Goal: Transaction & Acquisition: Book appointment/travel/reservation

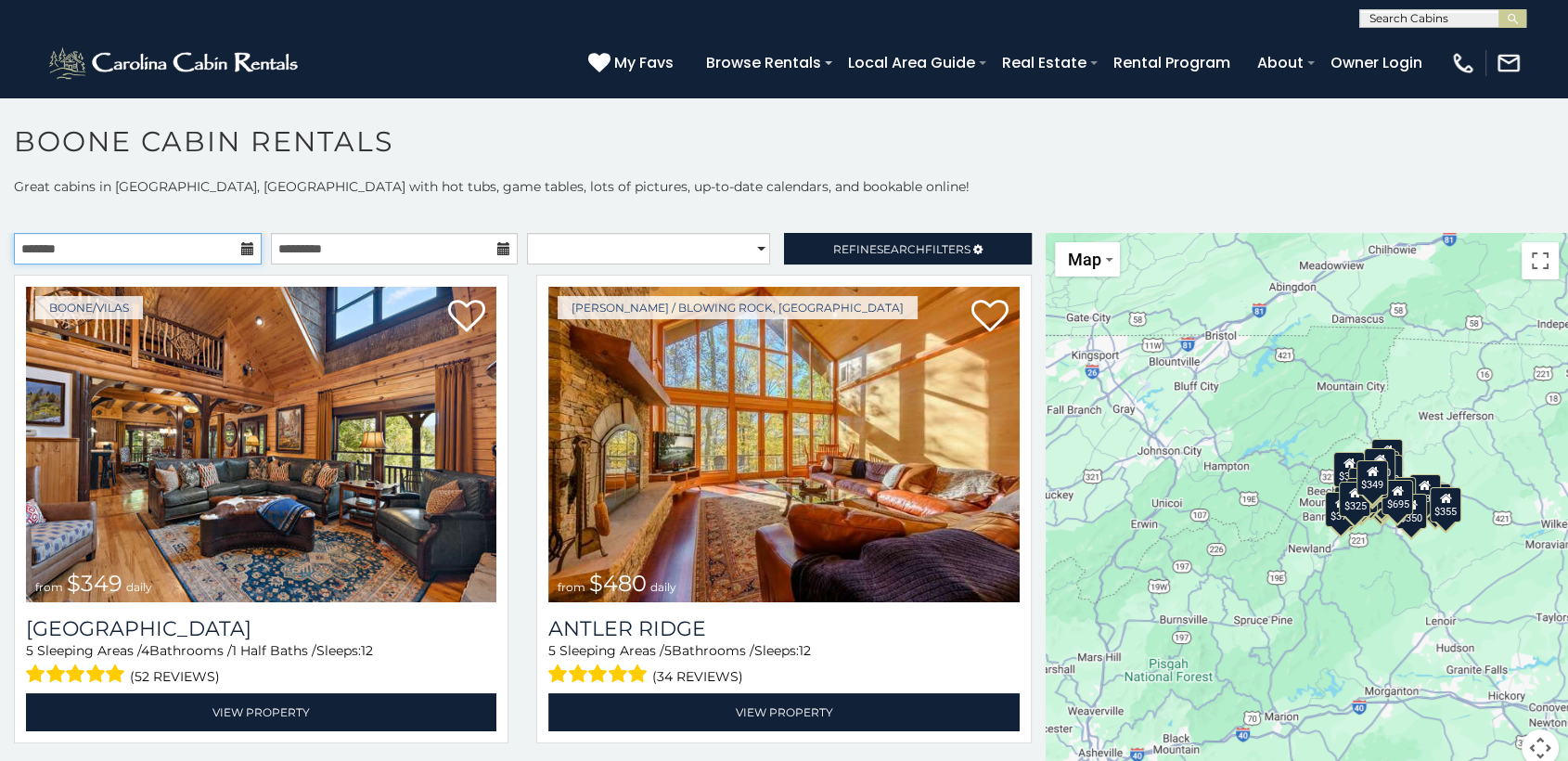
click at [230, 255] on input "text" at bounding box center [138, 249] width 248 height 32
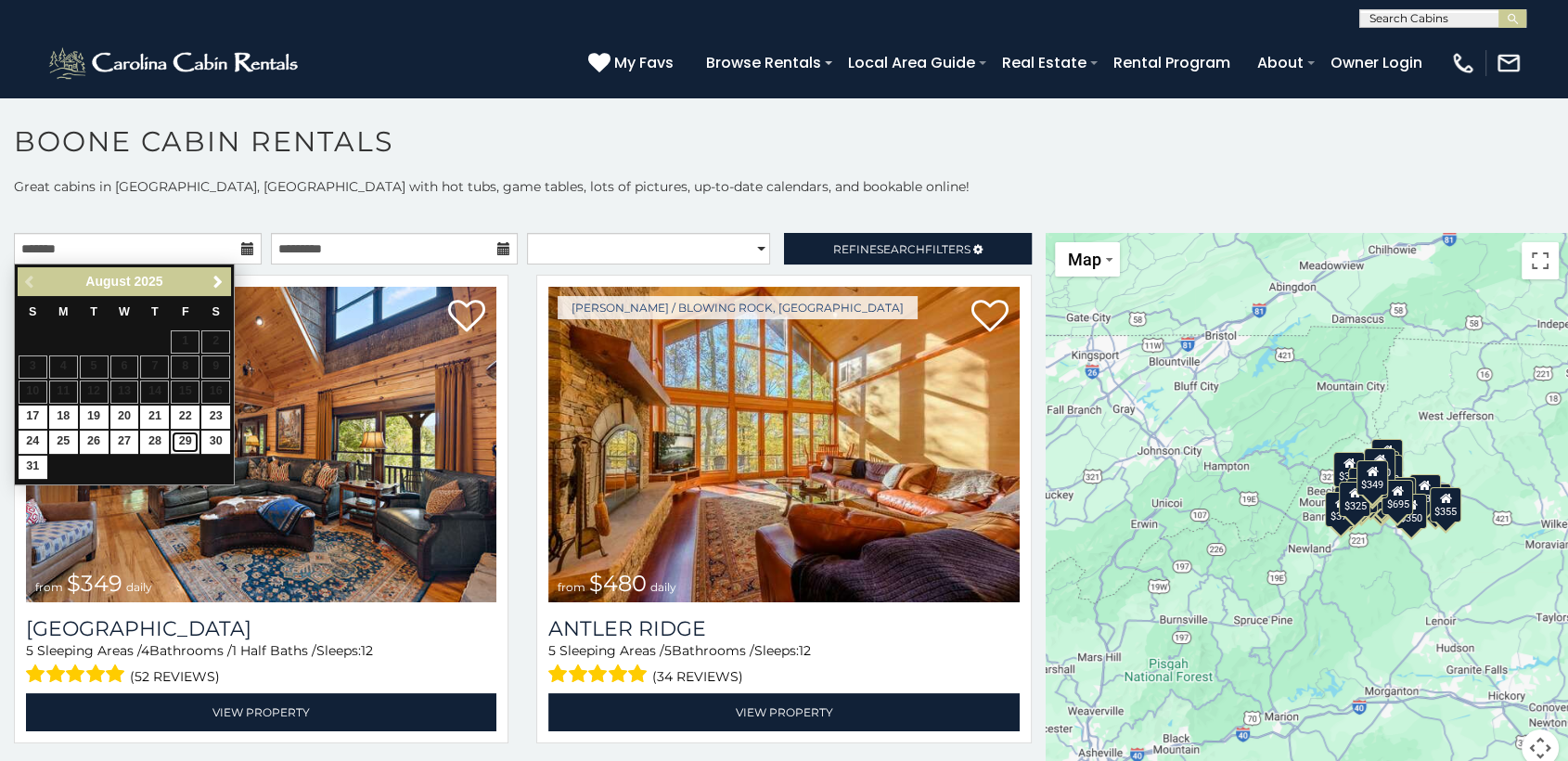
click at [187, 450] on link "29" at bounding box center [185, 441] width 29 height 23
type input "**********"
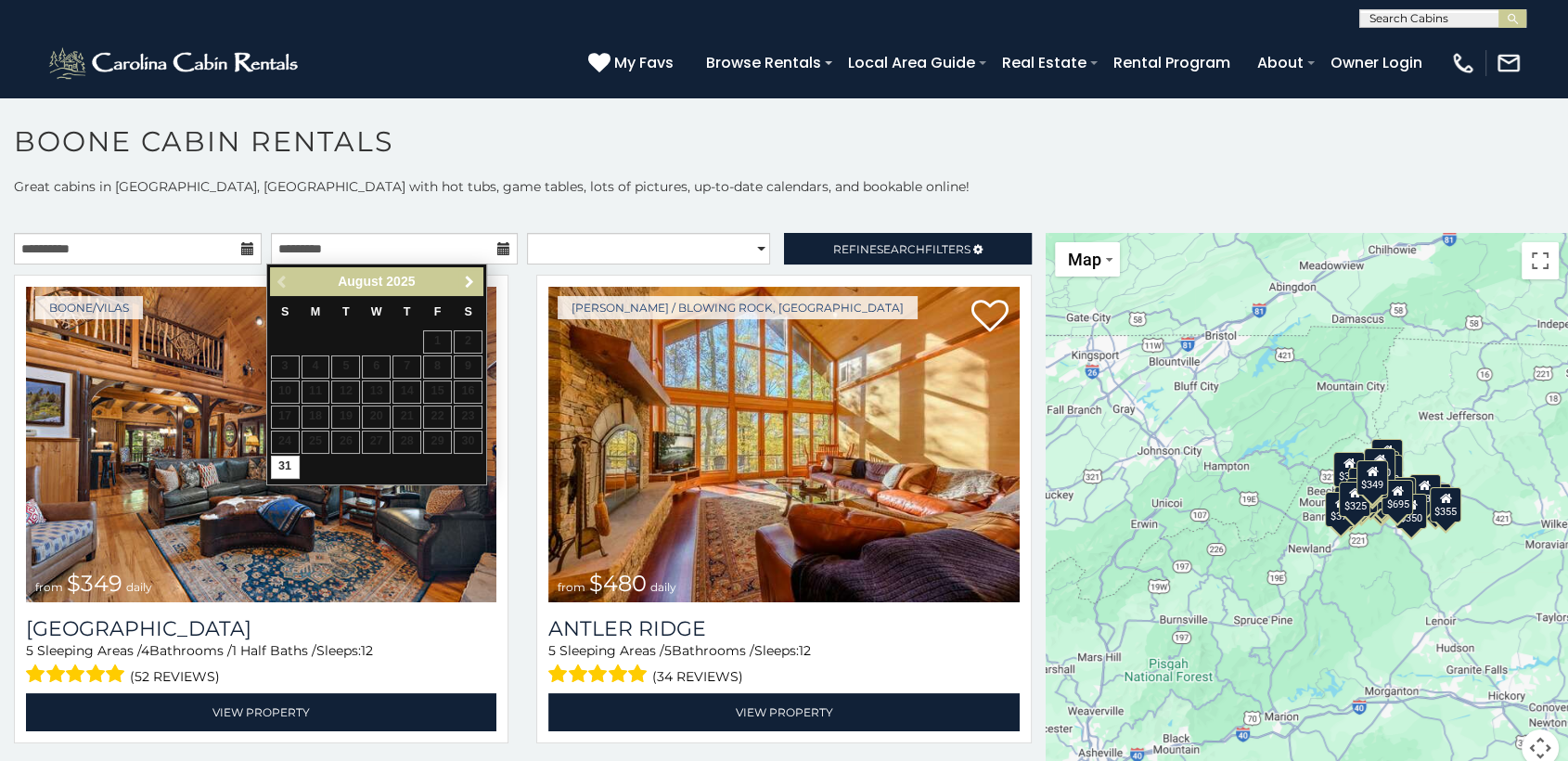
click at [467, 275] on span "Next" at bounding box center [469, 282] width 15 height 15
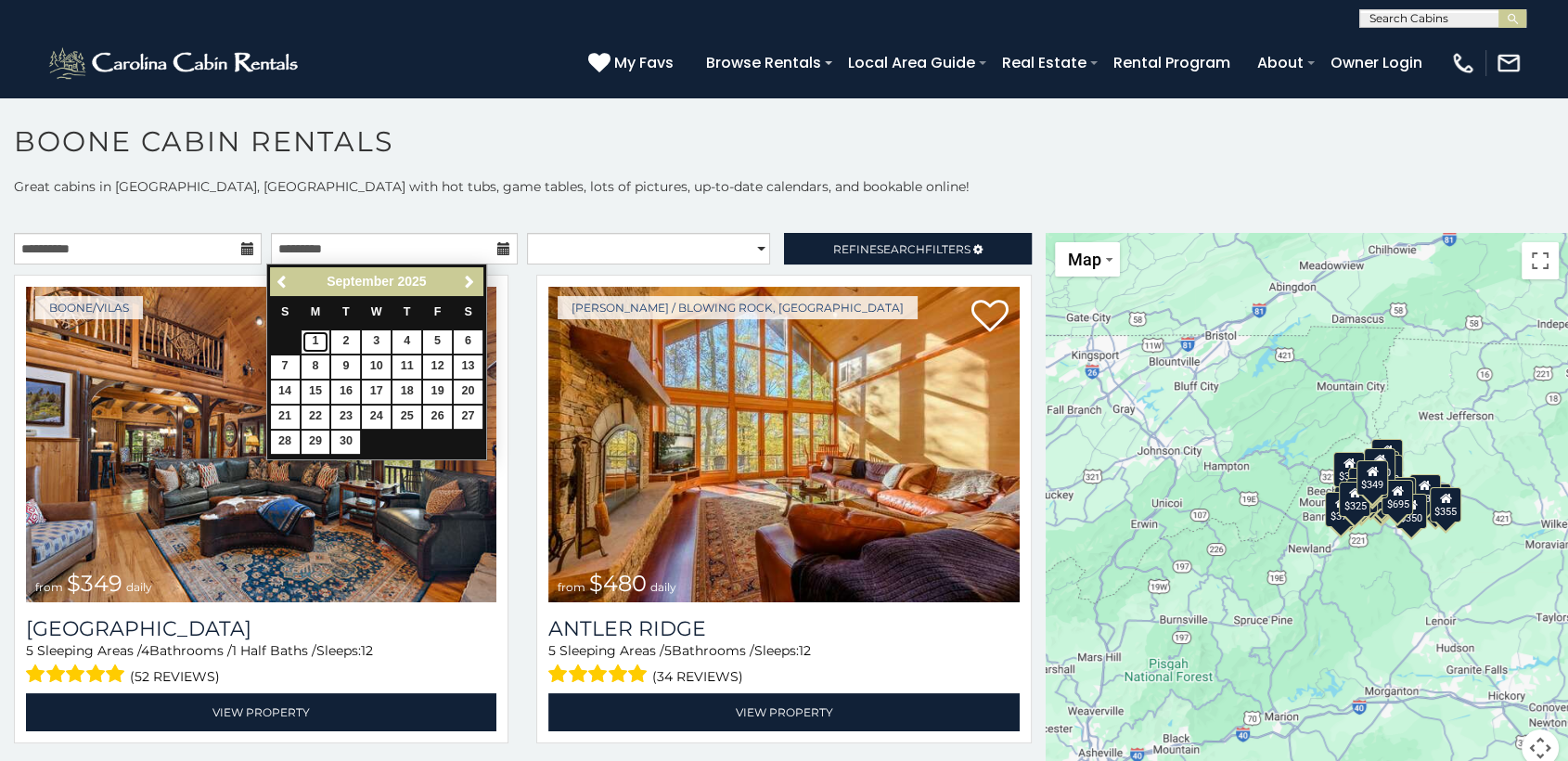
click at [320, 343] on link "1" at bounding box center [316, 342] width 29 height 23
type input "**********"
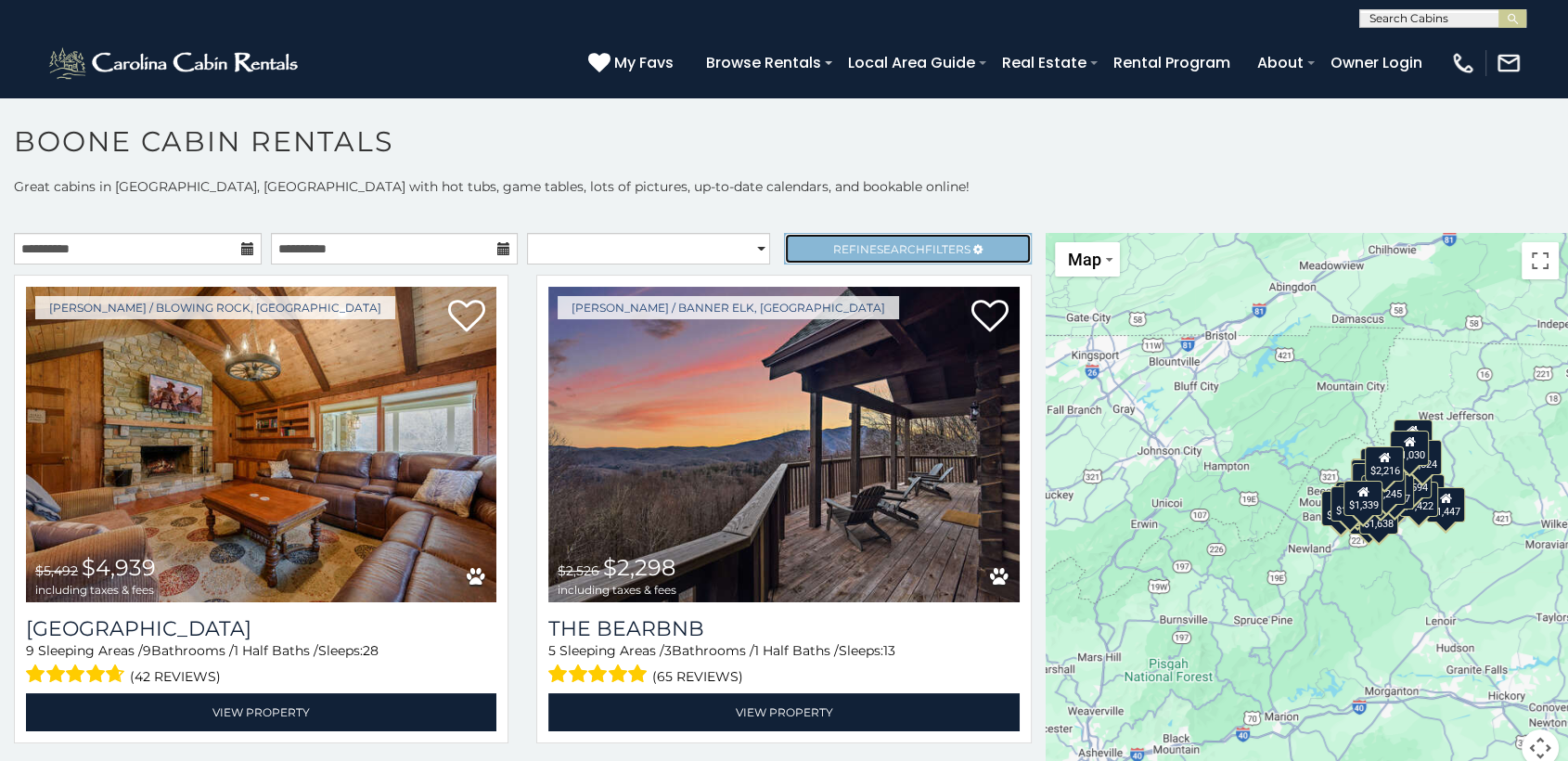
click at [877, 247] on span "Search" at bounding box center [901, 249] width 48 height 14
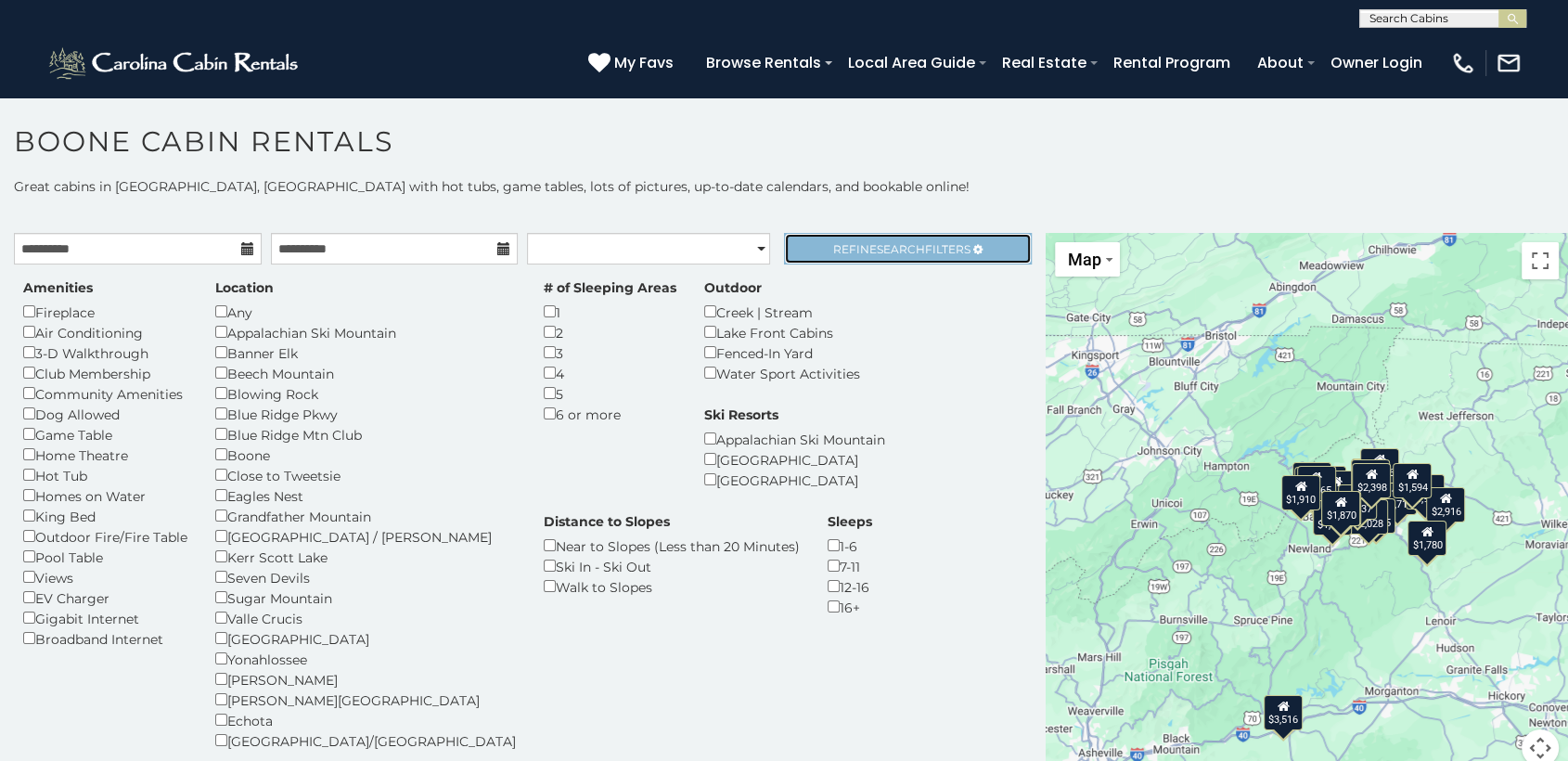
click at [895, 259] on link "Refine Search Filters" at bounding box center [908, 249] width 248 height 32
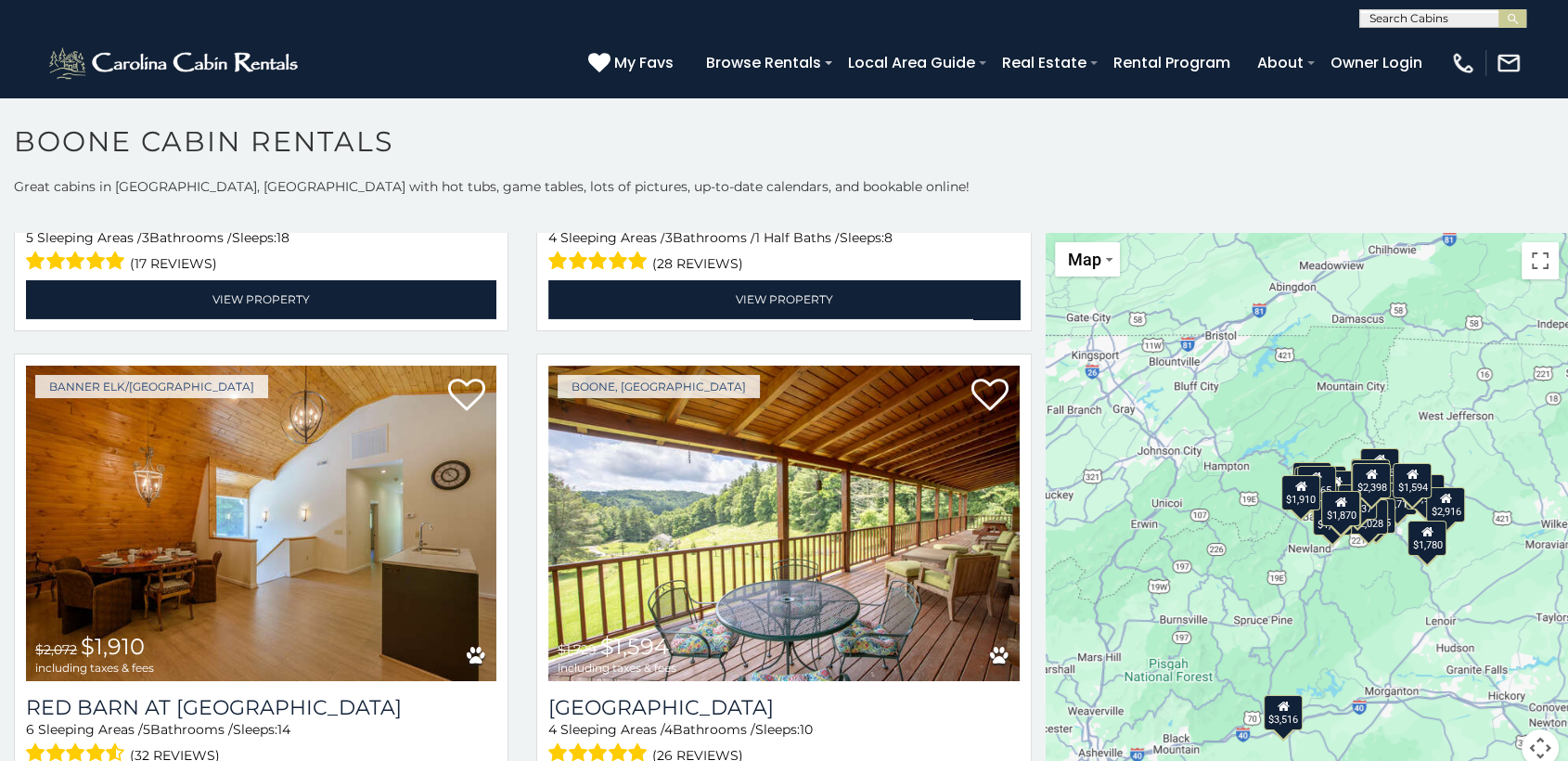
scroll to position [6485, 0]
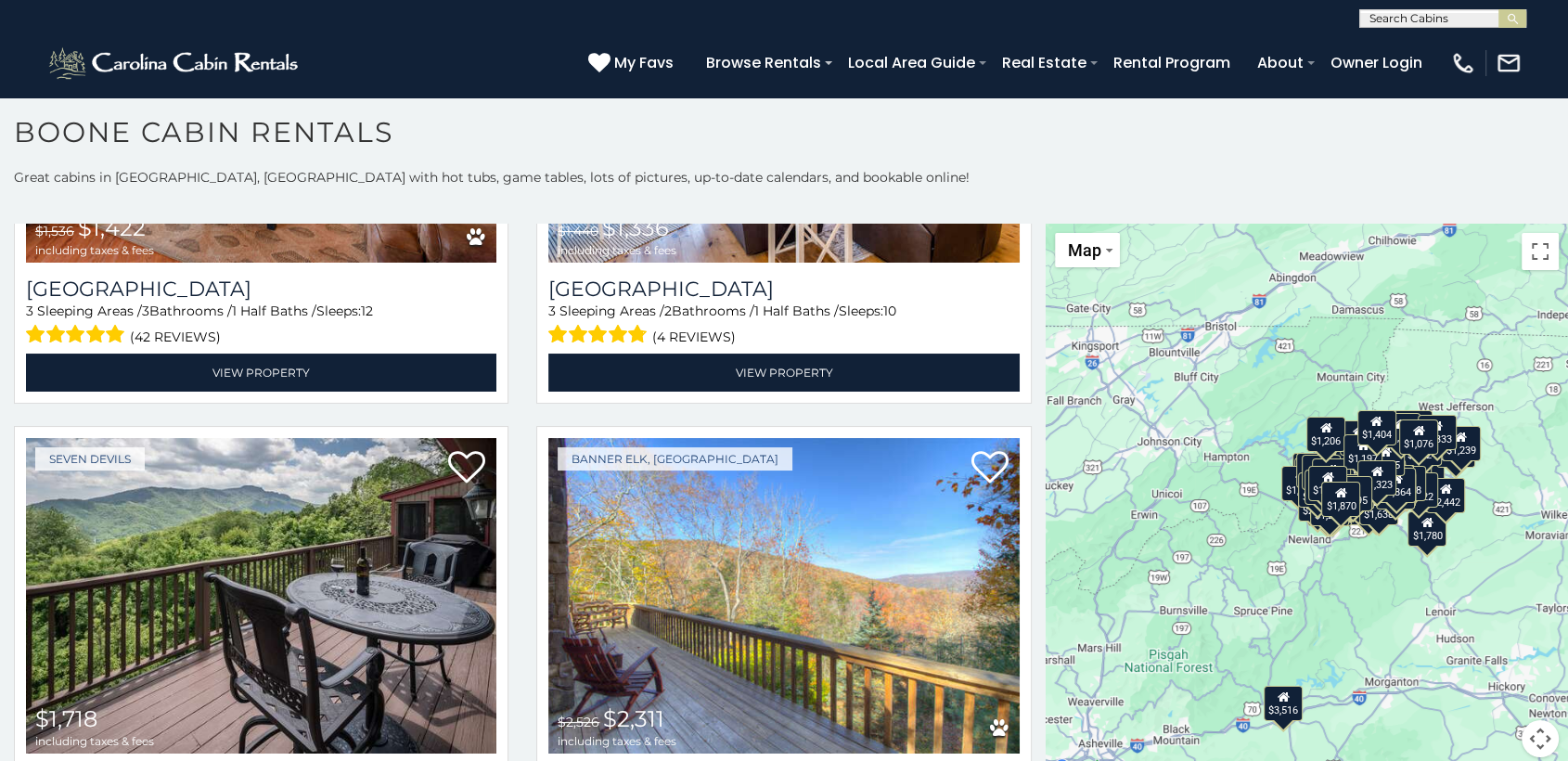
scroll to position [11163, 0]
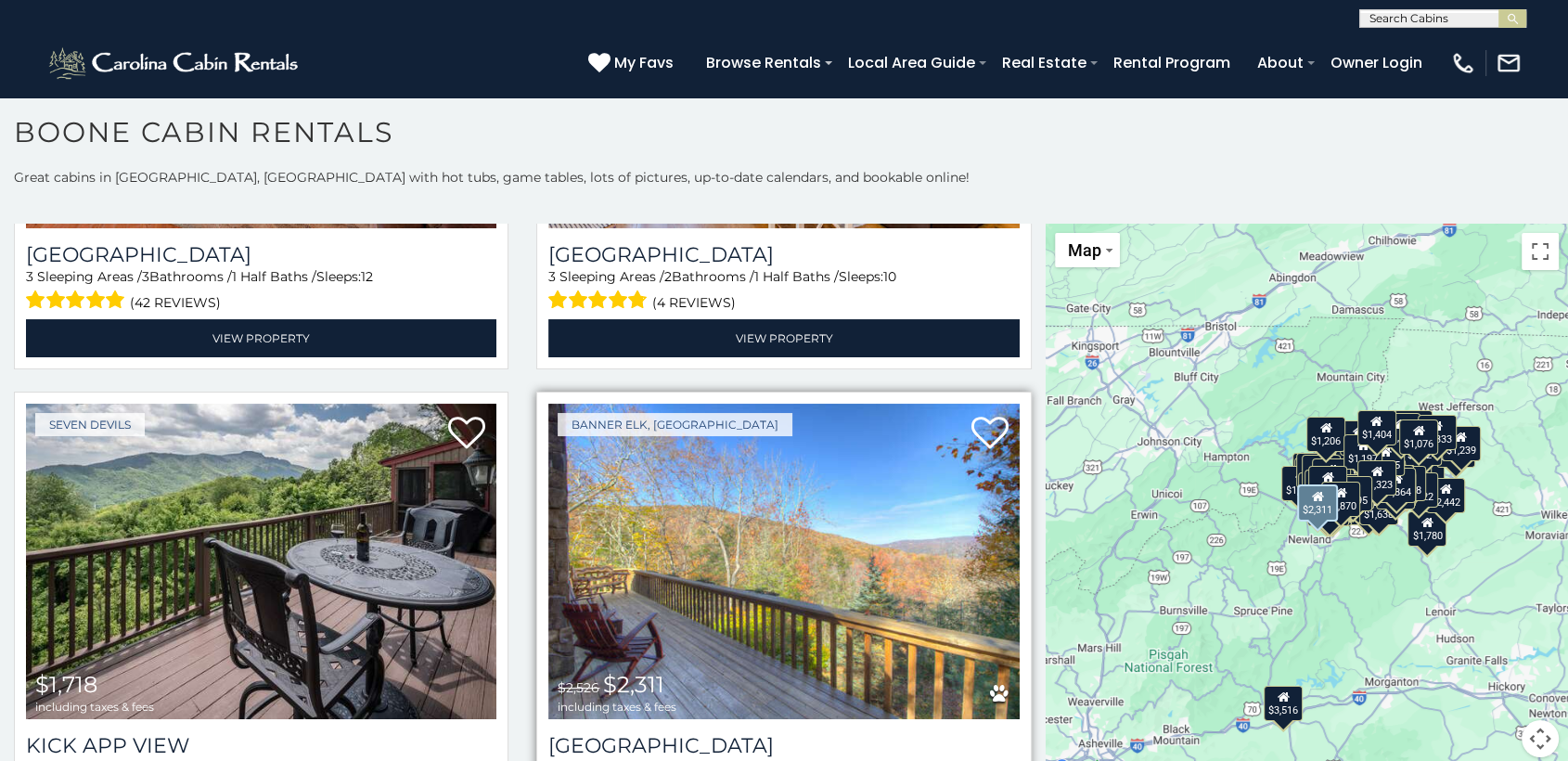
click at [813, 470] on img at bounding box center [783, 561] width 470 height 316
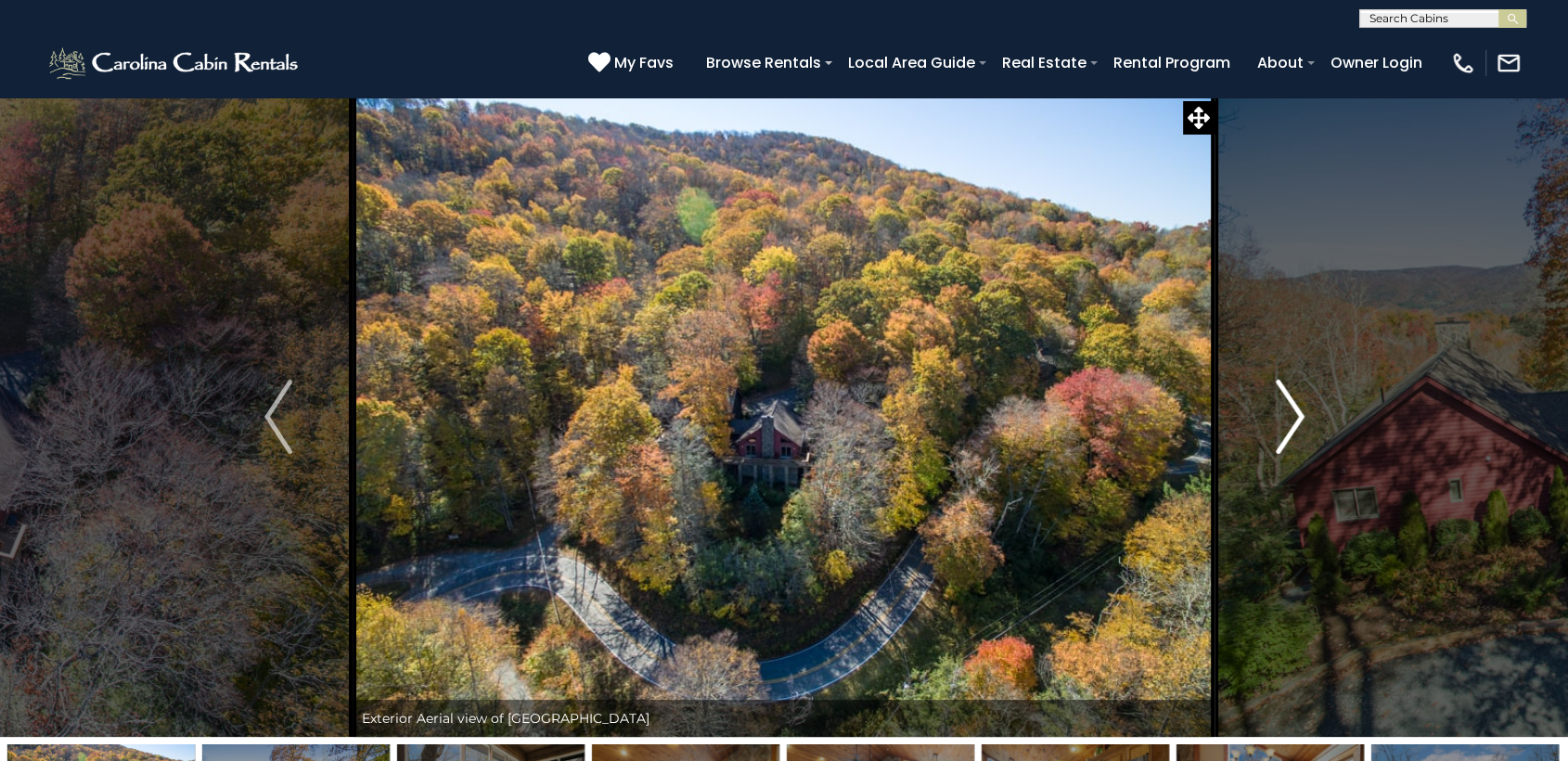
click at [1276, 424] on img "Next" at bounding box center [1289, 416] width 28 height 74
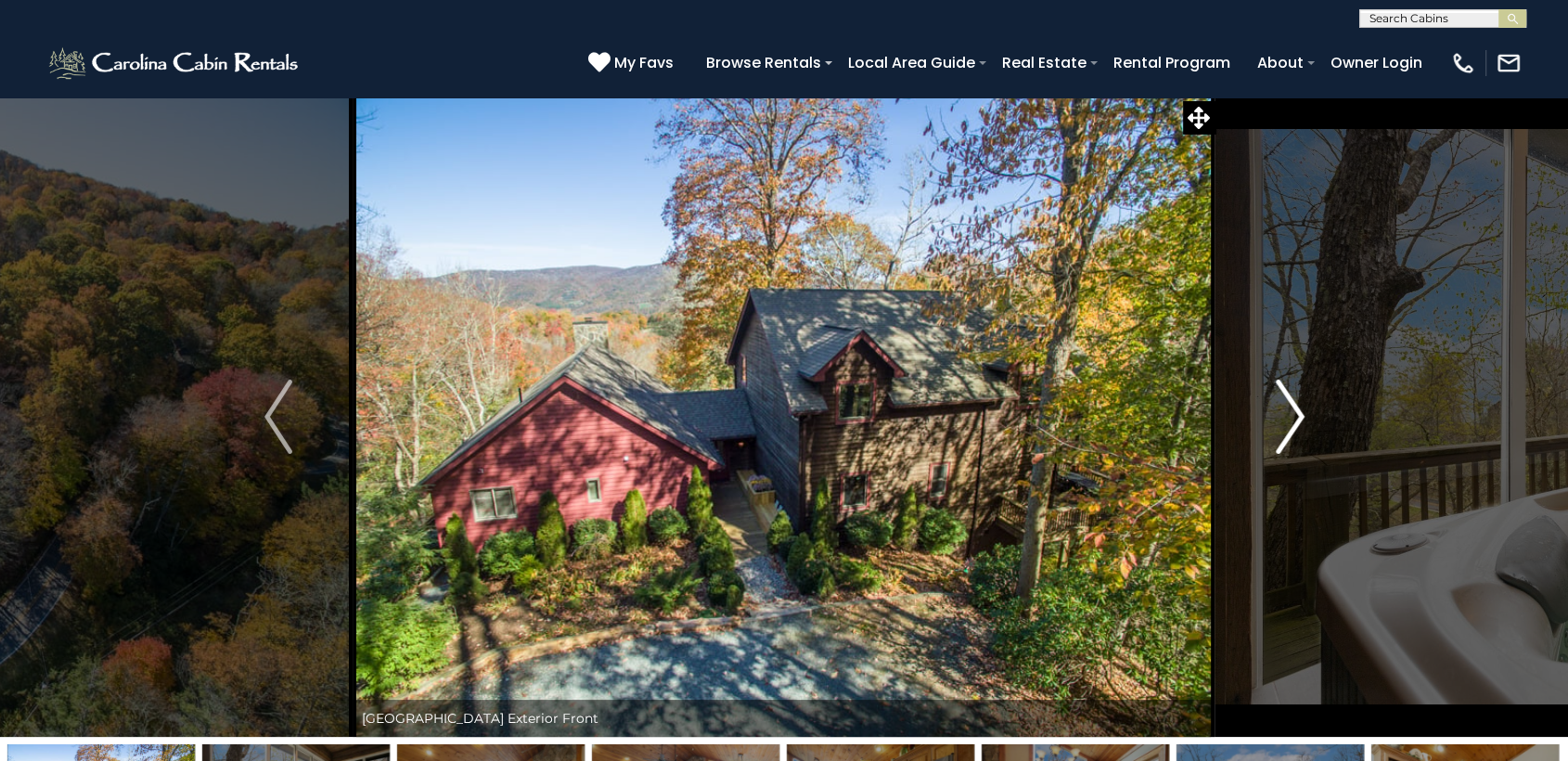
click at [1276, 424] on img "Next" at bounding box center [1289, 416] width 28 height 74
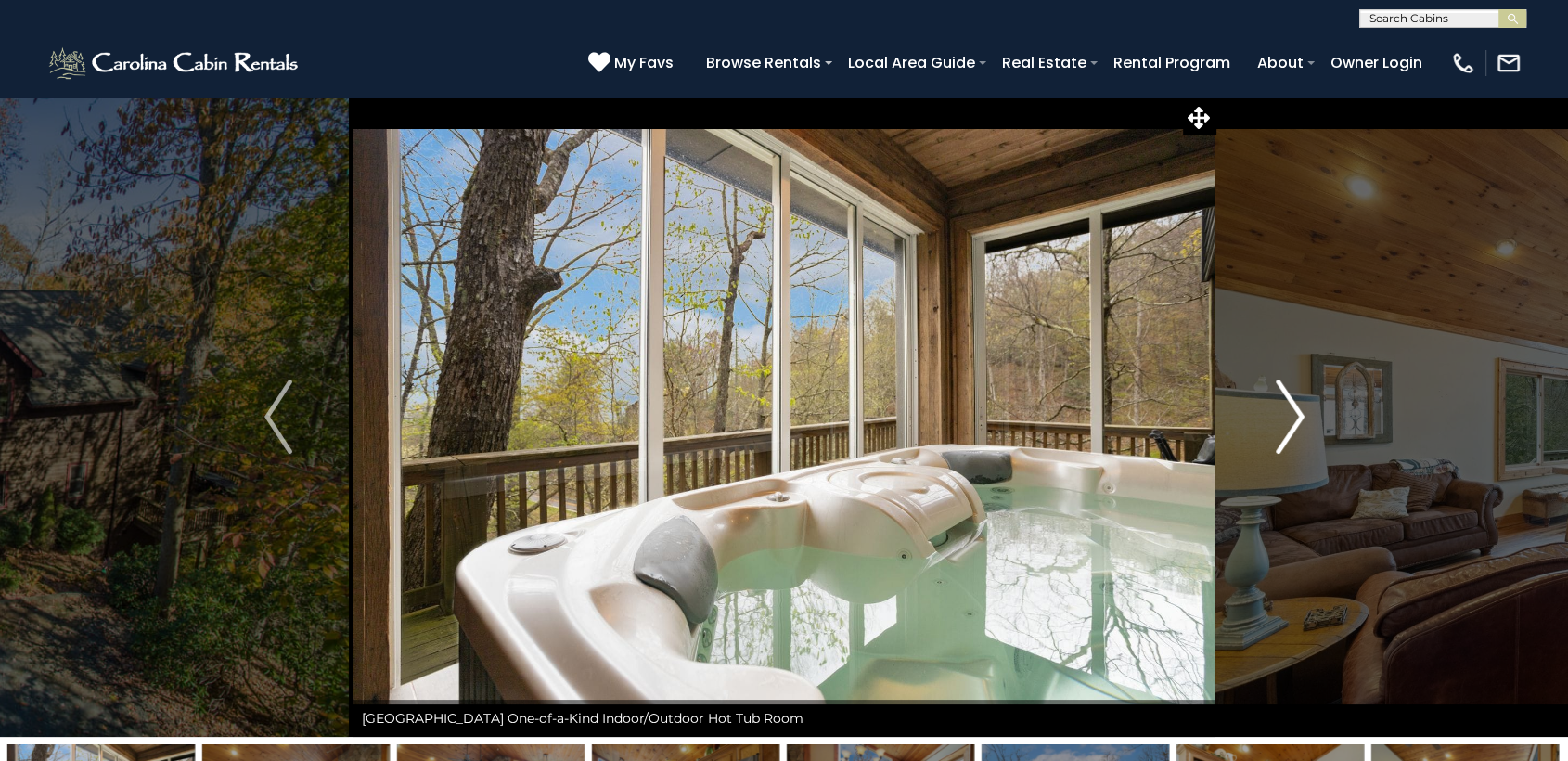
click at [1276, 424] on img "Next" at bounding box center [1289, 416] width 28 height 74
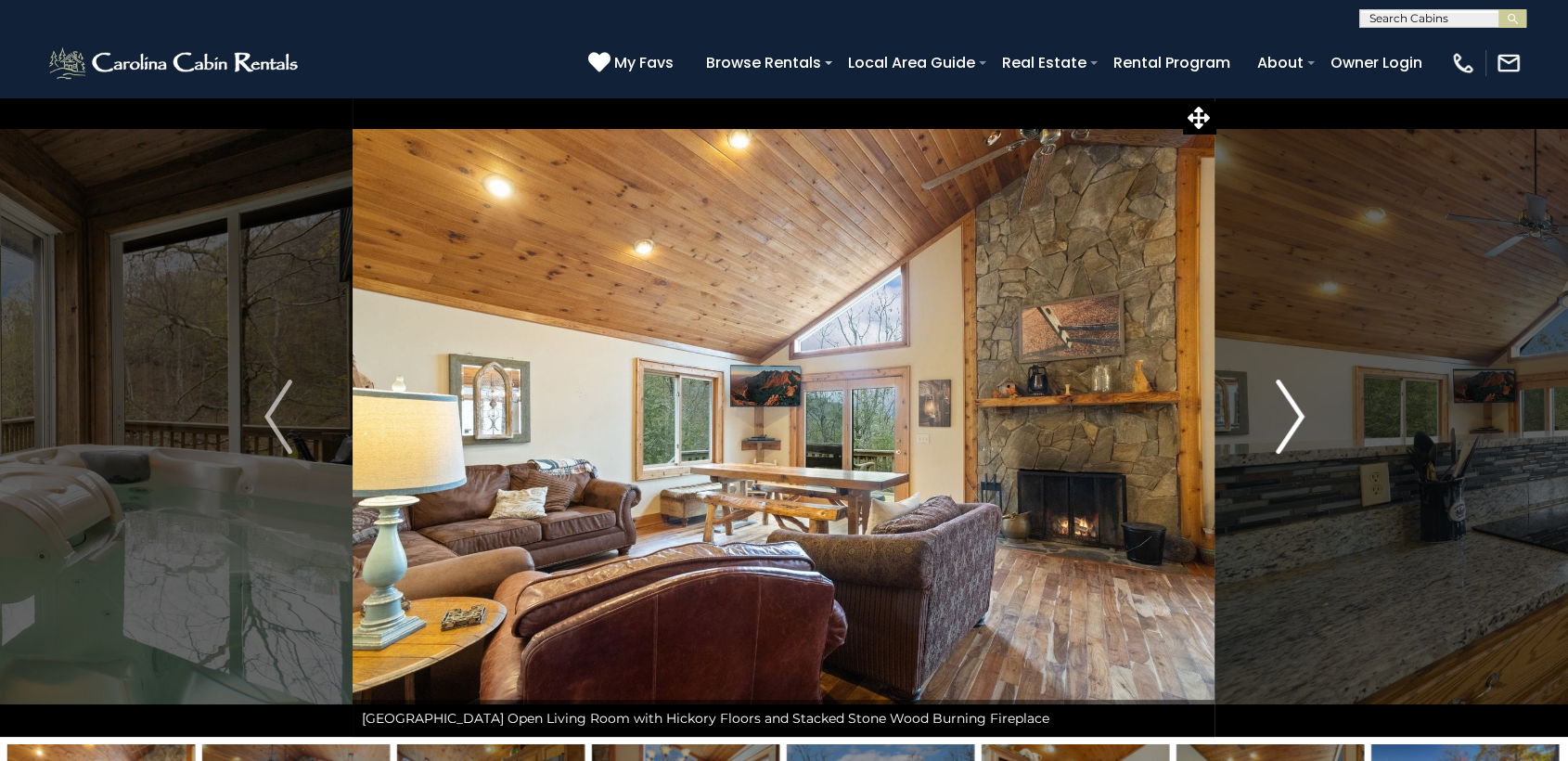
click at [1276, 424] on img "Next" at bounding box center [1289, 416] width 28 height 74
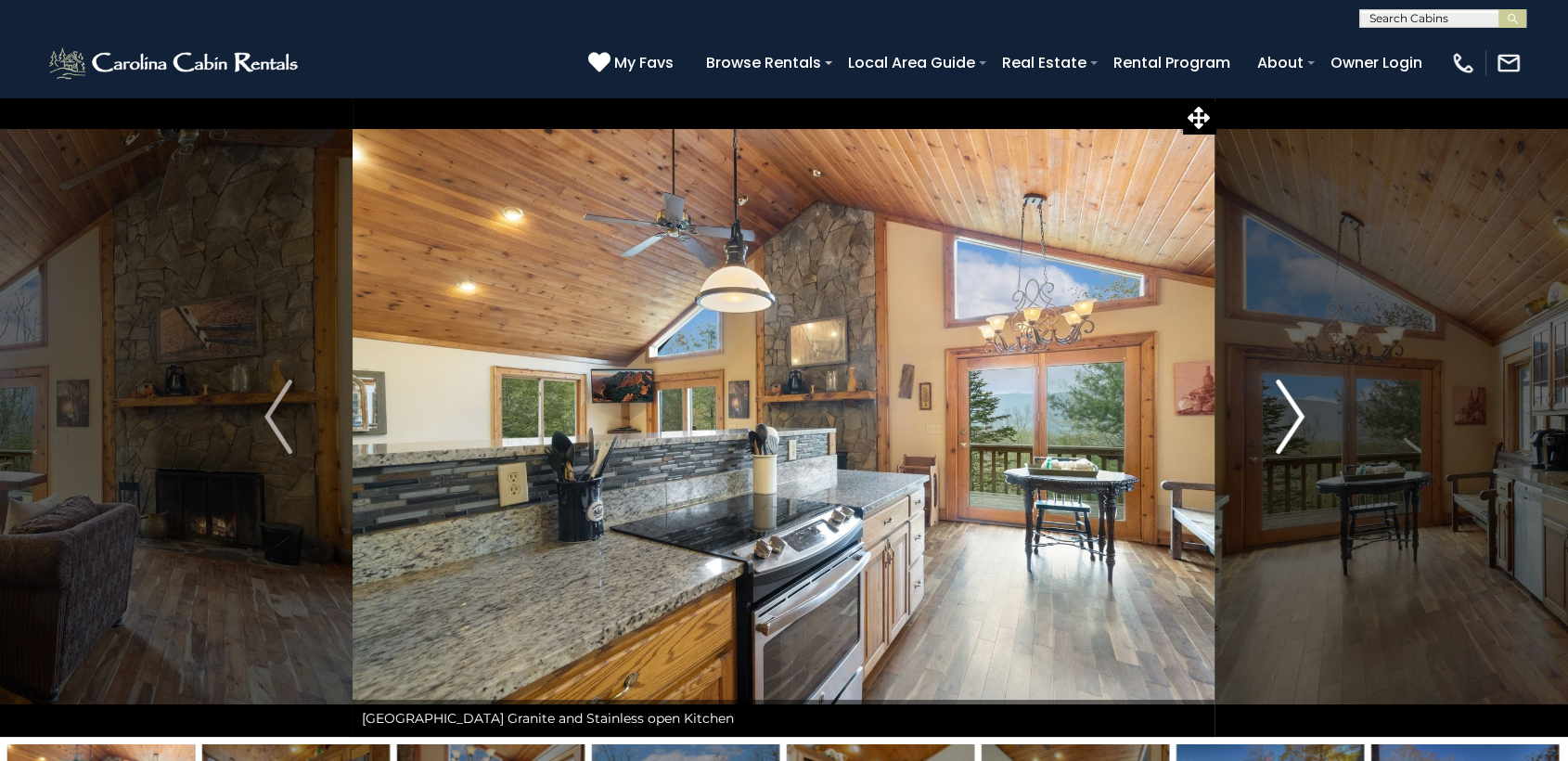
click at [1276, 424] on img "Next" at bounding box center [1289, 416] width 28 height 74
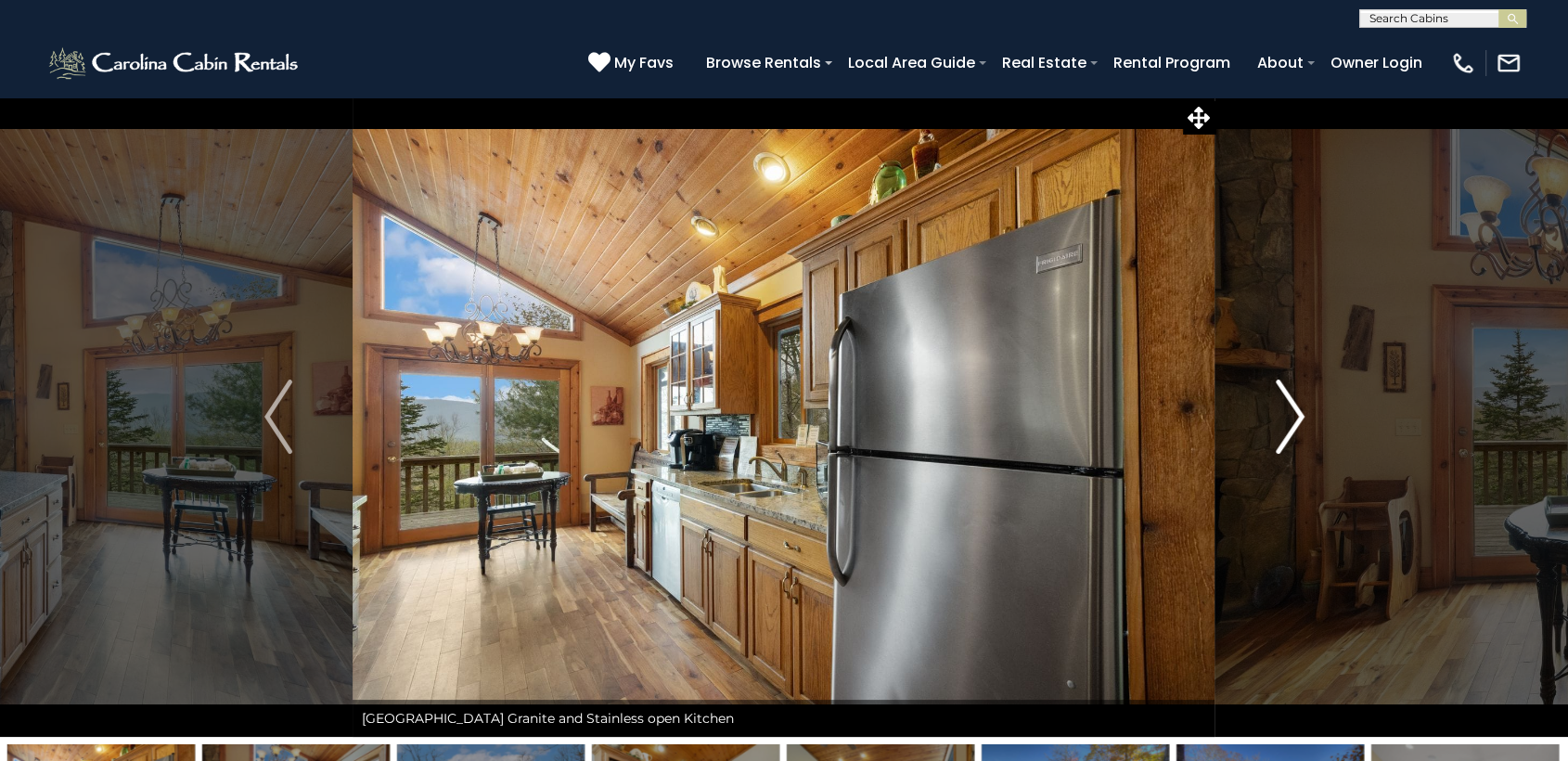
click at [1276, 424] on img "Next" at bounding box center [1289, 416] width 28 height 74
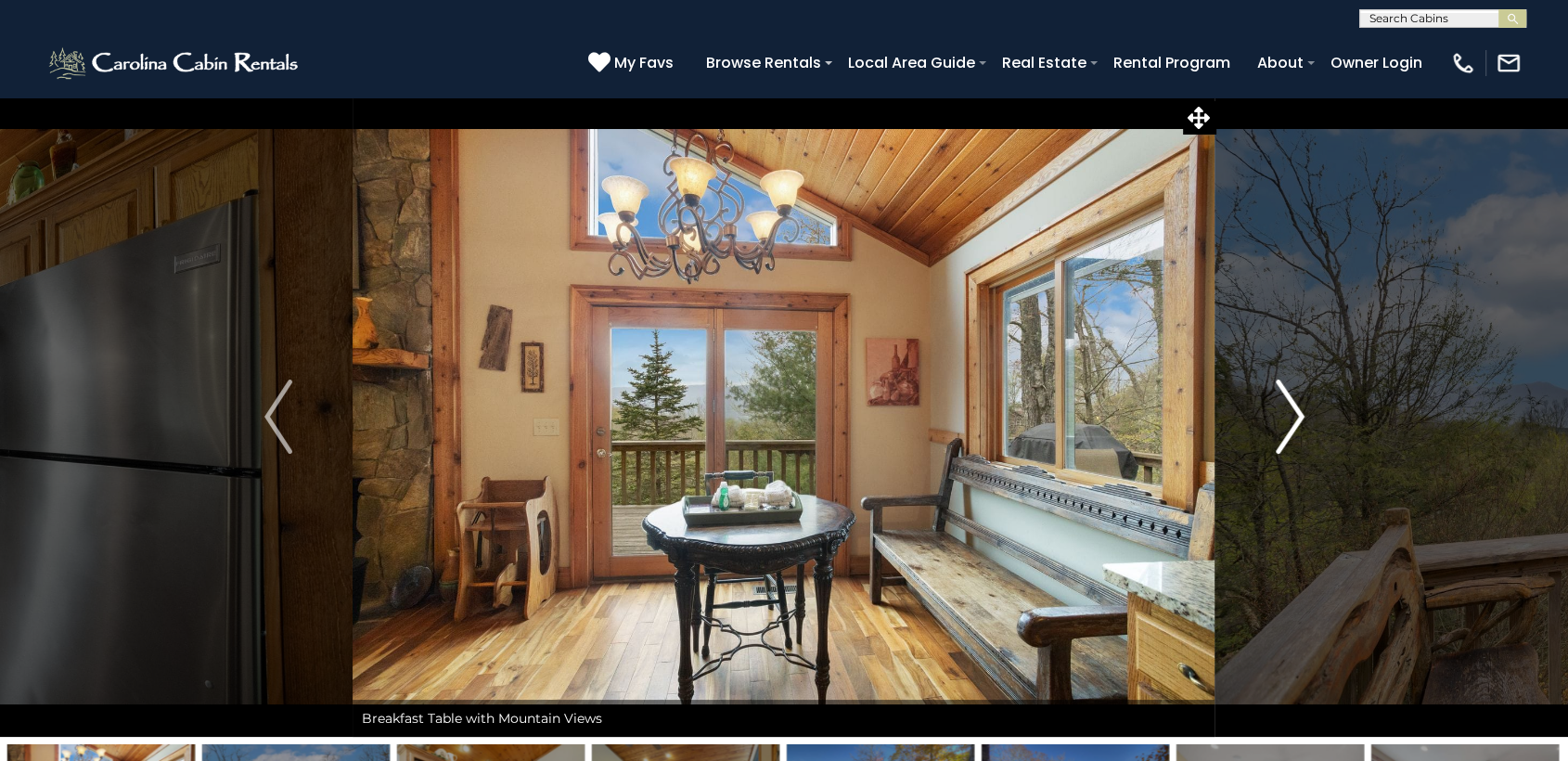
click at [1276, 424] on img "Next" at bounding box center [1289, 416] width 28 height 74
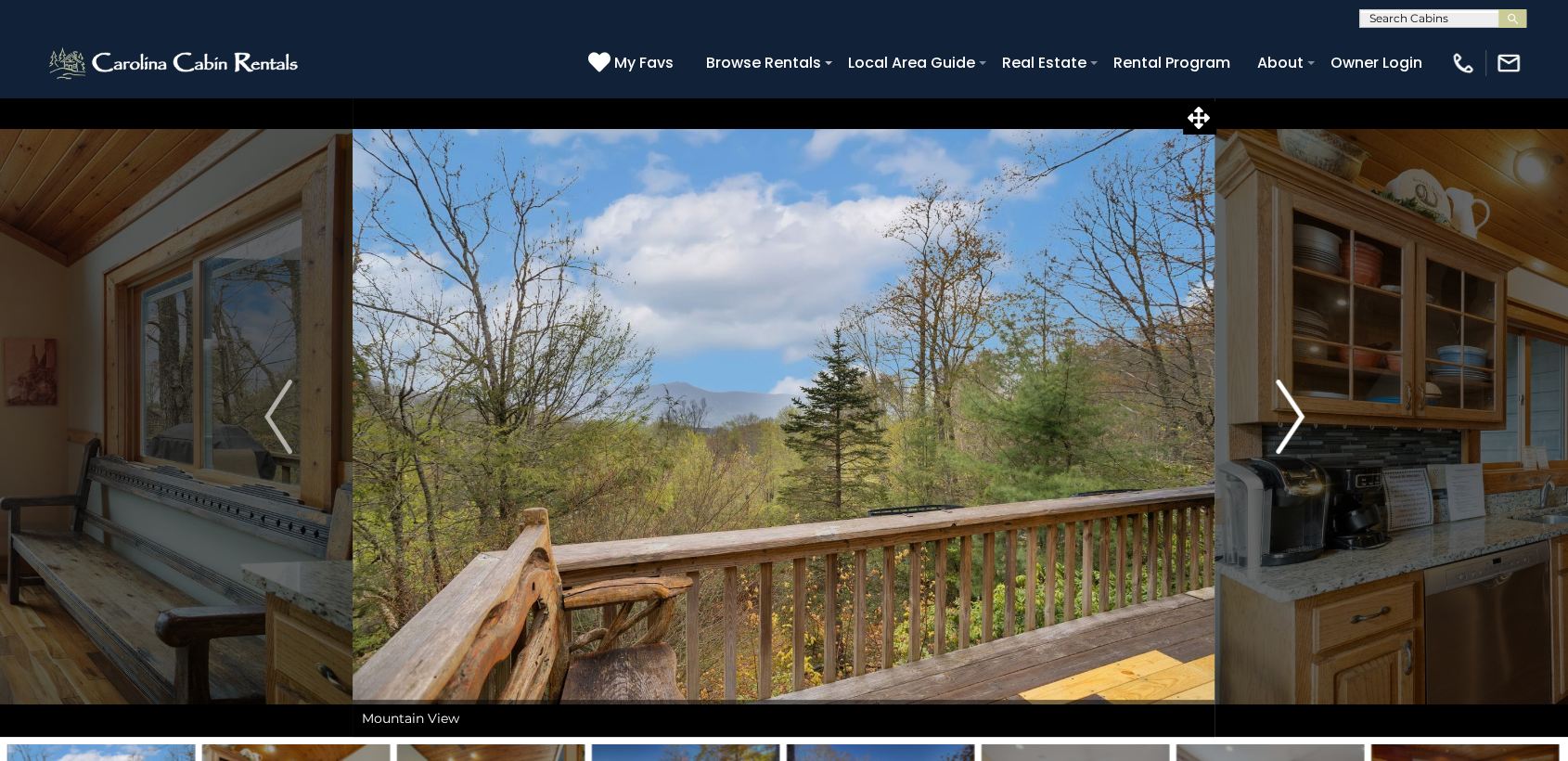
click at [1276, 424] on img "Next" at bounding box center [1289, 416] width 28 height 74
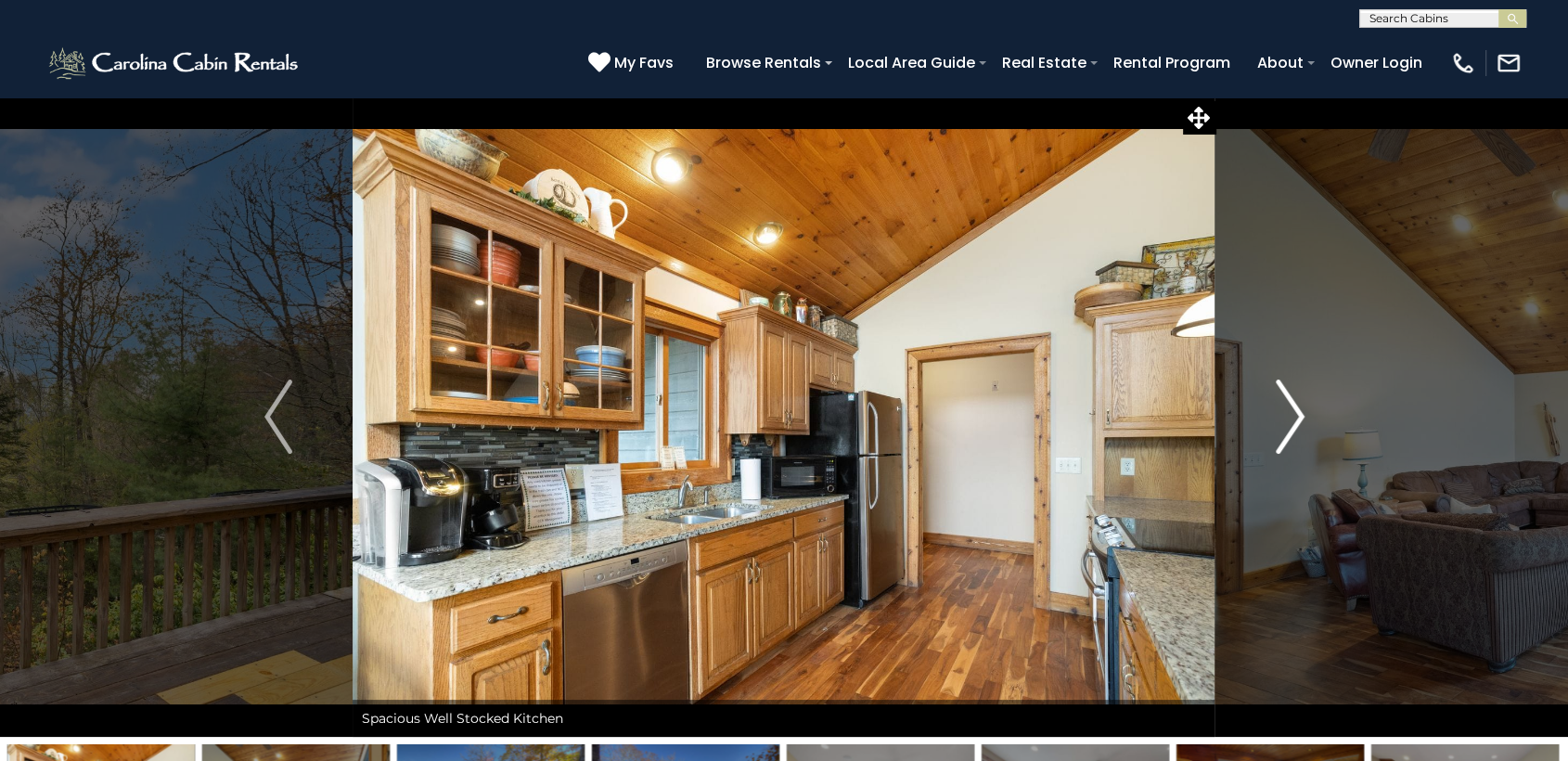
click at [1276, 424] on img "Next" at bounding box center [1289, 416] width 28 height 74
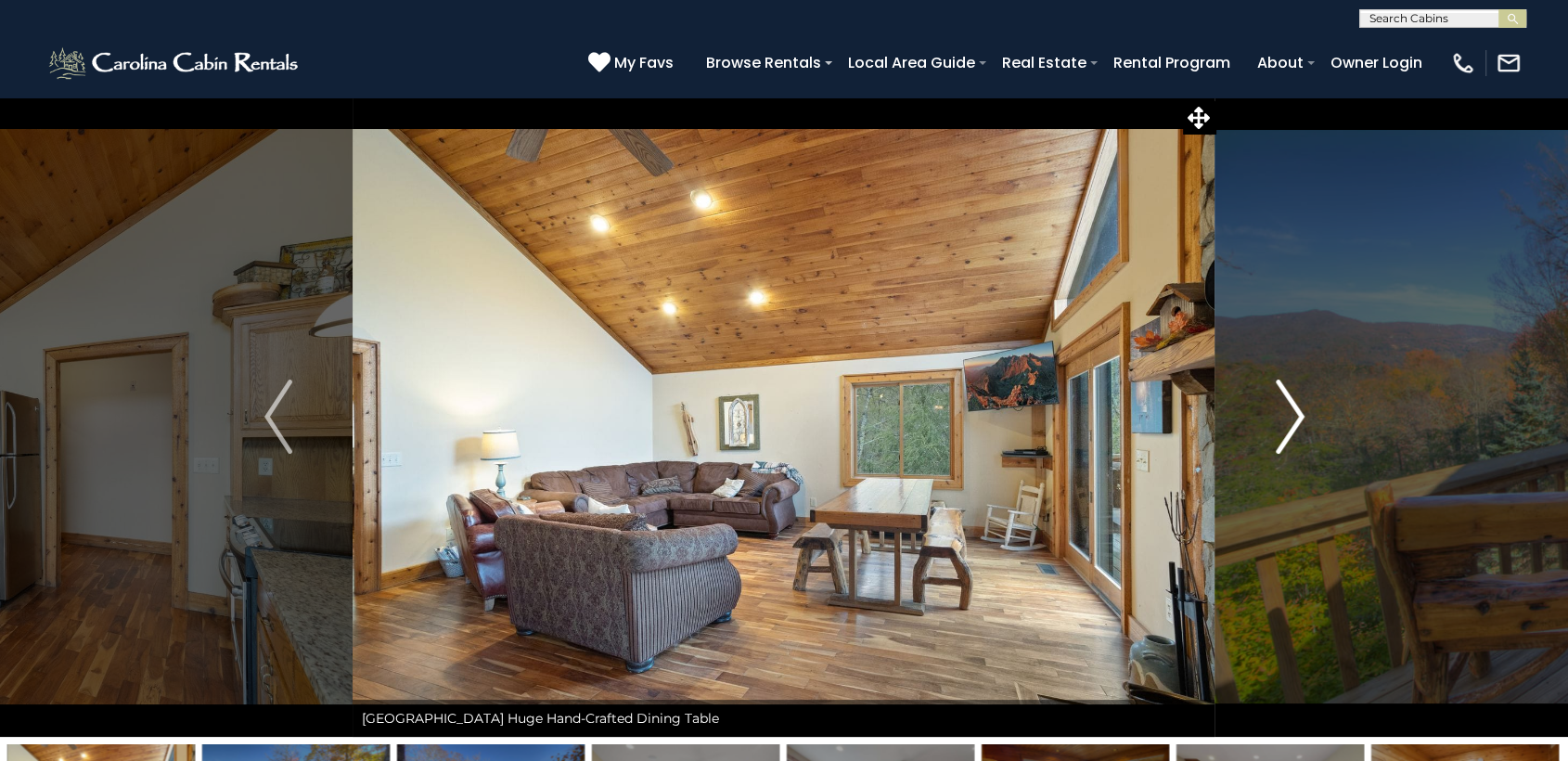
click at [1276, 424] on img "Next" at bounding box center [1289, 416] width 28 height 74
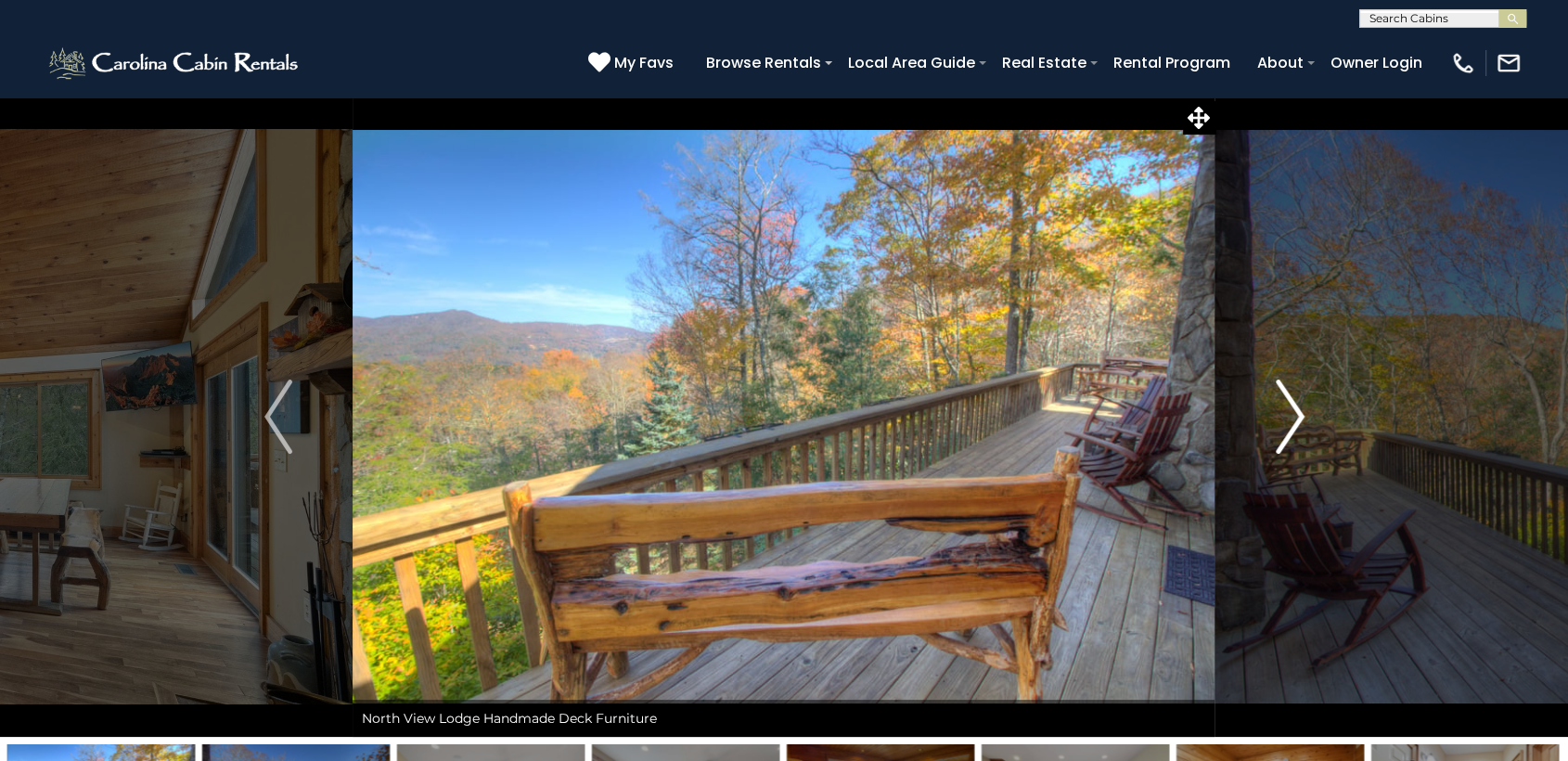
click at [1276, 424] on img "Next" at bounding box center [1289, 416] width 28 height 74
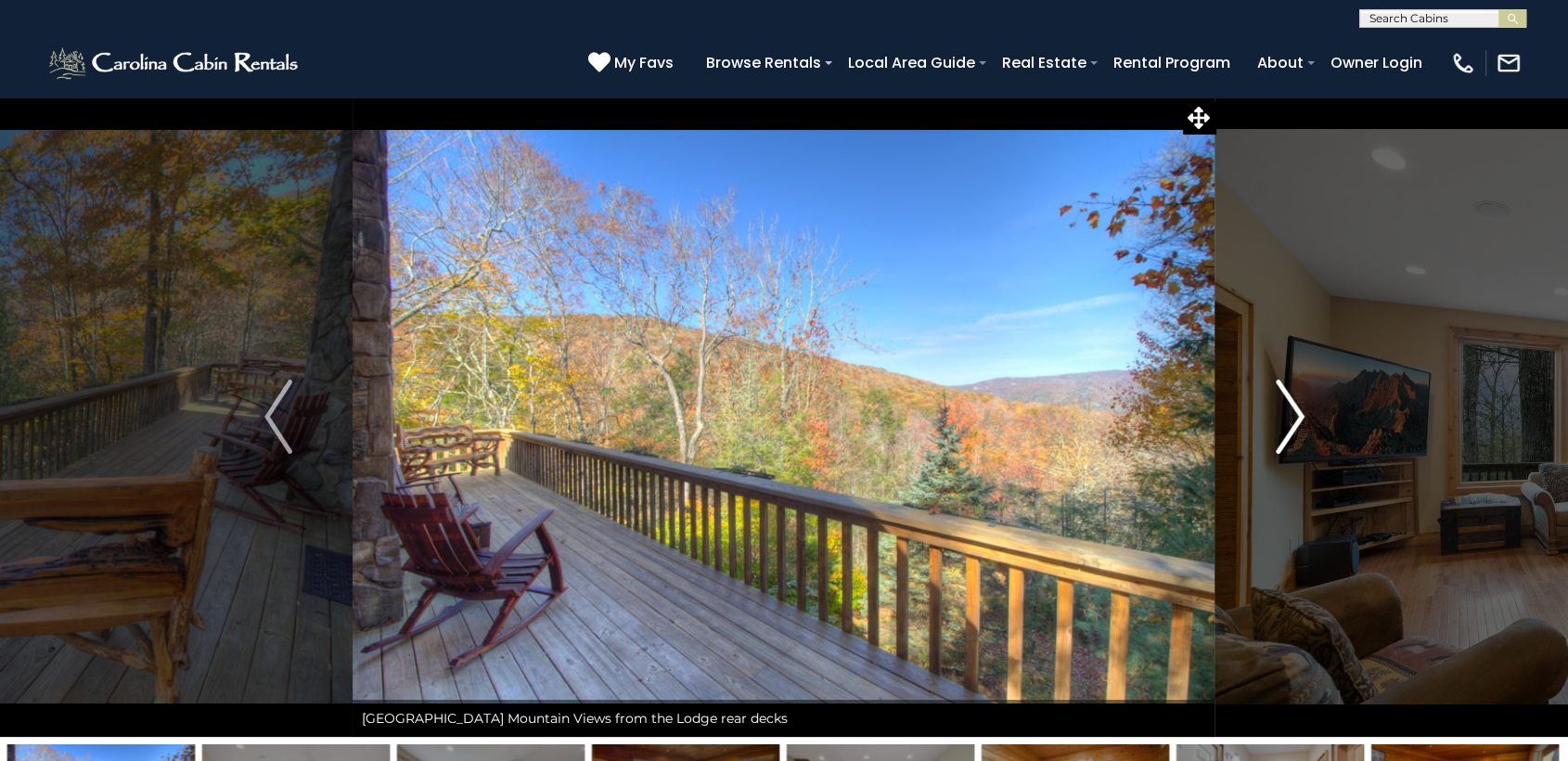
click at [1276, 424] on img "Next" at bounding box center [1289, 416] width 28 height 74
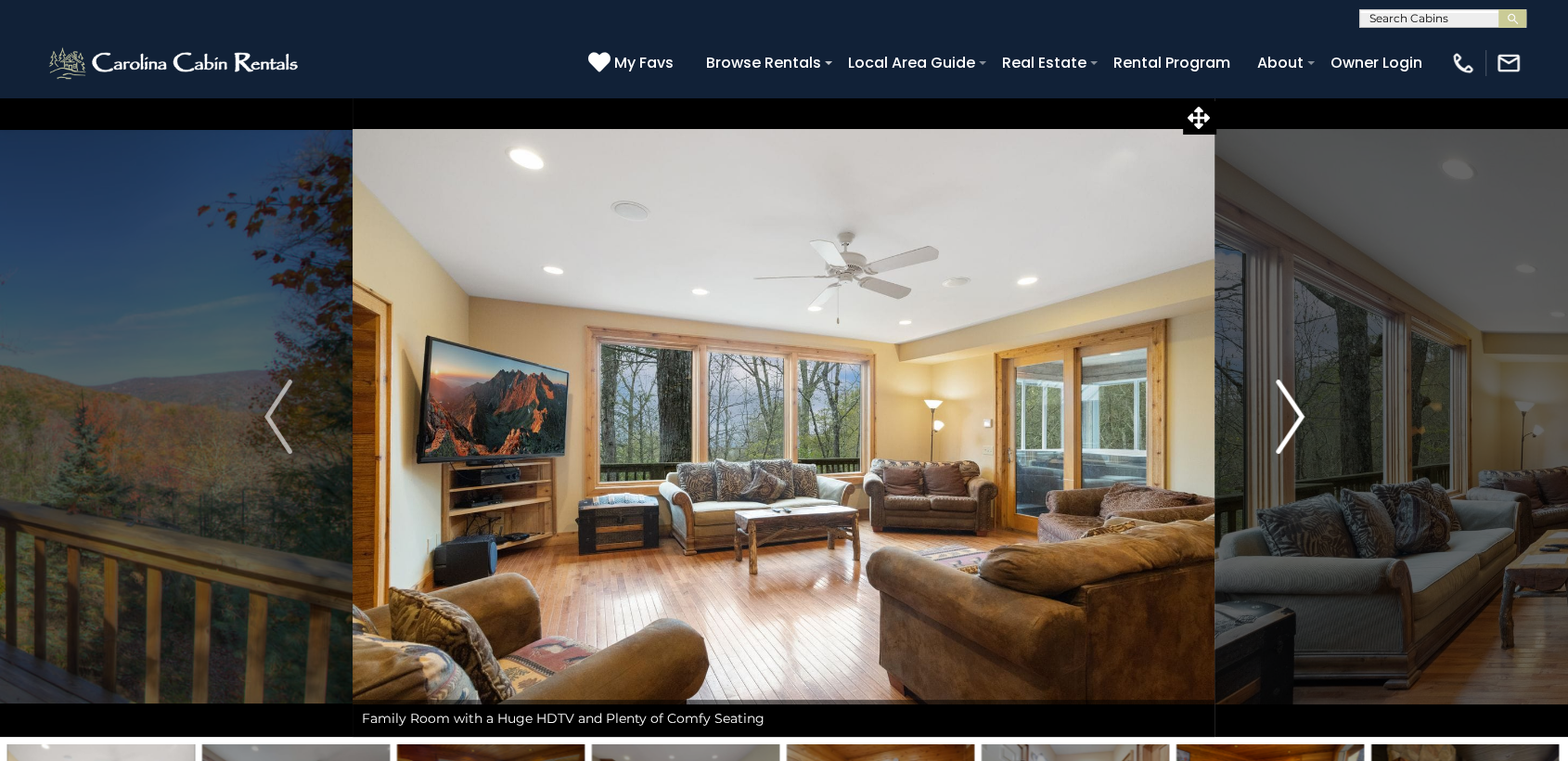
click at [1276, 424] on img "Next" at bounding box center [1289, 416] width 28 height 74
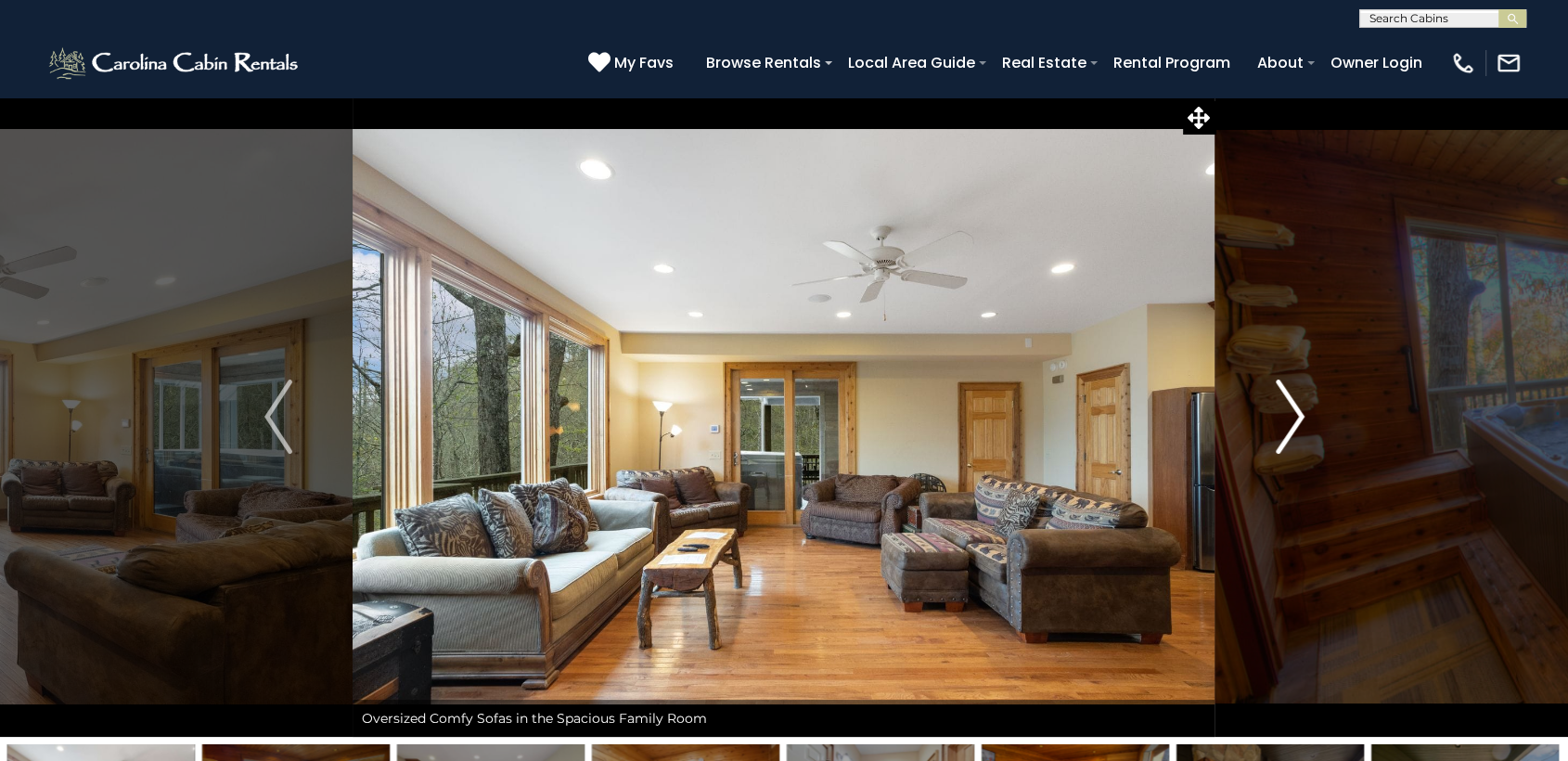
click at [1276, 424] on img "Next" at bounding box center [1289, 416] width 28 height 74
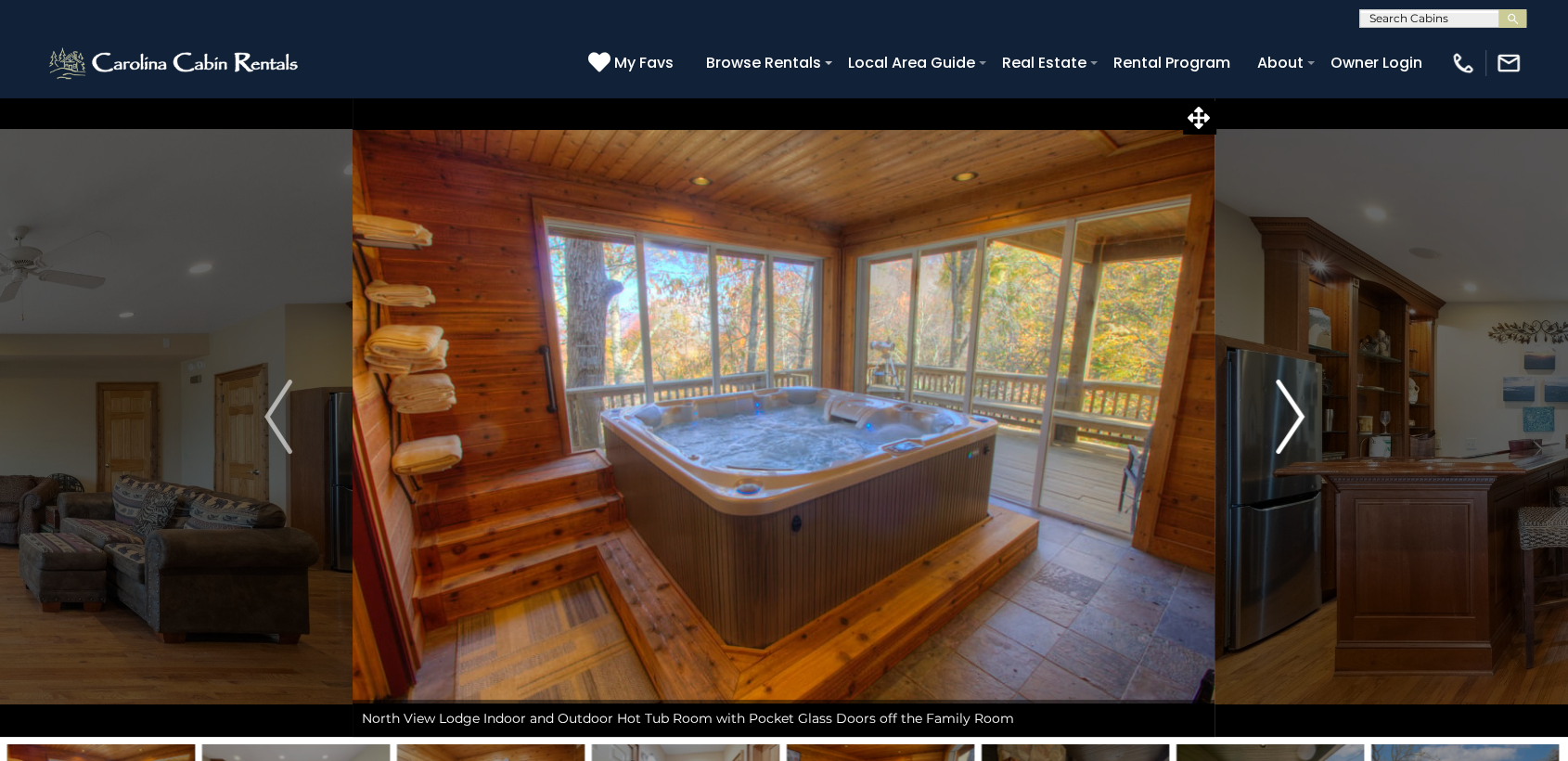
click at [1276, 424] on img "Next" at bounding box center [1289, 416] width 28 height 74
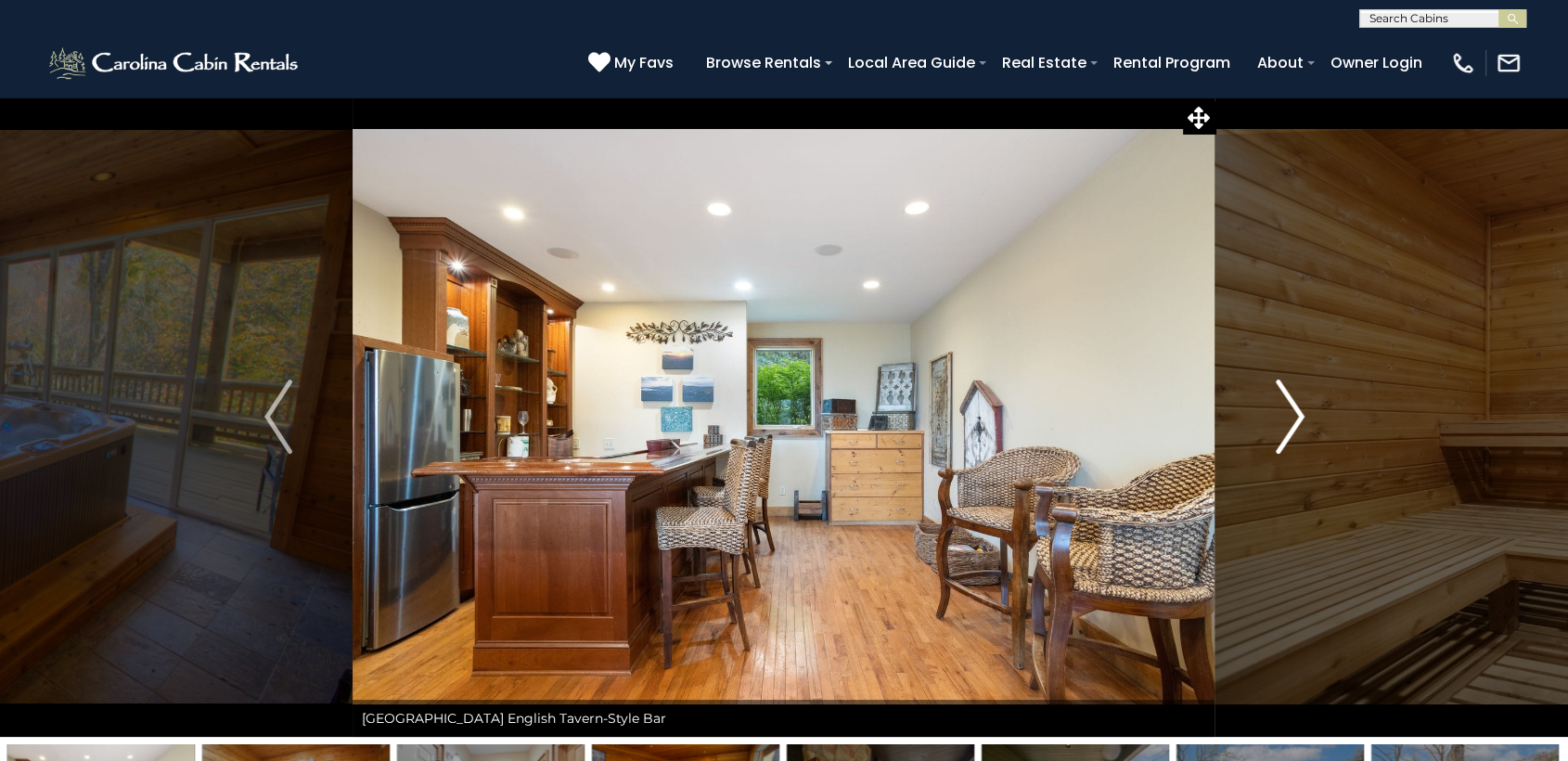
click at [1276, 424] on img "Next" at bounding box center [1289, 416] width 28 height 74
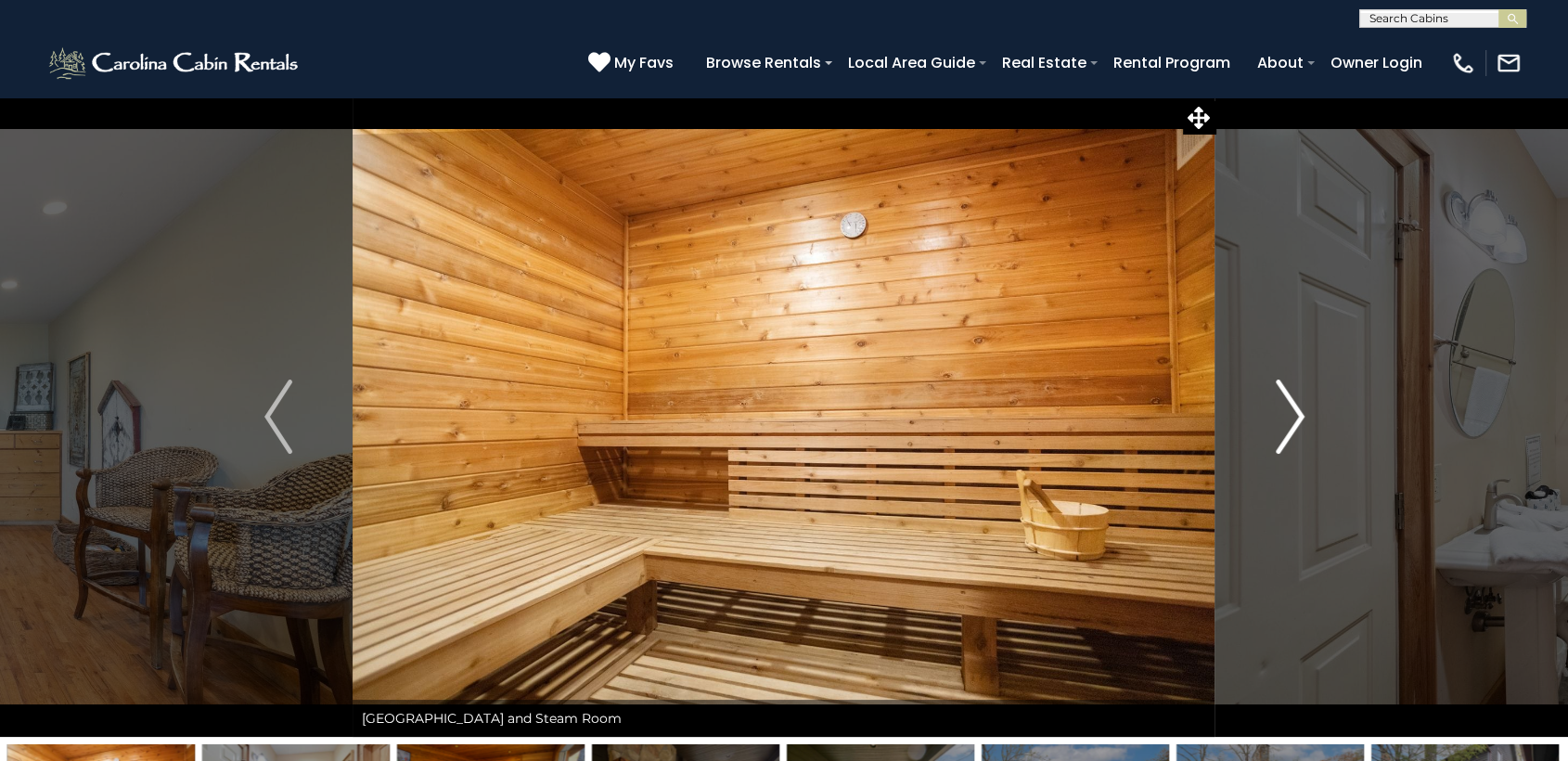
click at [1276, 424] on img "Next" at bounding box center [1289, 416] width 28 height 74
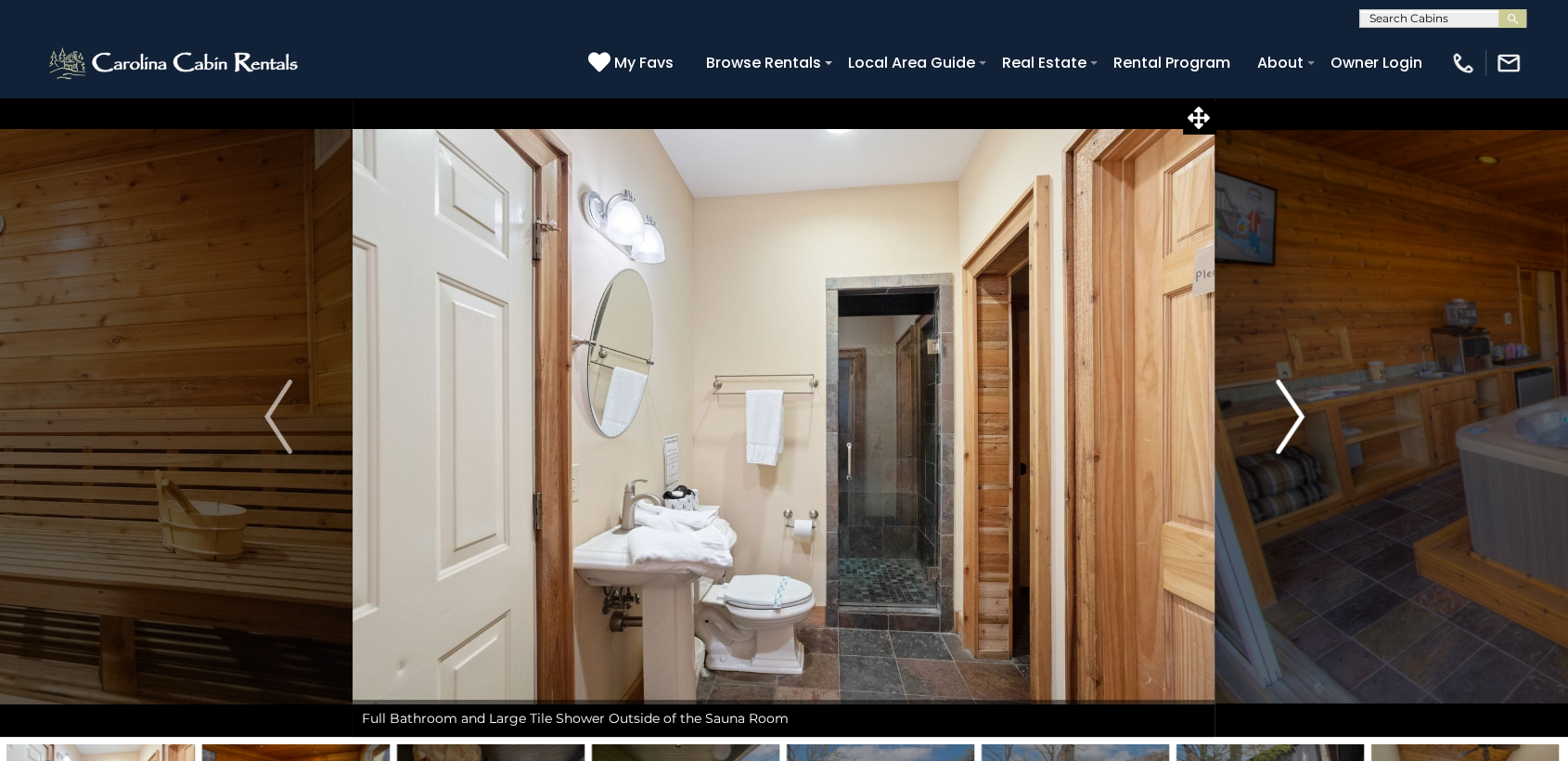
click at [1276, 424] on img "Next" at bounding box center [1289, 416] width 28 height 74
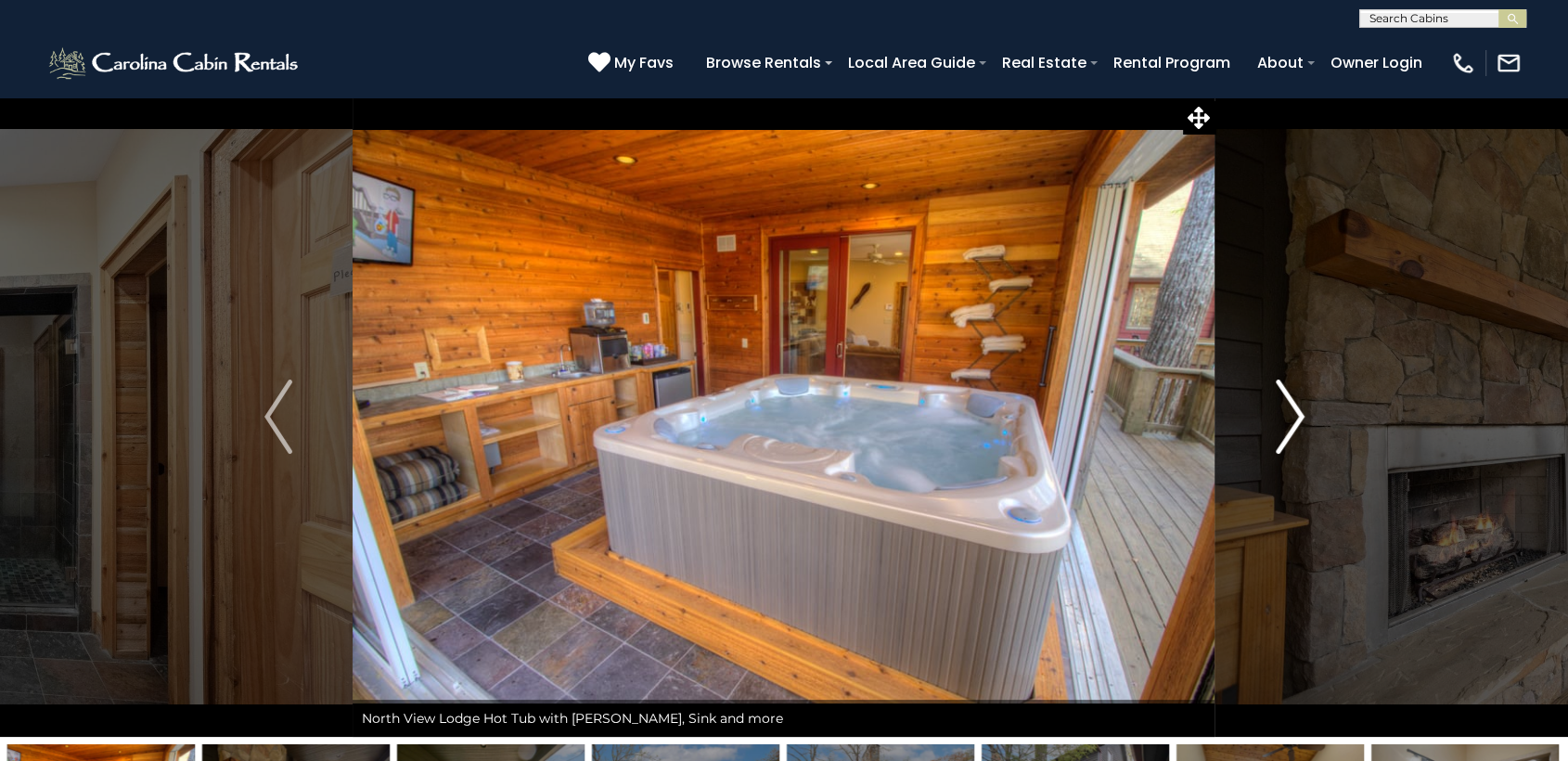
click at [1276, 424] on img "Next" at bounding box center [1289, 416] width 28 height 74
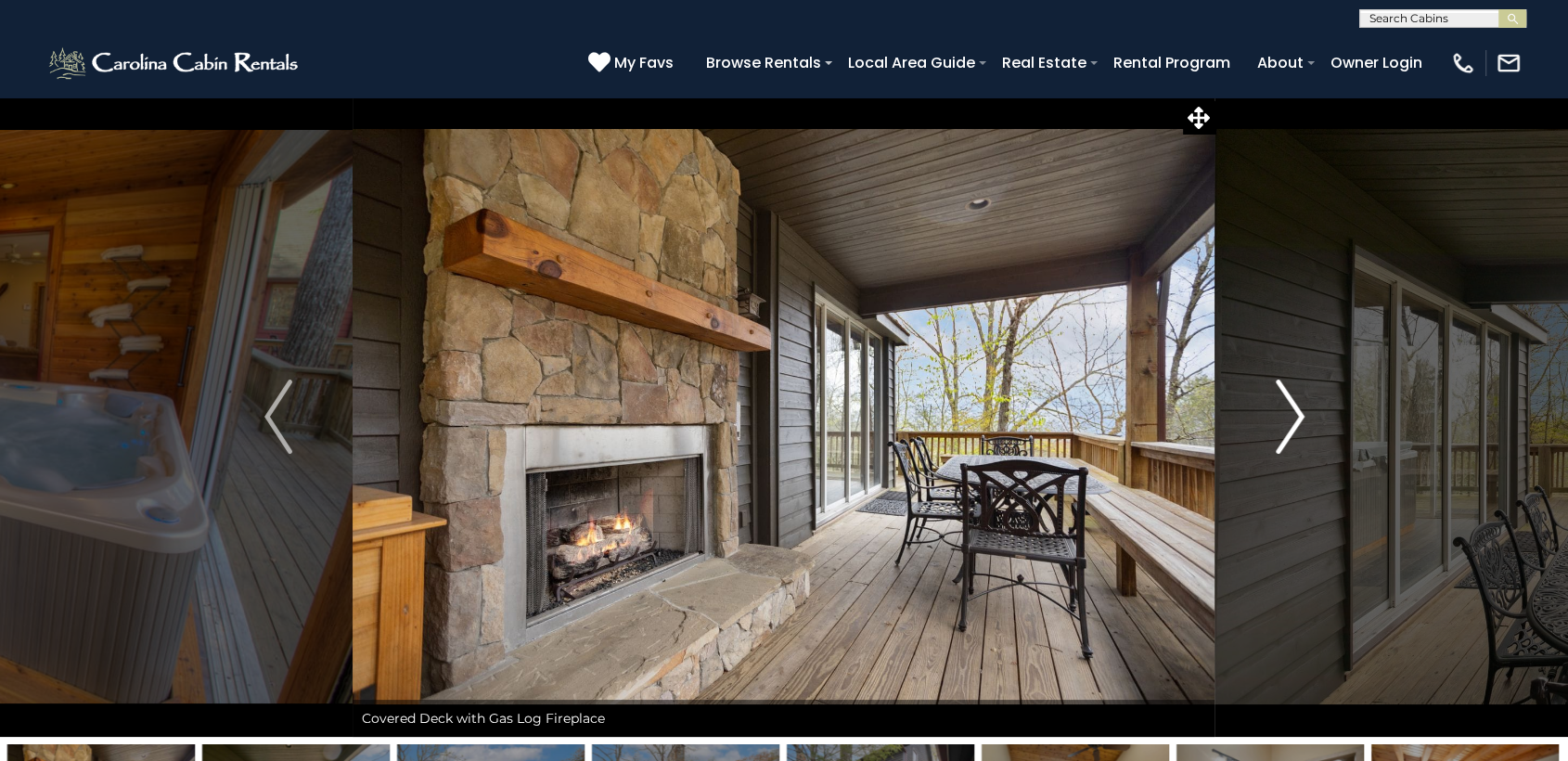
click at [1276, 424] on img "Next" at bounding box center [1289, 416] width 28 height 74
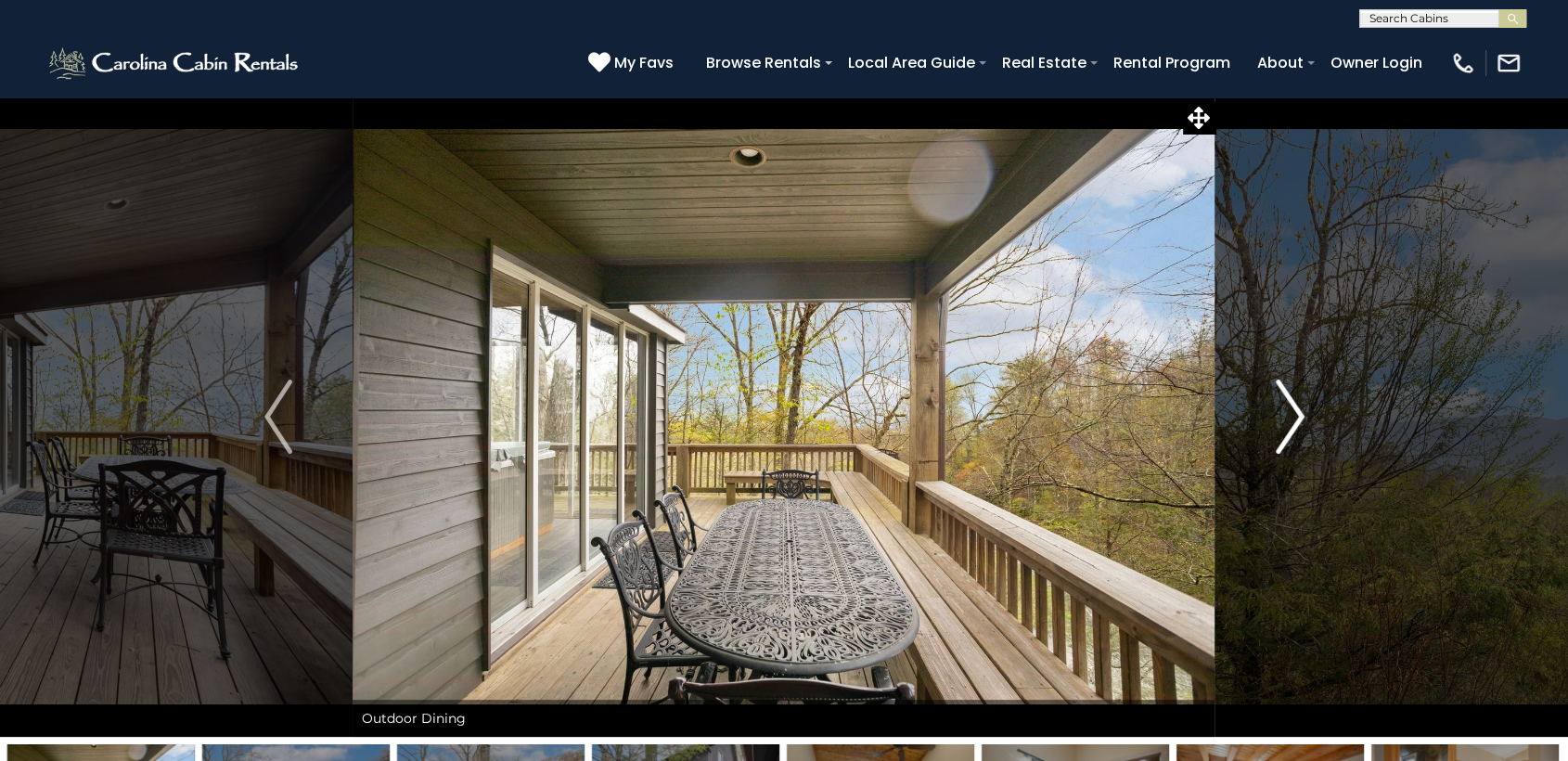
click at [1276, 424] on img "Next" at bounding box center [1289, 416] width 28 height 74
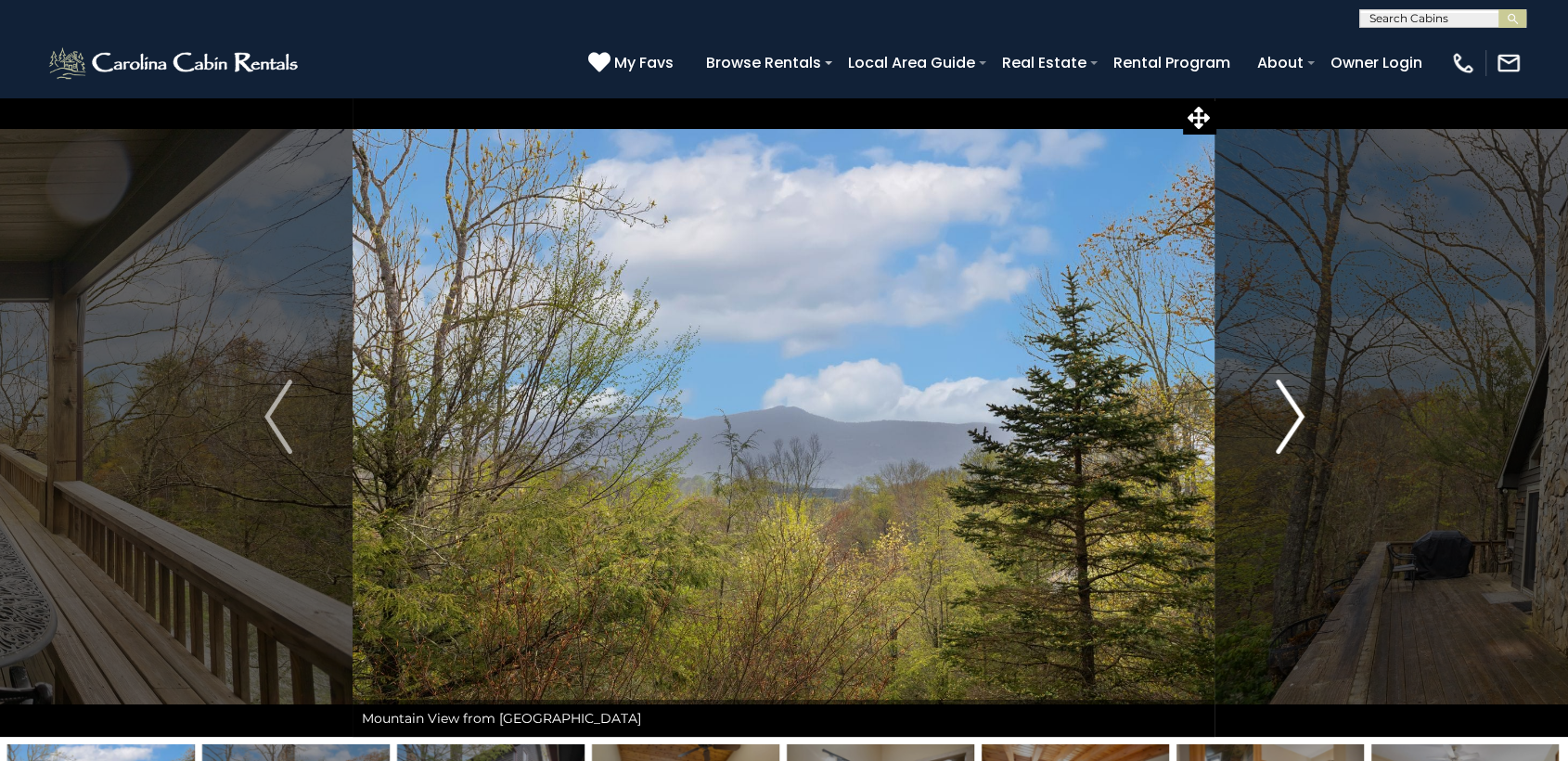
click at [1276, 424] on img "Next" at bounding box center [1289, 416] width 28 height 74
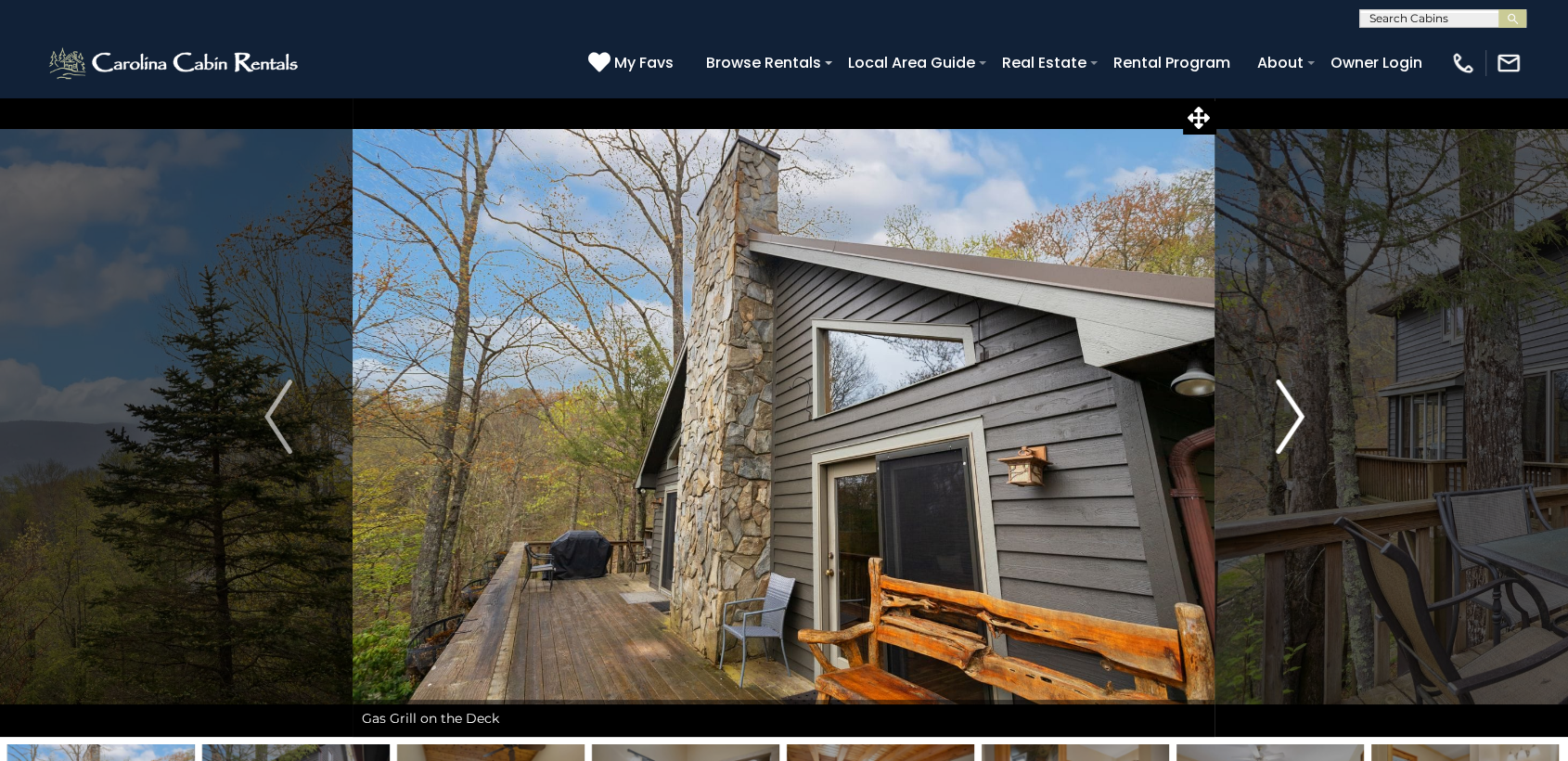
click at [1276, 424] on img "Next" at bounding box center [1289, 416] width 28 height 74
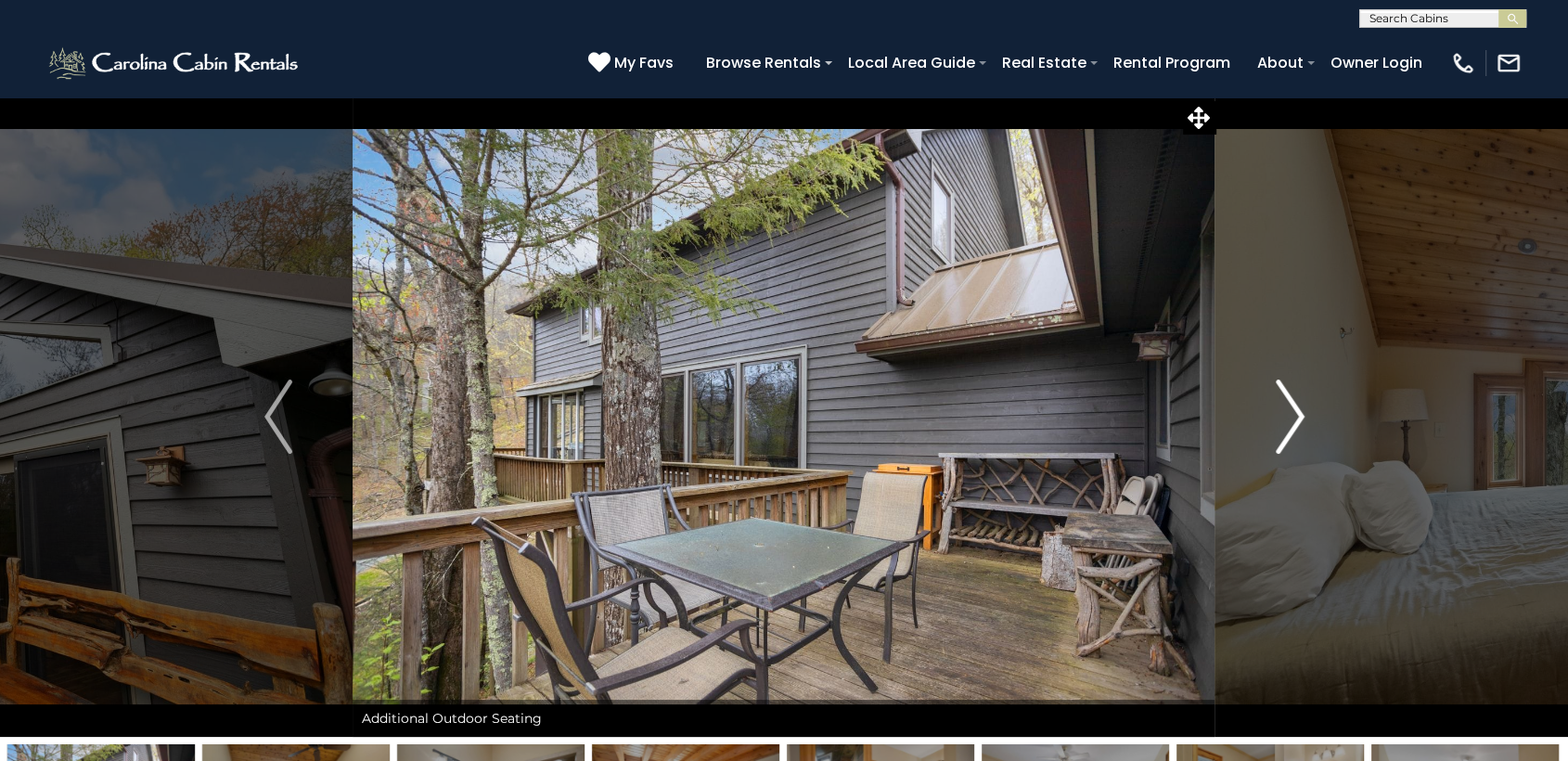
click at [1276, 424] on img "Next" at bounding box center [1289, 416] width 28 height 74
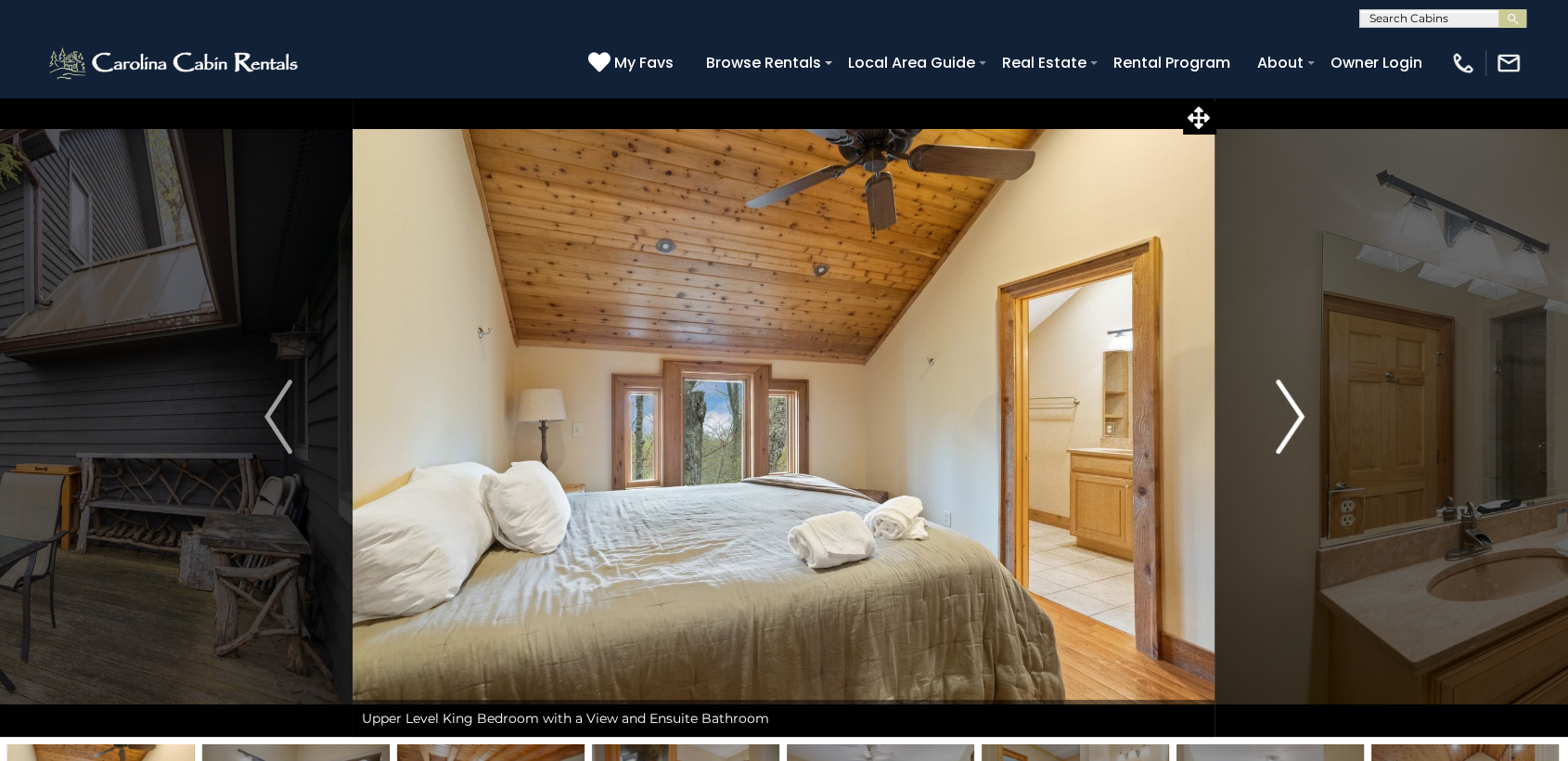
click at [1276, 424] on img "Next" at bounding box center [1289, 416] width 28 height 74
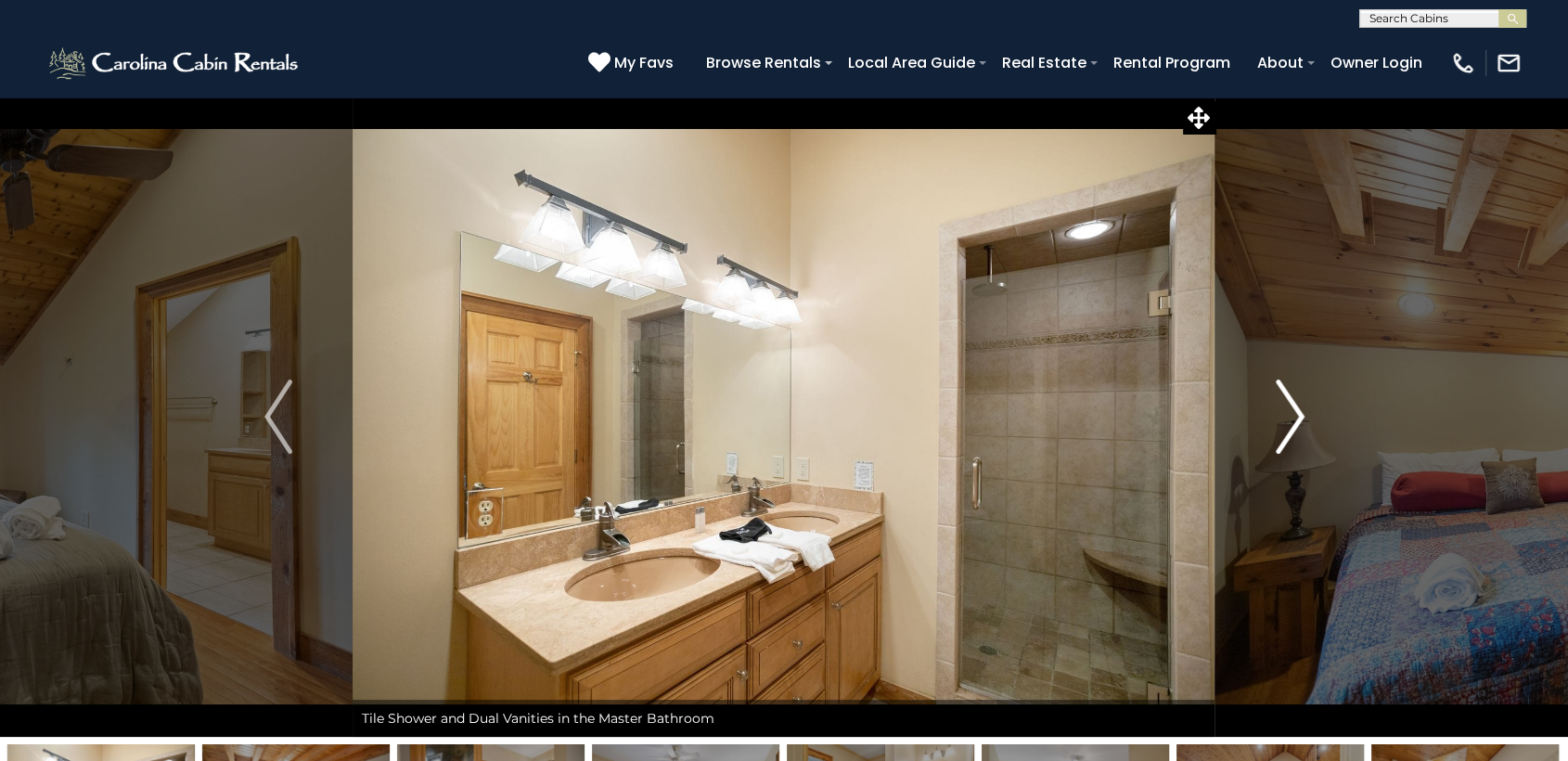
click at [1276, 424] on img "Next" at bounding box center [1289, 416] width 28 height 74
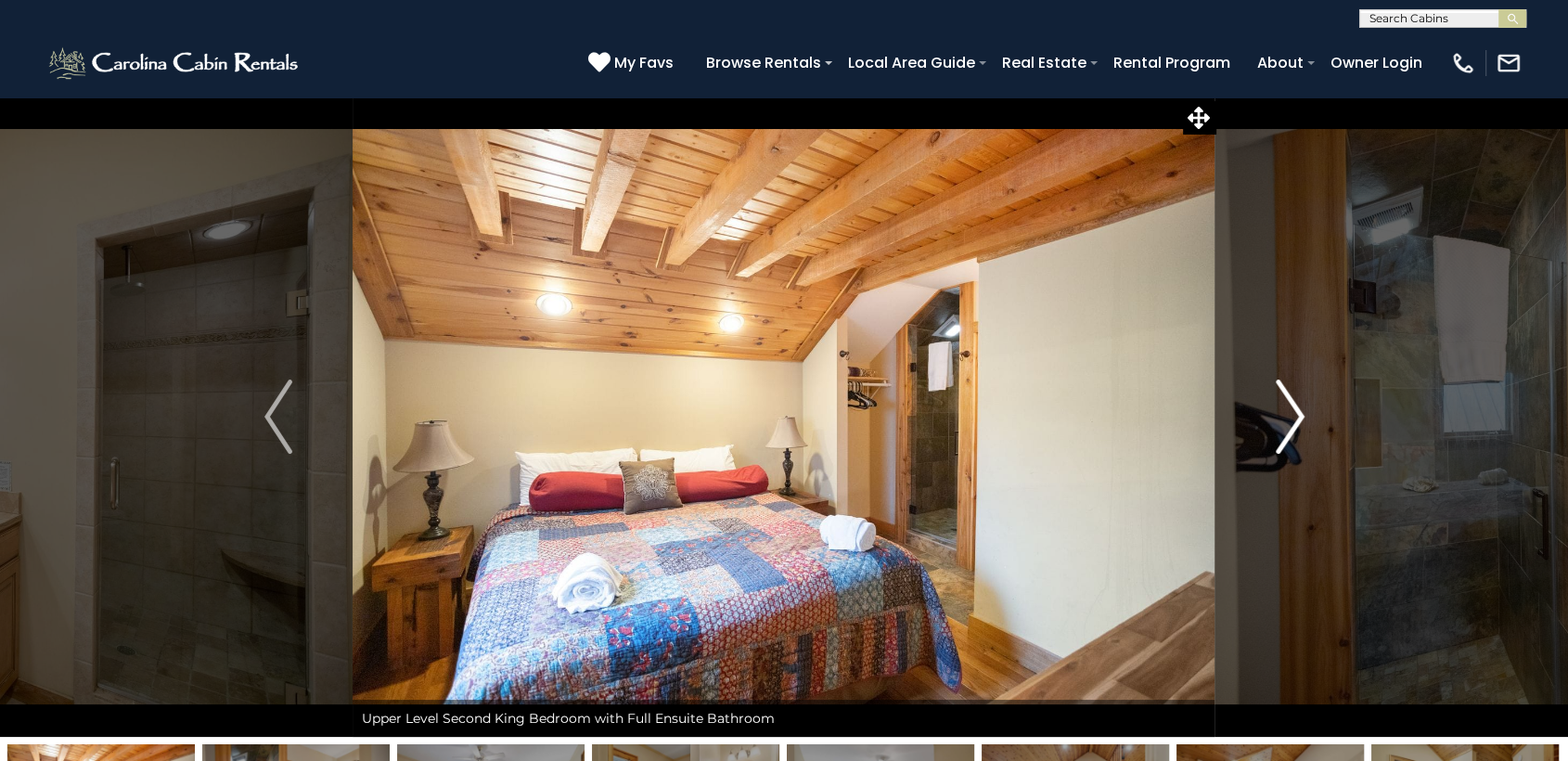
click at [1276, 424] on img "Next" at bounding box center [1289, 416] width 28 height 74
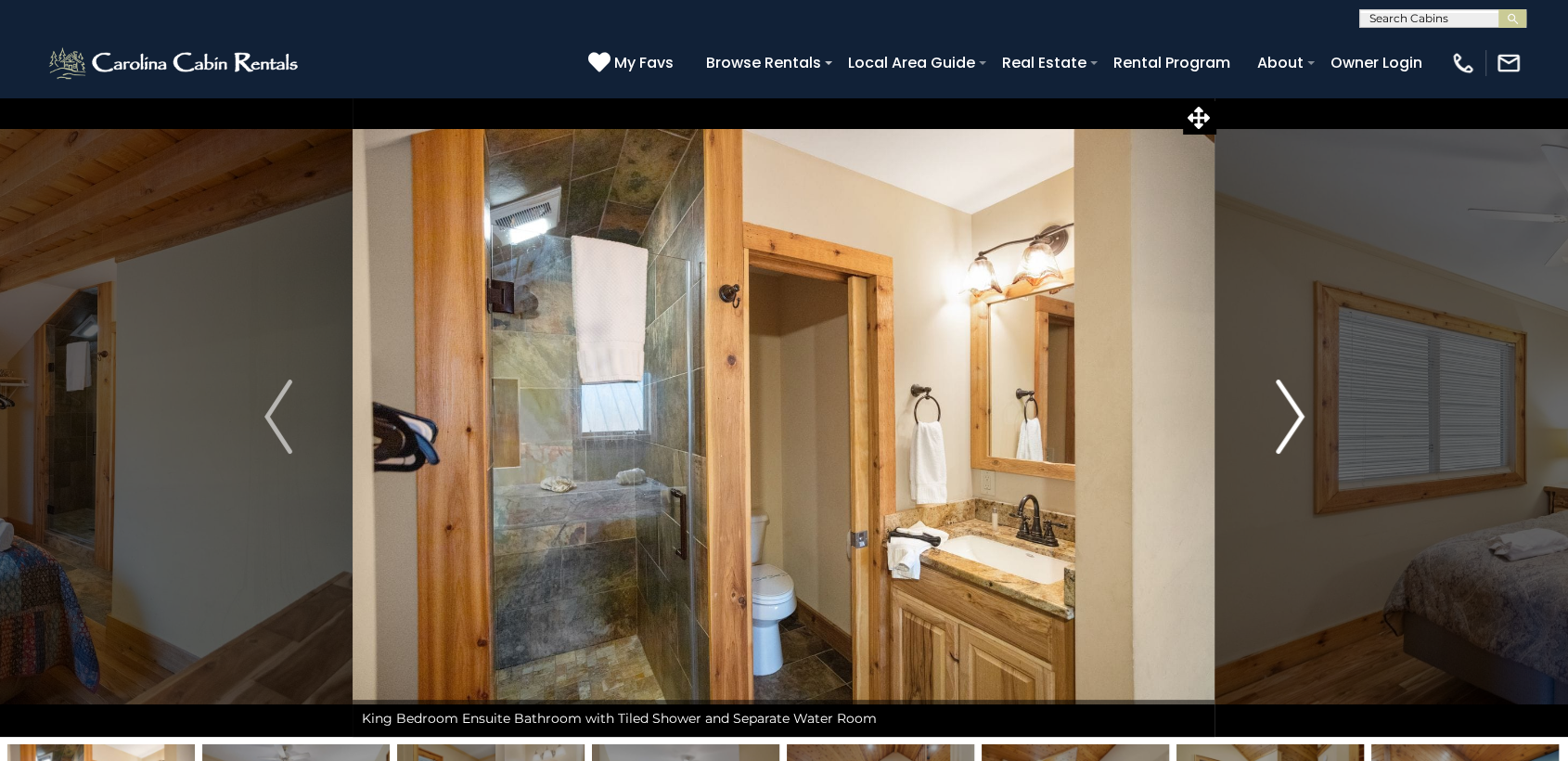
click at [1276, 424] on img "Next" at bounding box center [1289, 416] width 28 height 74
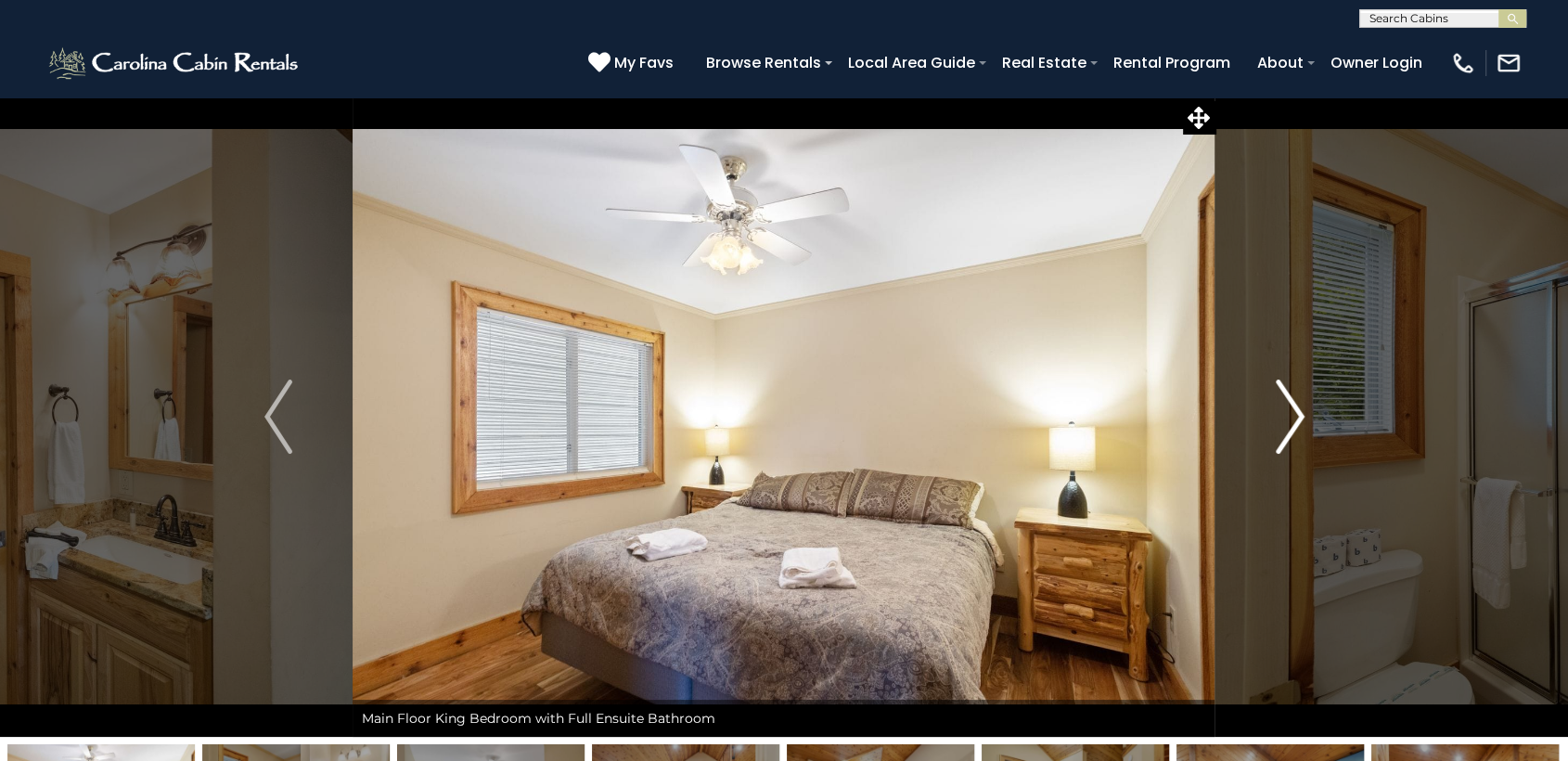
click at [1276, 424] on img "Next" at bounding box center [1289, 416] width 28 height 74
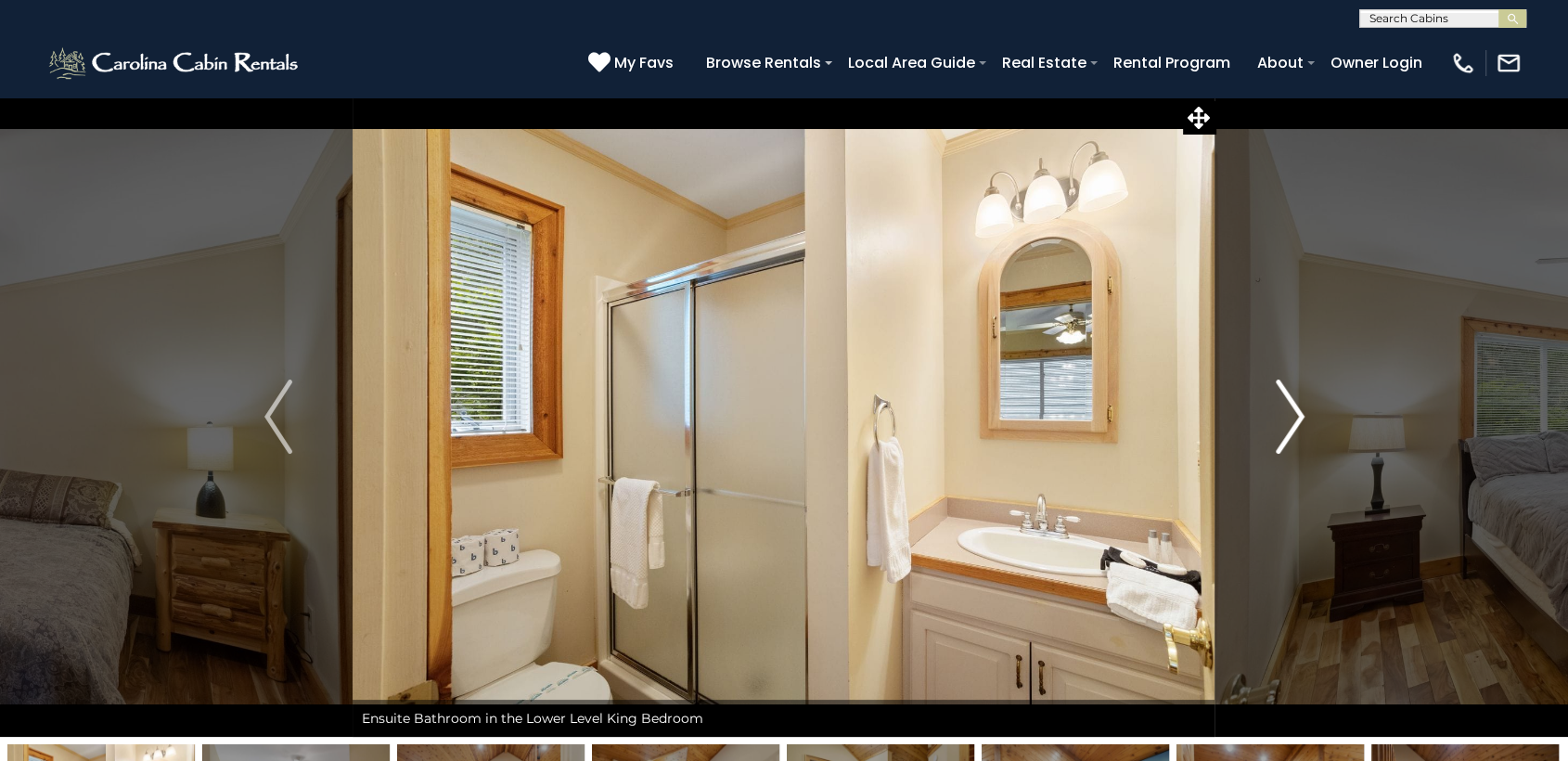
click at [1276, 424] on img "Next" at bounding box center [1289, 416] width 28 height 74
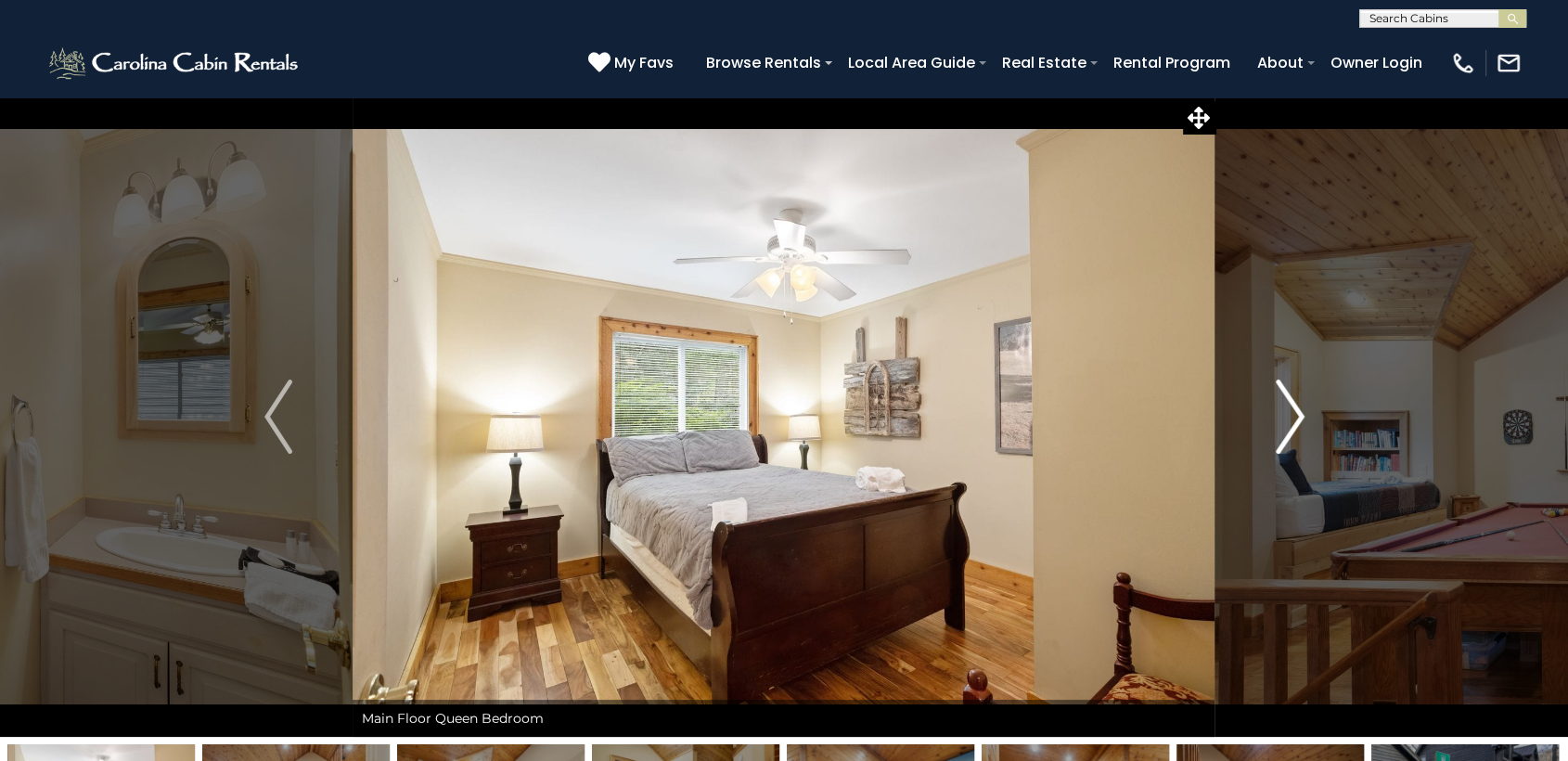
click at [1276, 424] on img "Next" at bounding box center [1289, 416] width 28 height 74
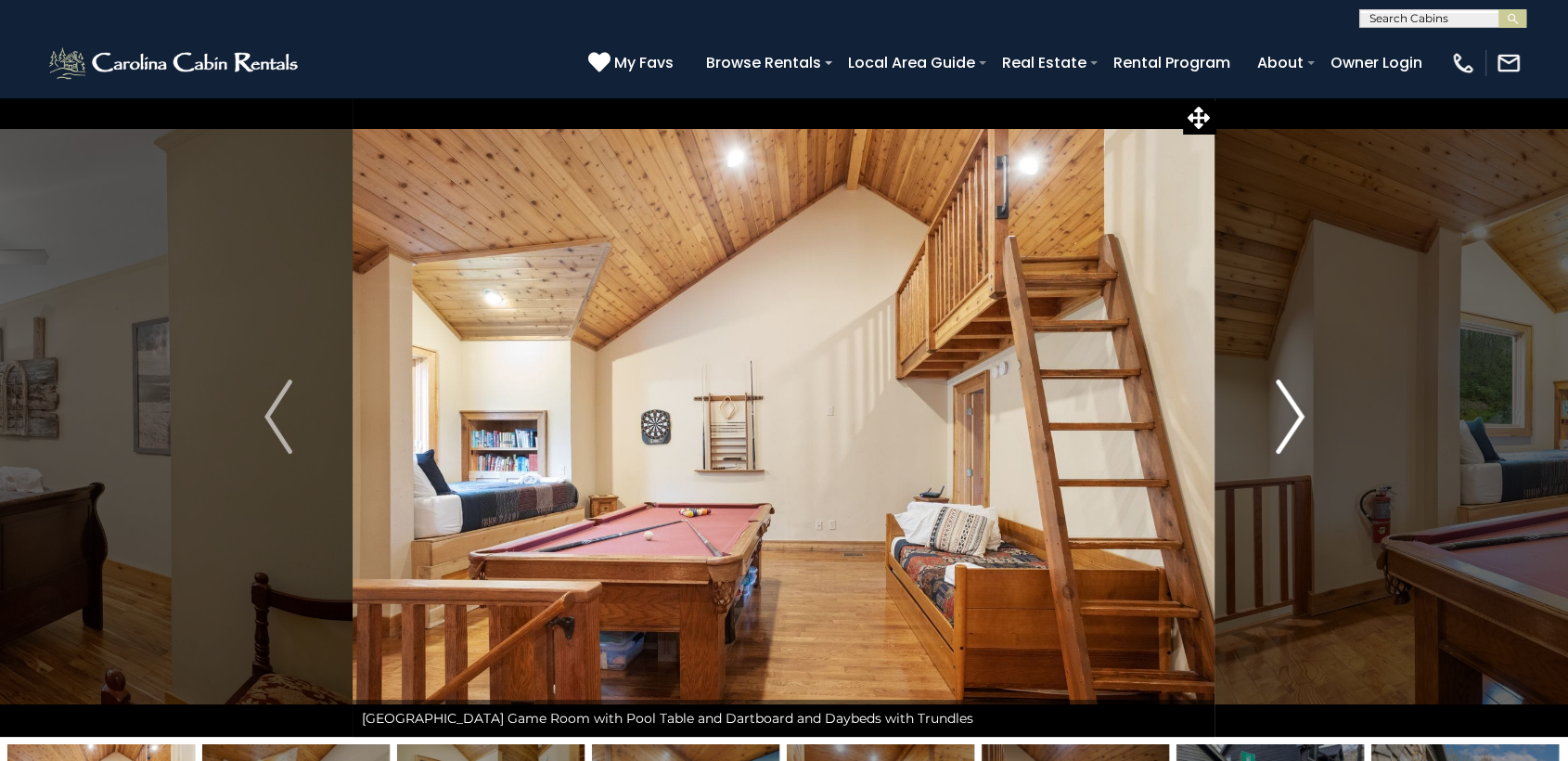
click at [1276, 424] on img "Next" at bounding box center [1289, 416] width 28 height 74
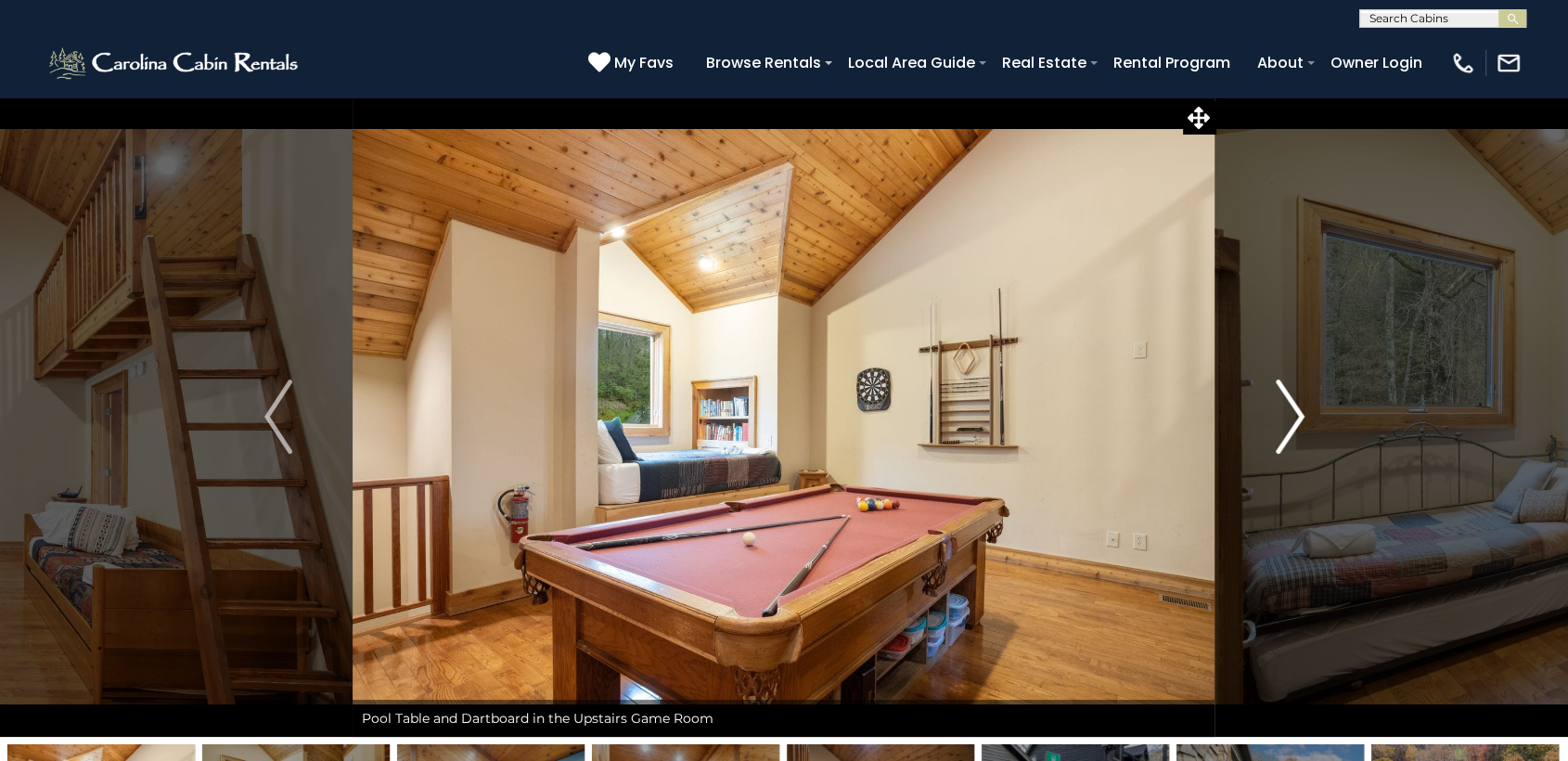
click at [1276, 424] on img "Next" at bounding box center [1289, 416] width 28 height 74
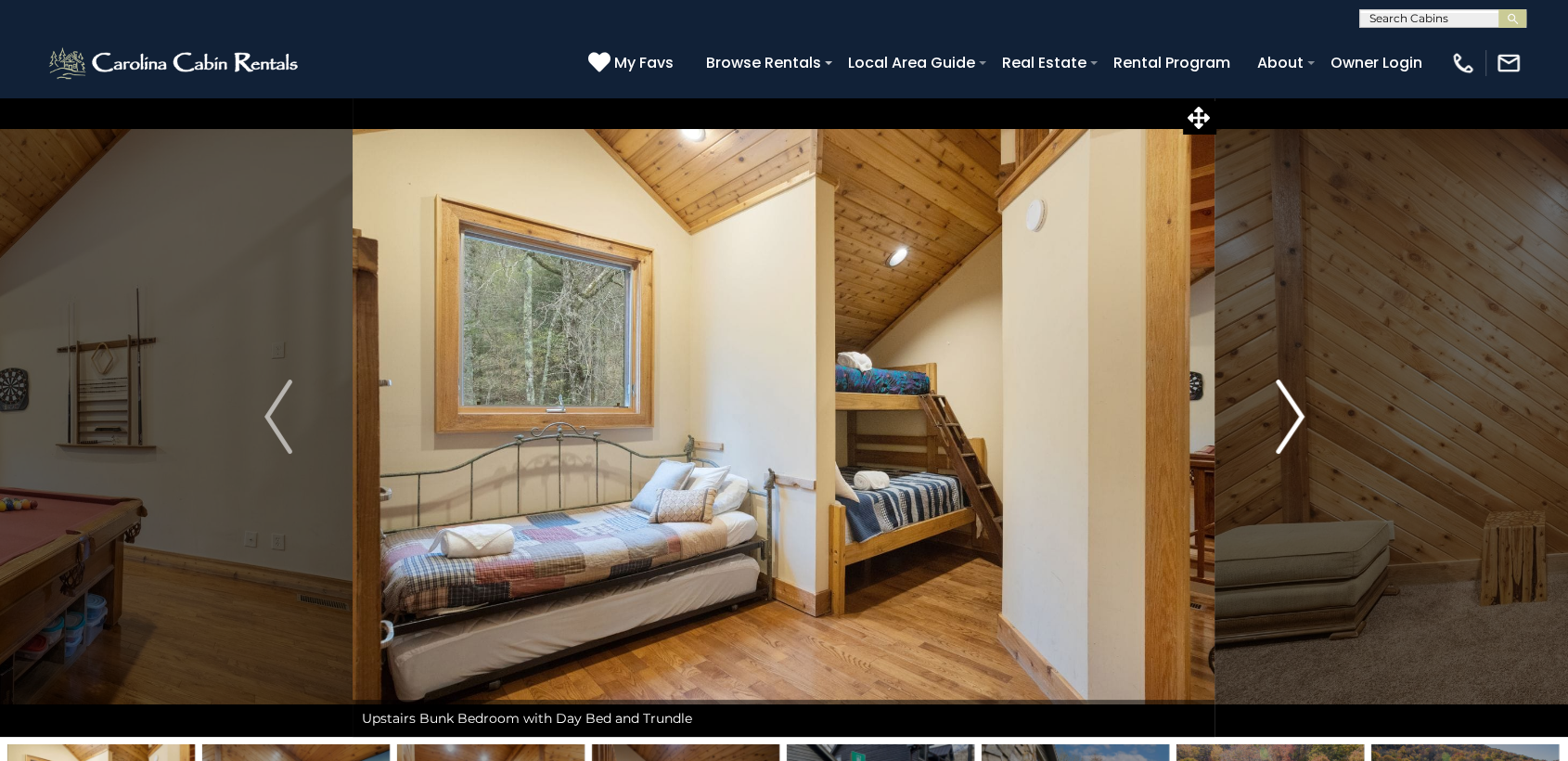
click at [1276, 424] on img "Next" at bounding box center [1289, 416] width 28 height 74
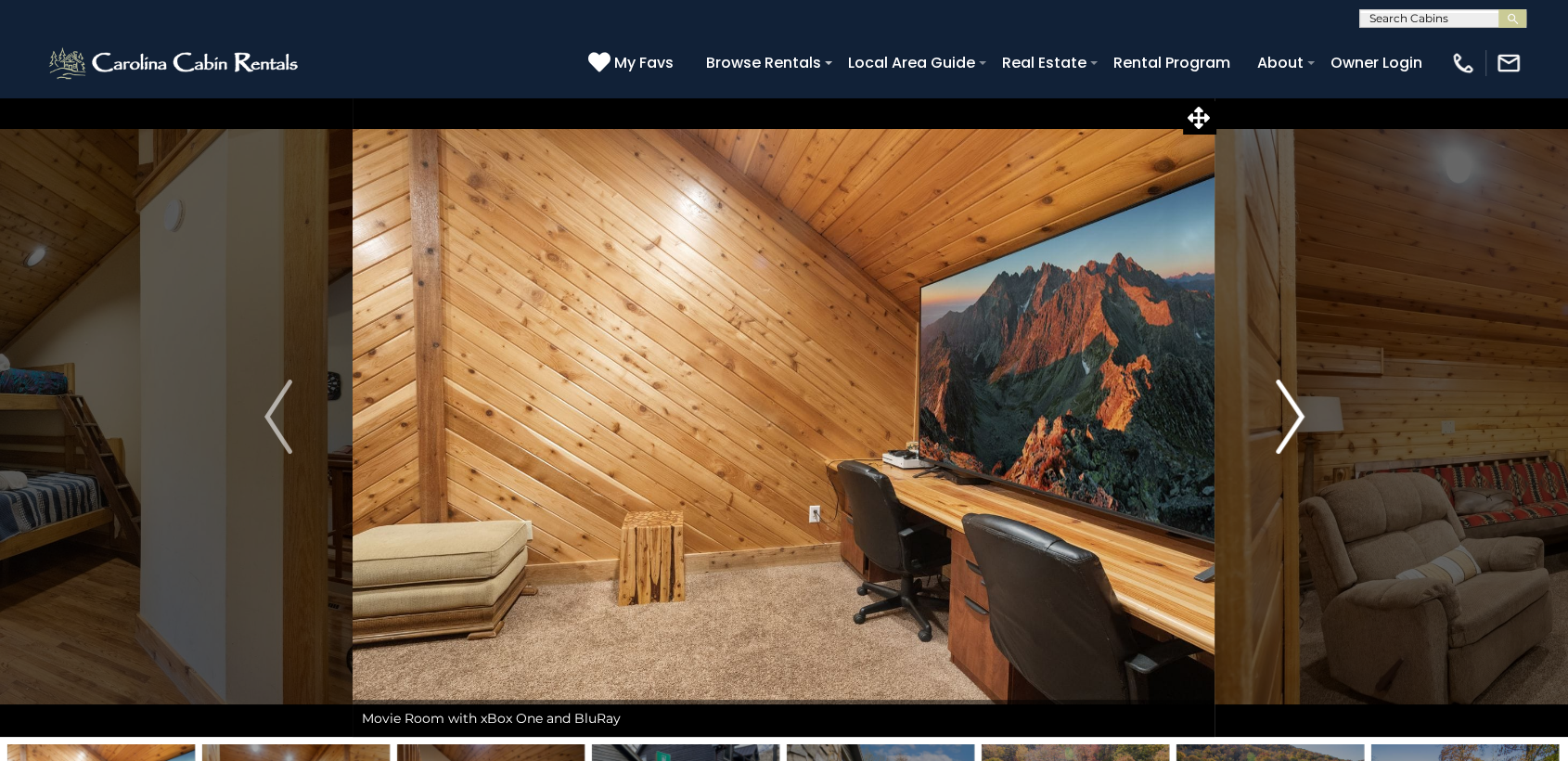
click at [1276, 424] on img "Next" at bounding box center [1289, 416] width 28 height 74
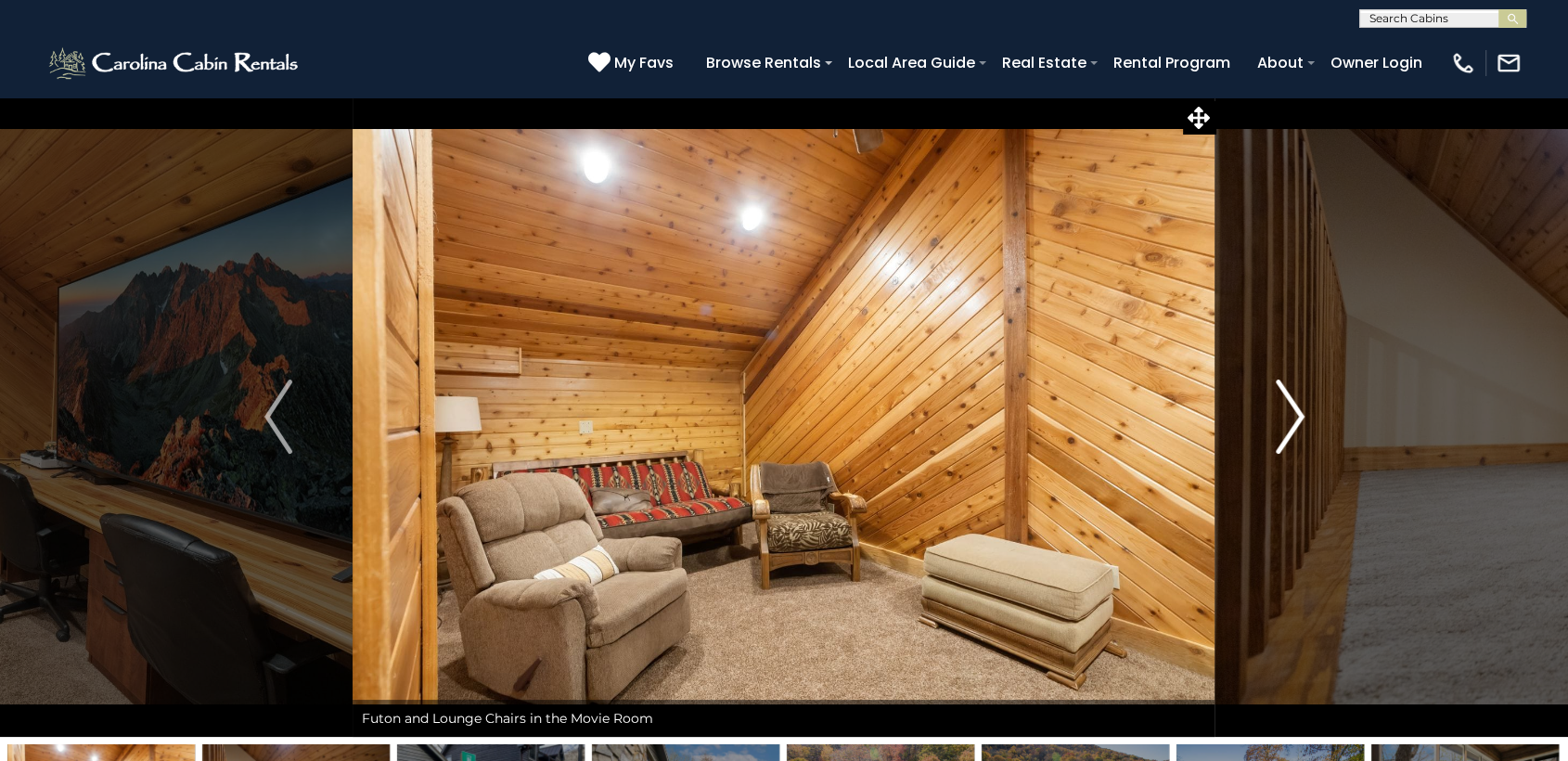
click at [1276, 424] on img "Next" at bounding box center [1289, 416] width 28 height 74
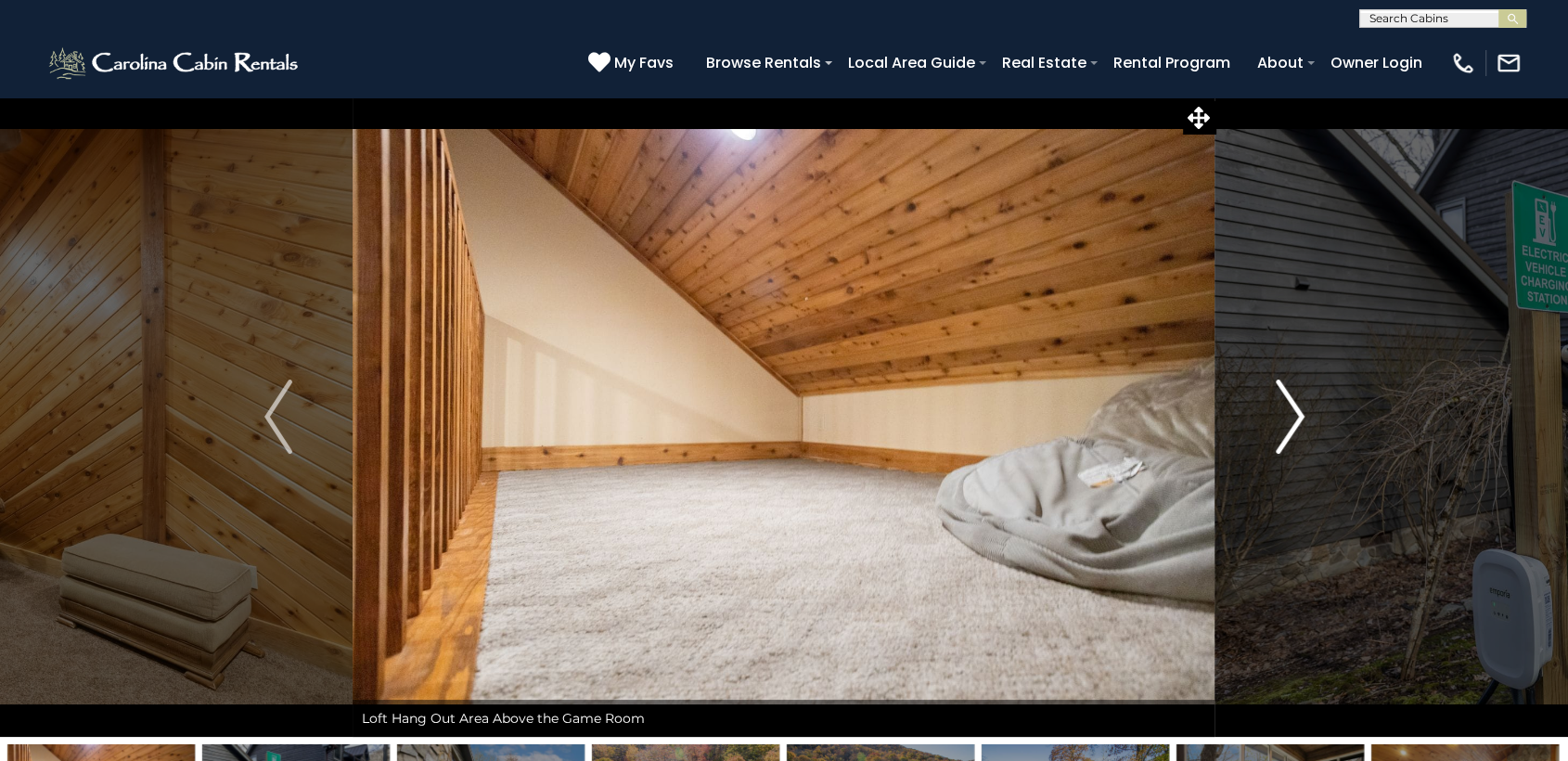
click at [1276, 424] on img "Next" at bounding box center [1289, 416] width 28 height 74
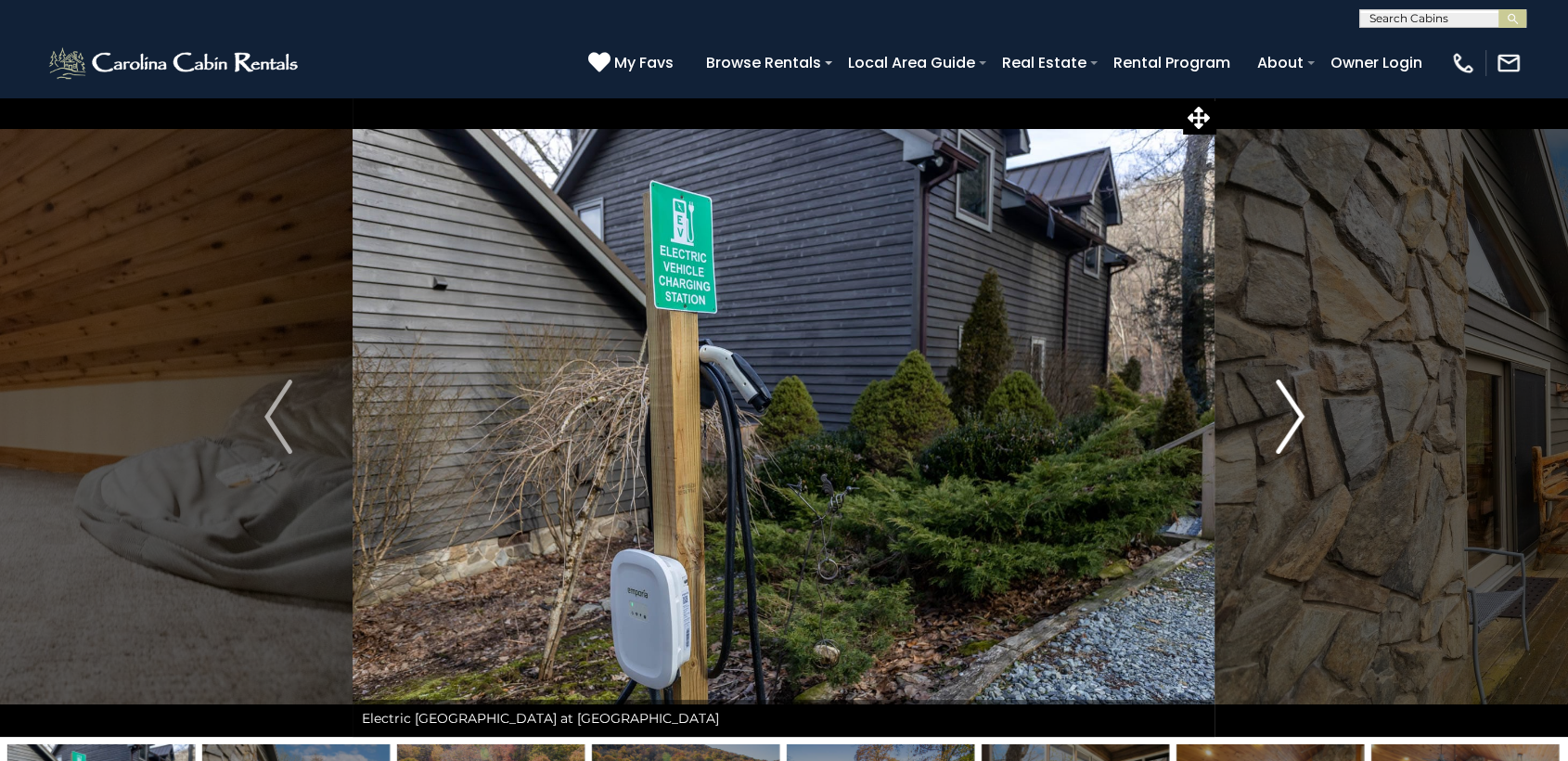
click at [1276, 424] on img "Next" at bounding box center [1289, 416] width 28 height 74
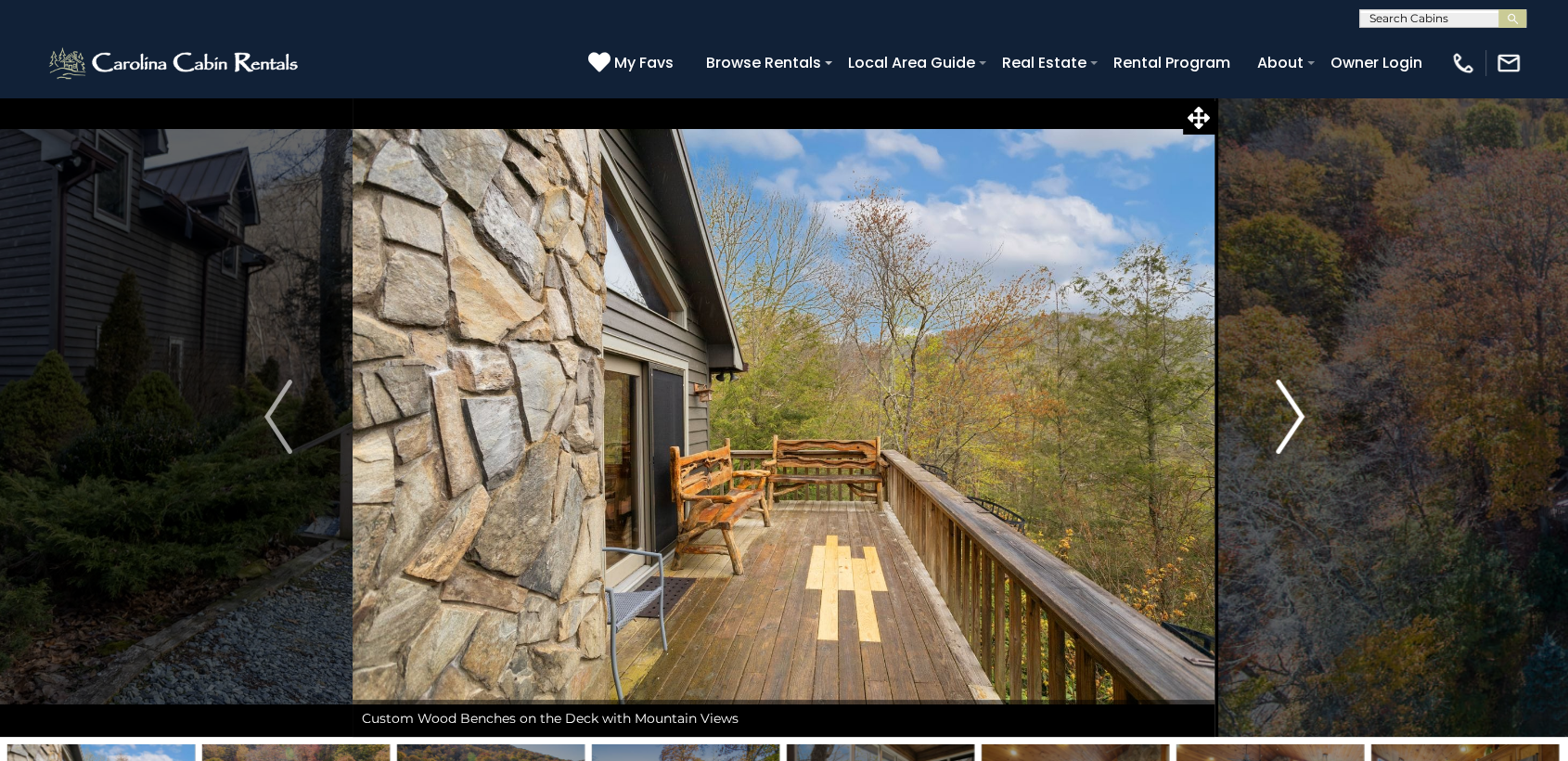
click at [1276, 424] on img "Next" at bounding box center [1289, 416] width 28 height 74
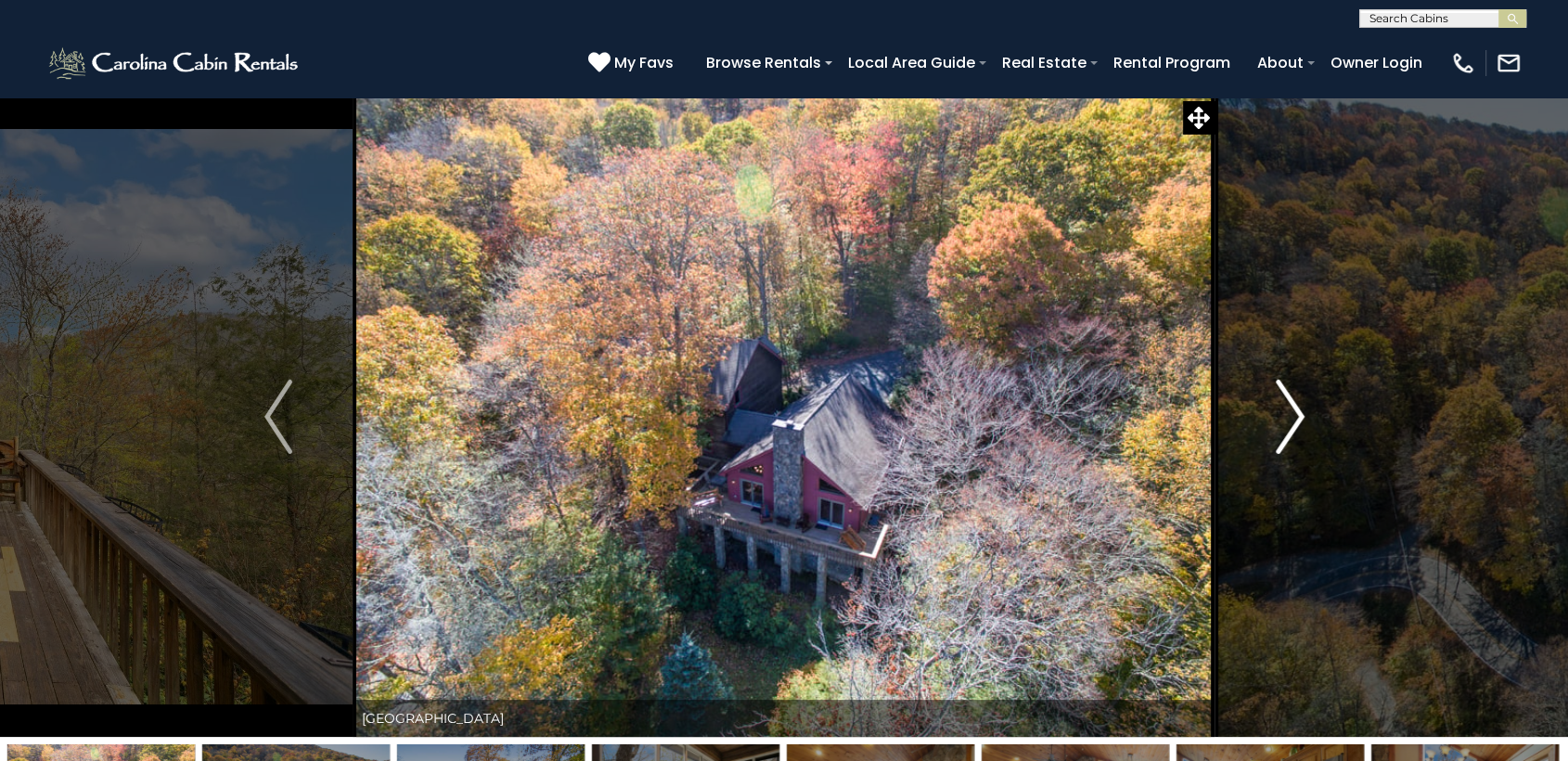
click at [1276, 424] on img "Next" at bounding box center [1289, 416] width 28 height 74
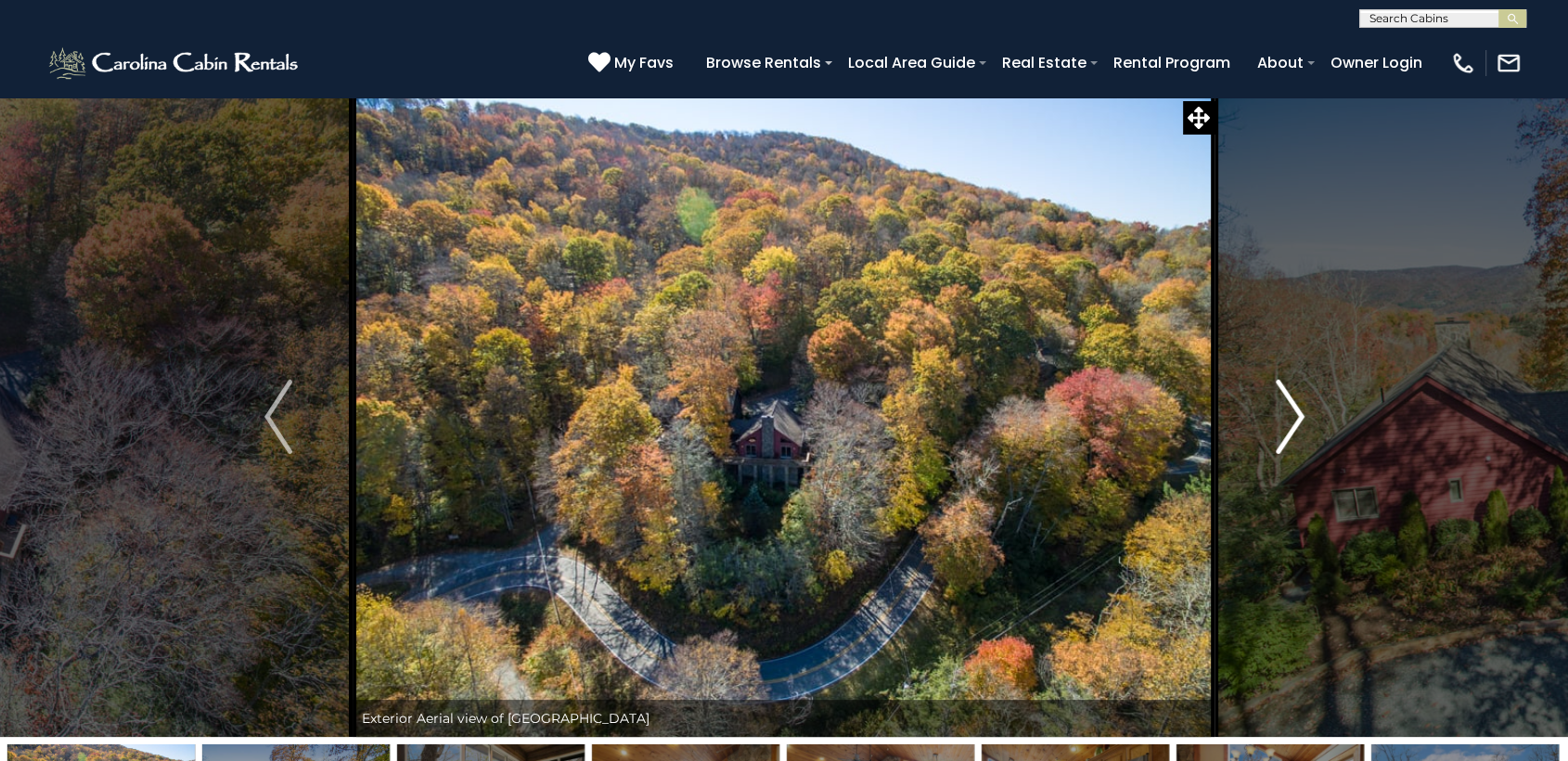
click at [1276, 424] on img "Next" at bounding box center [1289, 416] width 28 height 74
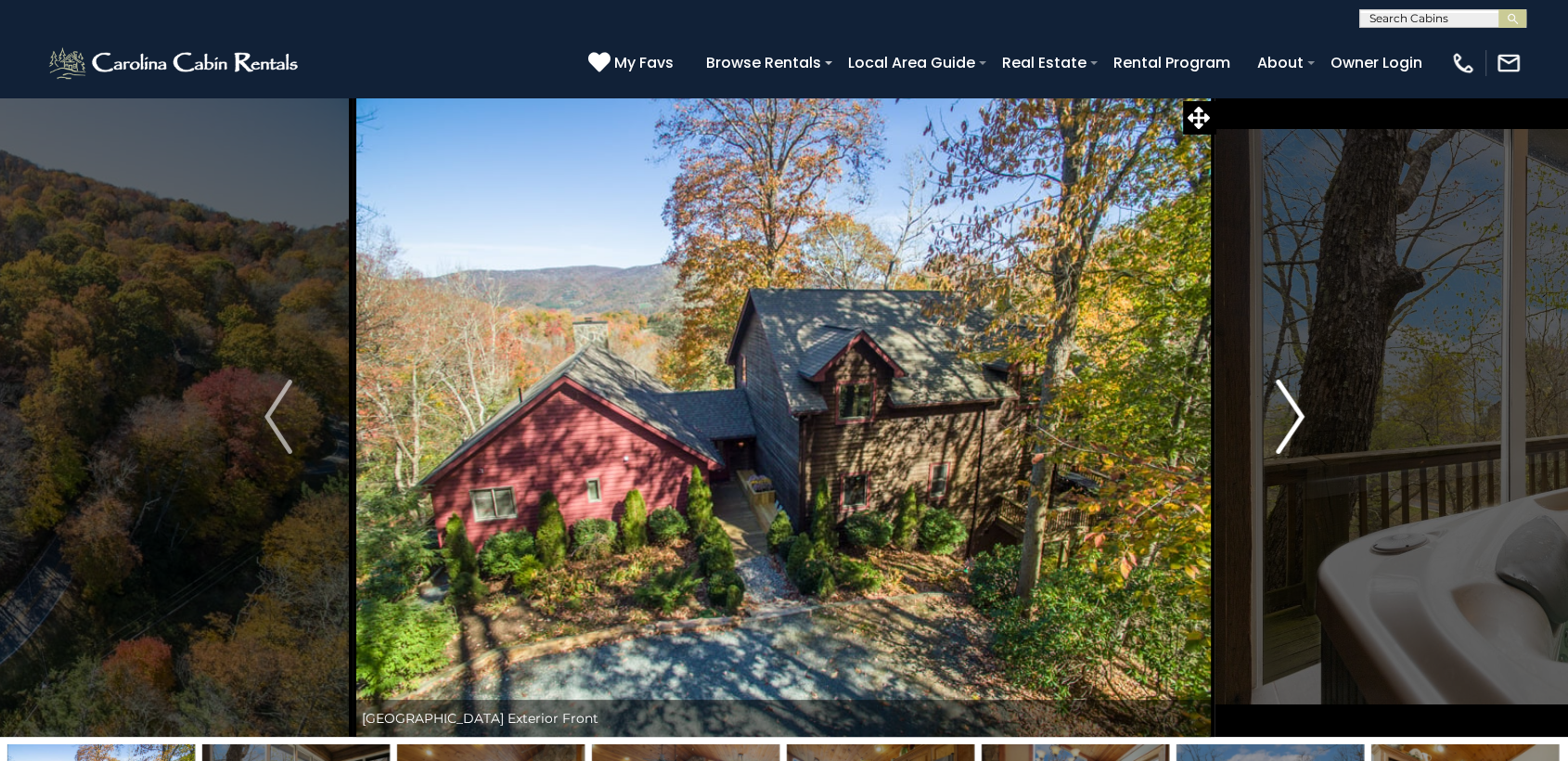
click at [1276, 424] on img "Next" at bounding box center [1289, 416] width 28 height 74
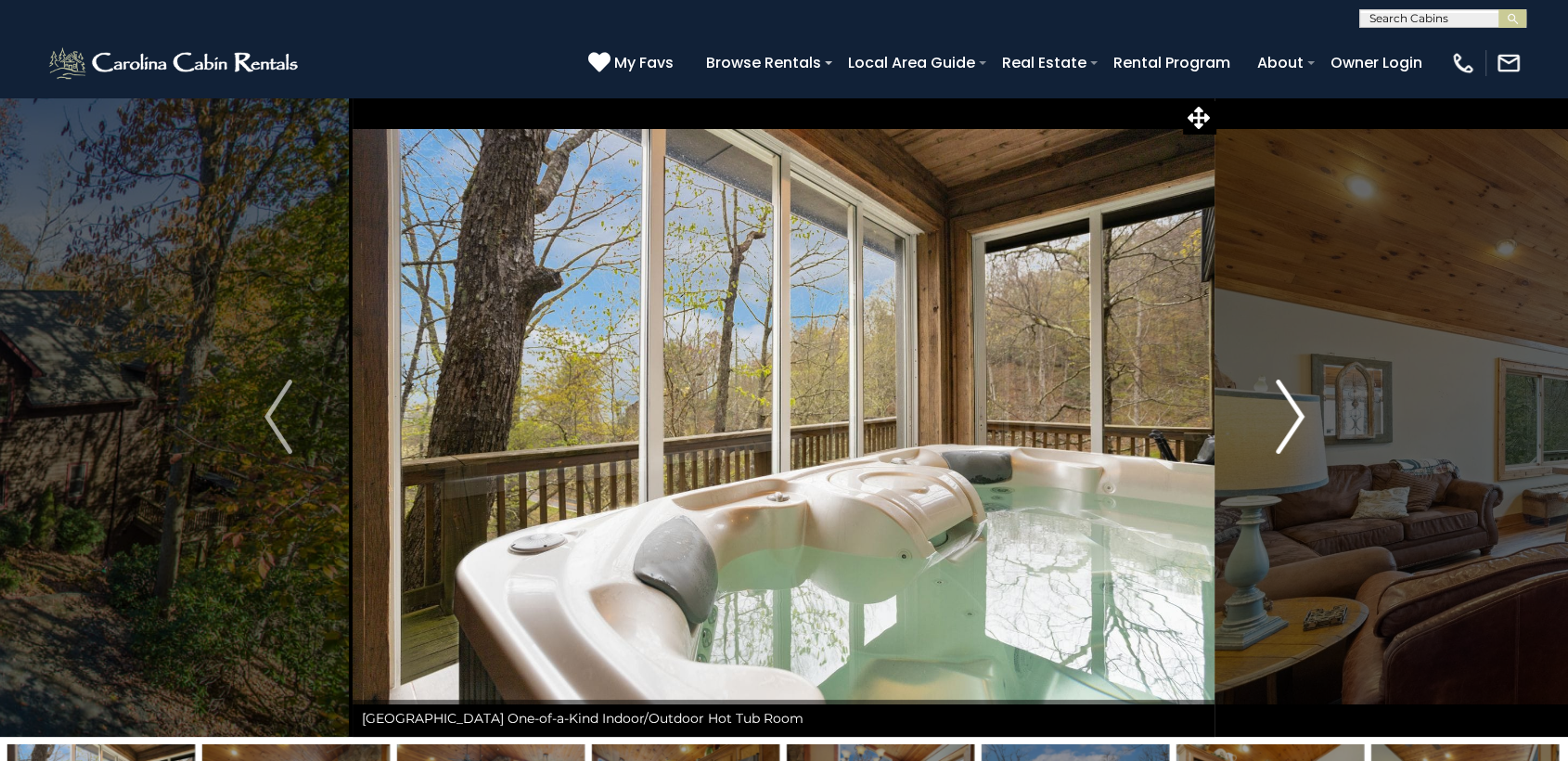
click at [1276, 424] on img "Next" at bounding box center [1289, 416] width 28 height 74
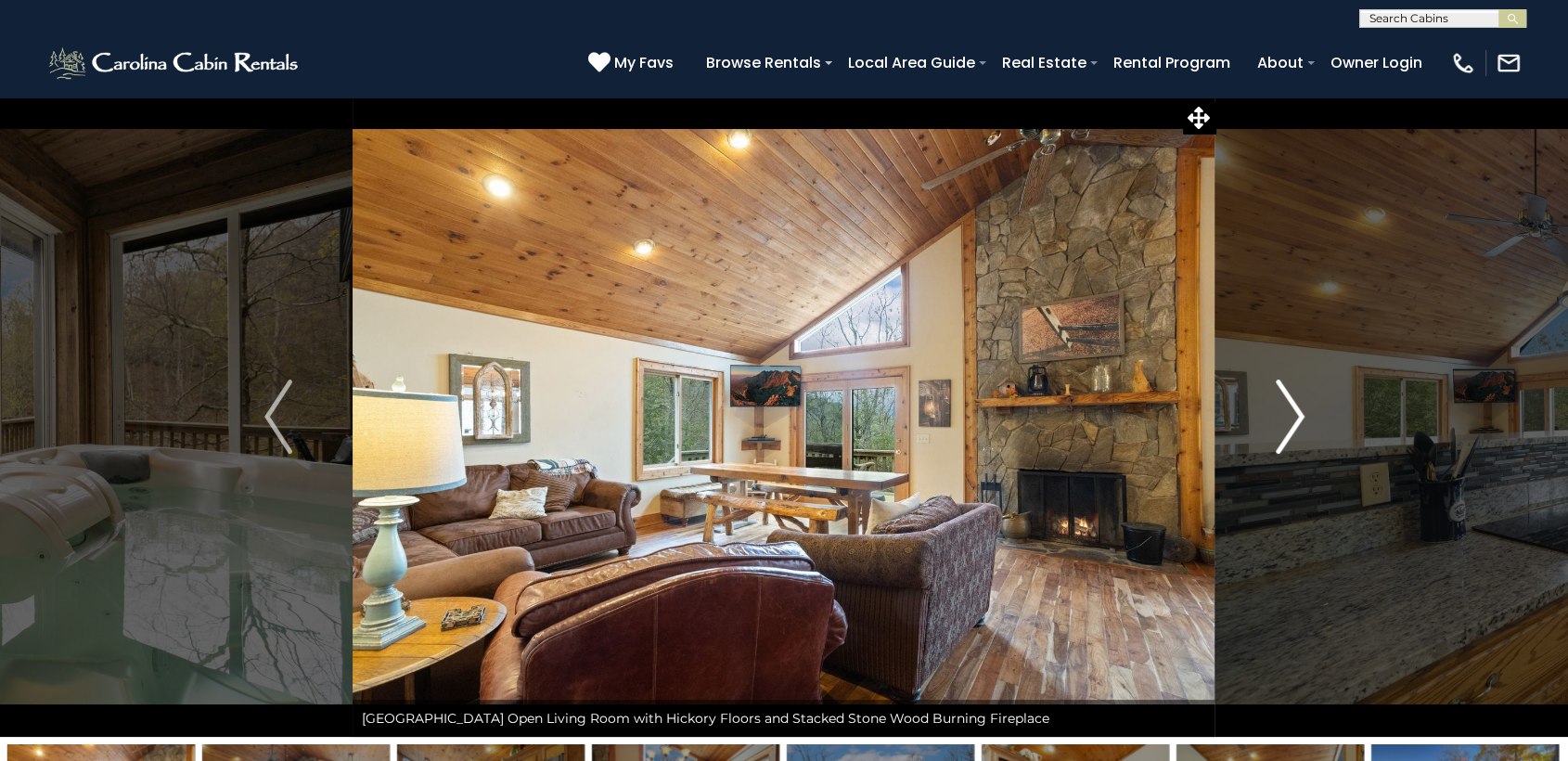
click at [1276, 424] on img "Next" at bounding box center [1289, 416] width 28 height 74
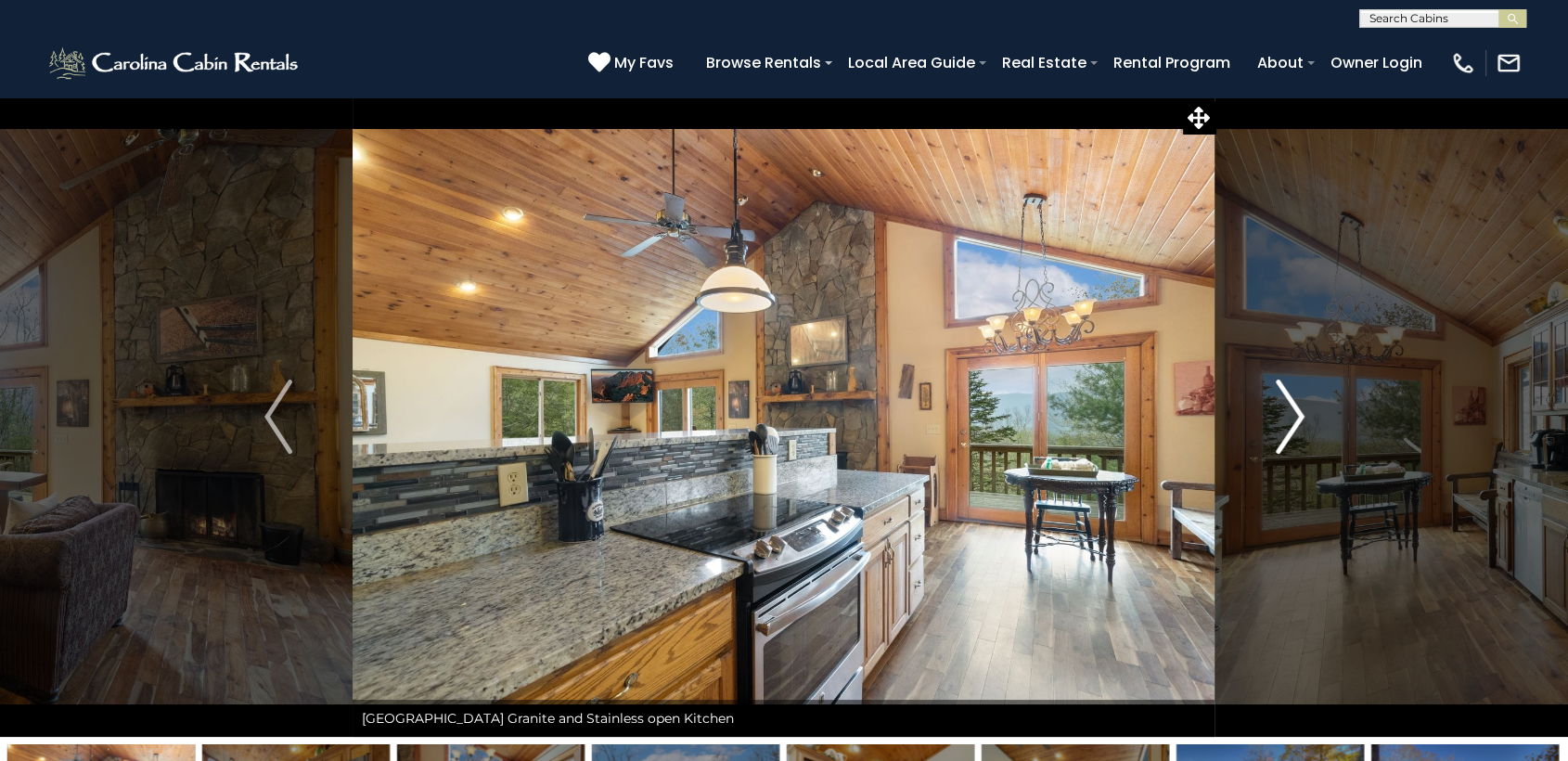
click at [1276, 424] on img "Next" at bounding box center [1289, 416] width 28 height 74
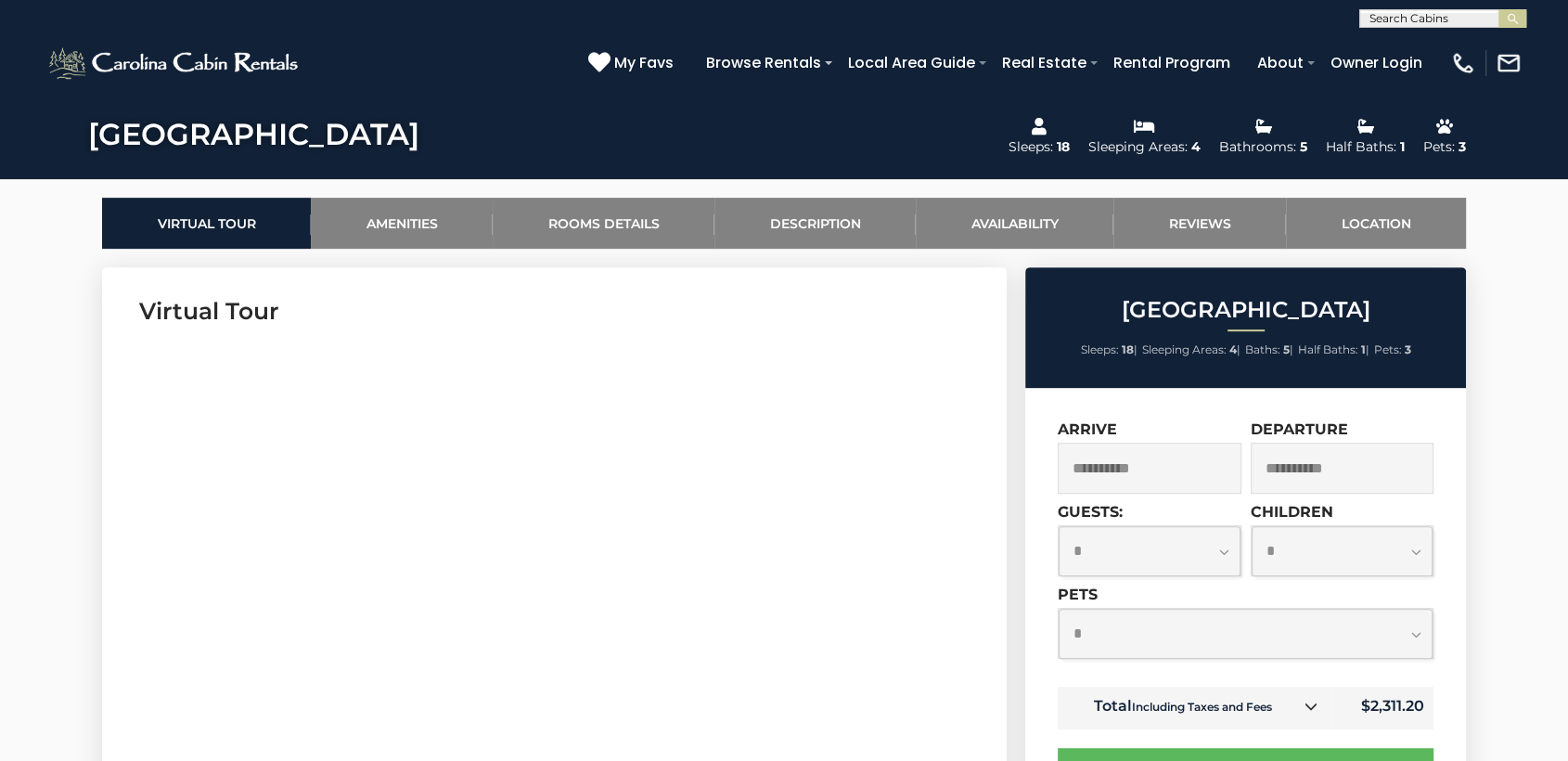
scroll to position [854, 0]
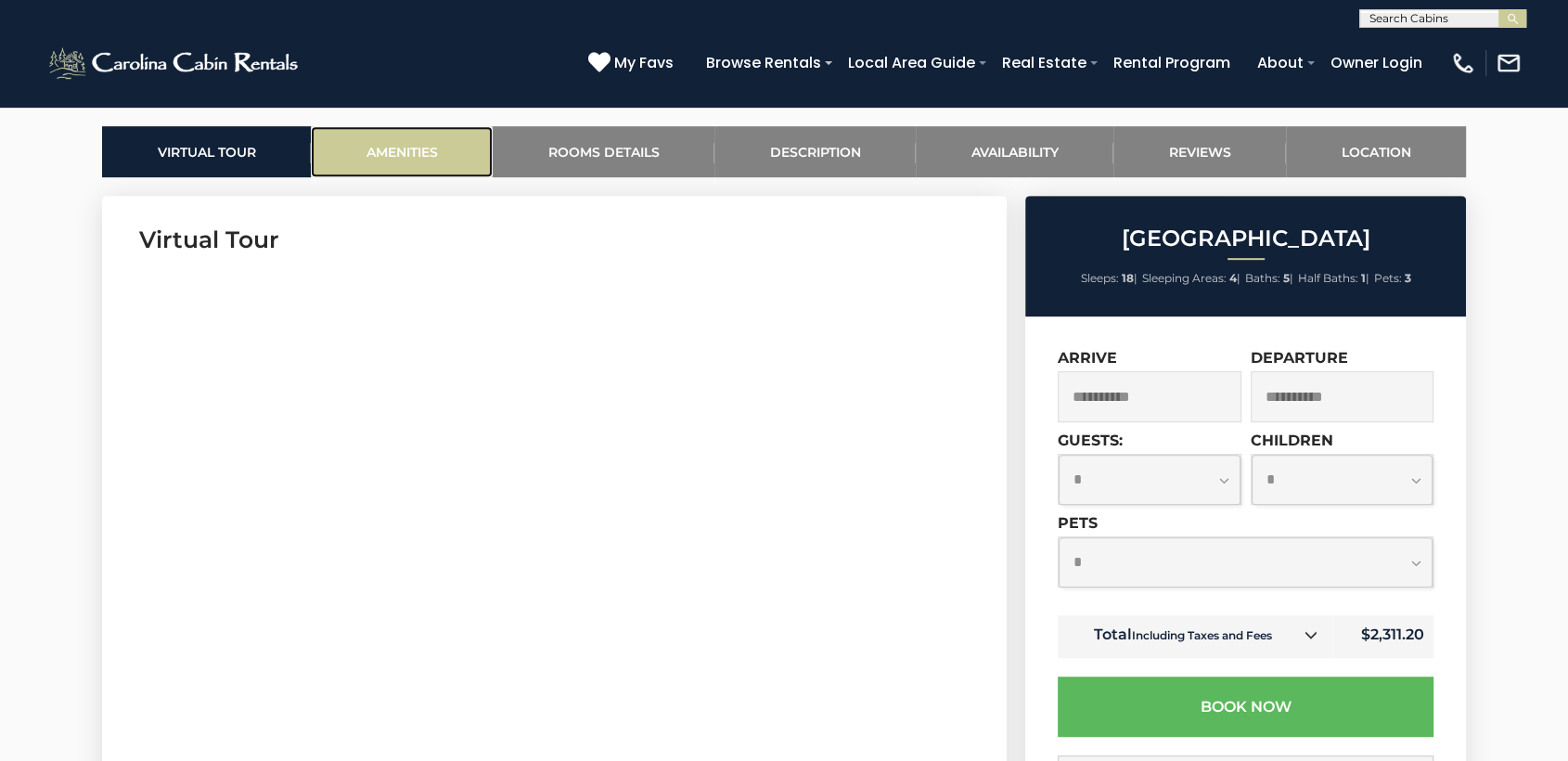
click at [419, 153] on link "Amenities" at bounding box center [401, 151] width 182 height 51
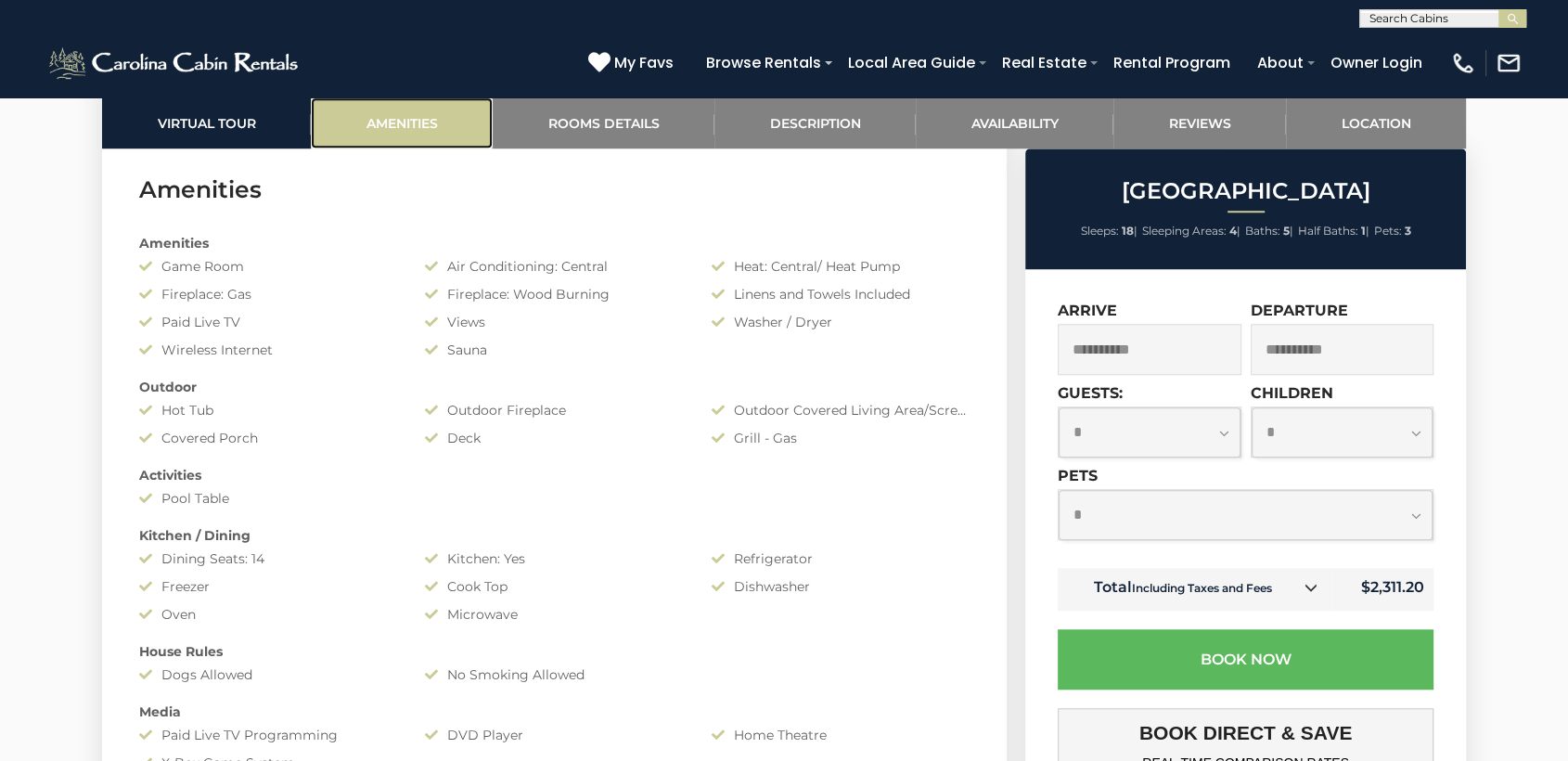
scroll to position [1477, 0]
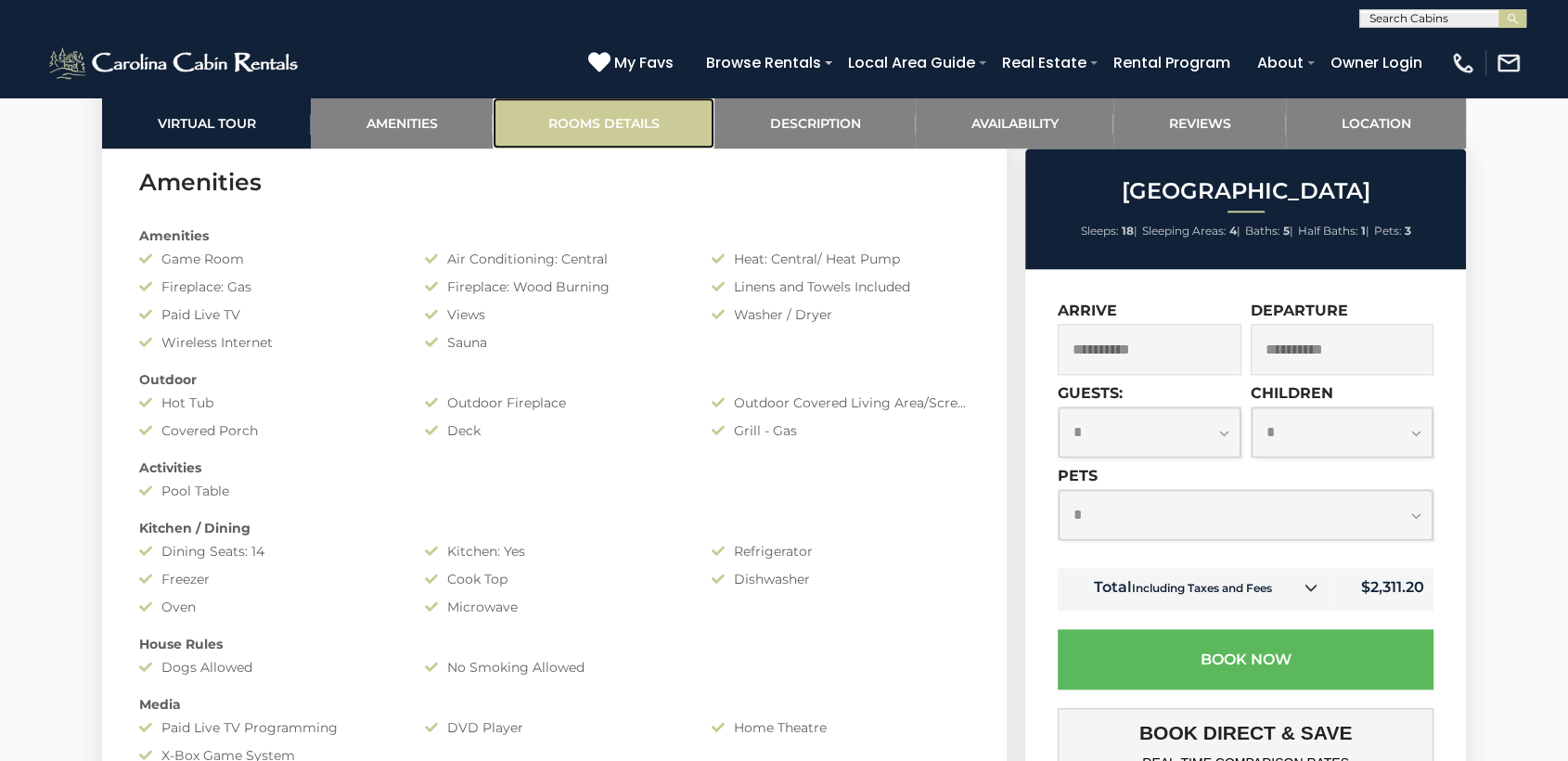
click at [623, 137] on link "Rooms Details" at bounding box center [603, 123] width 222 height 51
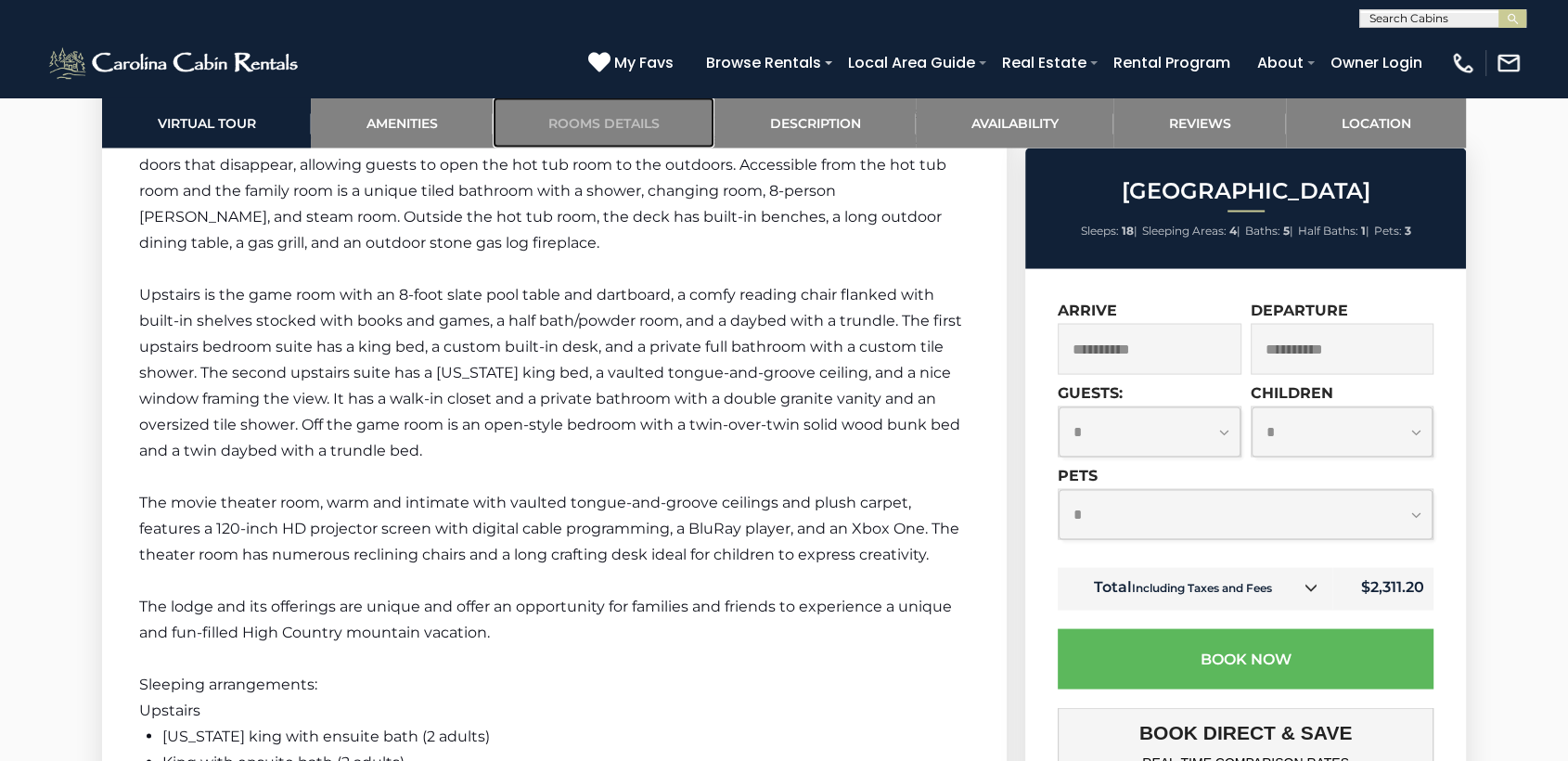
scroll to position [3548, 0]
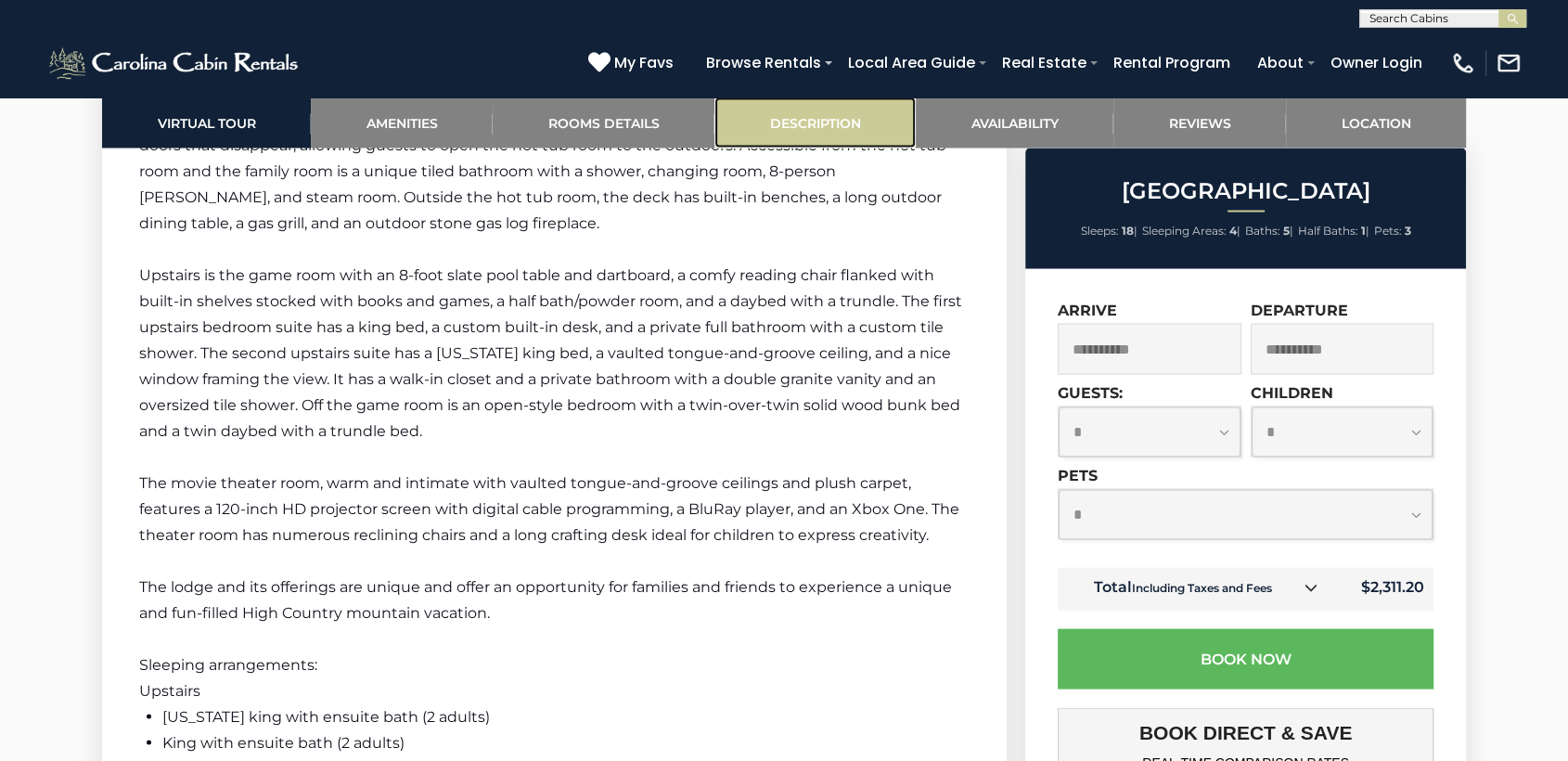
click at [838, 119] on link "Description" at bounding box center [815, 123] width 202 height 51
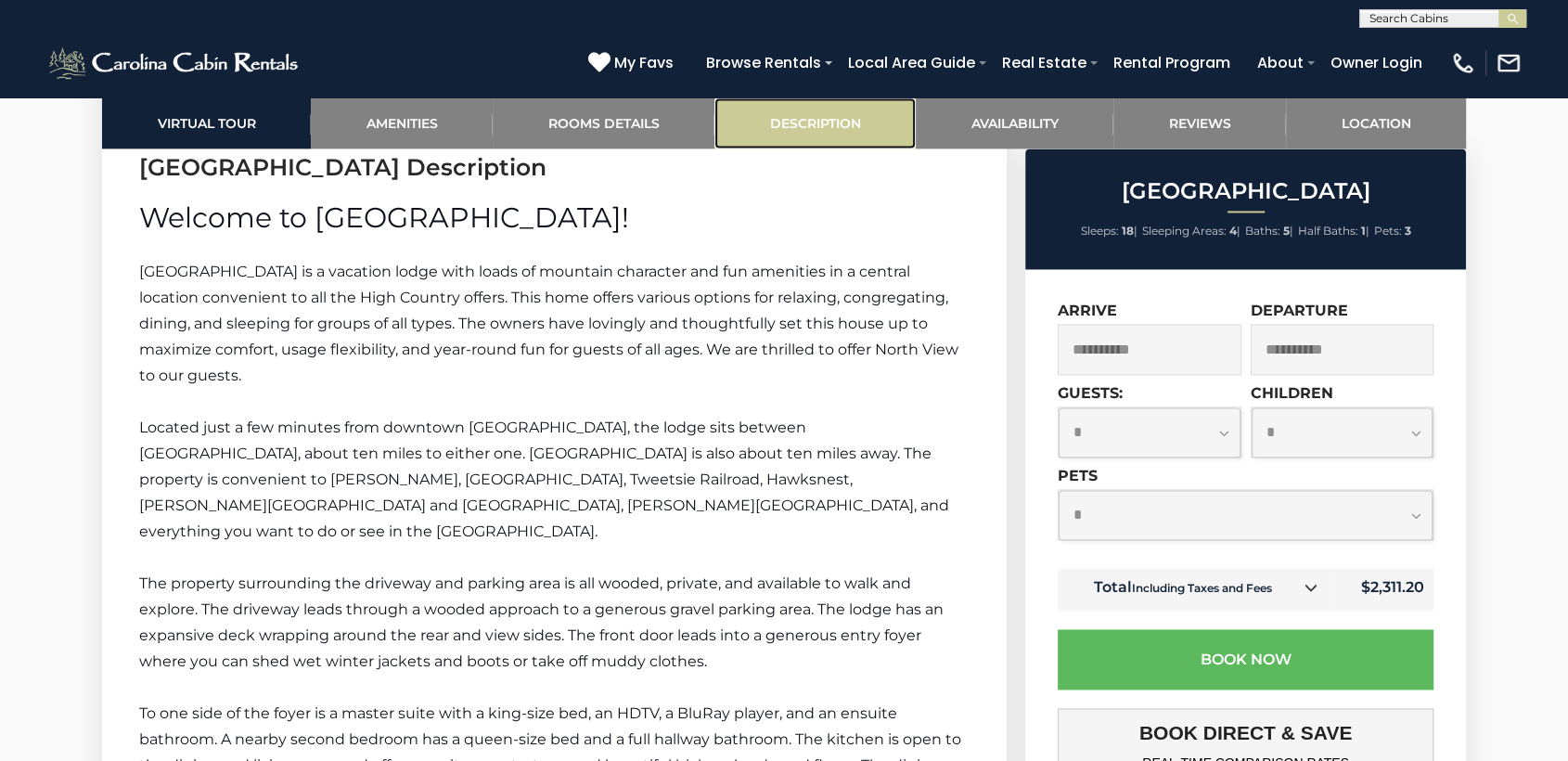
scroll to position [2678, 0]
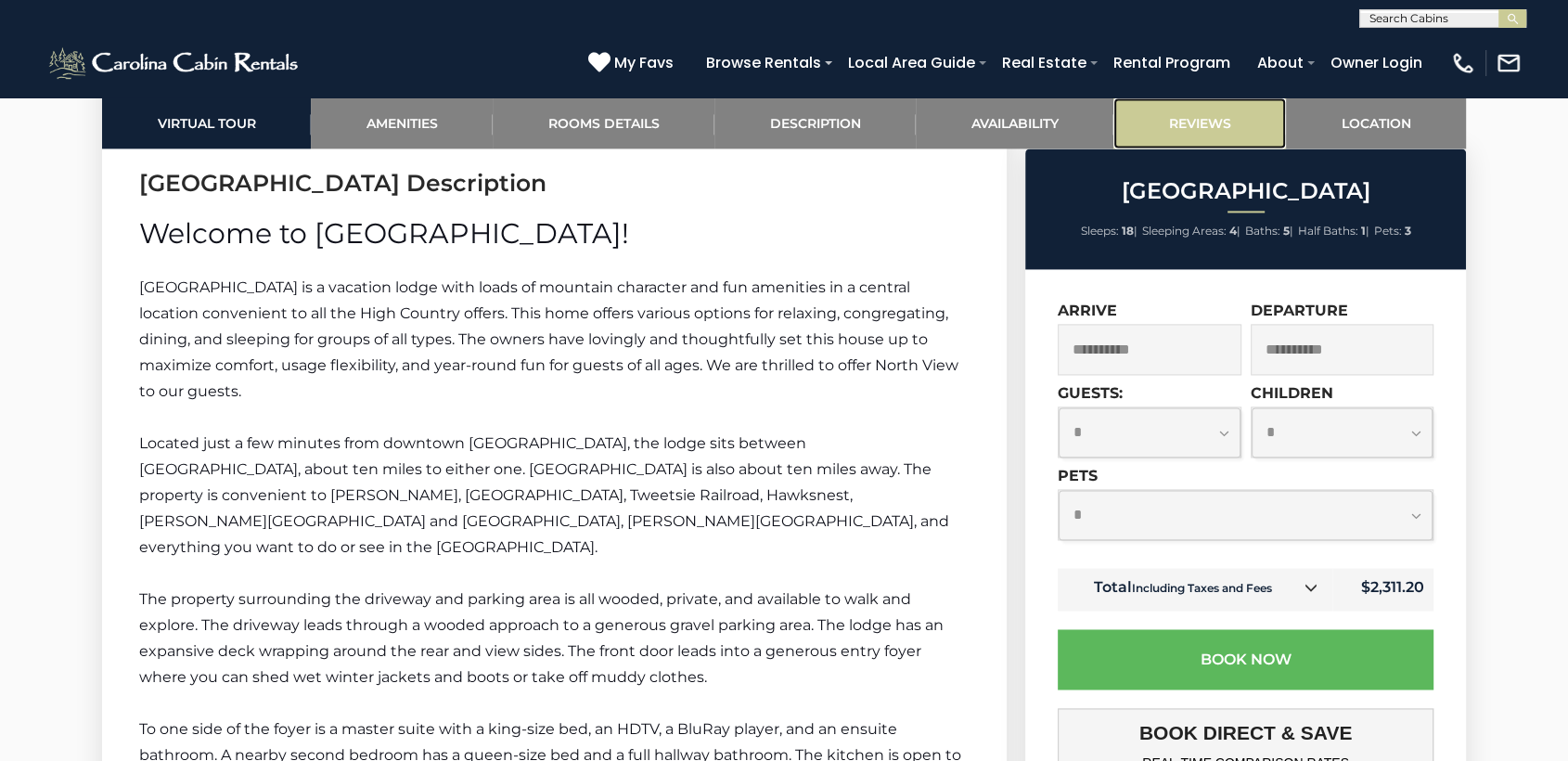
click at [1193, 122] on link "Reviews" at bounding box center [1199, 123] width 173 height 51
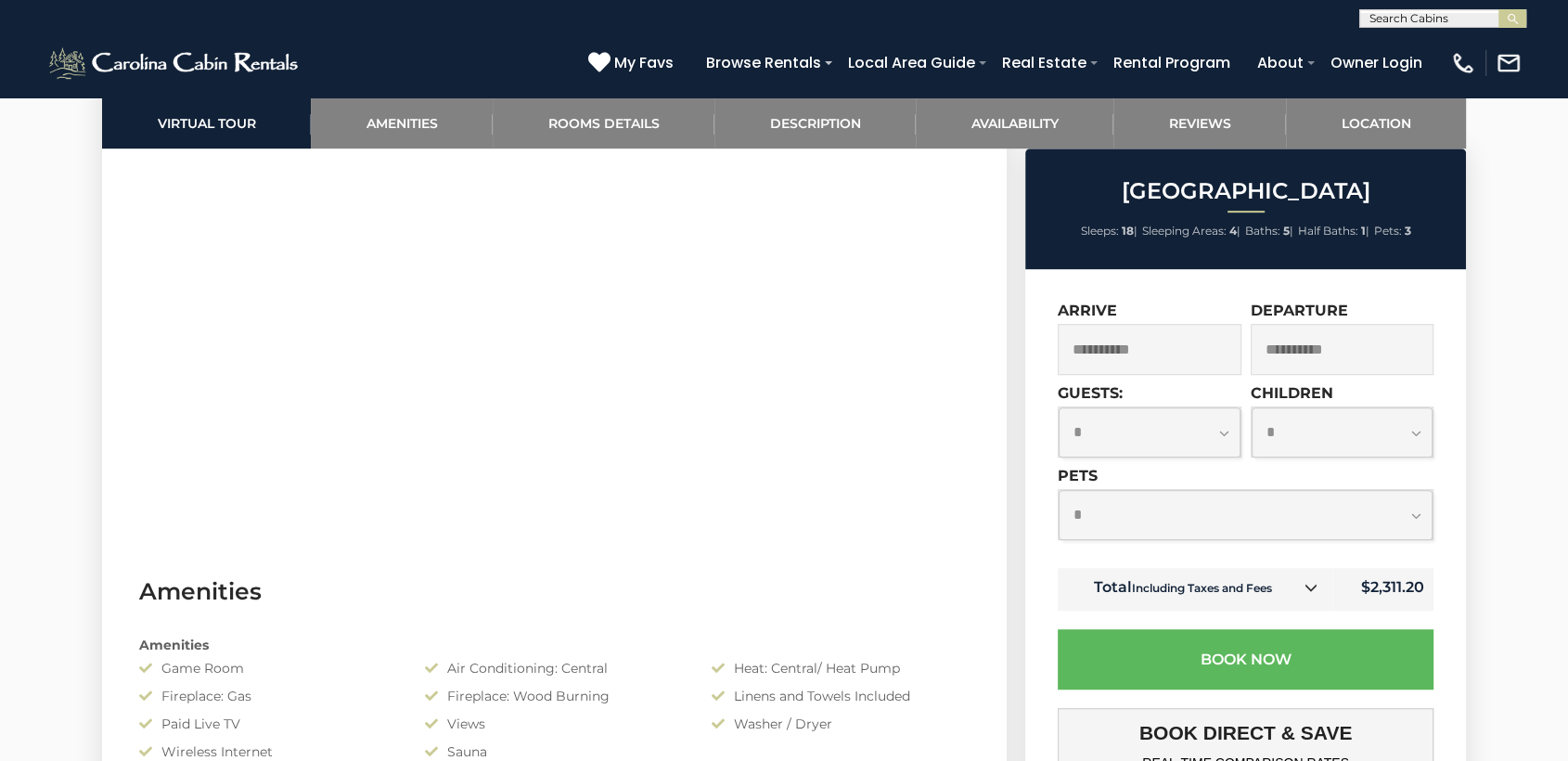
scroll to position [1108, 0]
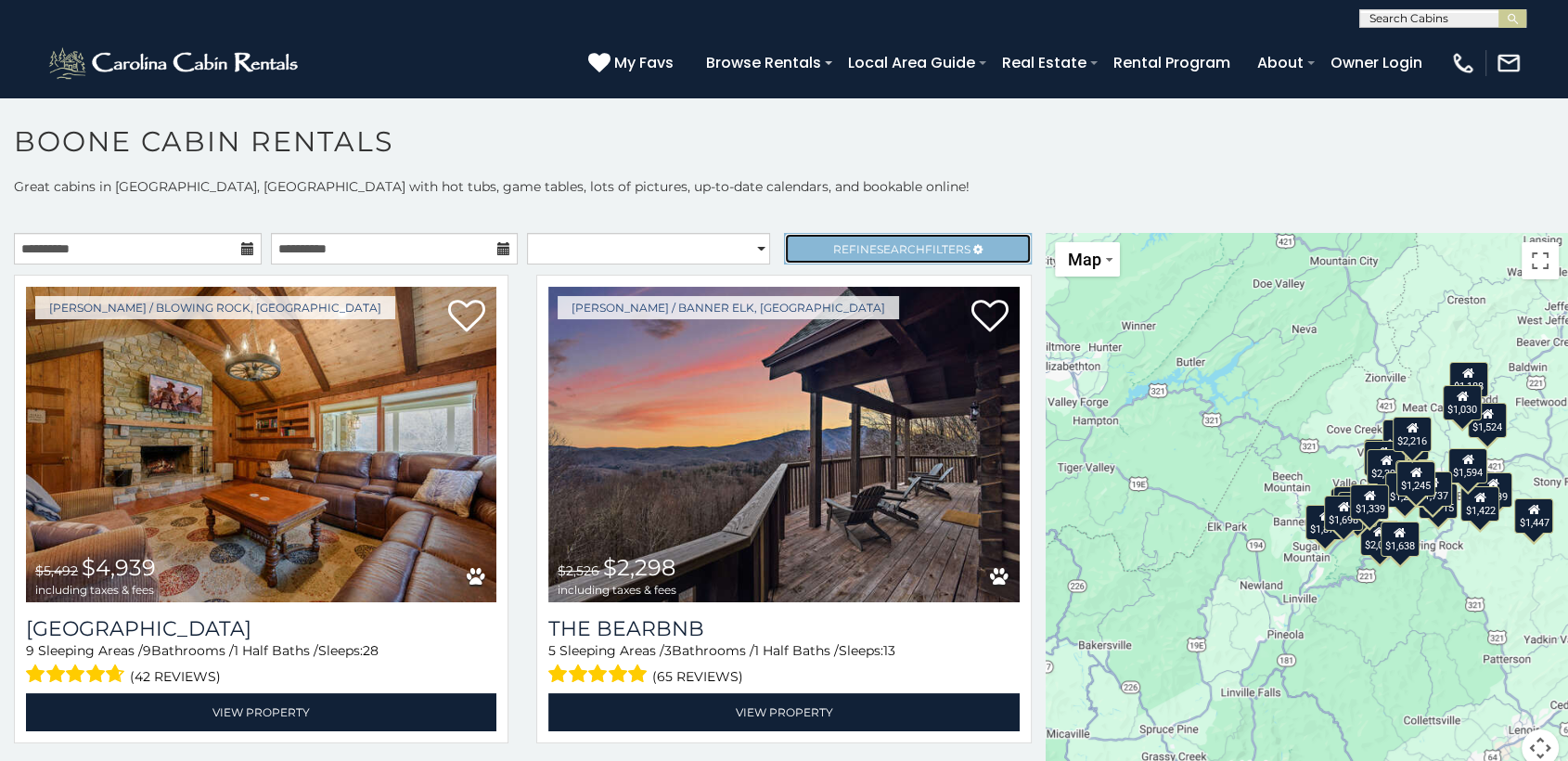
click at [929, 248] on span "Refine Search Filters" at bounding box center [901, 249] width 137 height 14
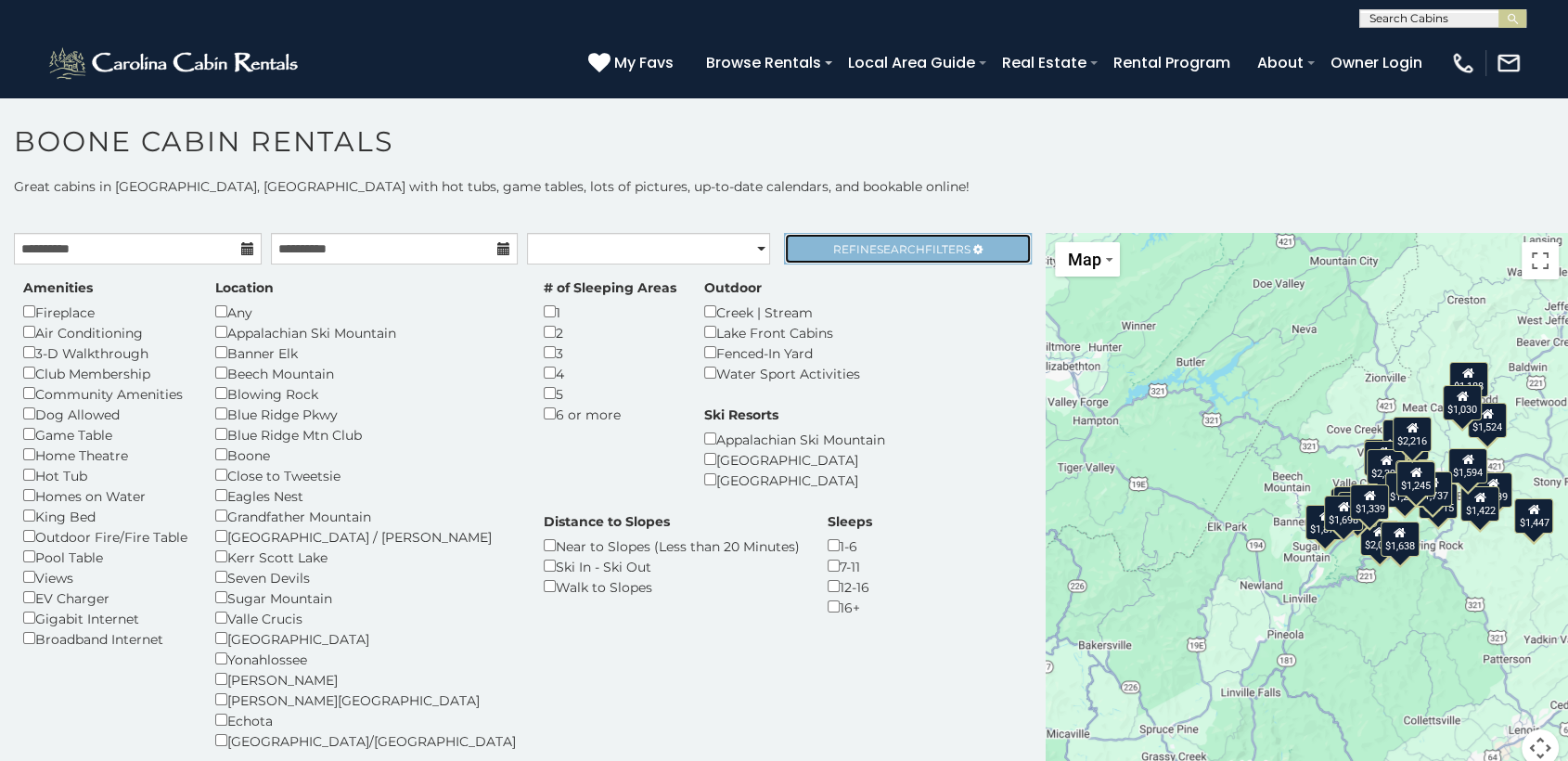
click at [929, 248] on span "Refine Search Filters" at bounding box center [901, 249] width 137 height 14
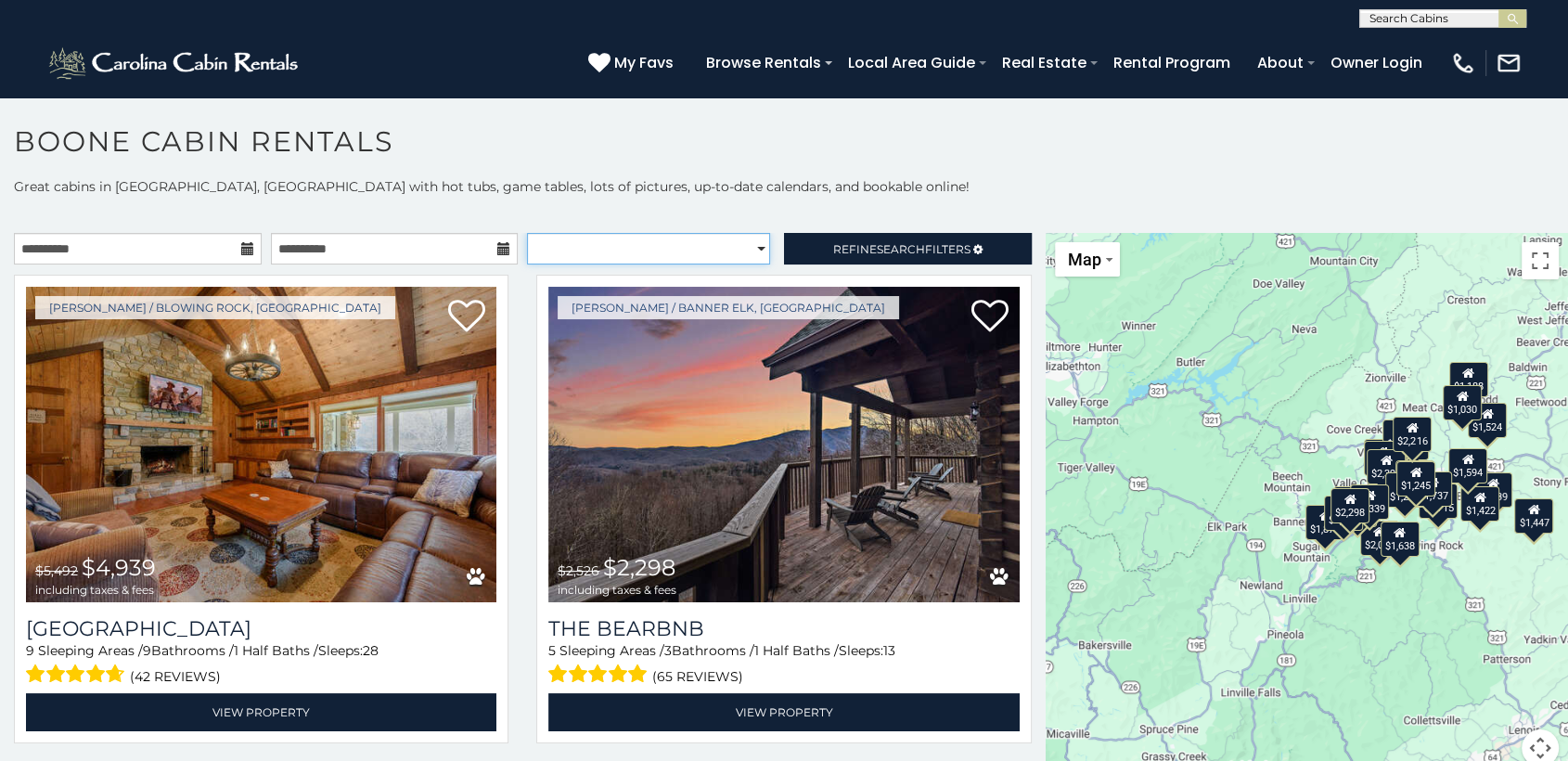
click at [749, 247] on select "**********" at bounding box center [648, 249] width 243 height 32
select select "**********"
click at [527, 233] on select "**********" at bounding box center [648, 249] width 243 height 32
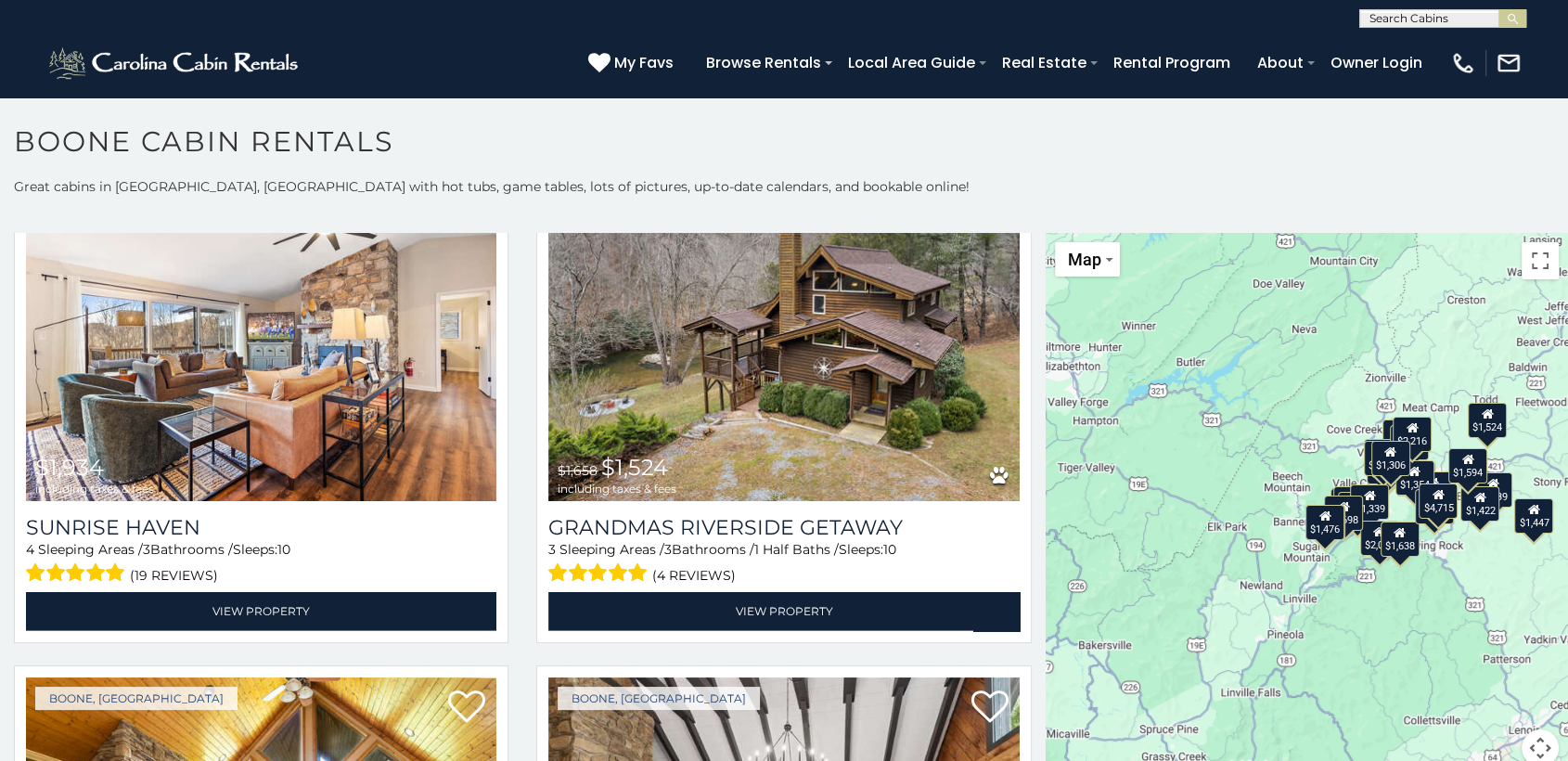
scroll to position [5512, 0]
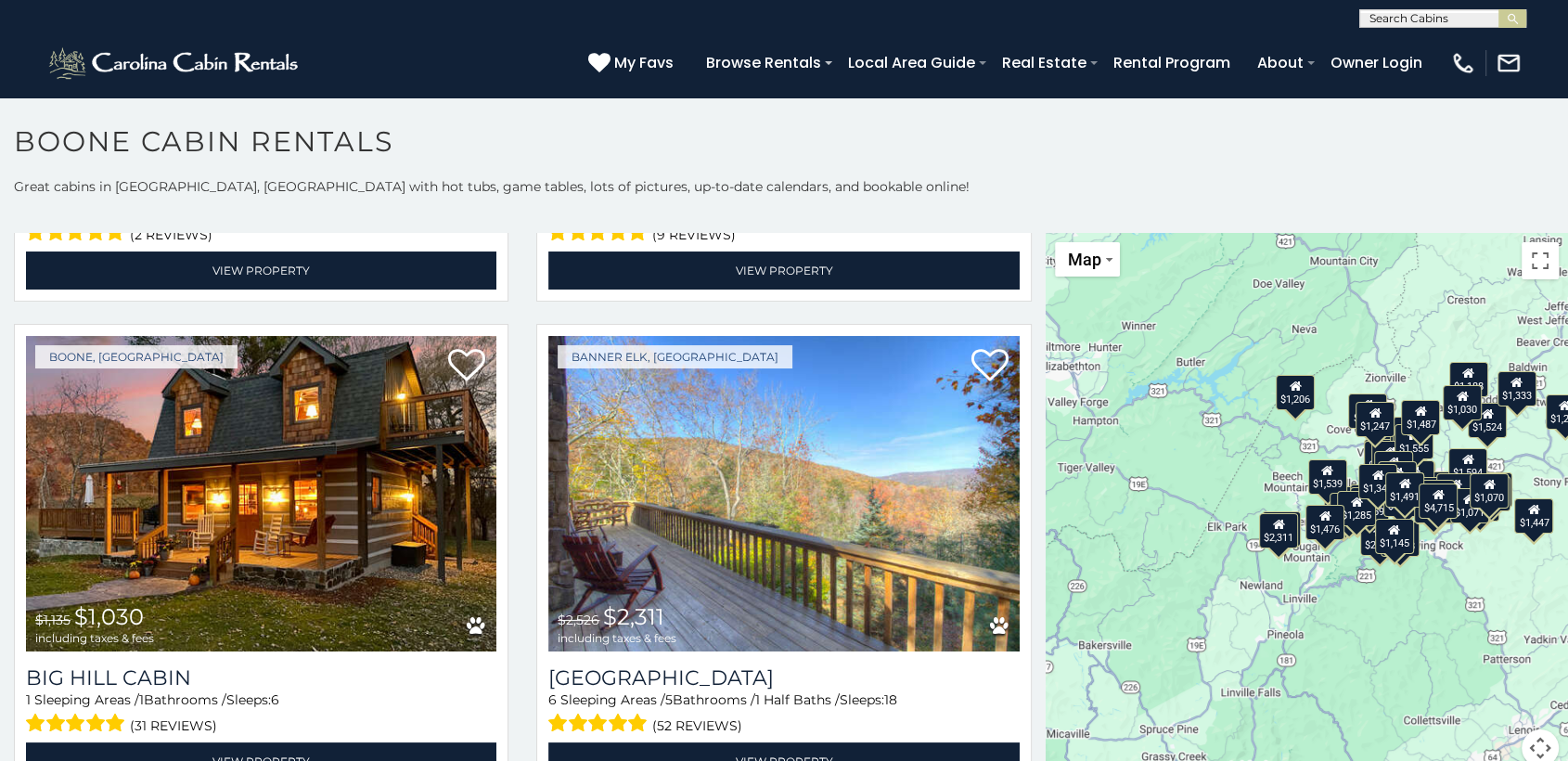
scroll to position [7714, 0]
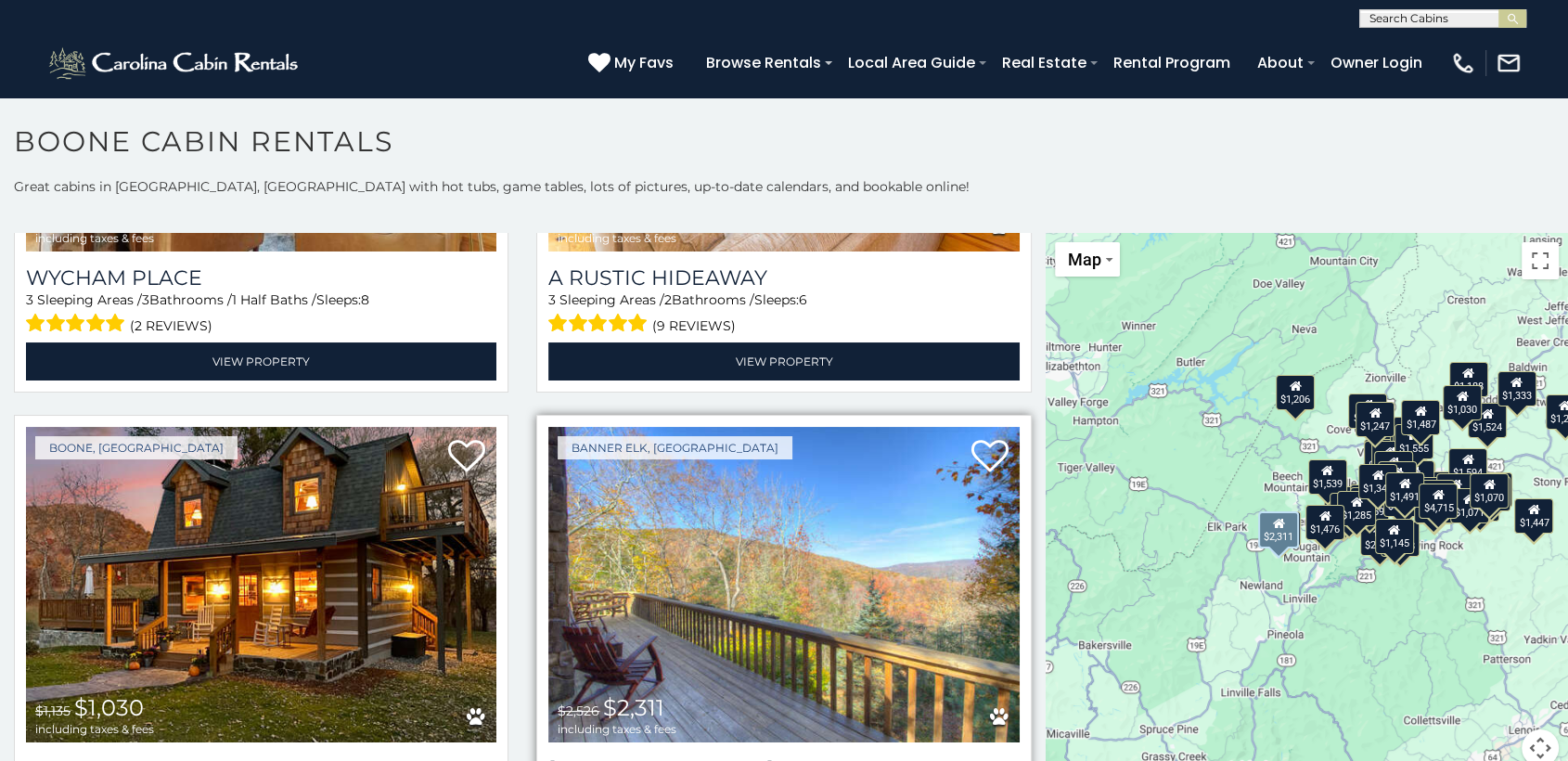
click at [711, 503] on img at bounding box center [783, 584] width 470 height 316
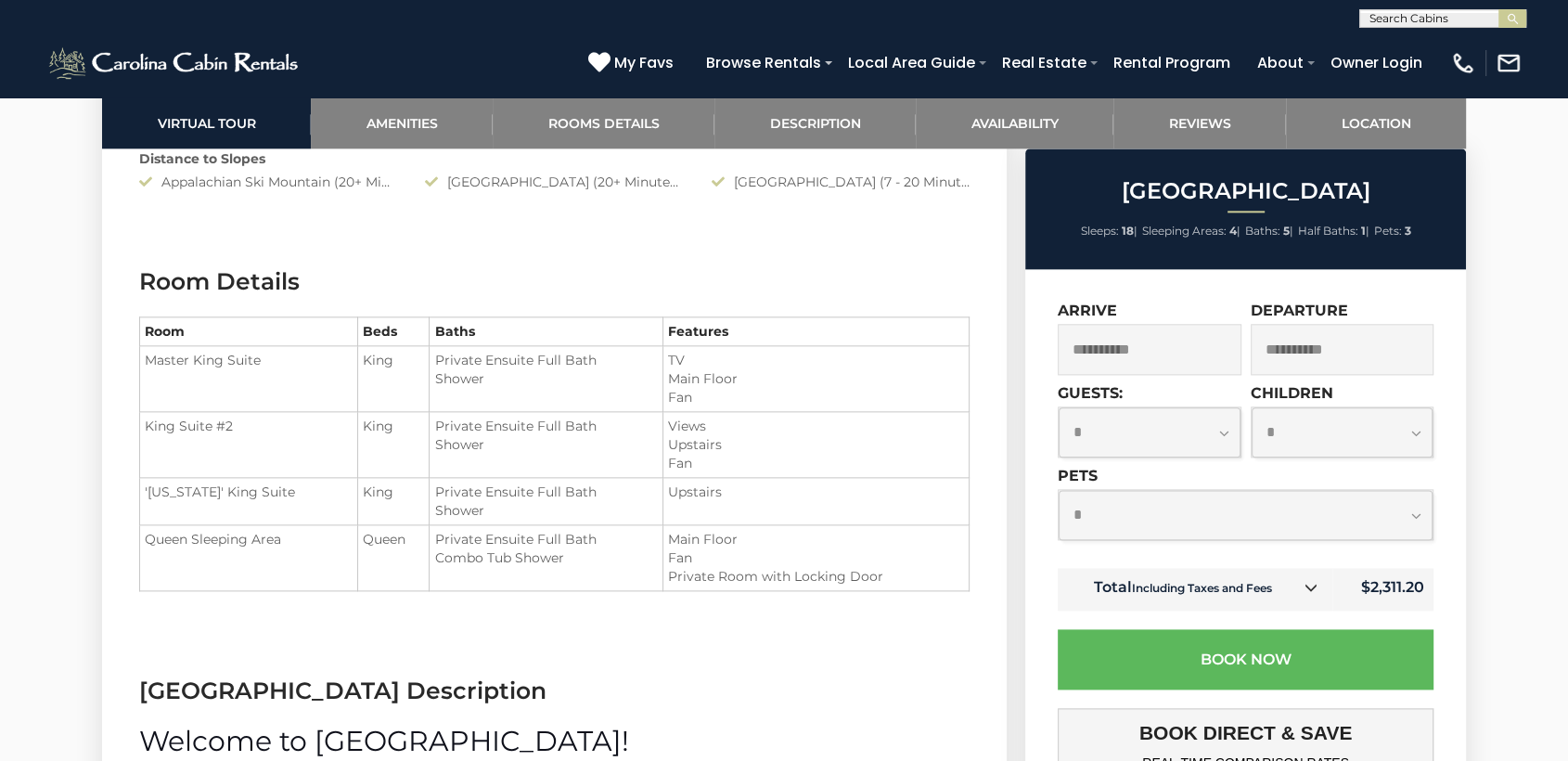
scroll to position [1276, 0]
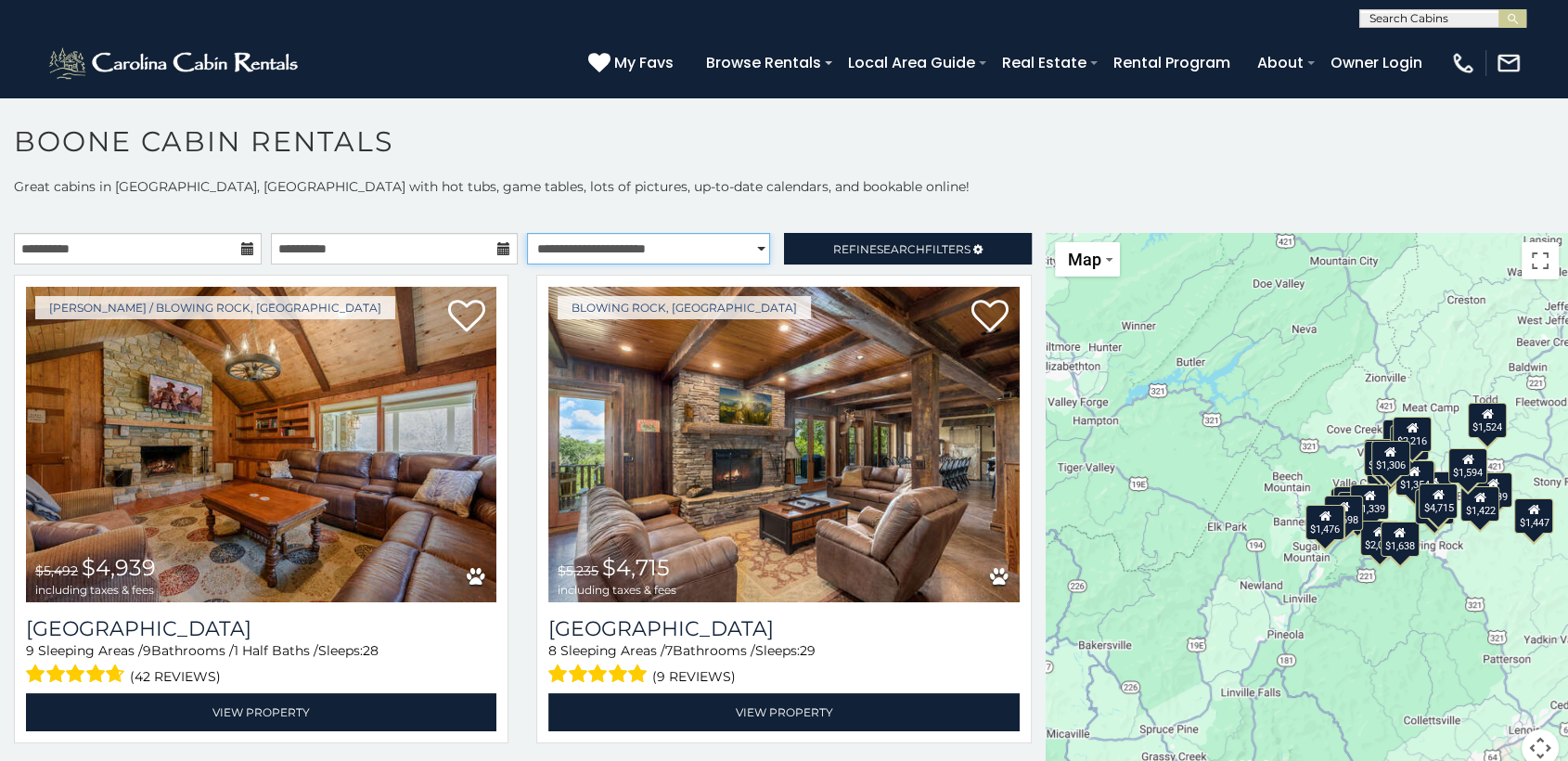
click at [740, 248] on select "**********" at bounding box center [648, 249] width 243 height 32
select select "*********"
click at [527, 233] on select "**********" at bounding box center [648, 249] width 243 height 32
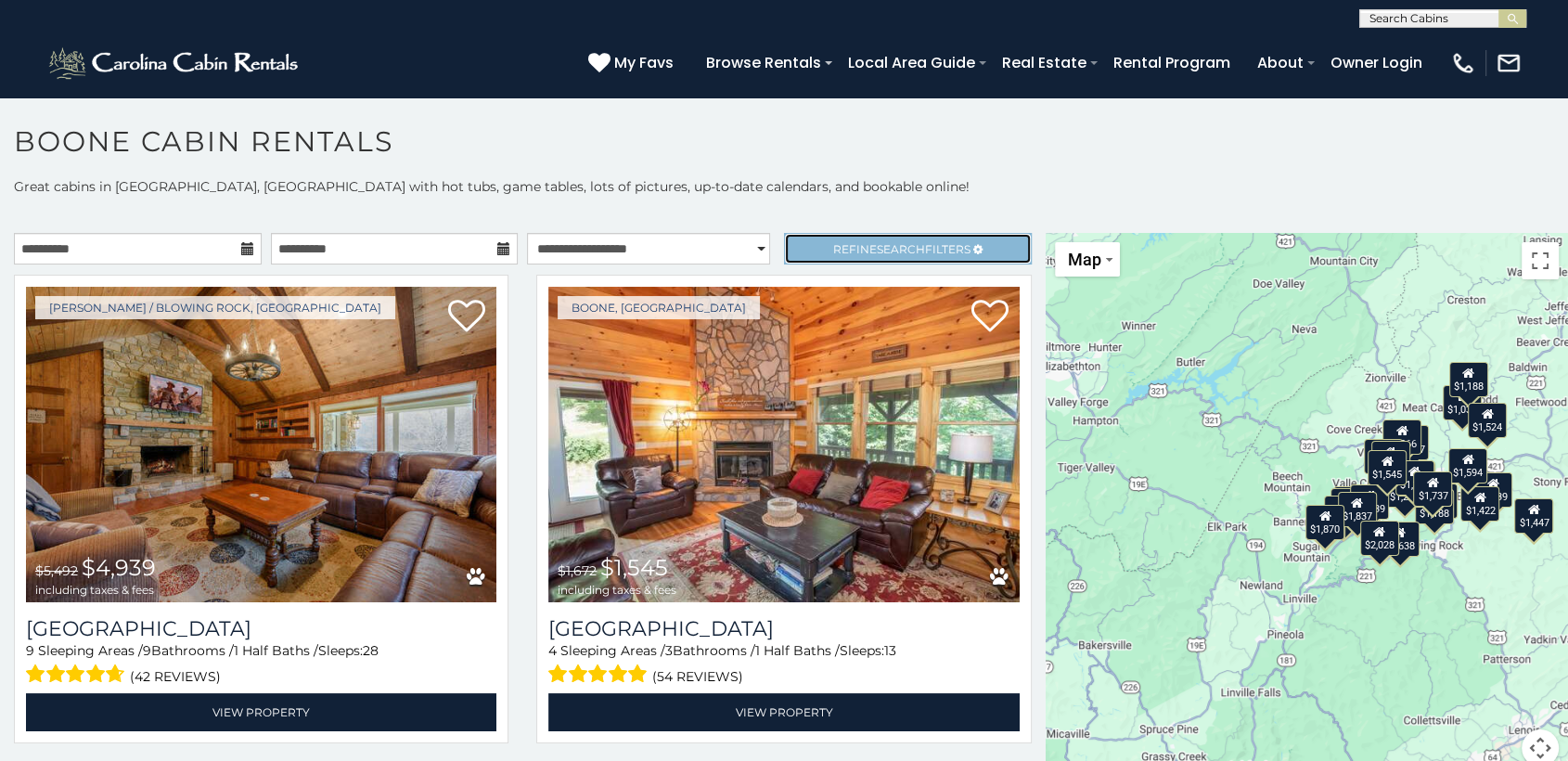
click at [934, 242] on span "Refine Search Filters" at bounding box center [901, 249] width 137 height 14
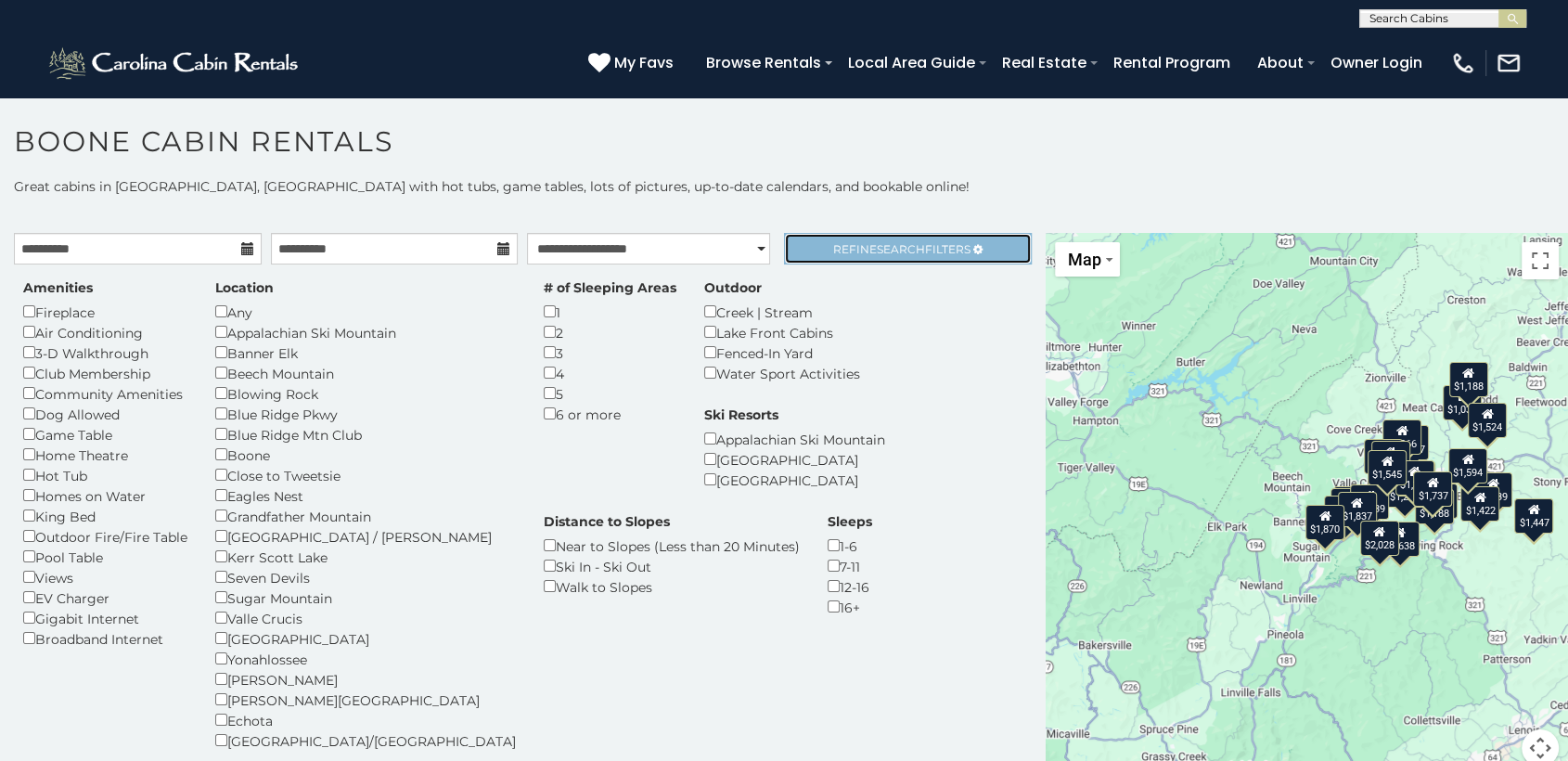
click at [934, 242] on span "Refine Search Filters" at bounding box center [901, 249] width 137 height 14
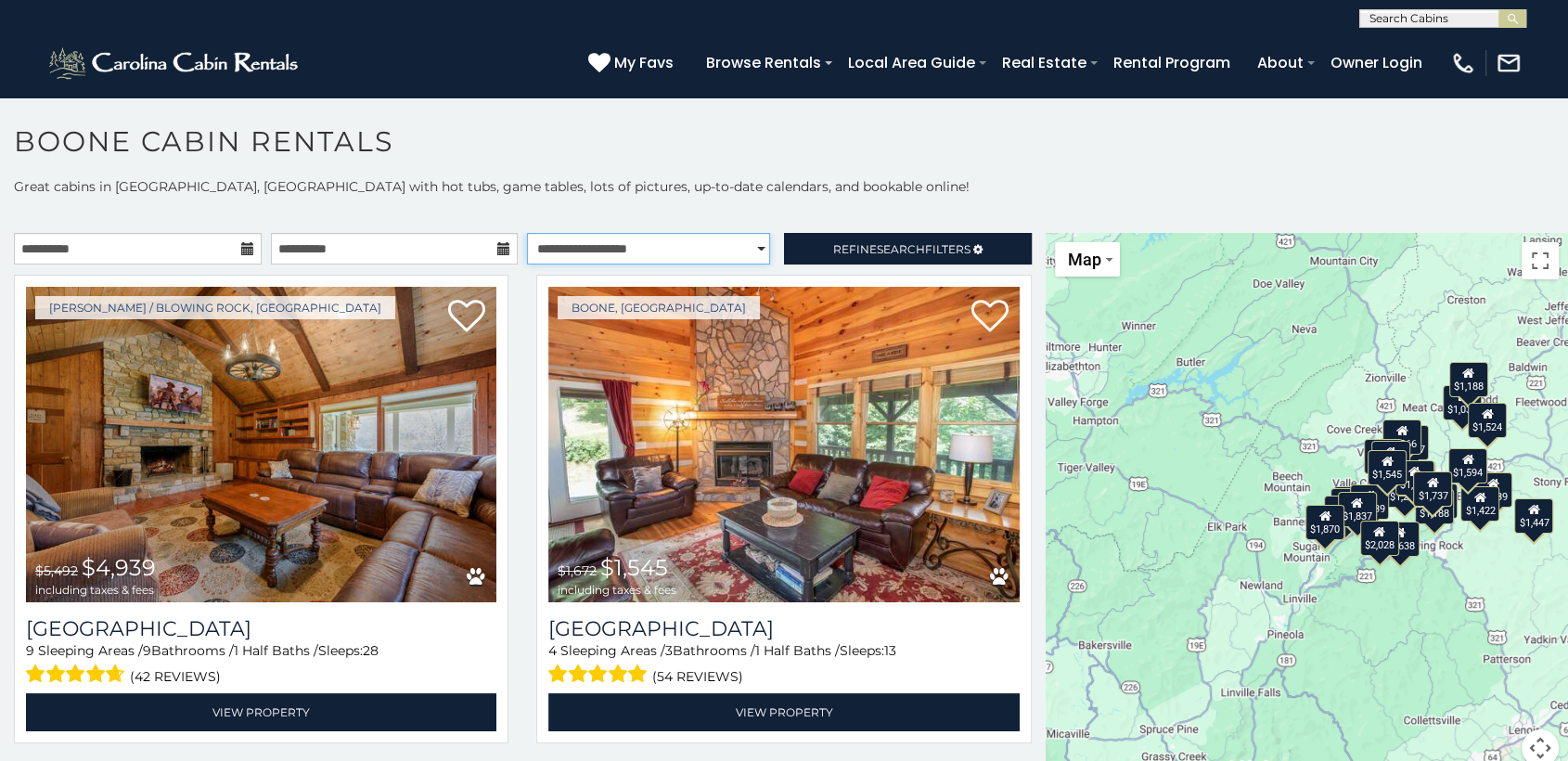
click at [746, 246] on select "**********" at bounding box center [648, 249] width 243 height 32
click at [527, 233] on select "**********" at bounding box center [648, 249] width 243 height 32
click at [833, 246] on span "Refine Search Filters" at bounding box center [901, 249] width 137 height 14
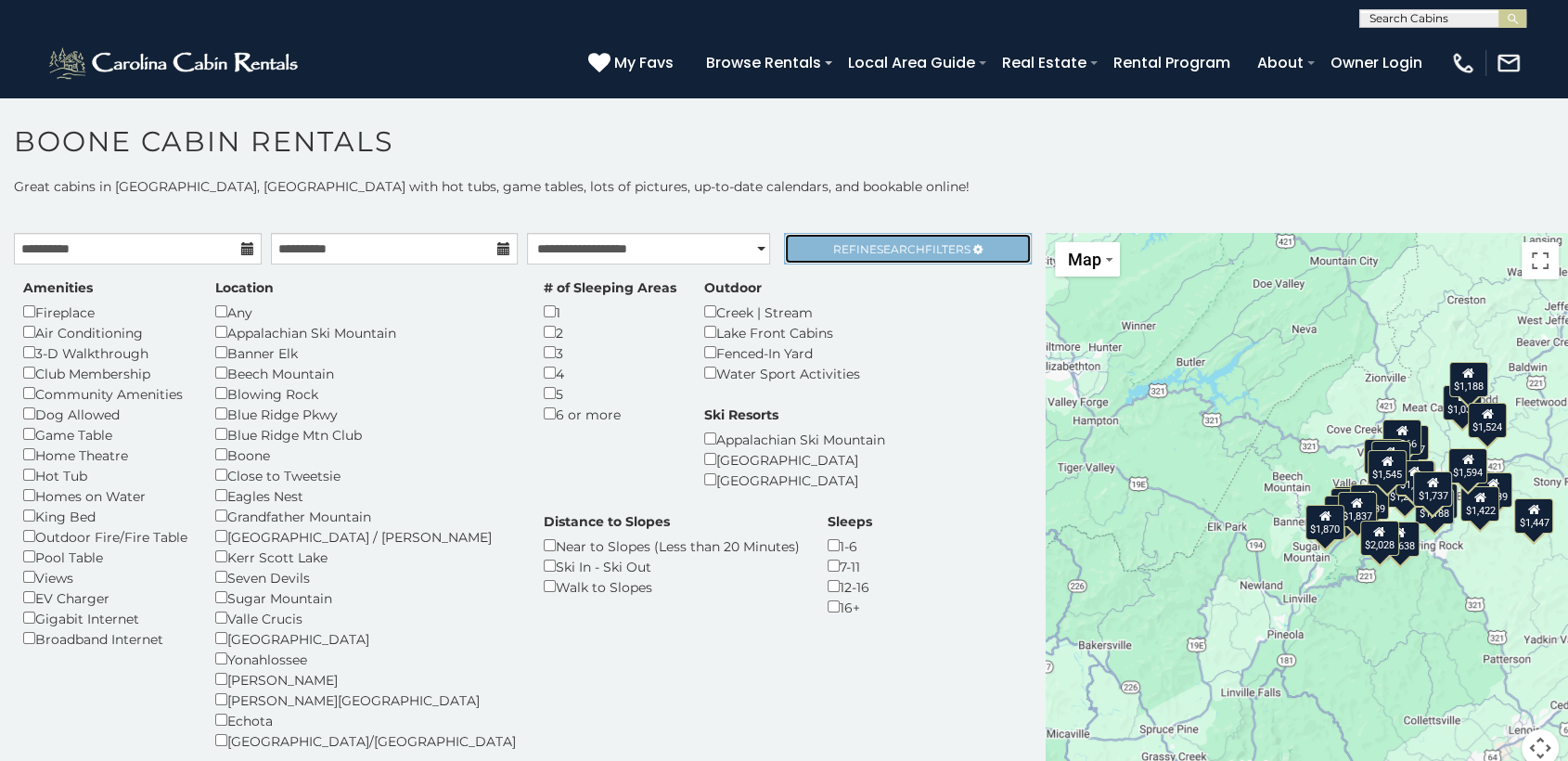
click at [833, 252] on span "Refine Search Filters" at bounding box center [901, 249] width 137 height 14
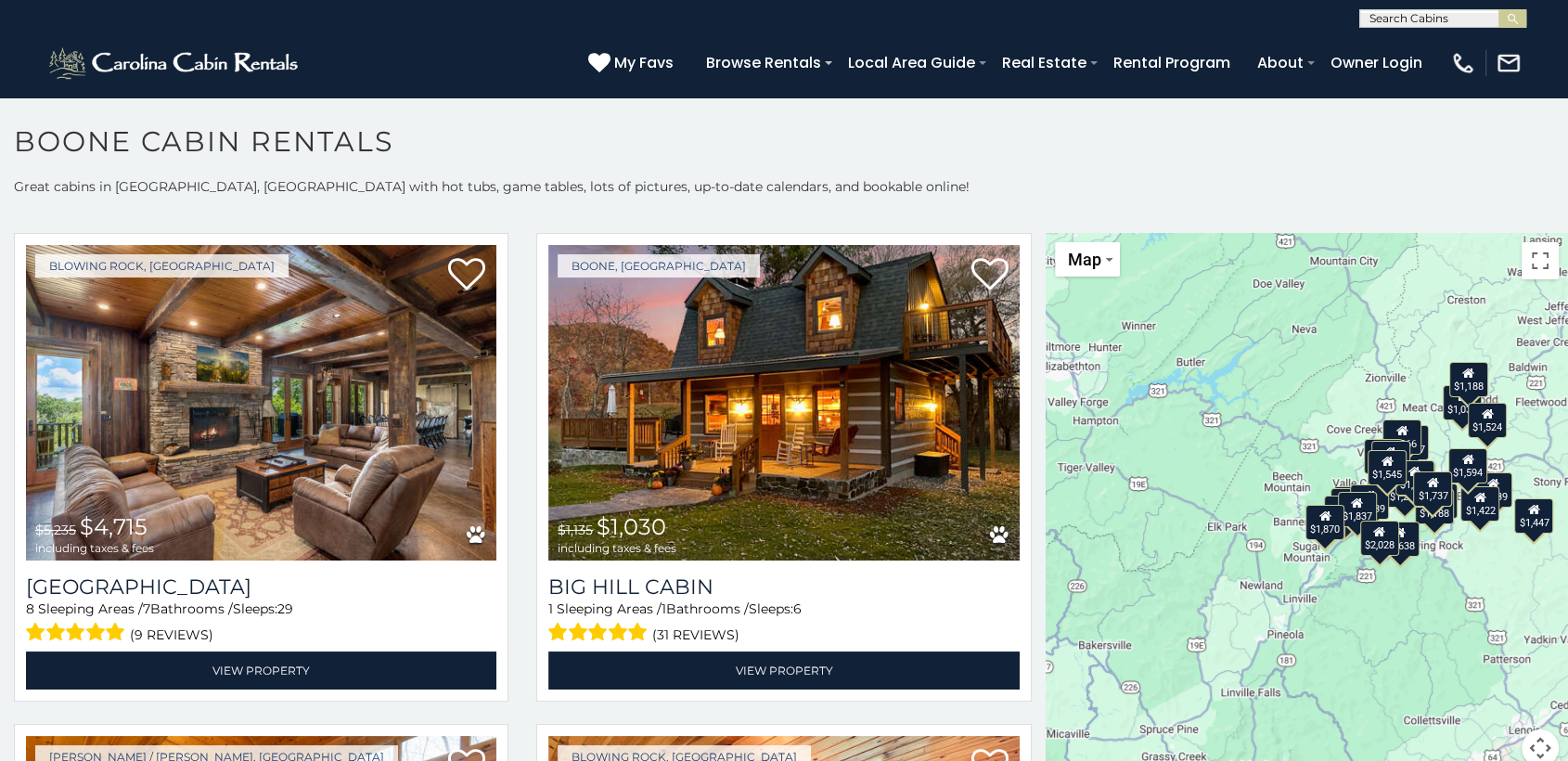
scroll to position [1981, 0]
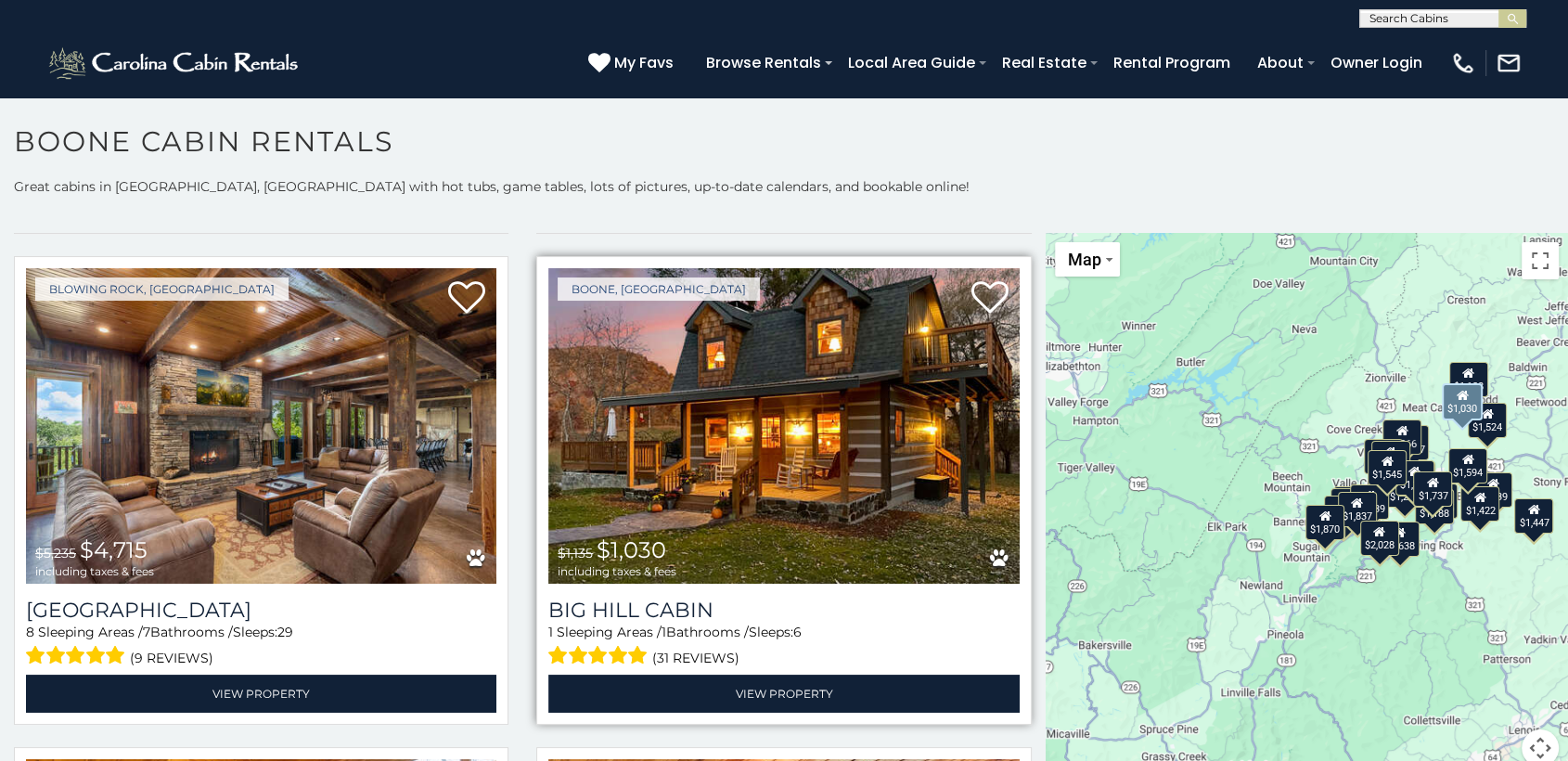
click at [843, 420] on img at bounding box center [783, 425] width 470 height 316
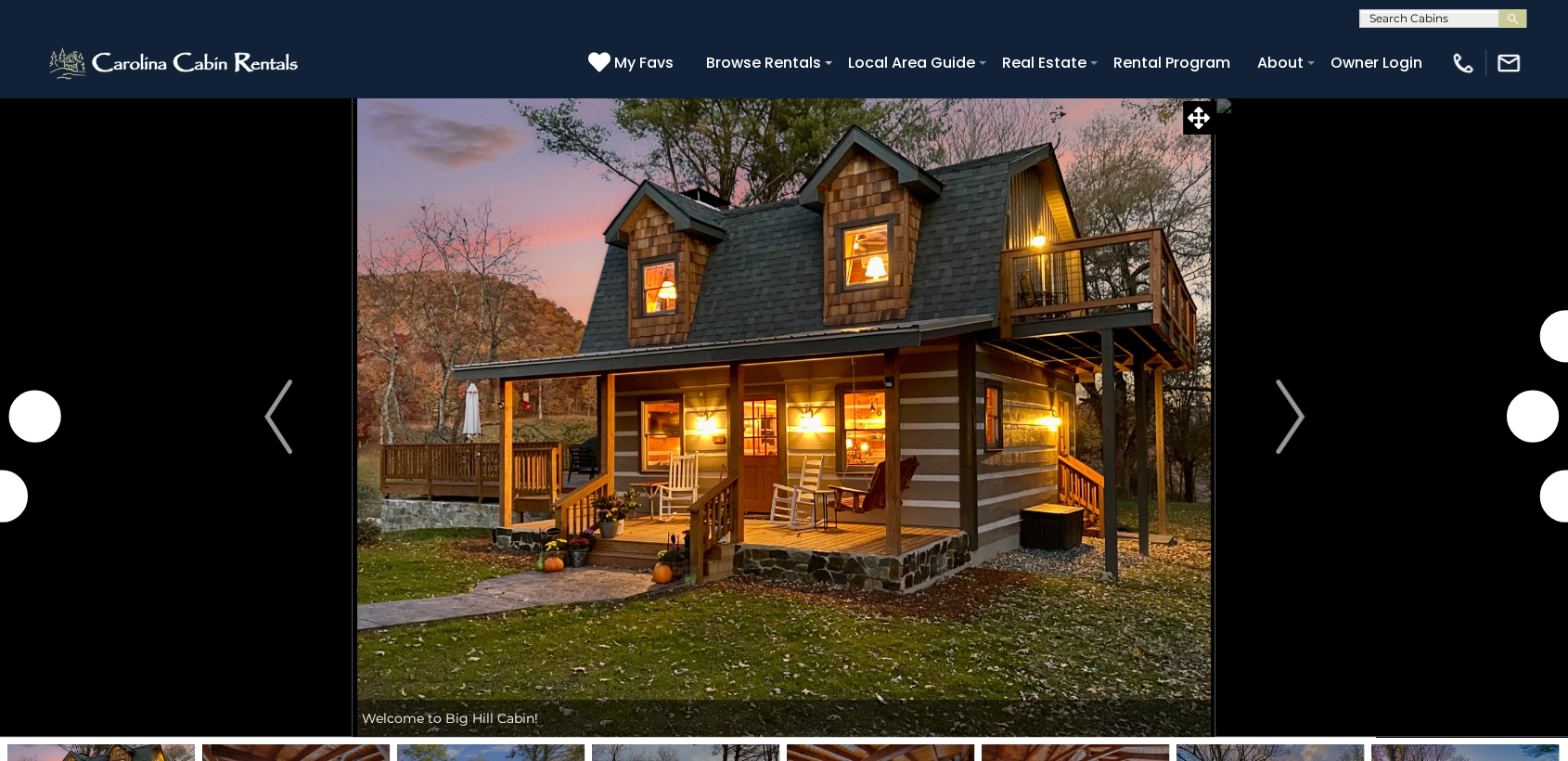
click at [1282, 414] on img "Next" at bounding box center [1289, 416] width 28 height 74
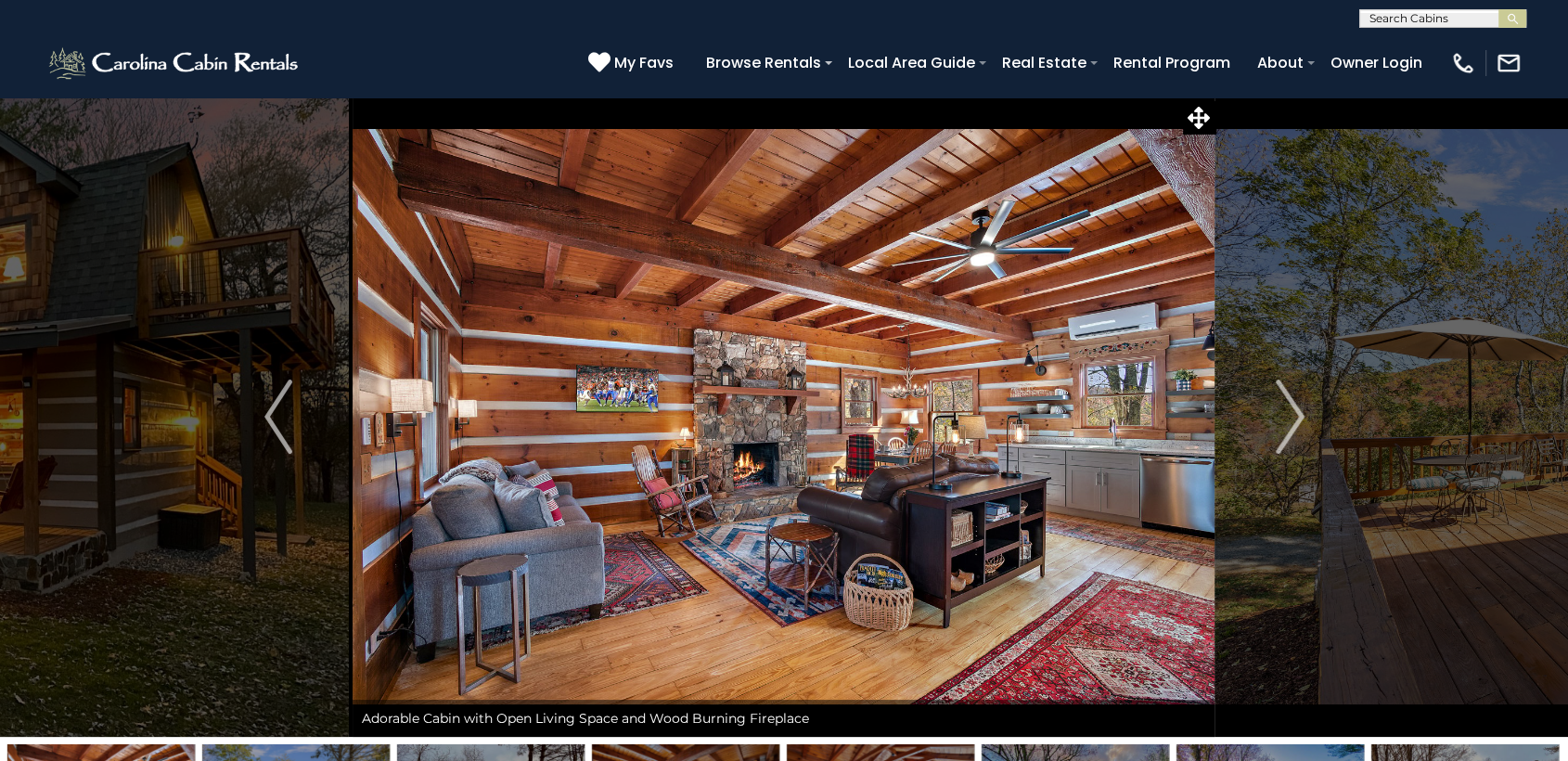
click at [1282, 414] on img "Next" at bounding box center [1289, 416] width 28 height 74
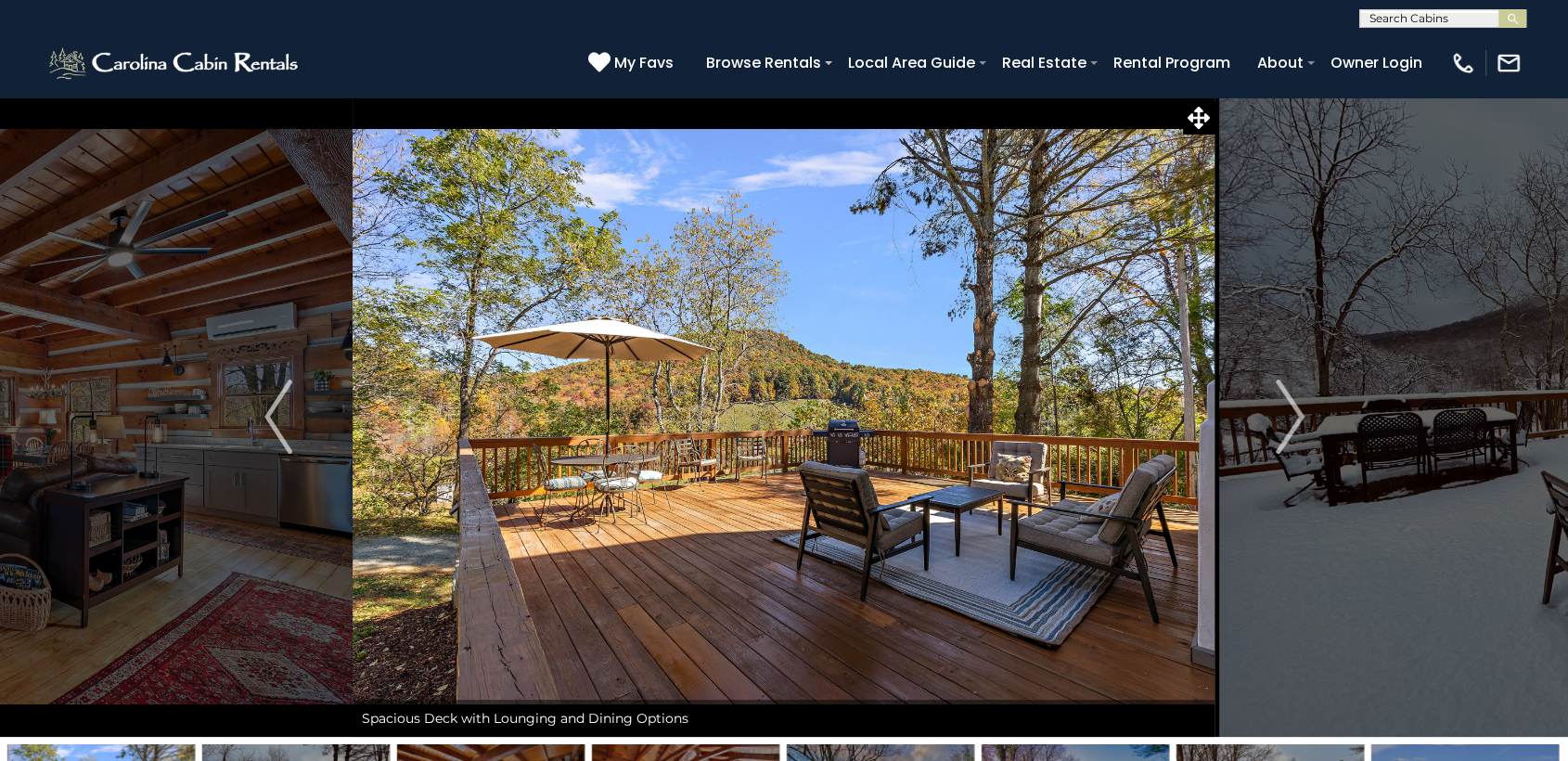
click at [1282, 414] on img "Next" at bounding box center [1289, 416] width 28 height 74
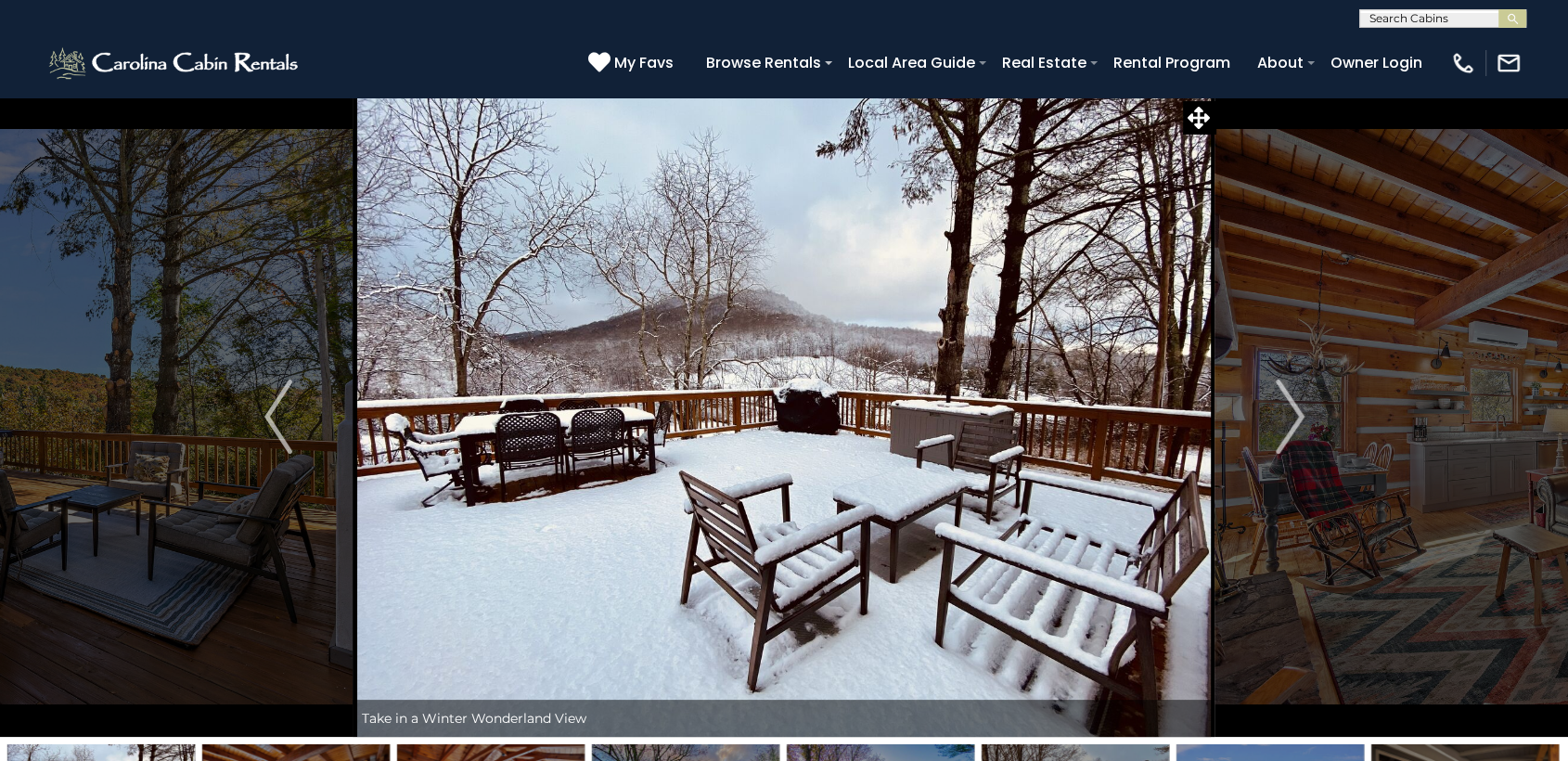
click at [1282, 414] on img "Next" at bounding box center [1289, 416] width 28 height 74
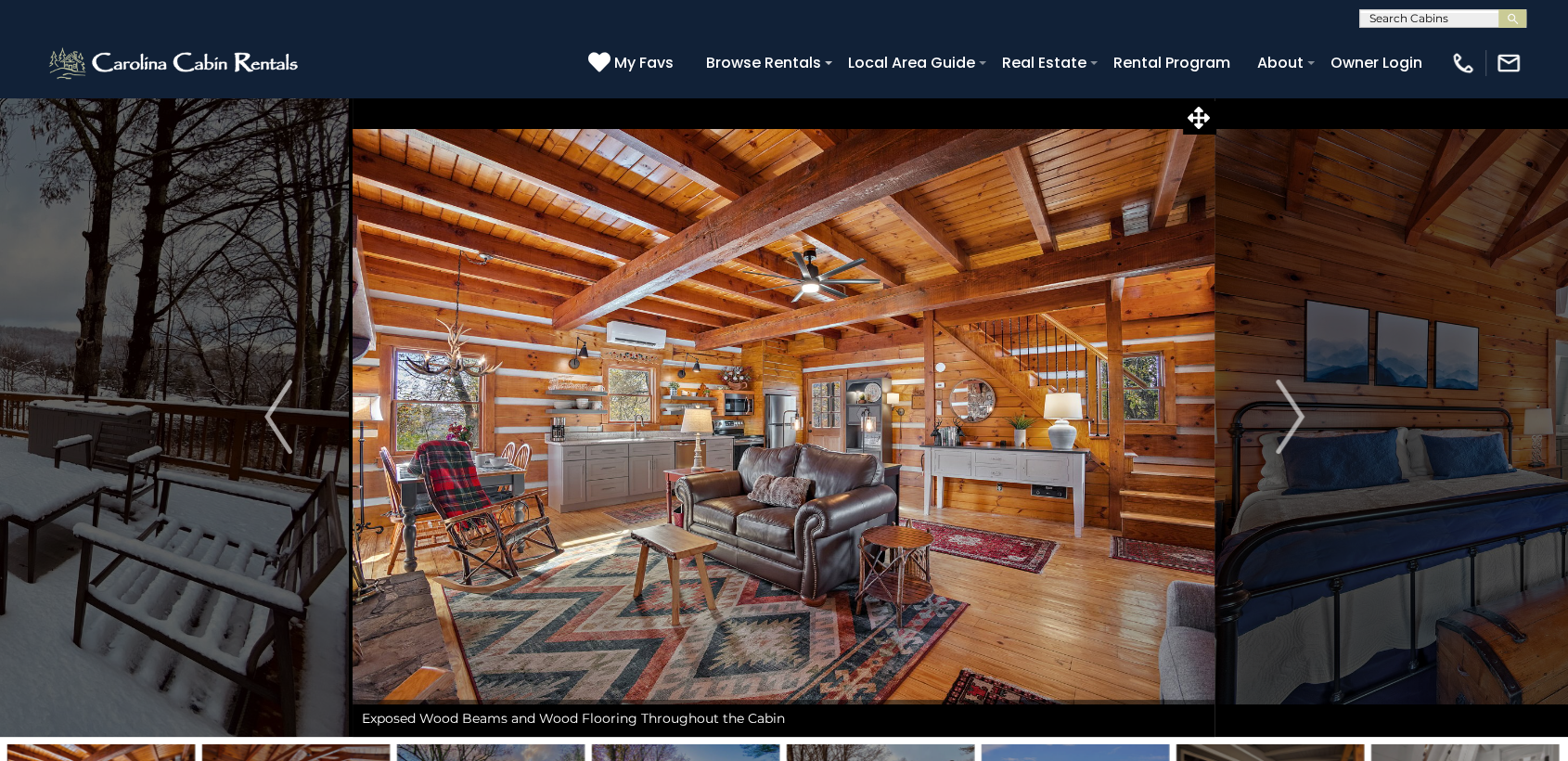
click at [1282, 414] on img "Next" at bounding box center [1289, 416] width 28 height 74
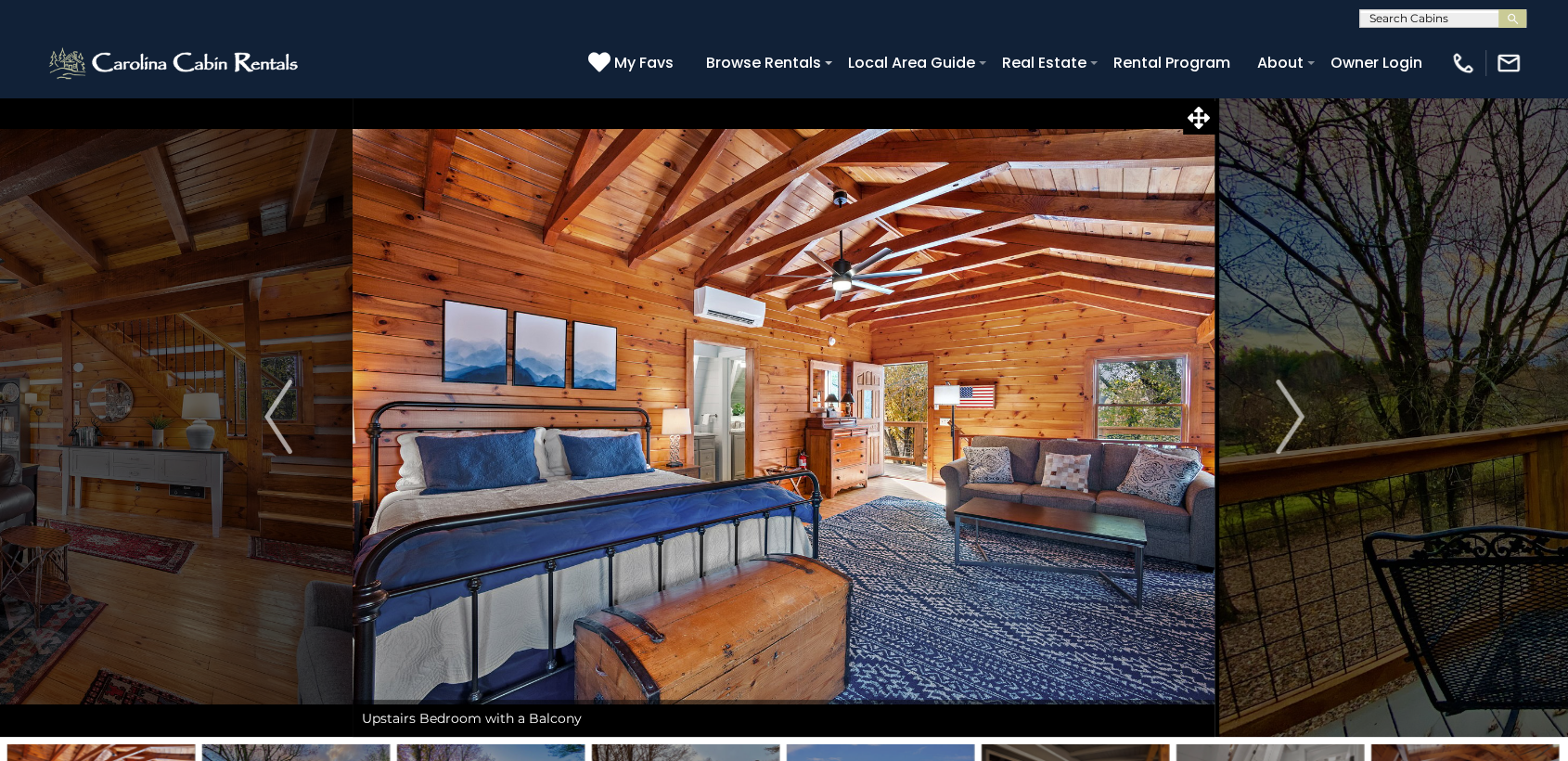
click at [1282, 414] on img "Next" at bounding box center [1289, 416] width 28 height 74
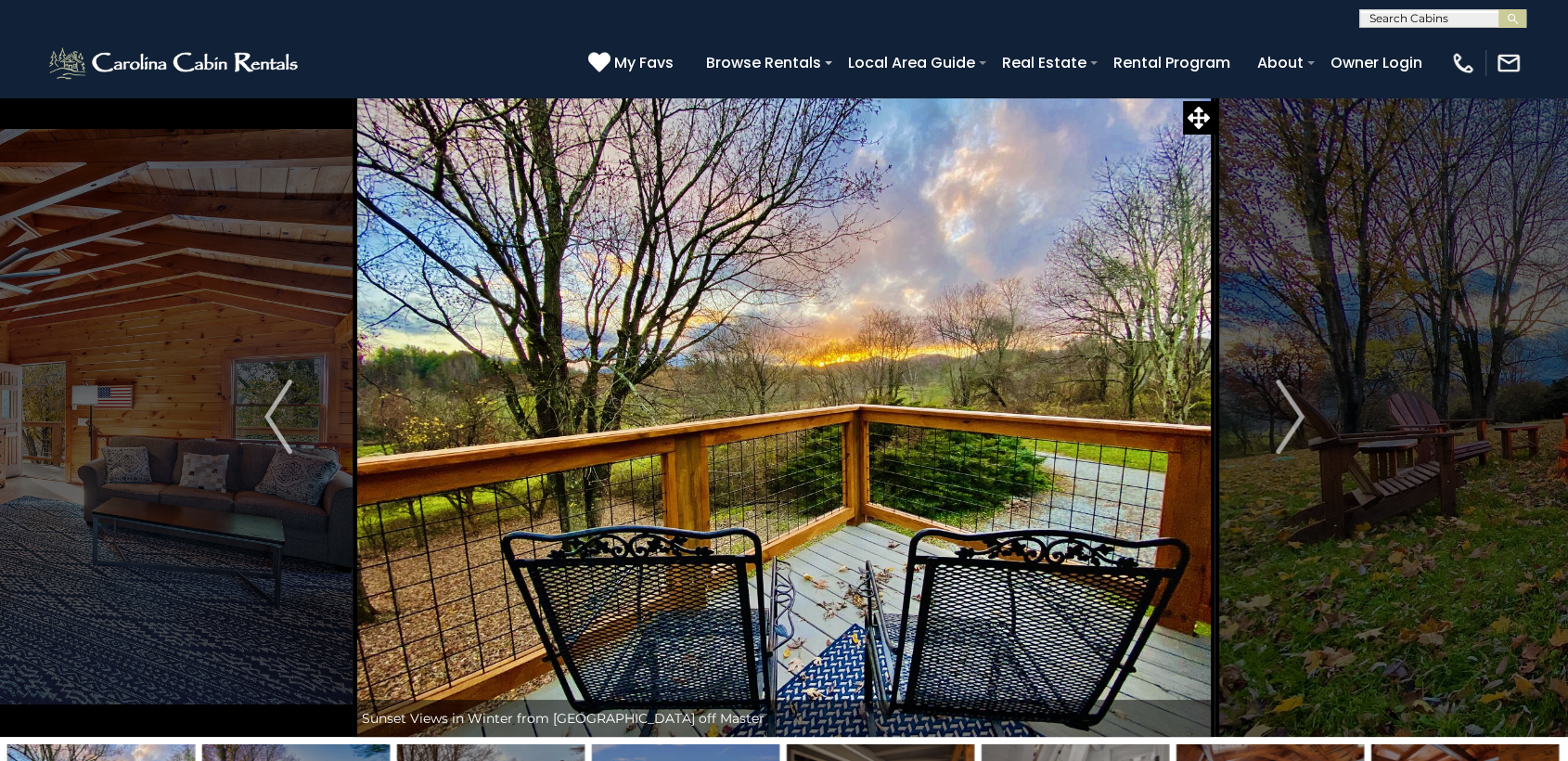
click at [1282, 414] on img "Next" at bounding box center [1289, 416] width 28 height 74
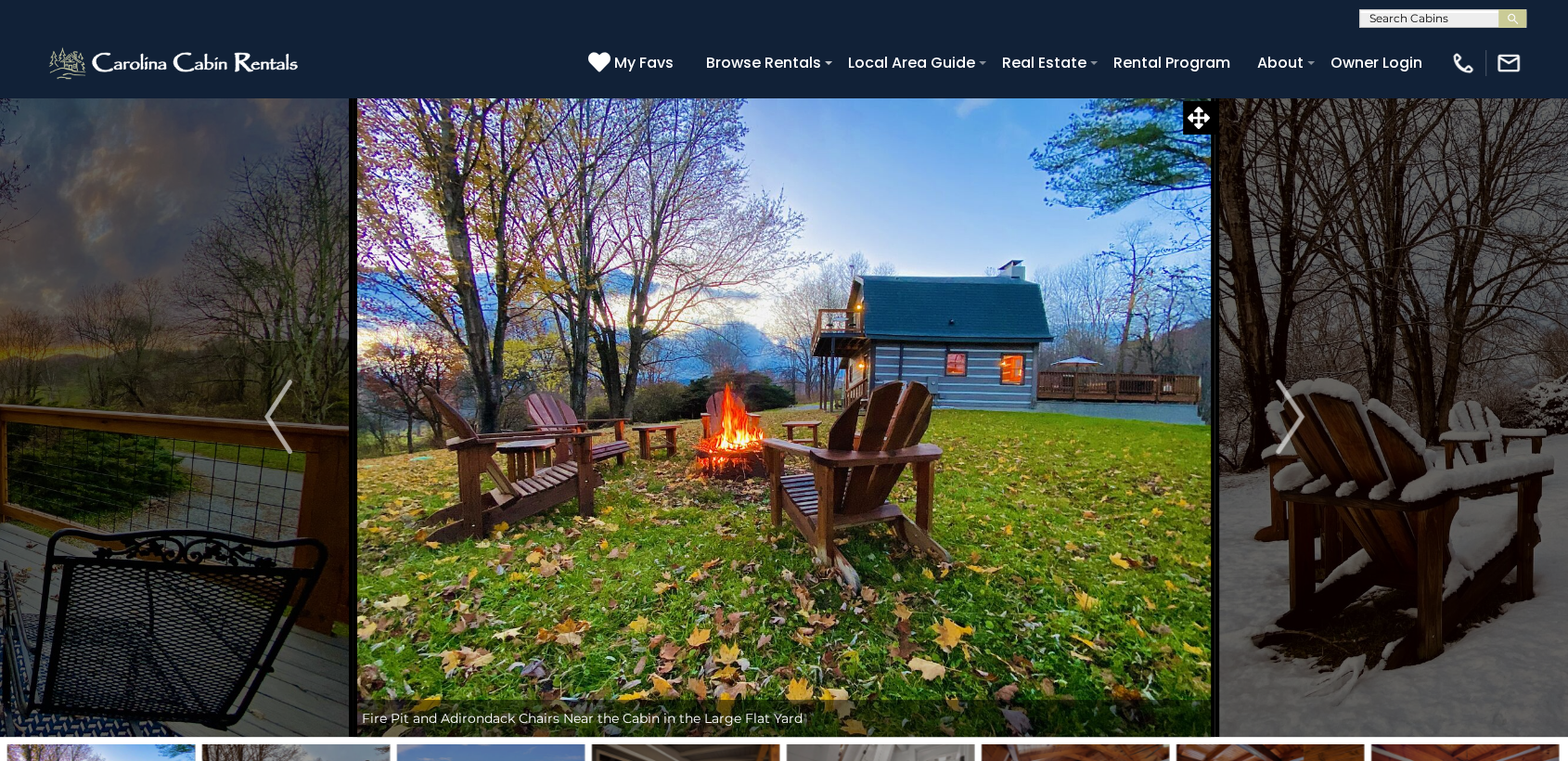
click at [1282, 414] on img "Next" at bounding box center [1289, 416] width 28 height 74
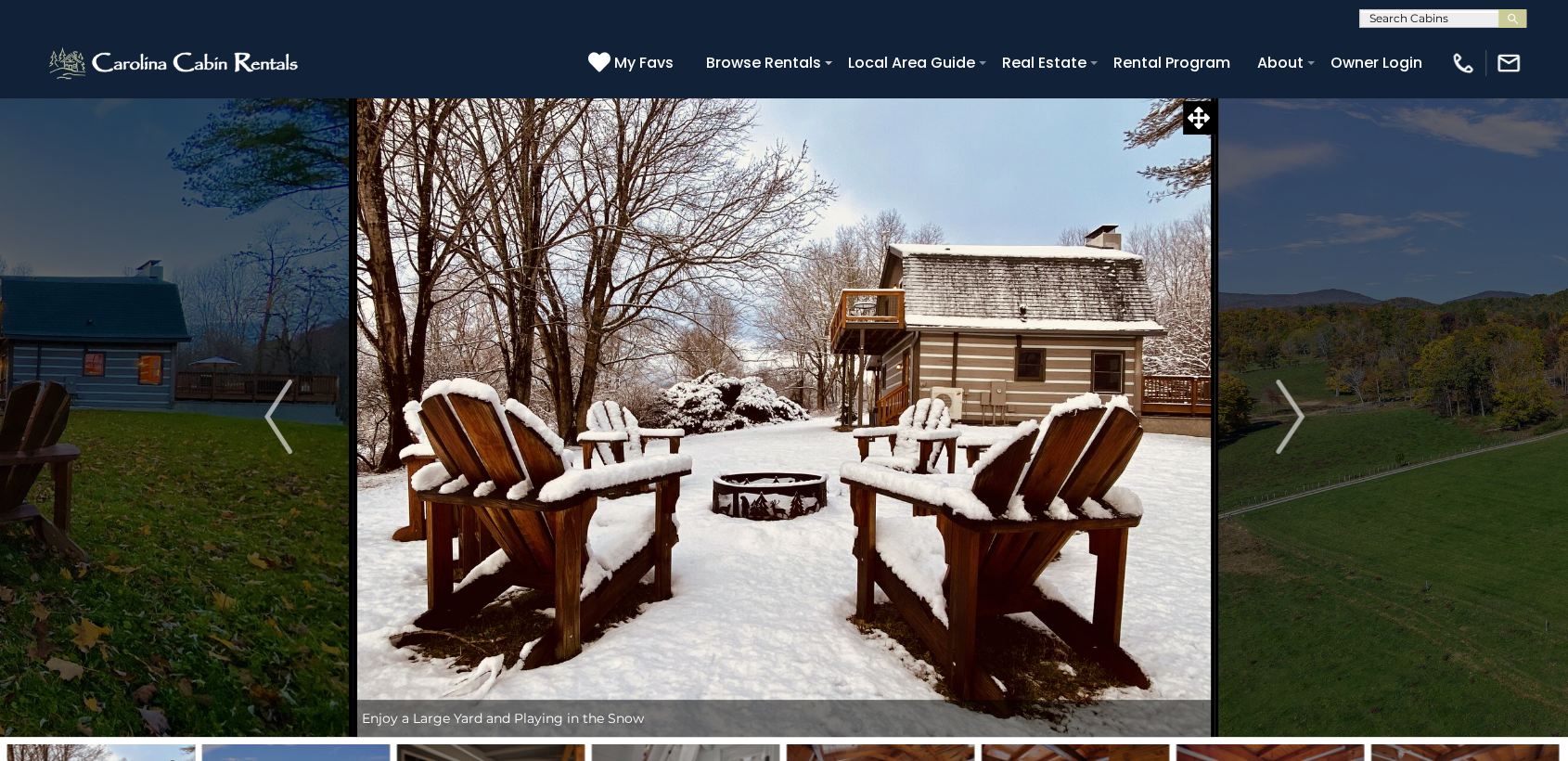
click at [1282, 414] on img "Next" at bounding box center [1289, 416] width 28 height 74
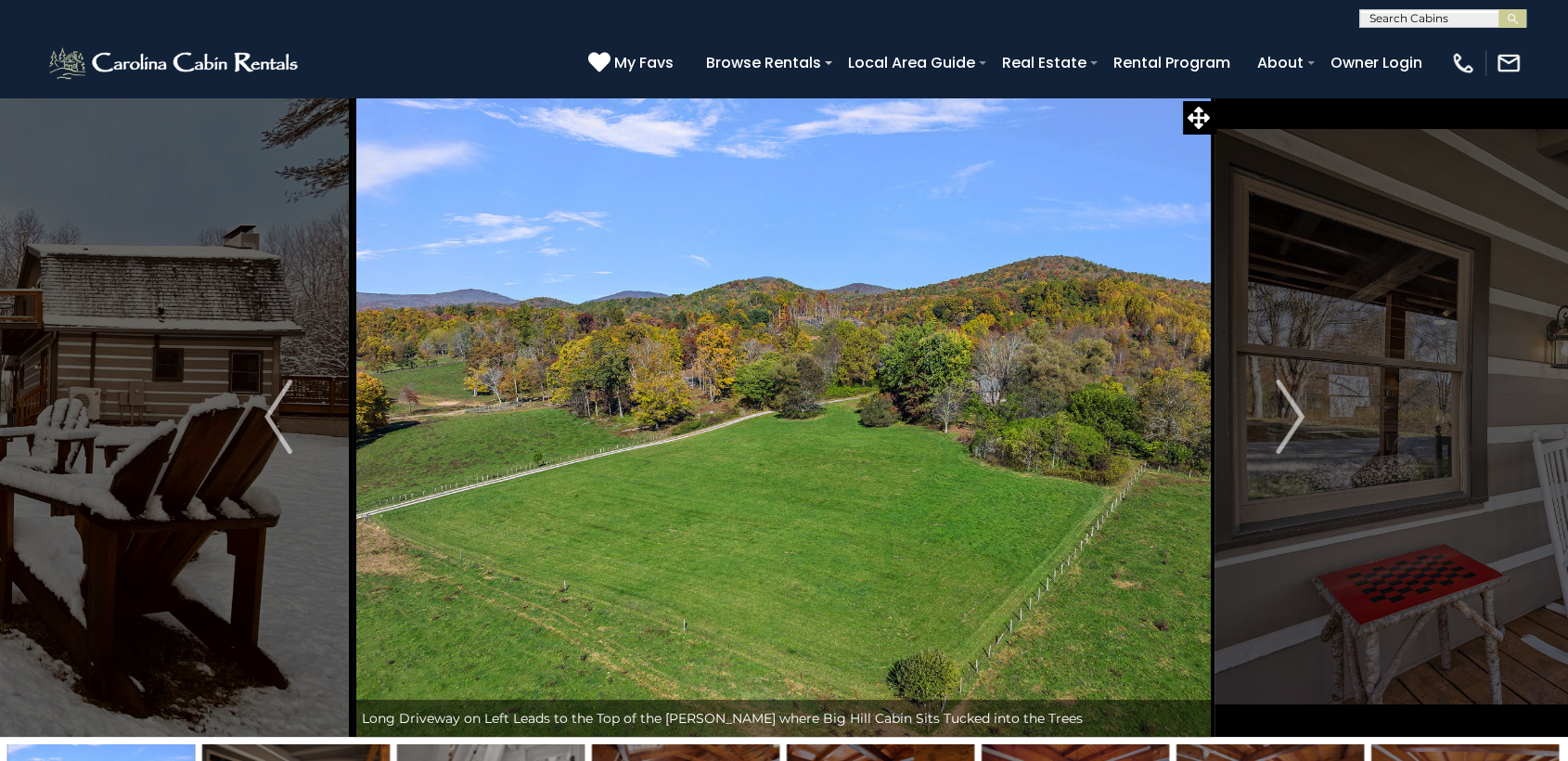
click at [1282, 414] on img "Next" at bounding box center [1289, 416] width 28 height 74
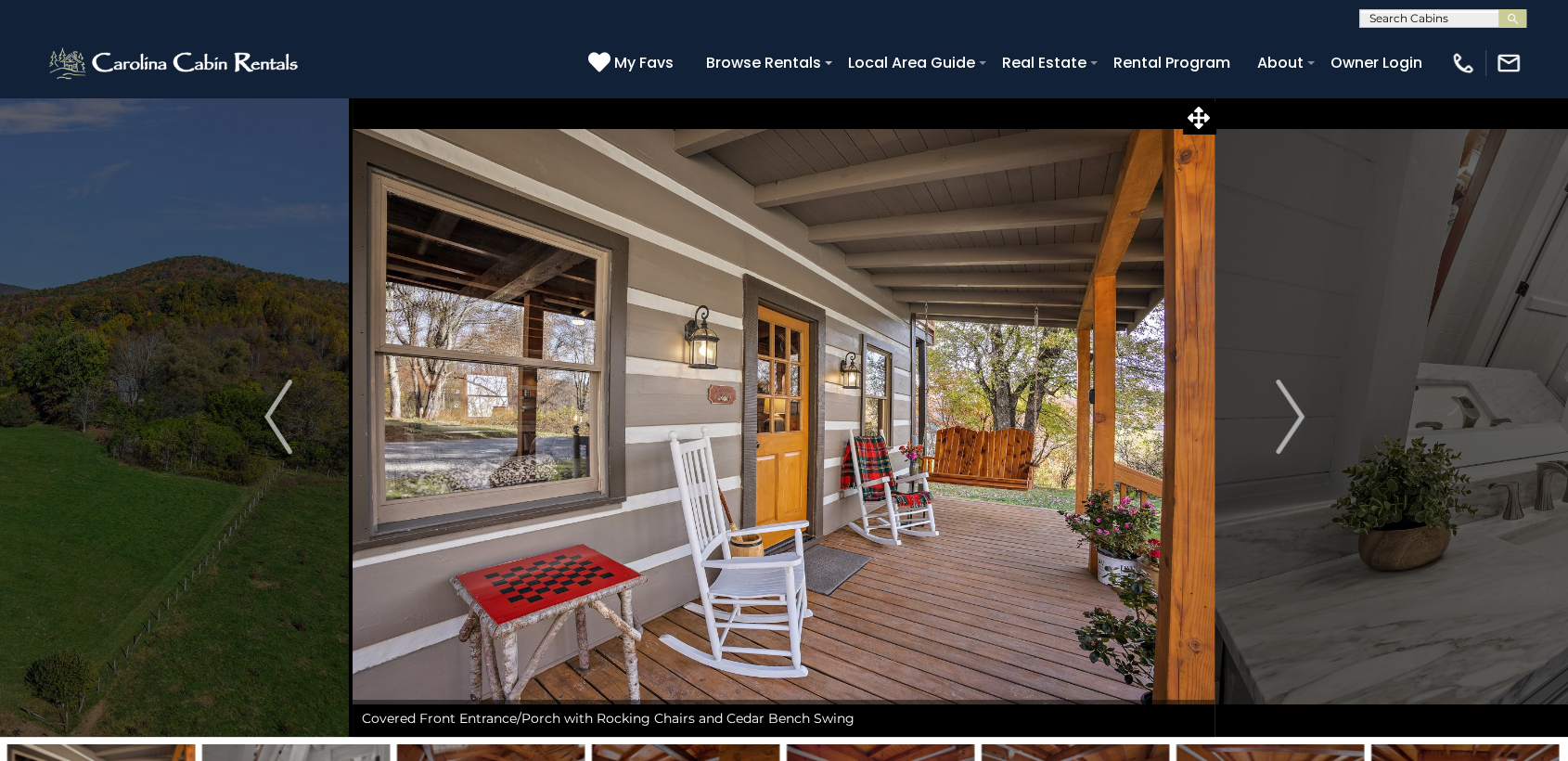
click at [1282, 414] on img "Next" at bounding box center [1289, 416] width 28 height 74
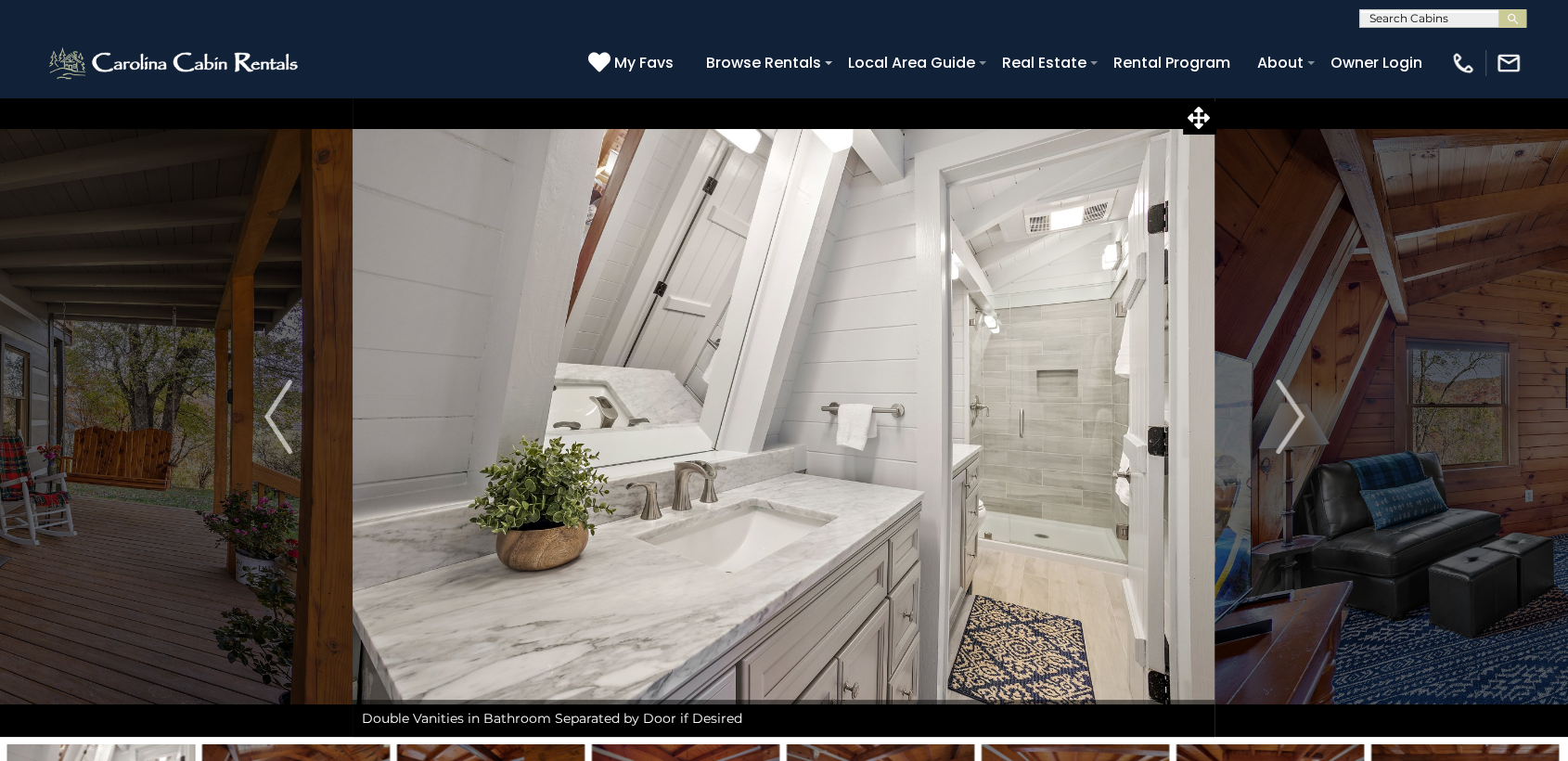
click at [1282, 414] on img "Next" at bounding box center [1289, 416] width 28 height 74
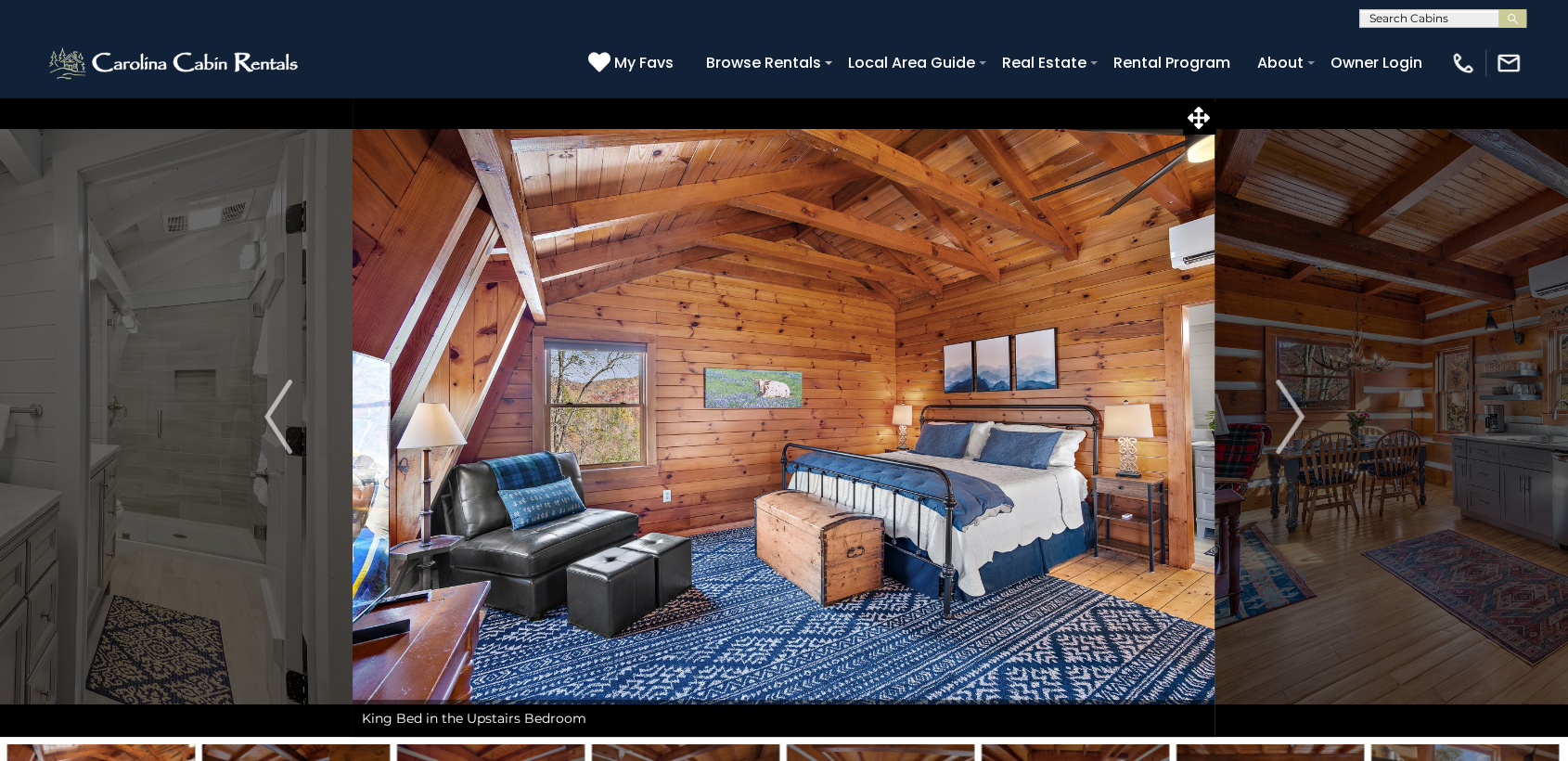
click at [1282, 414] on img "Next" at bounding box center [1289, 416] width 28 height 74
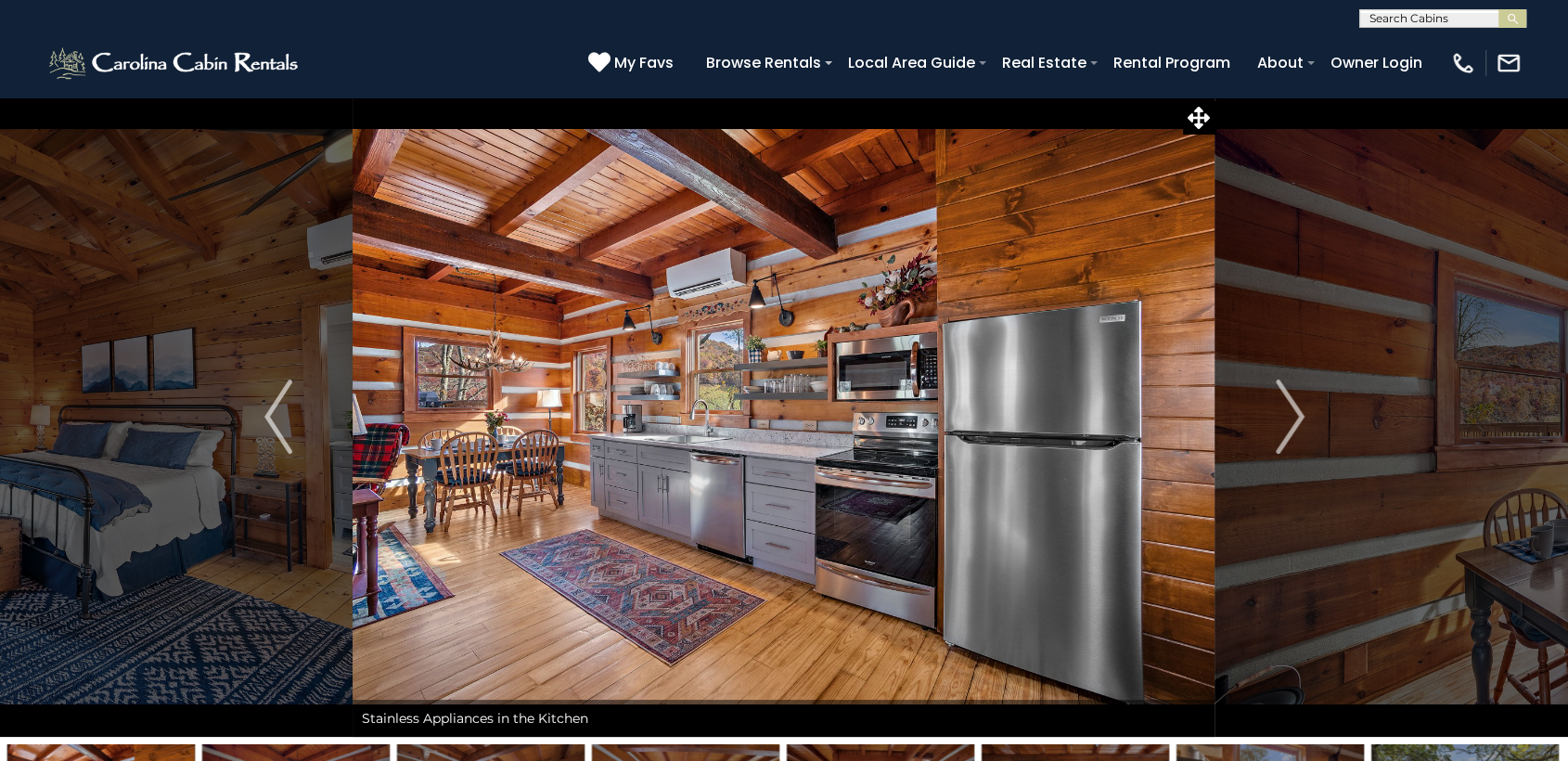
click at [1282, 414] on img "Next" at bounding box center [1289, 416] width 28 height 74
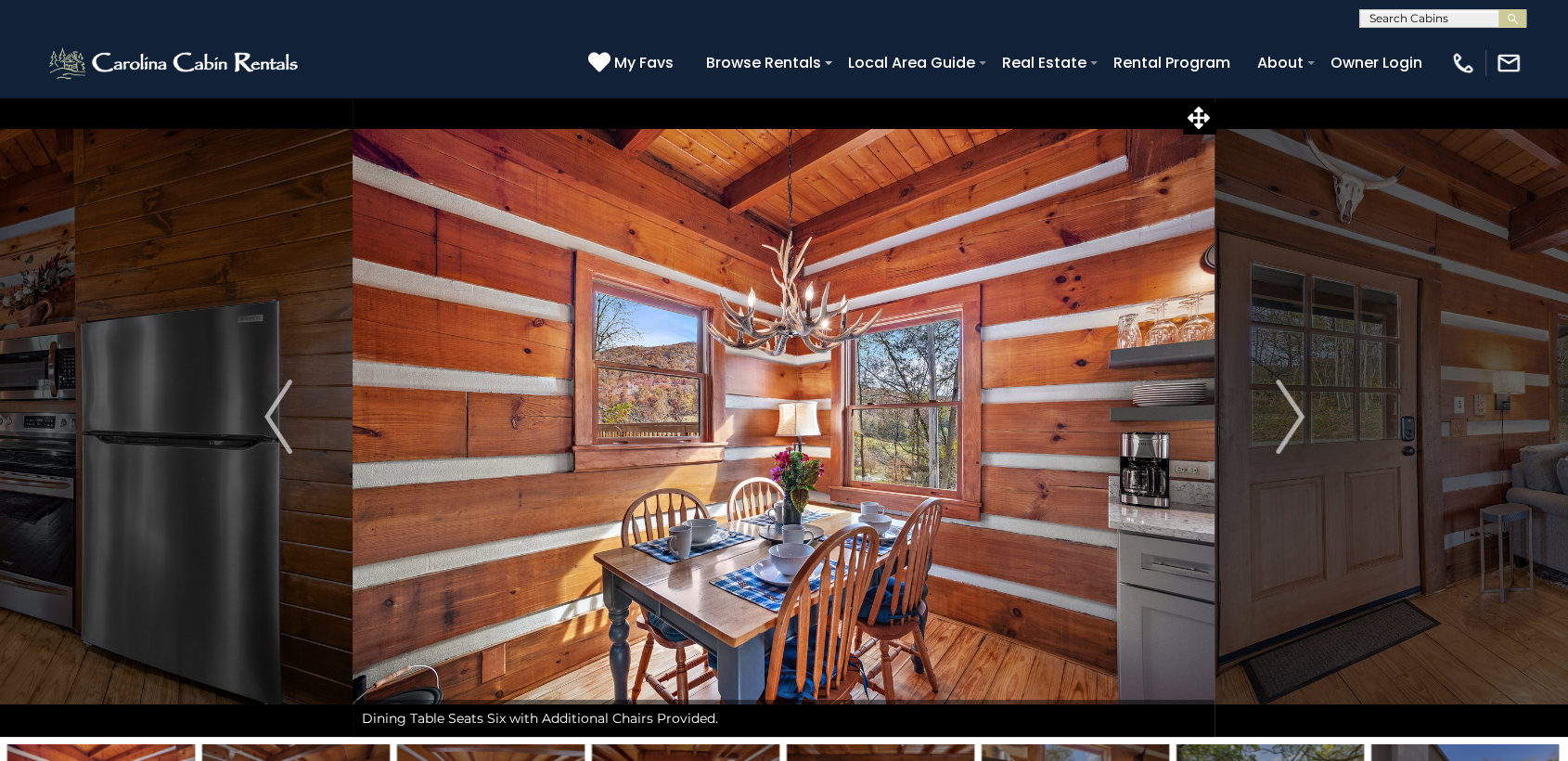
click at [1282, 414] on img "Next" at bounding box center [1289, 416] width 28 height 74
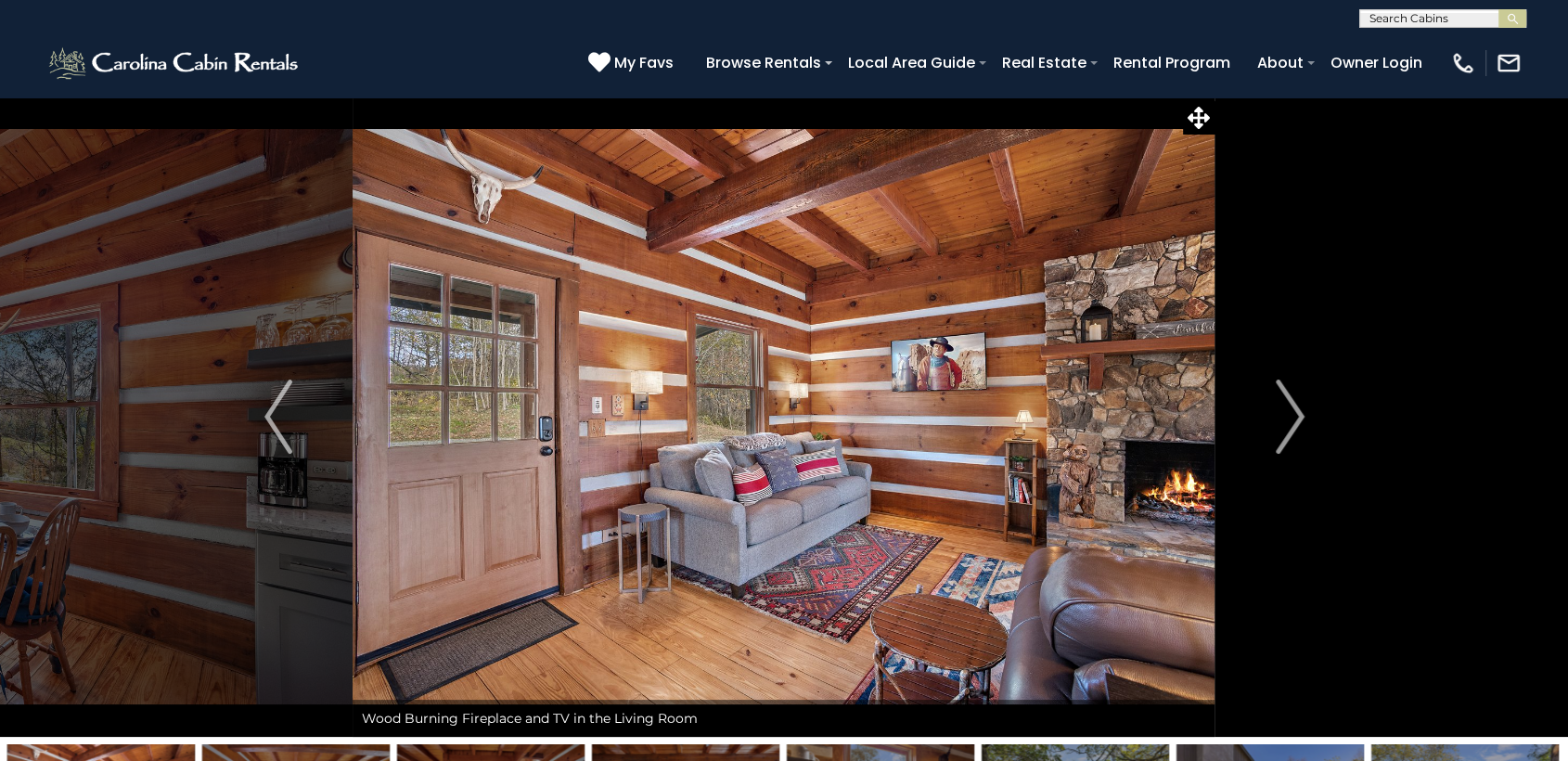
click at [1282, 414] on img "Next" at bounding box center [1289, 416] width 28 height 74
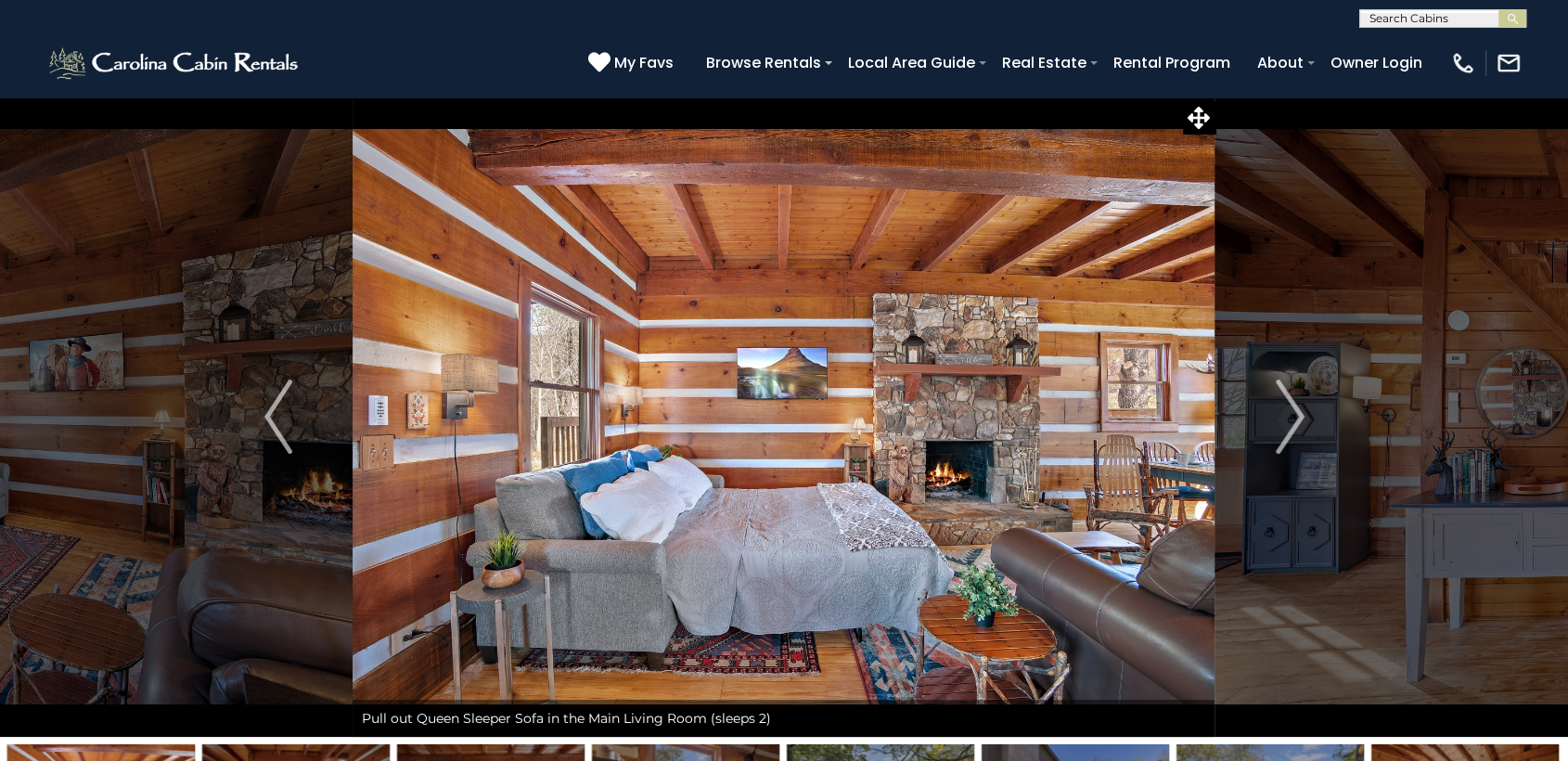
click at [1282, 414] on img "Next" at bounding box center [1289, 416] width 28 height 74
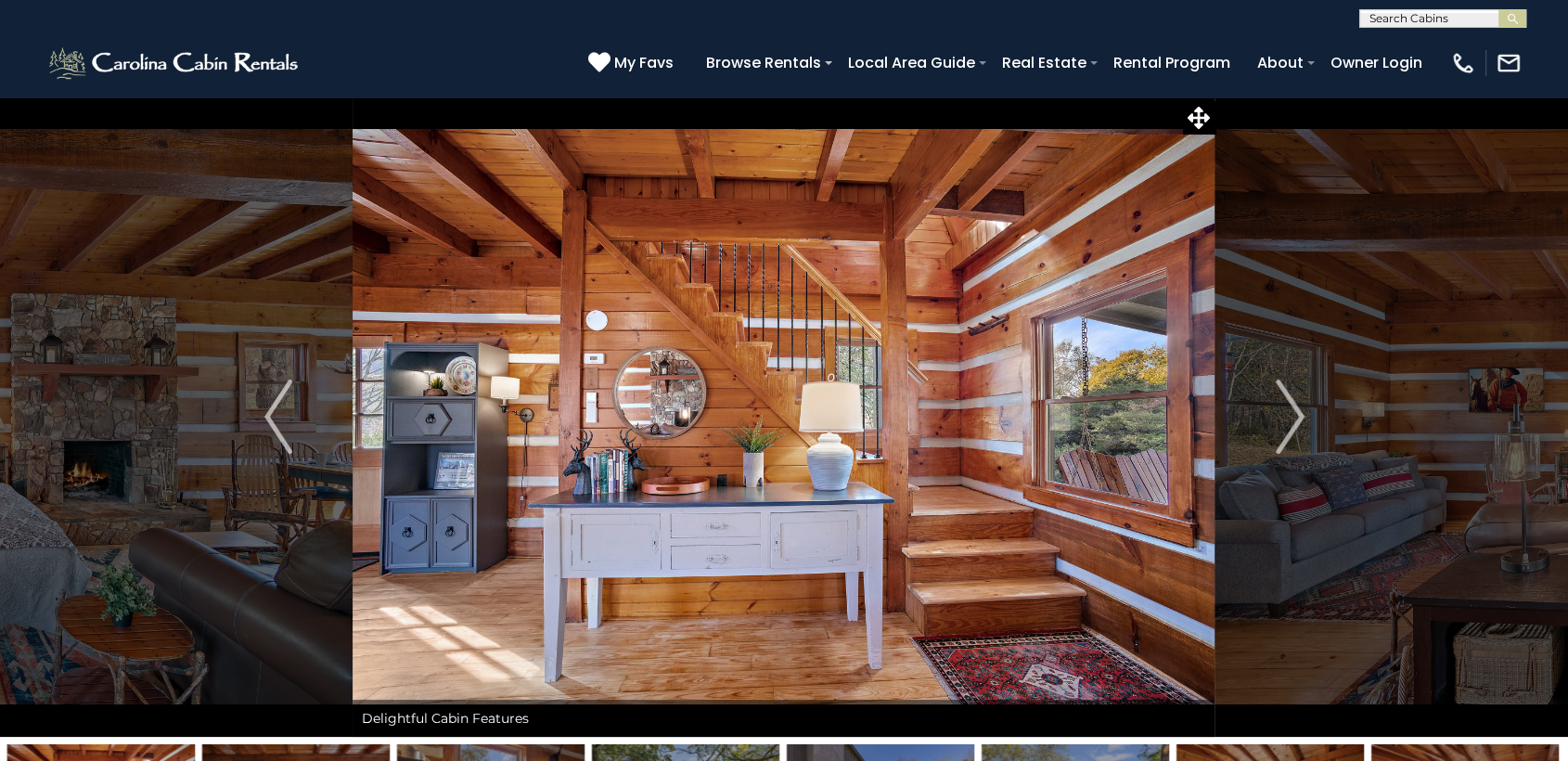
click at [1282, 414] on img "Next" at bounding box center [1289, 416] width 28 height 74
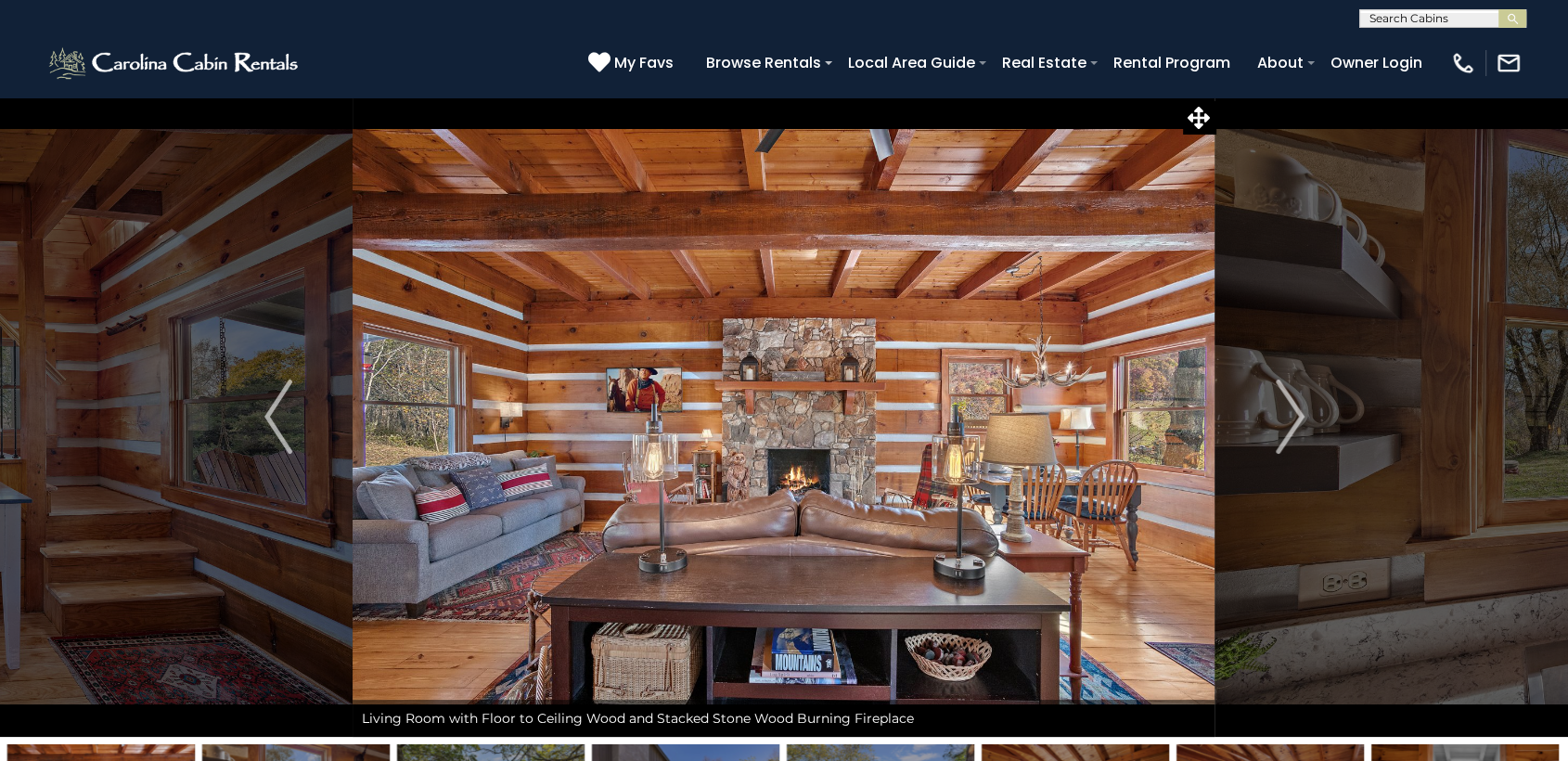
click at [1282, 414] on img "Next" at bounding box center [1289, 416] width 28 height 74
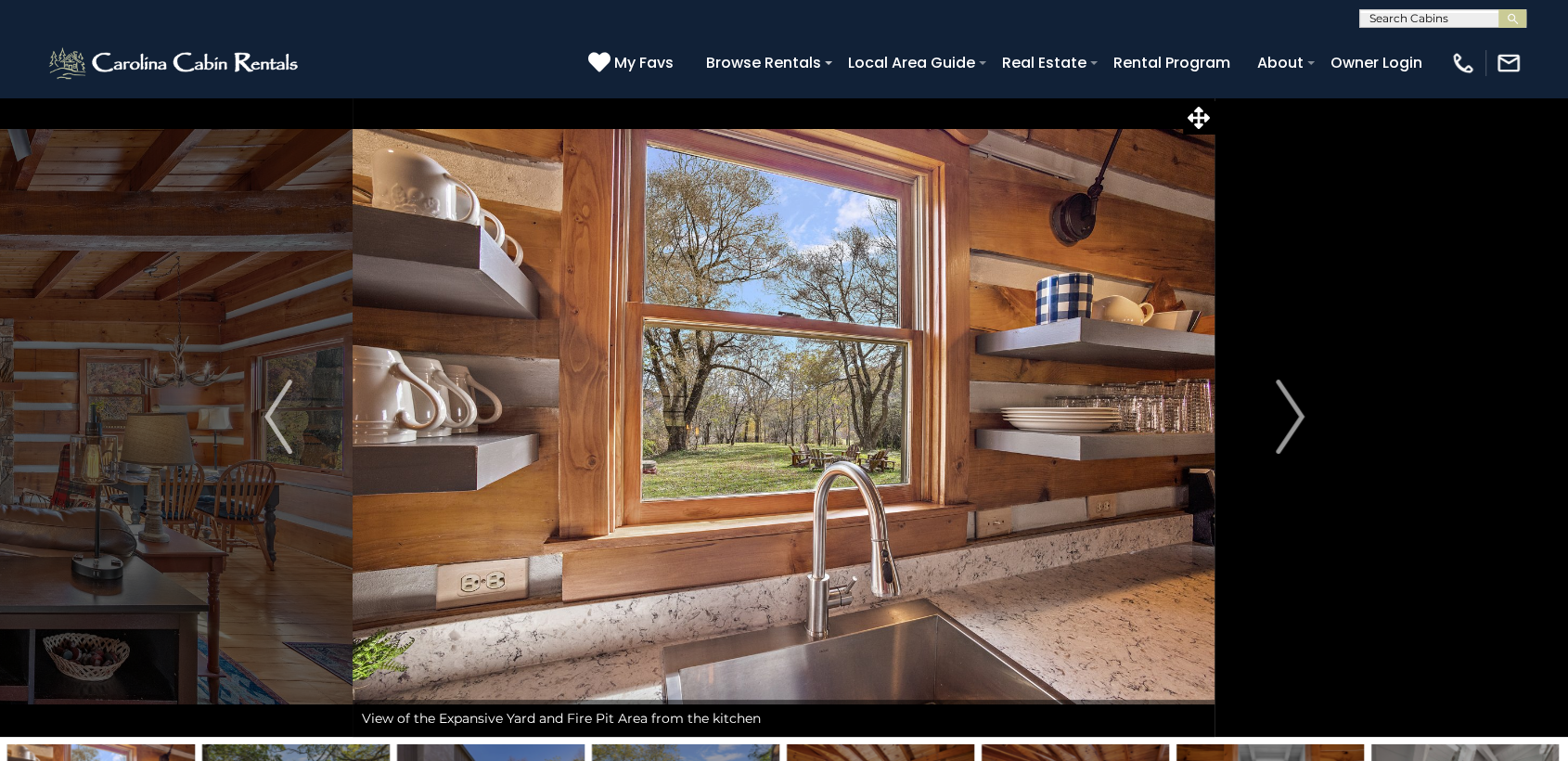
click at [1282, 414] on img "Next" at bounding box center [1289, 416] width 28 height 74
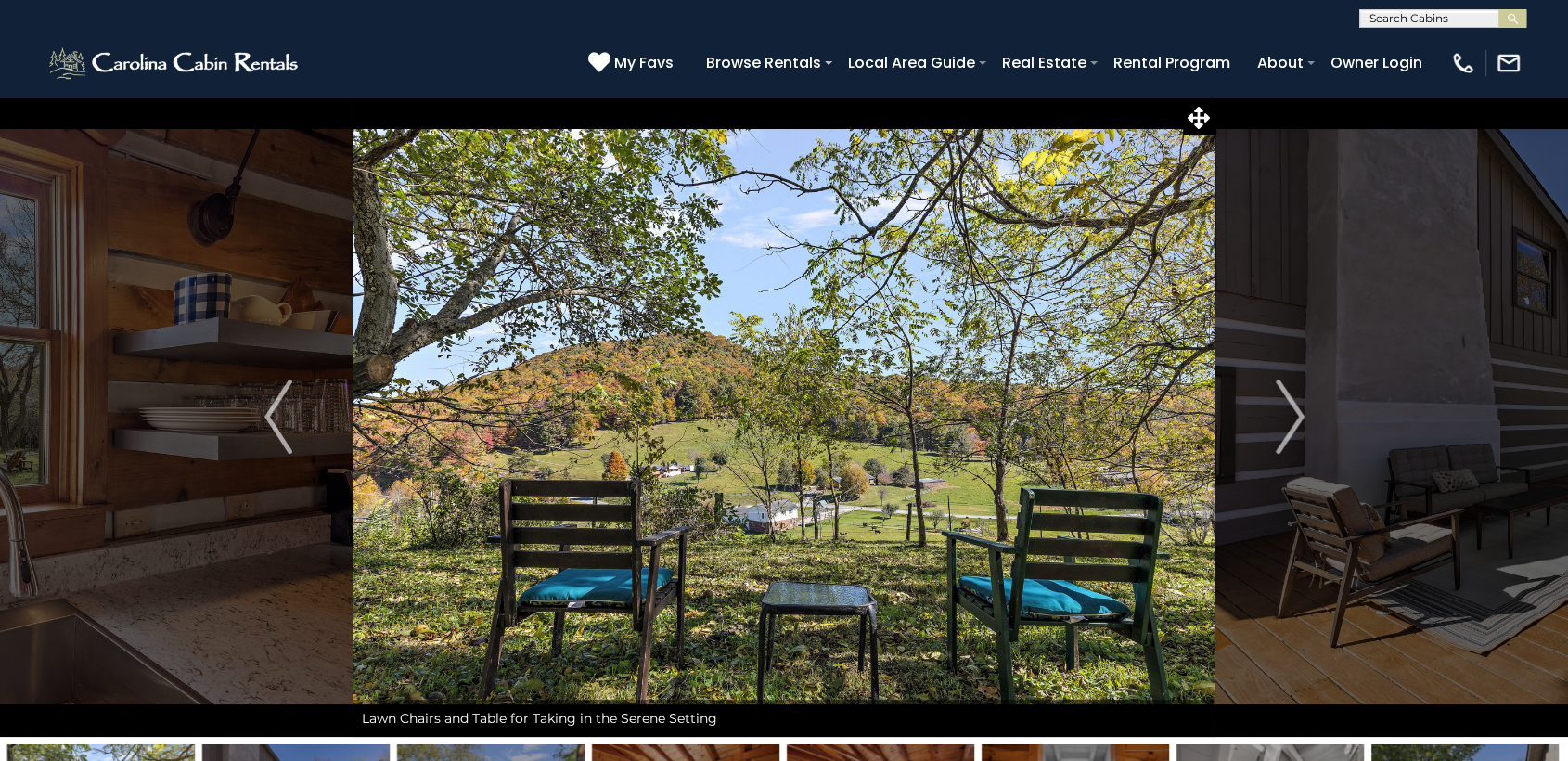
click at [1282, 414] on img "Next" at bounding box center [1289, 416] width 28 height 74
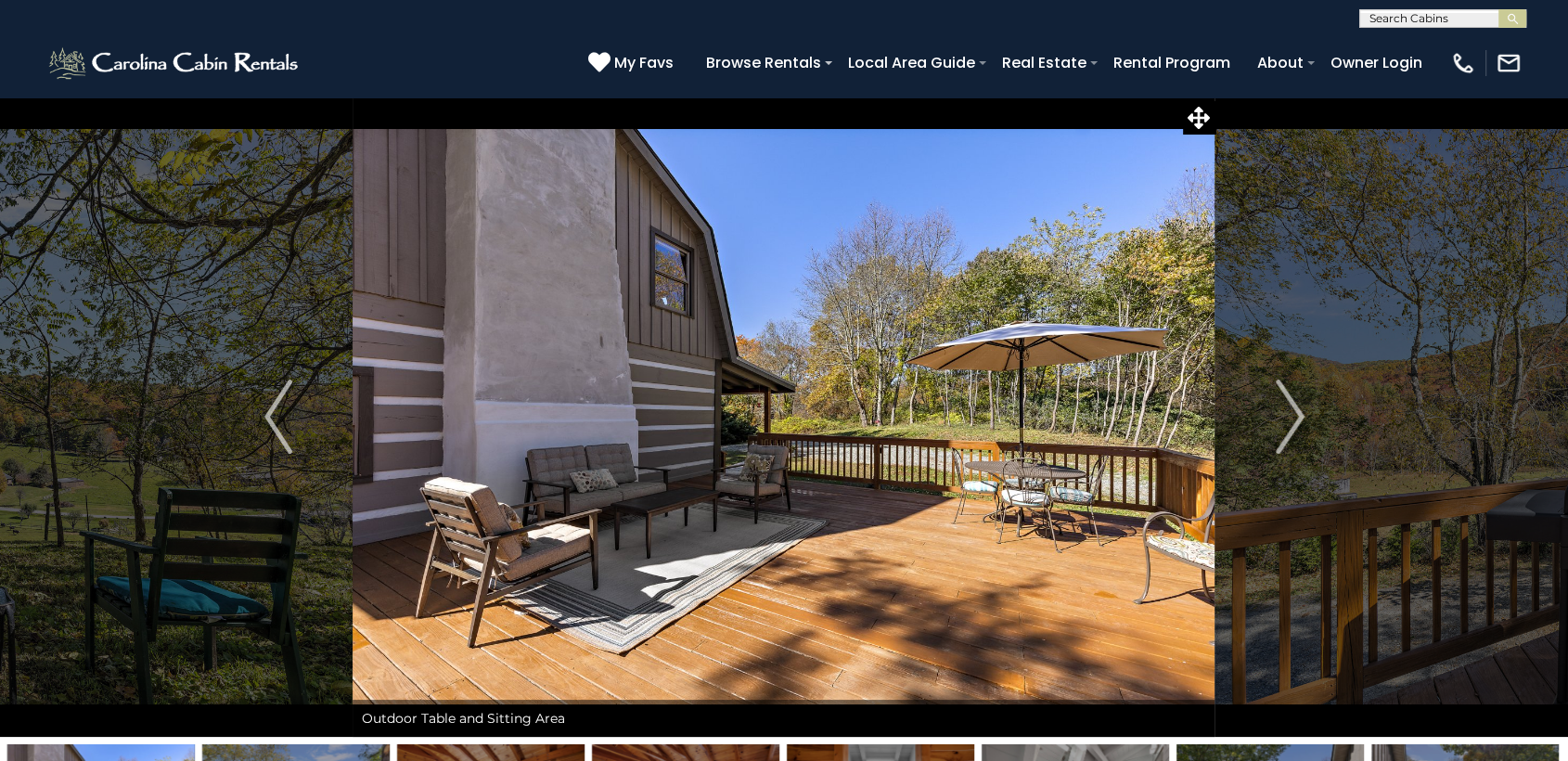
click at [1282, 414] on img "Next" at bounding box center [1289, 416] width 28 height 74
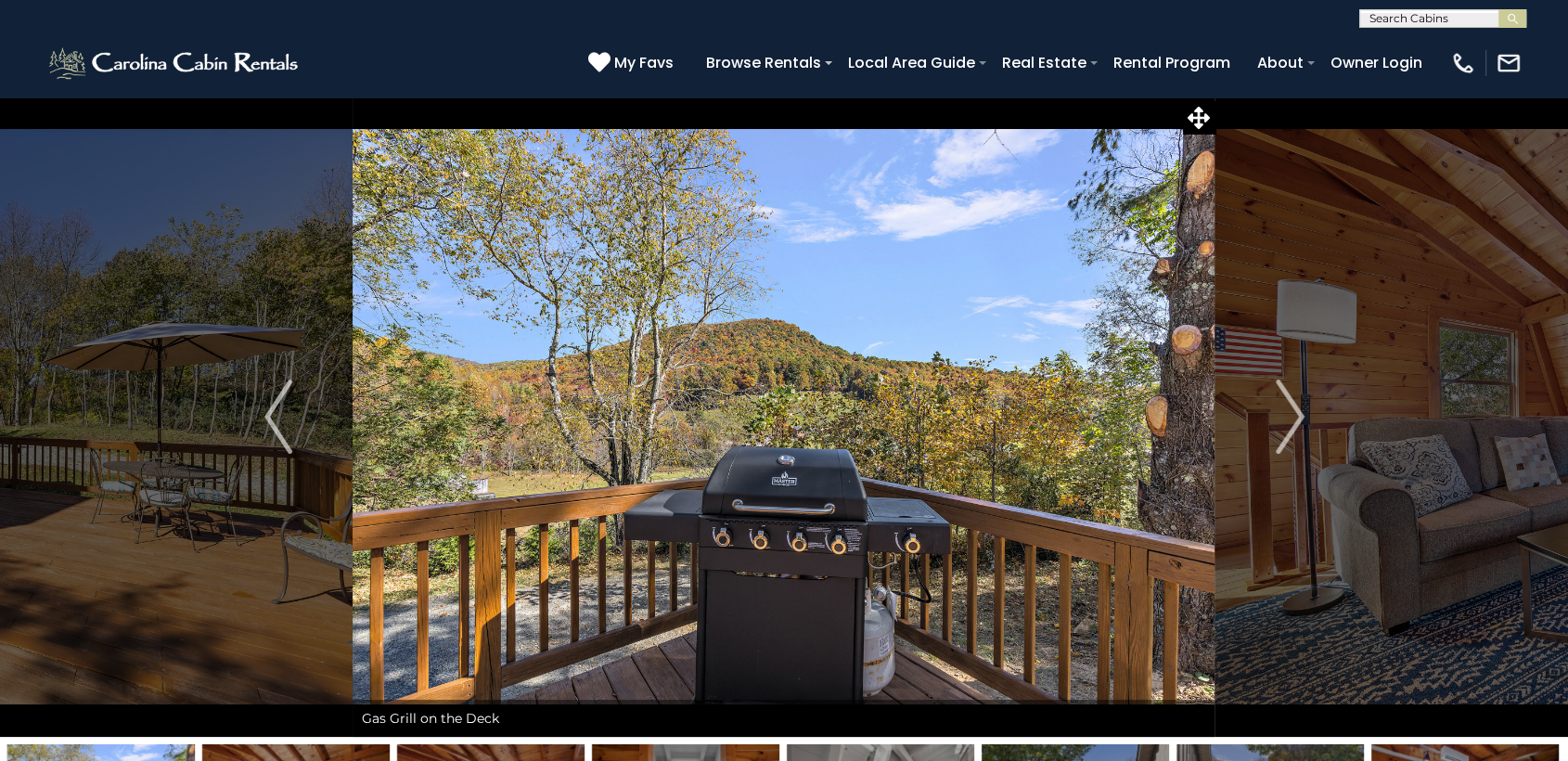
click at [1282, 414] on img "Next" at bounding box center [1289, 416] width 28 height 74
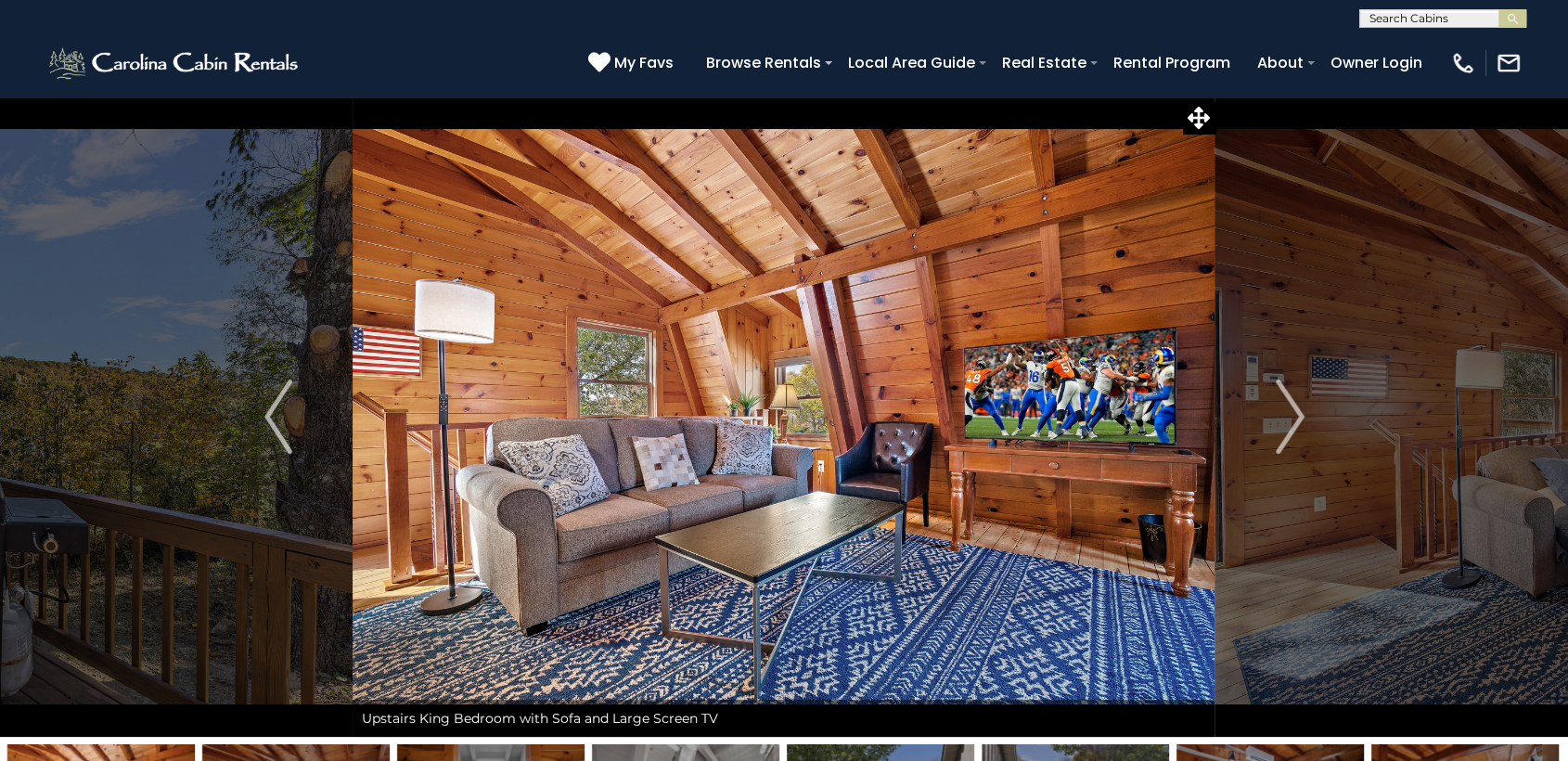
click at [1282, 414] on img "Next" at bounding box center [1289, 416] width 28 height 74
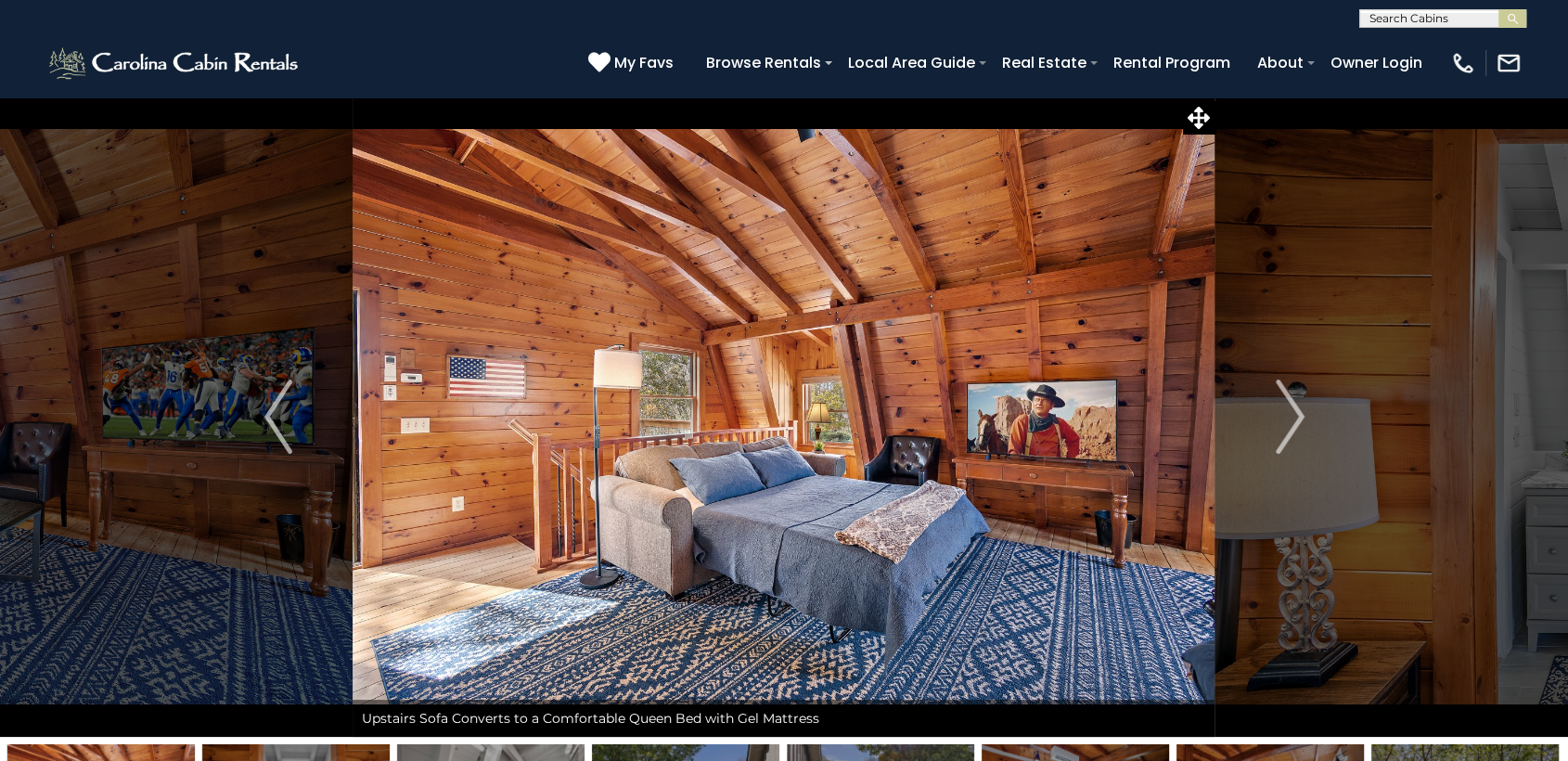
click at [1282, 414] on img "Next" at bounding box center [1289, 416] width 28 height 74
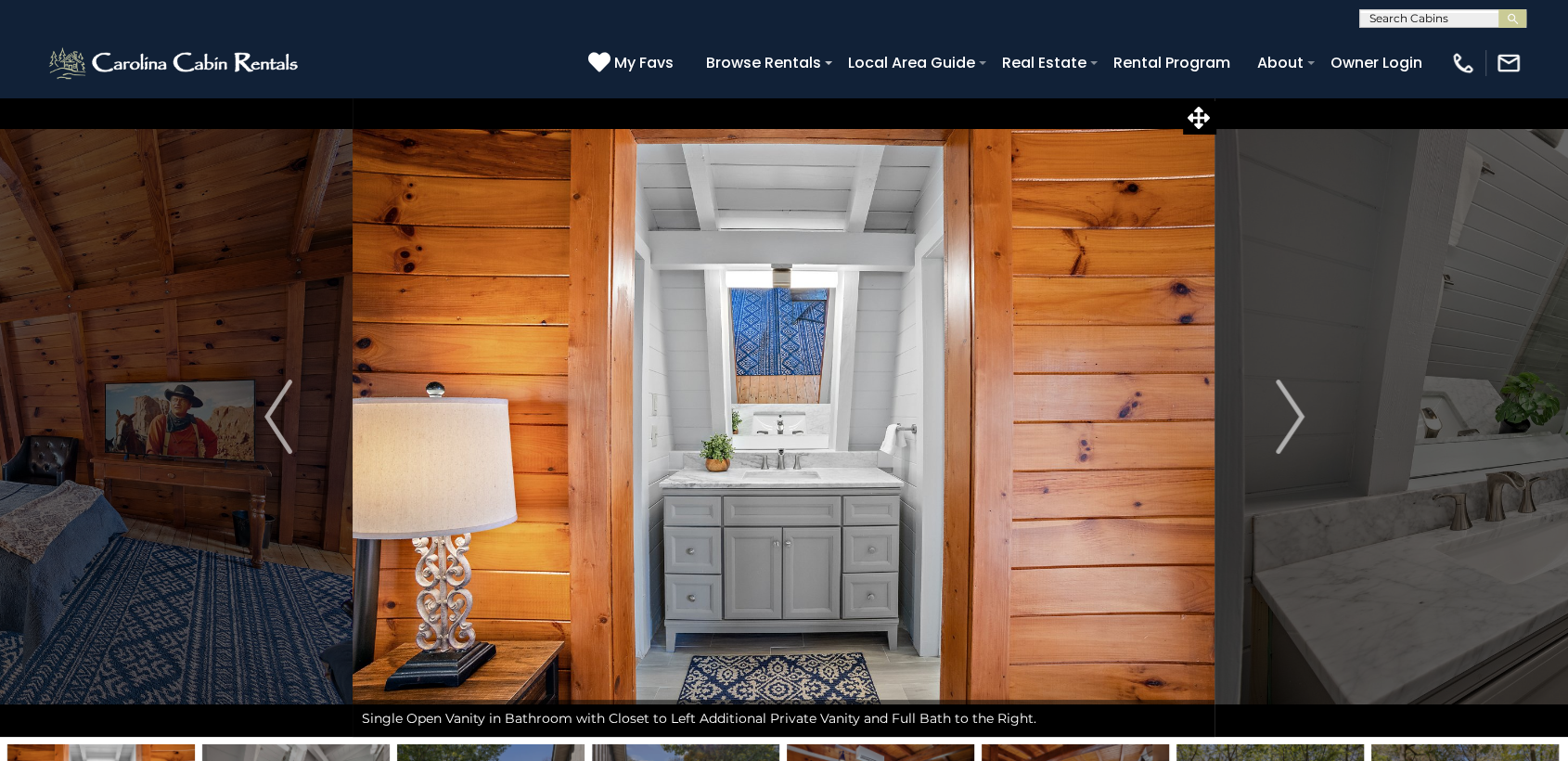
click at [1282, 414] on img "Next" at bounding box center [1289, 416] width 28 height 74
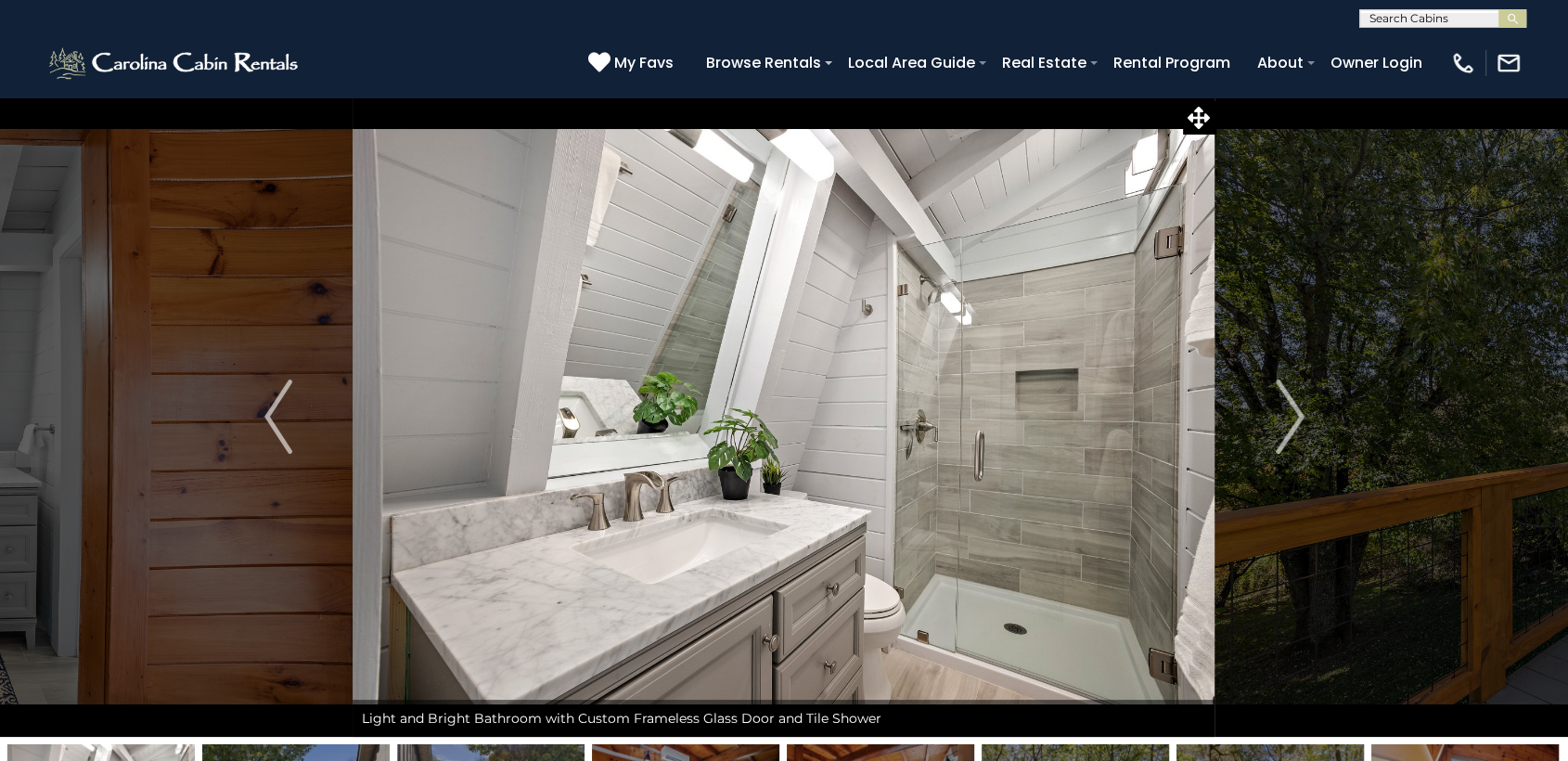
click at [1282, 414] on img "Next" at bounding box center [1289, 416] width 28 height 74
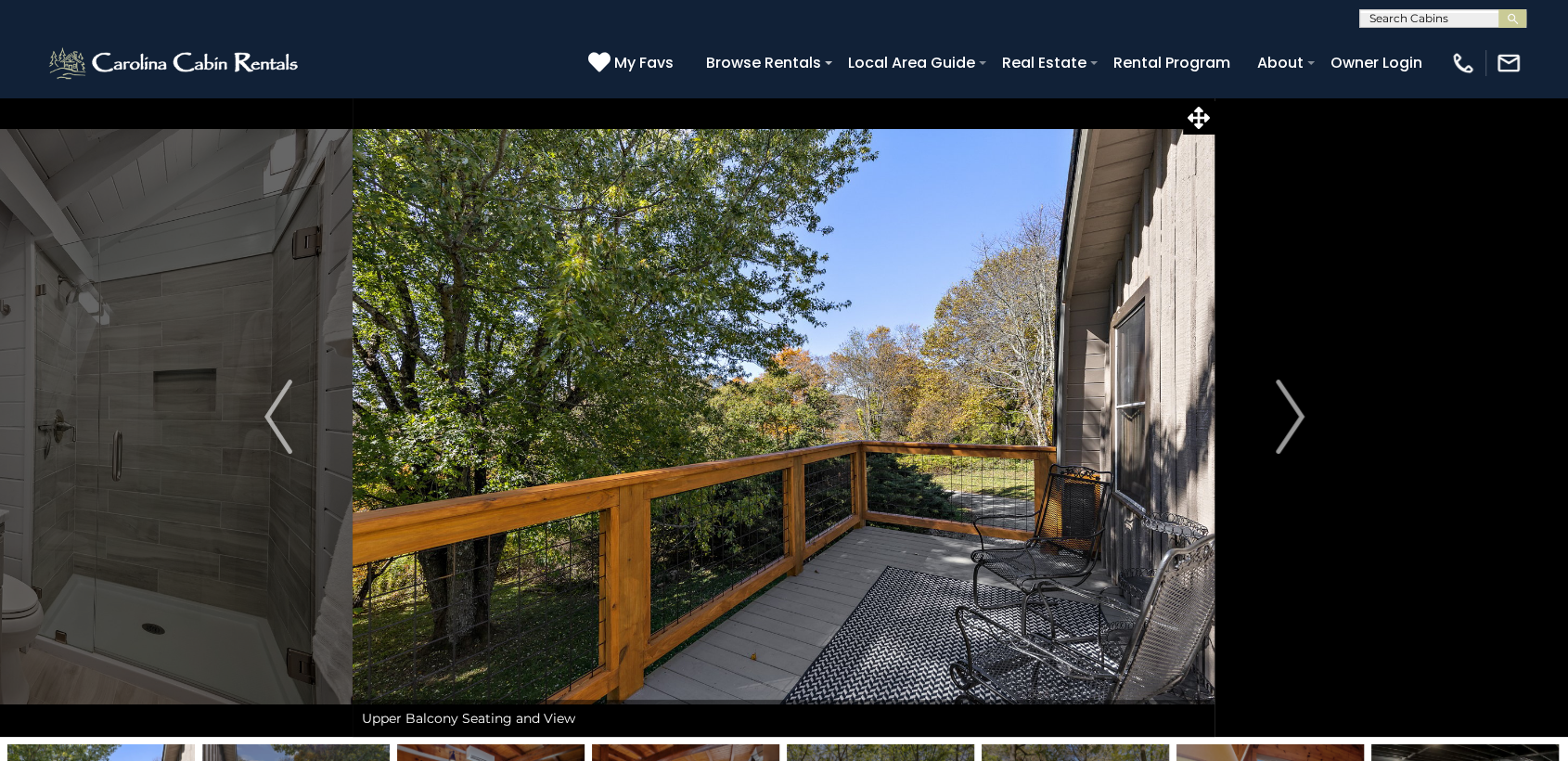
click at [1282, 414] on img "Next" at bounding box center [1289, 416] width 28 height 74
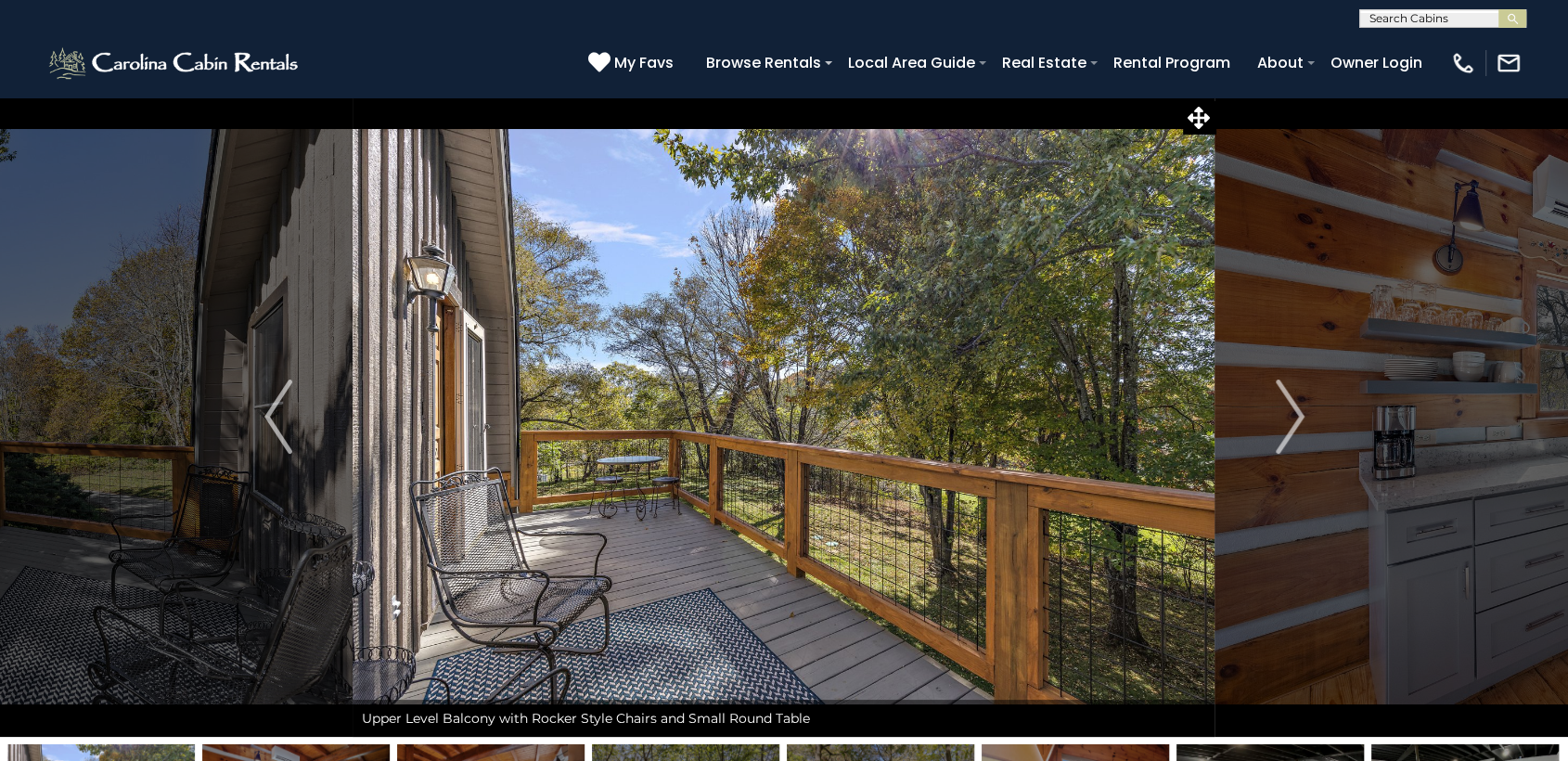
click at [1282, 414] on img "Next" at bounding box center [1289, 416] width 28 height 74
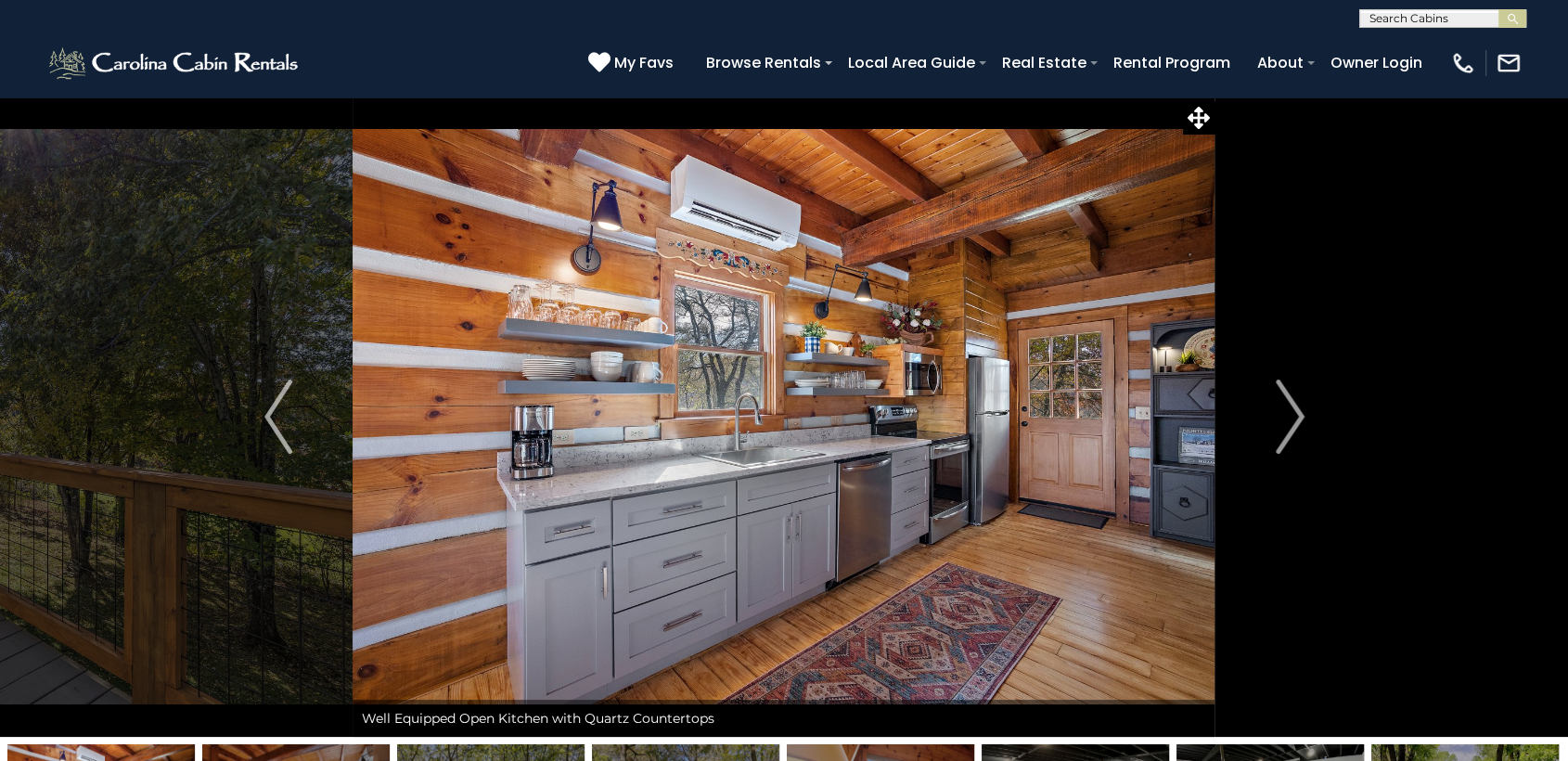
click at [1282, 414] on img "Next" at bounding box center [1289, 416] width 28 height 74
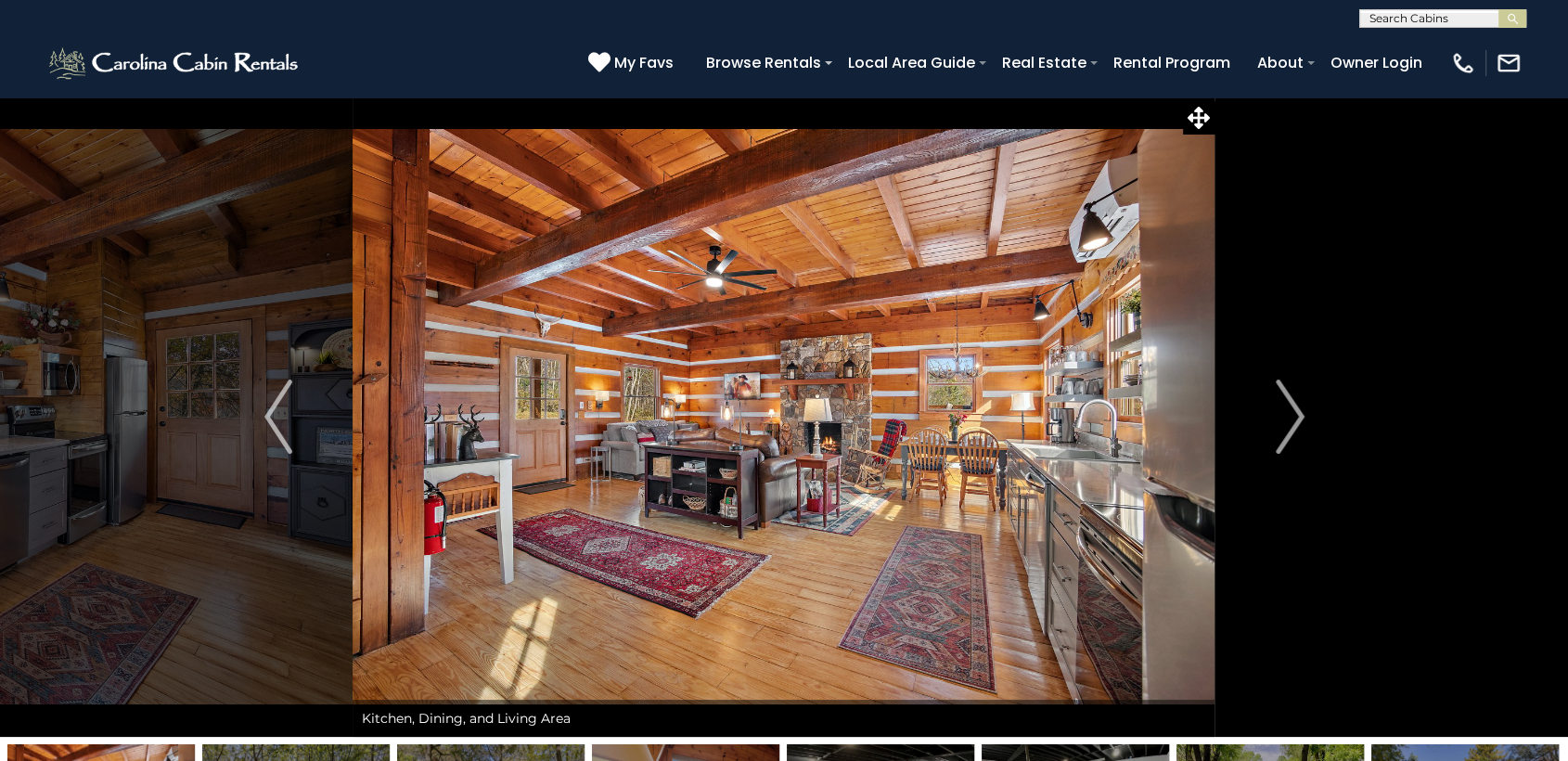
click at [1282, 414] on img "Next" at bounding box center [1289, 416] width 28 height 74
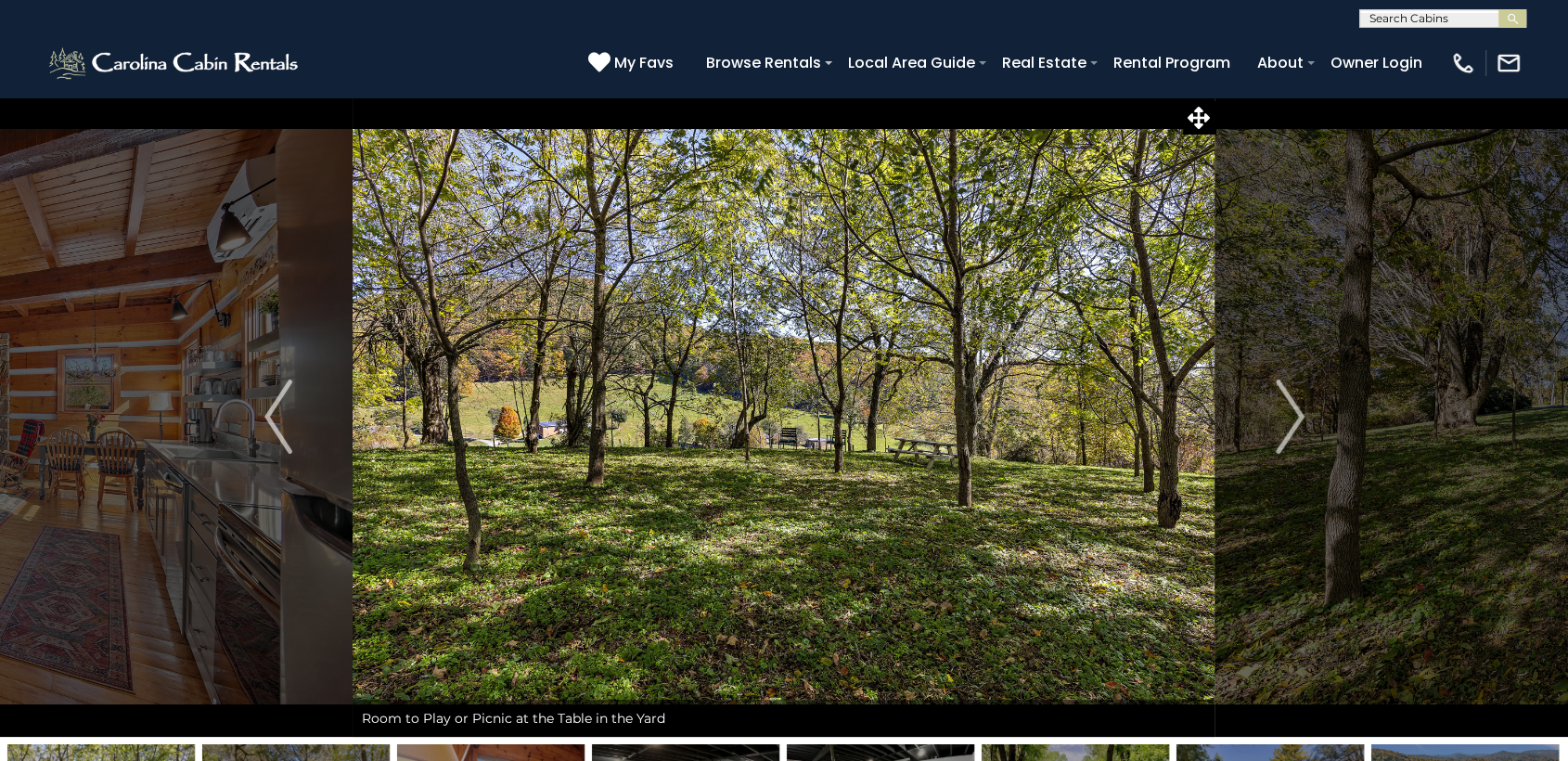
click at [1282, 414] on img "Next" at bounding box center [1289, 416] width 28 height 74
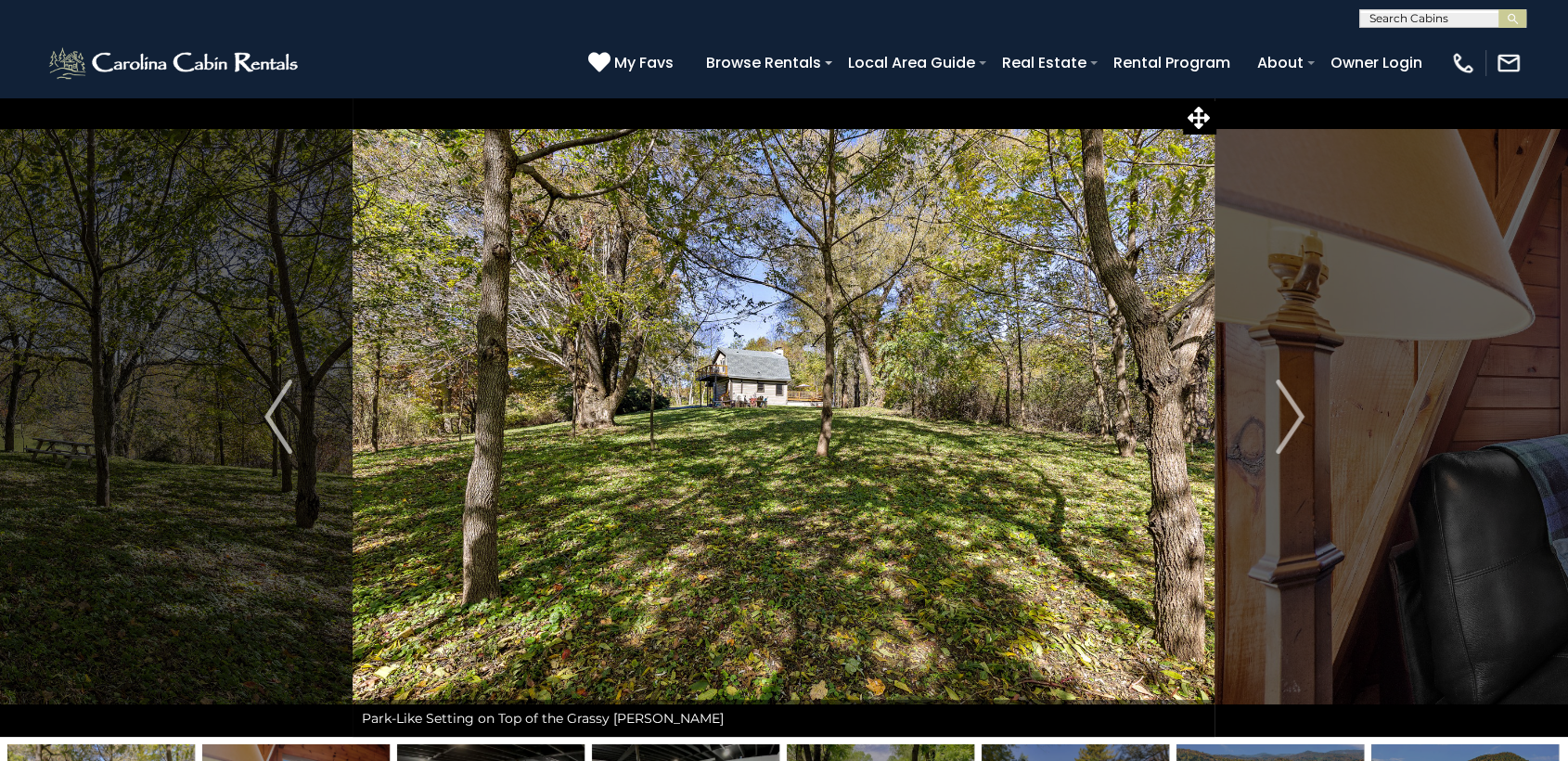
click at [1282, 414] on img "Next" at bounding box center [1289, 416] width 28 height 74
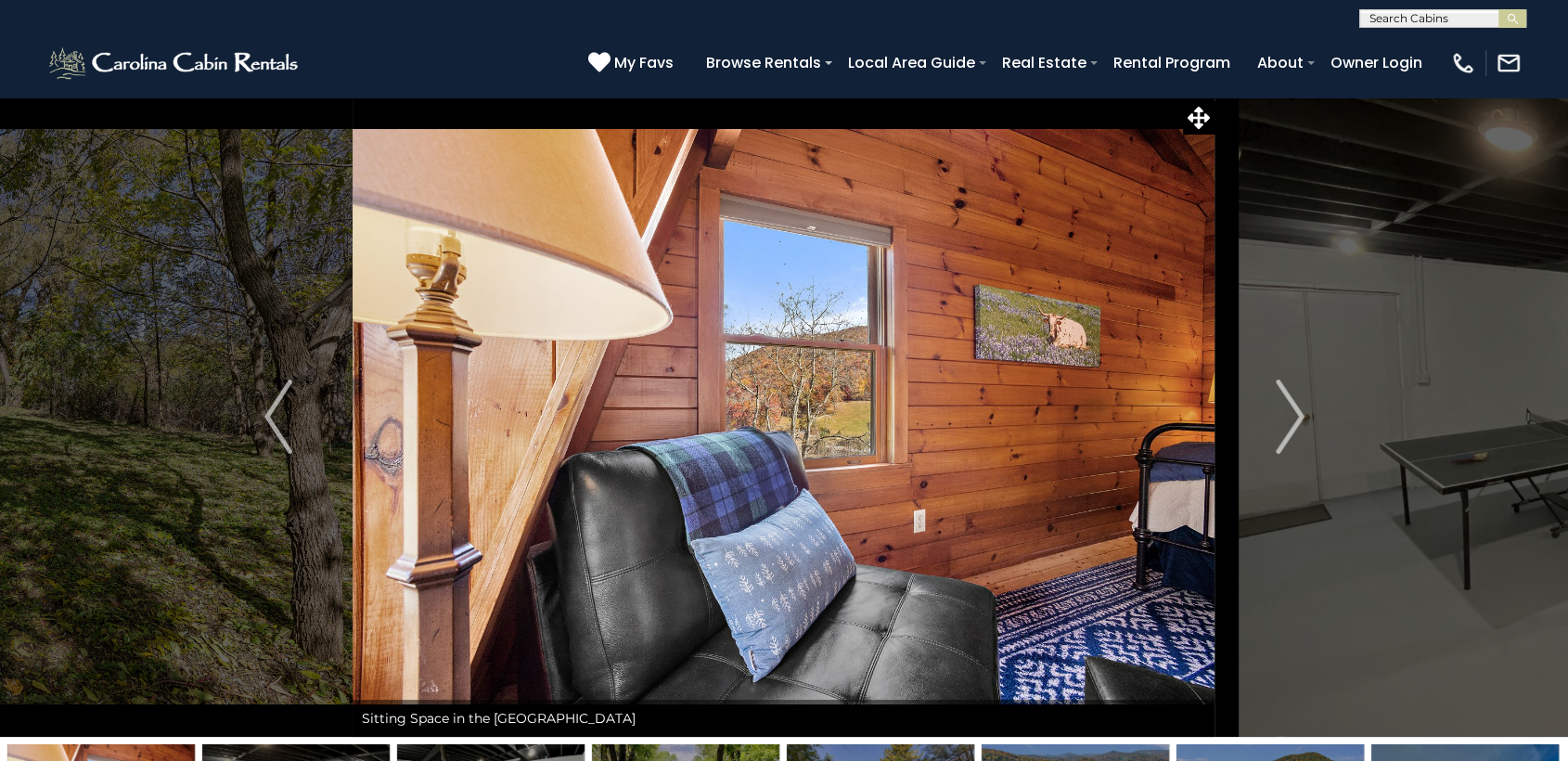
click at [1282, 414] on img "Next" at bounding box center [1289, 416] width 28 height 74
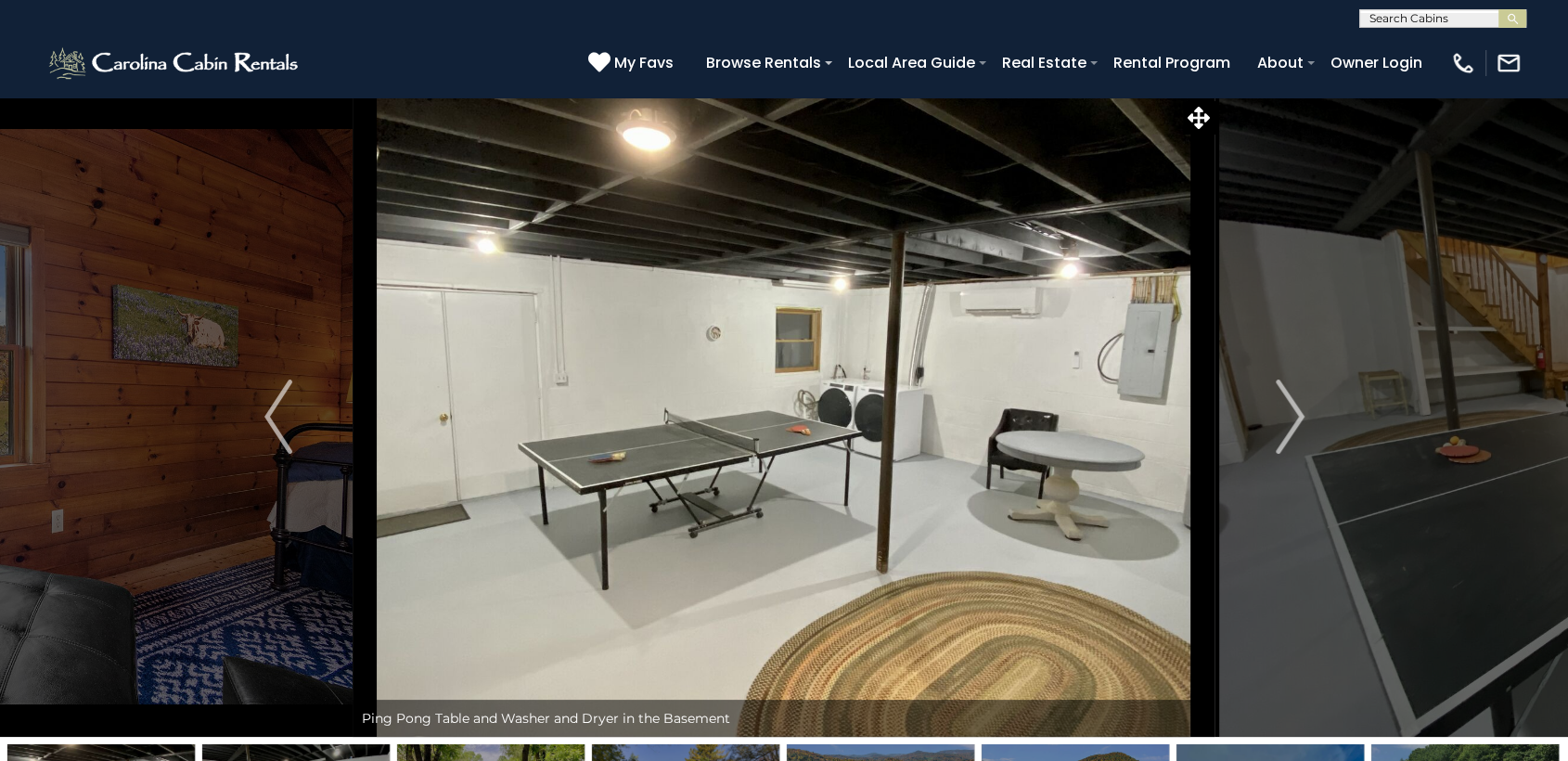
click at [1282, 414] on img "Next" at bounding box center [1289, 416] width 28 height 74
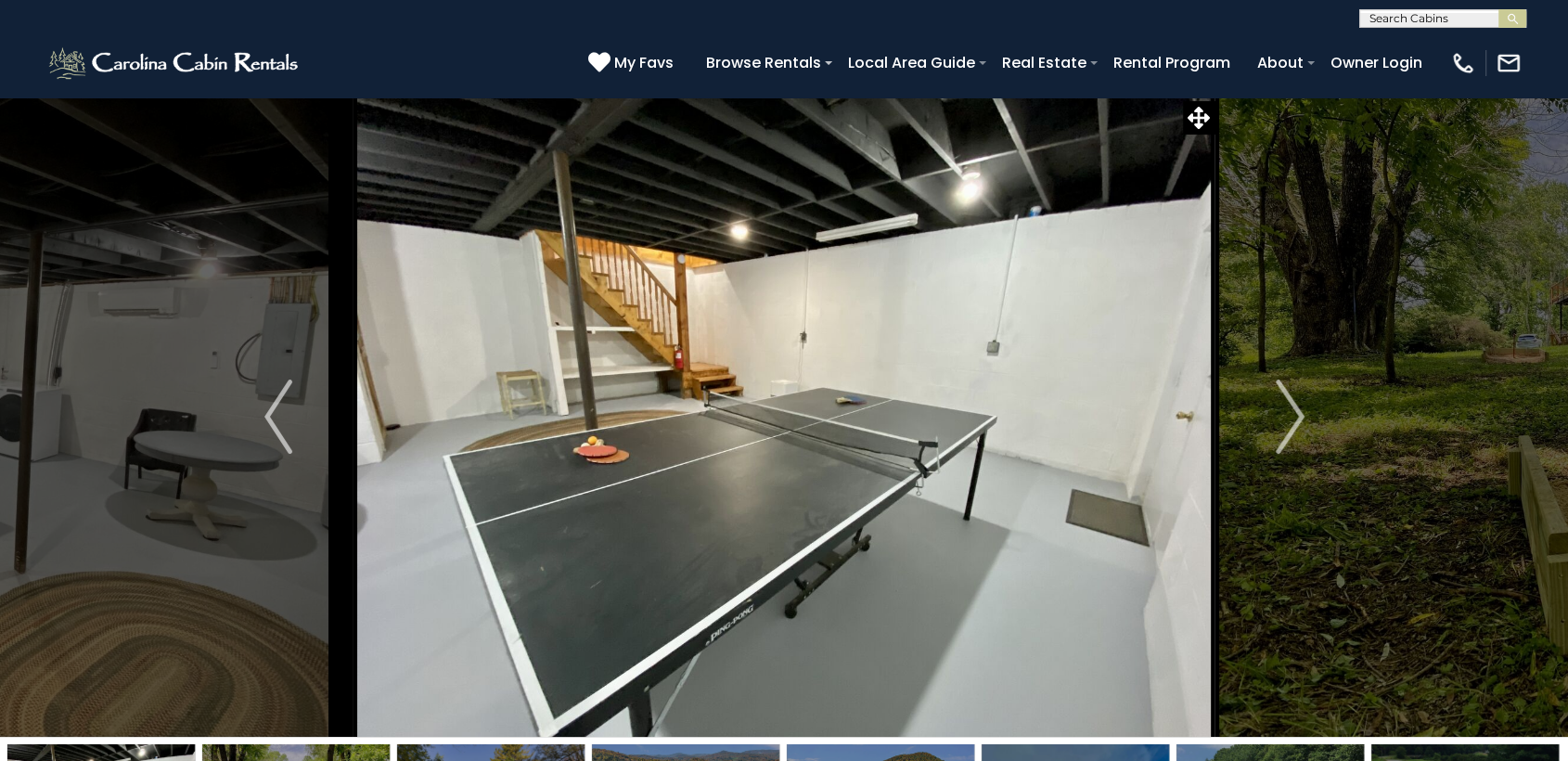
click at [1282, 414] on img "Next" at bounding box center [1289, 416] width 28 height 74
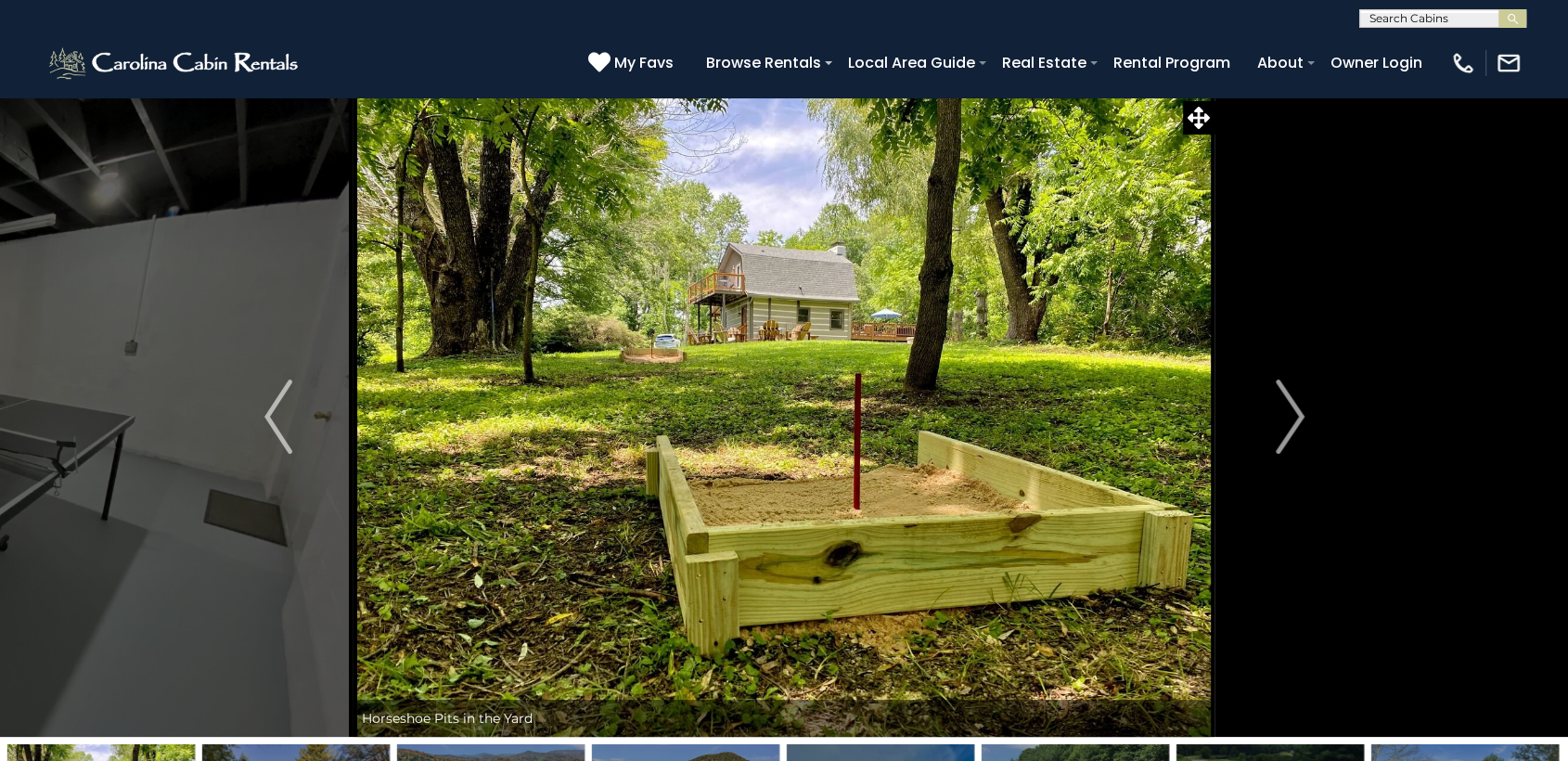
click at [1282, 414] on img "Next" at bounding box center [1289, 416] width 28 height 74
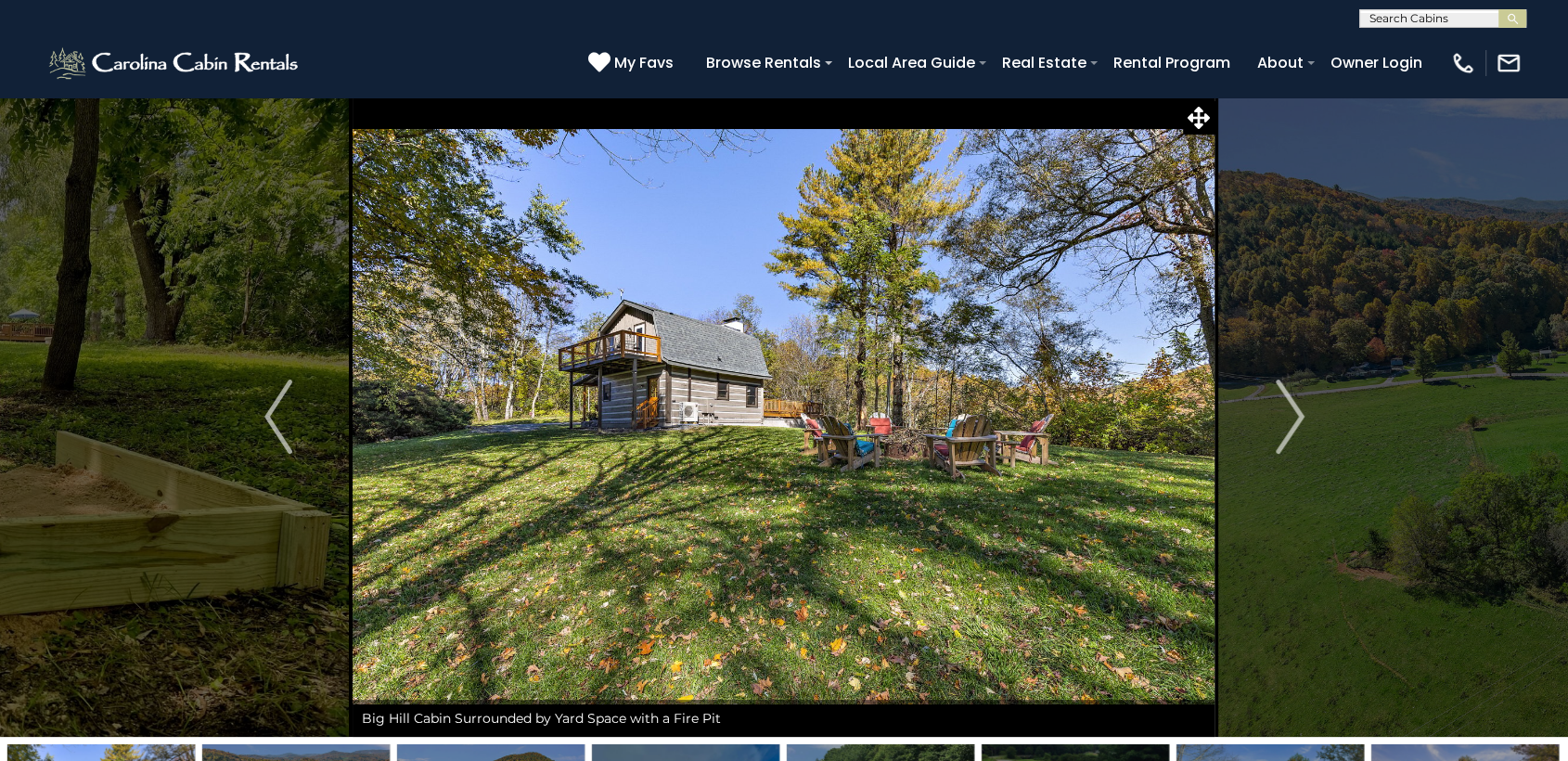
click at [1282, 414] on img "Next" at bounding box center [1289, 416] width 28 height 74
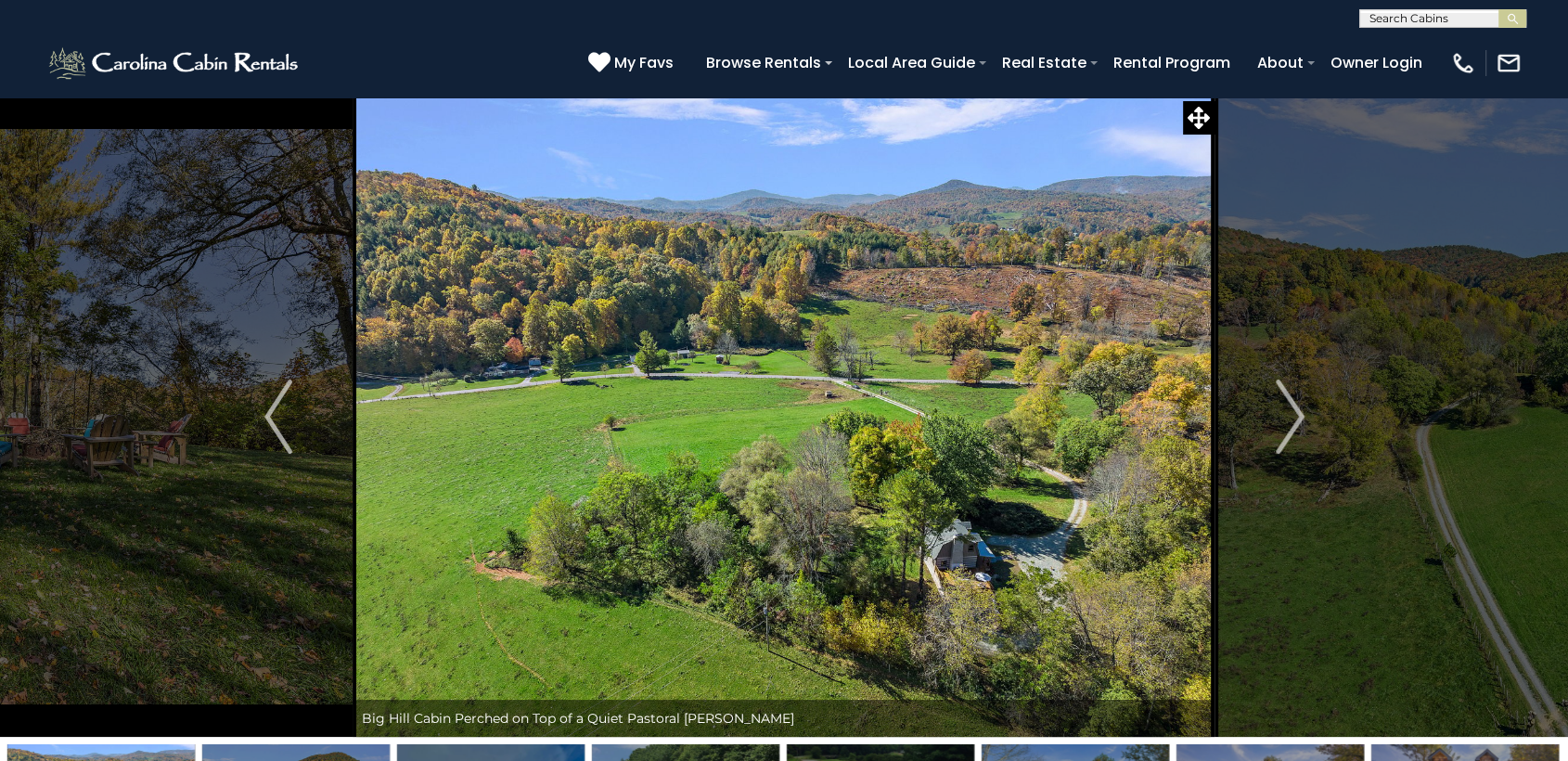
click at [1282, 414] on img "Next" at bounding box center [1289, 416] width 28 height 74
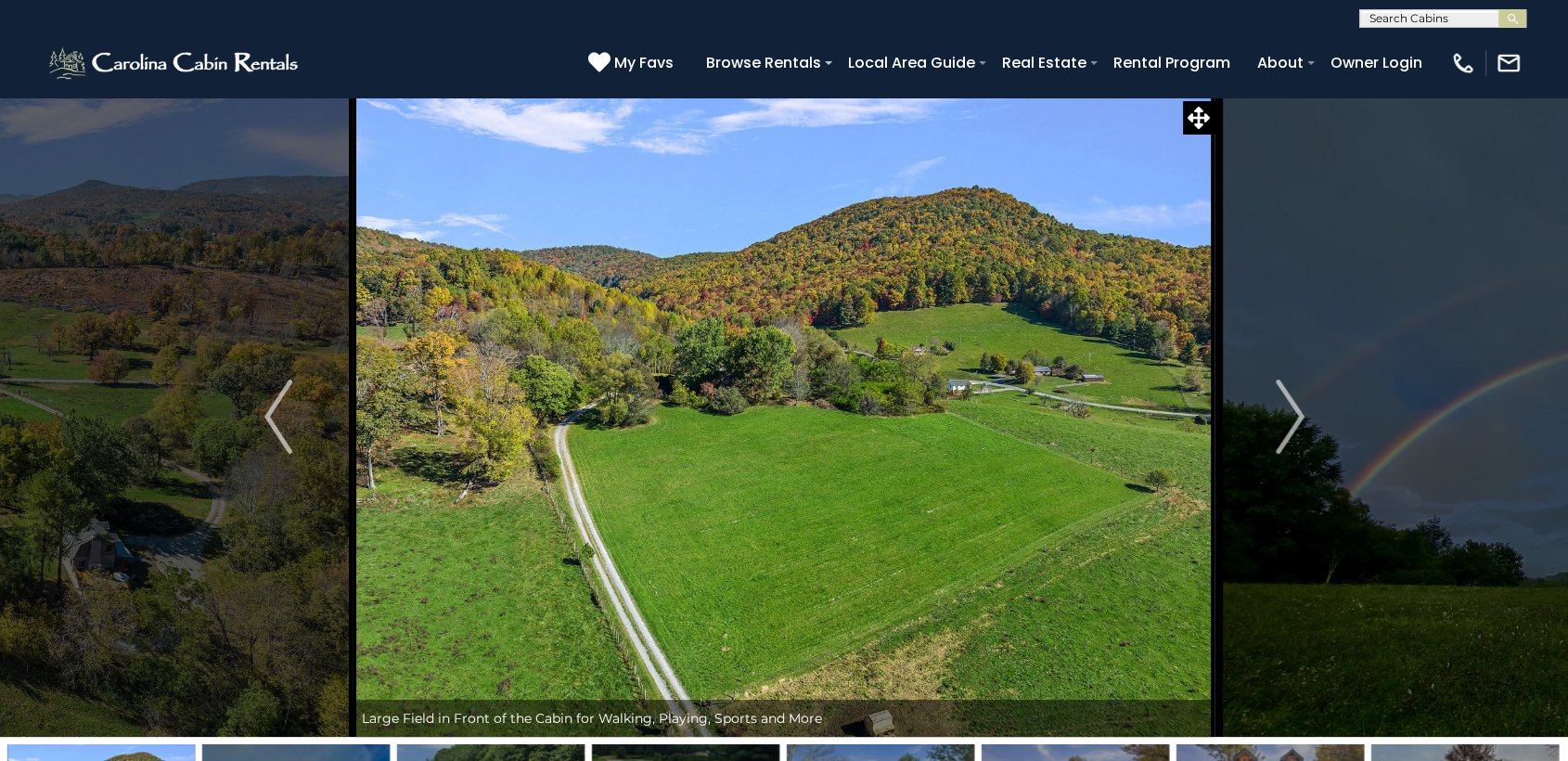
click at [1282, 414] on img "Next" at bounding box center [1289, 416] width 28 height 74
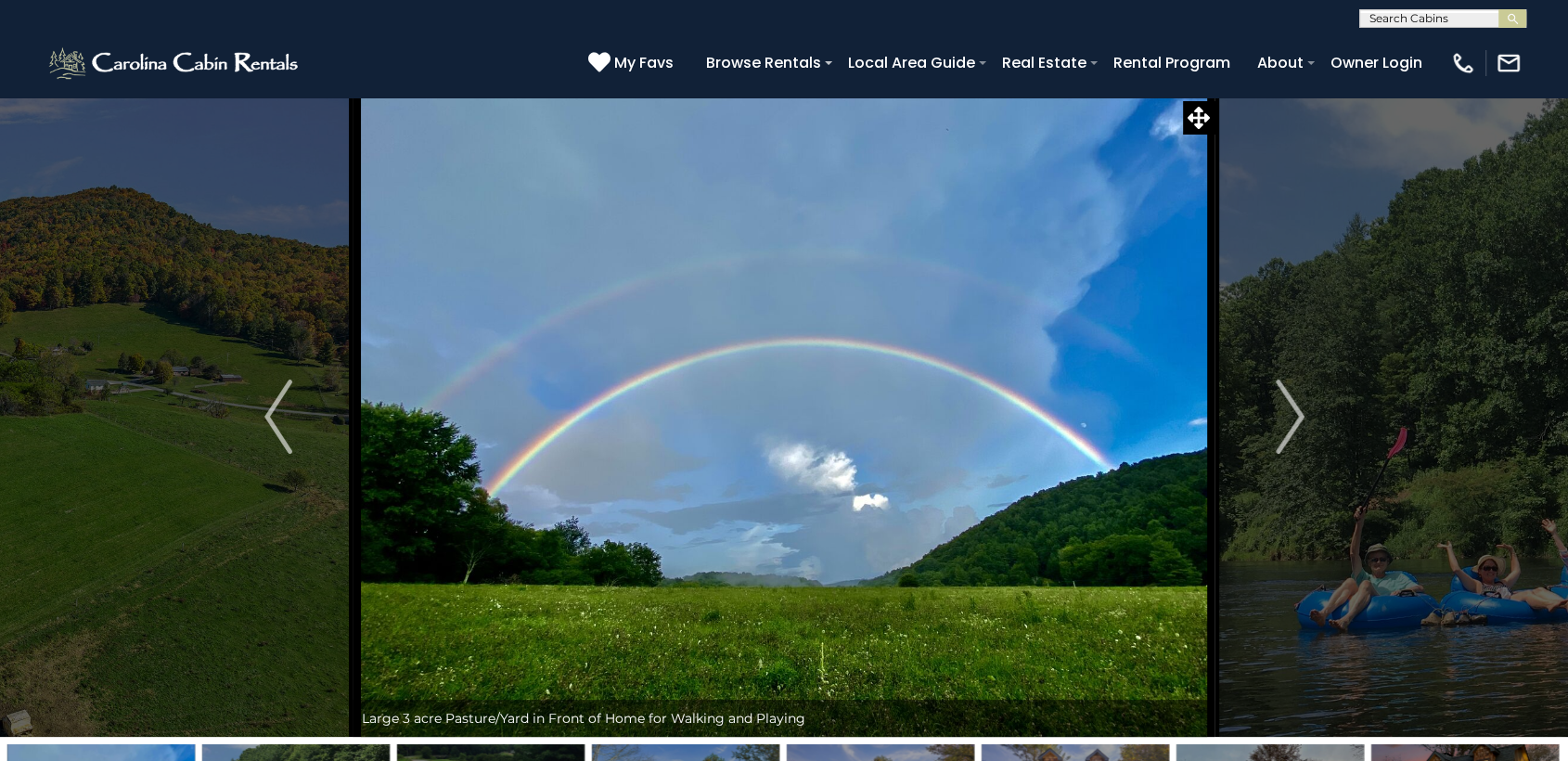
click at [1282, 414] on img "Next" at bounding box center [1289, 416] width 28 height 74
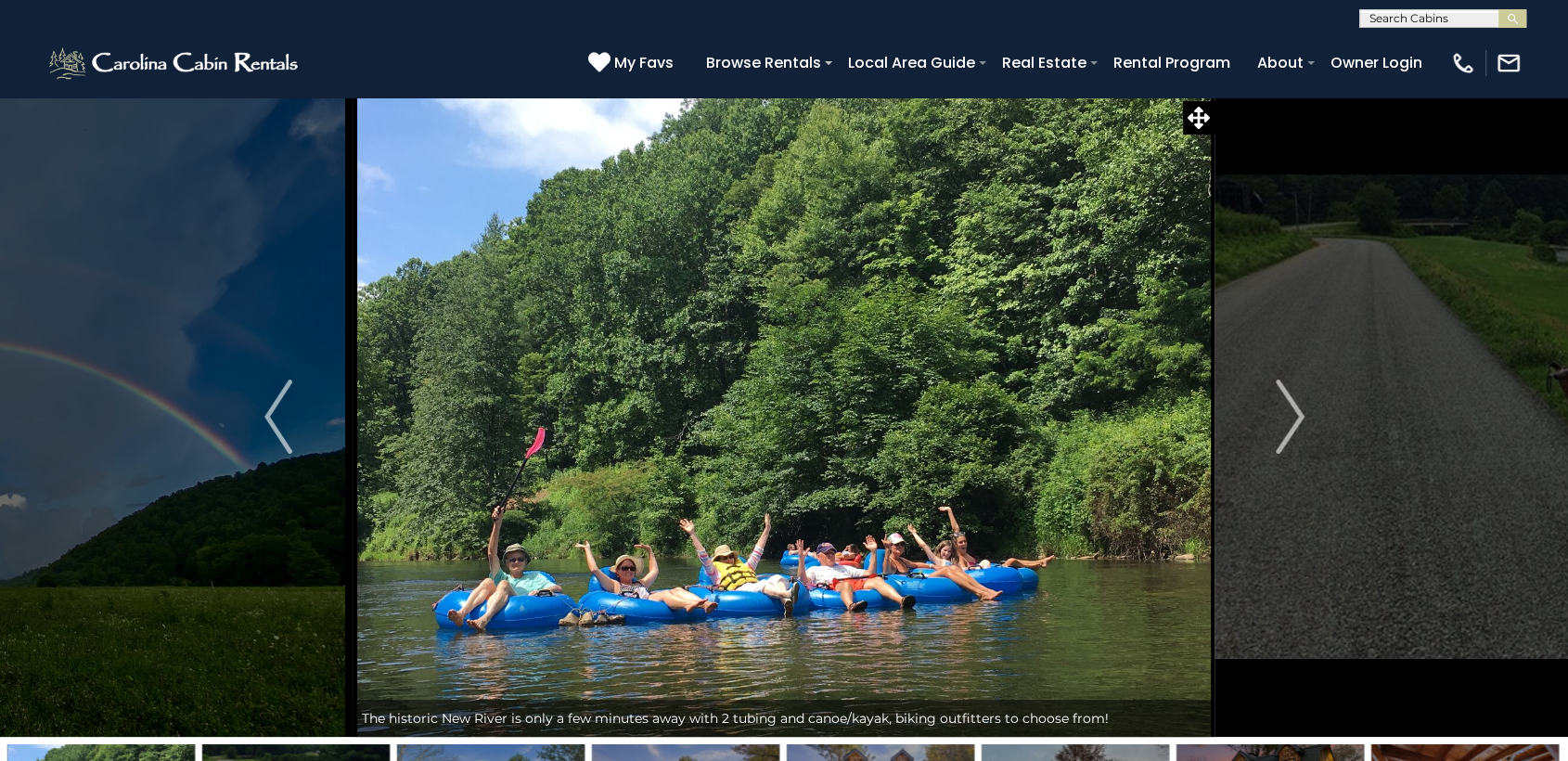
click at [1282, 414] on img "Next" at bounding box center [1289, 416] width 28 height 74
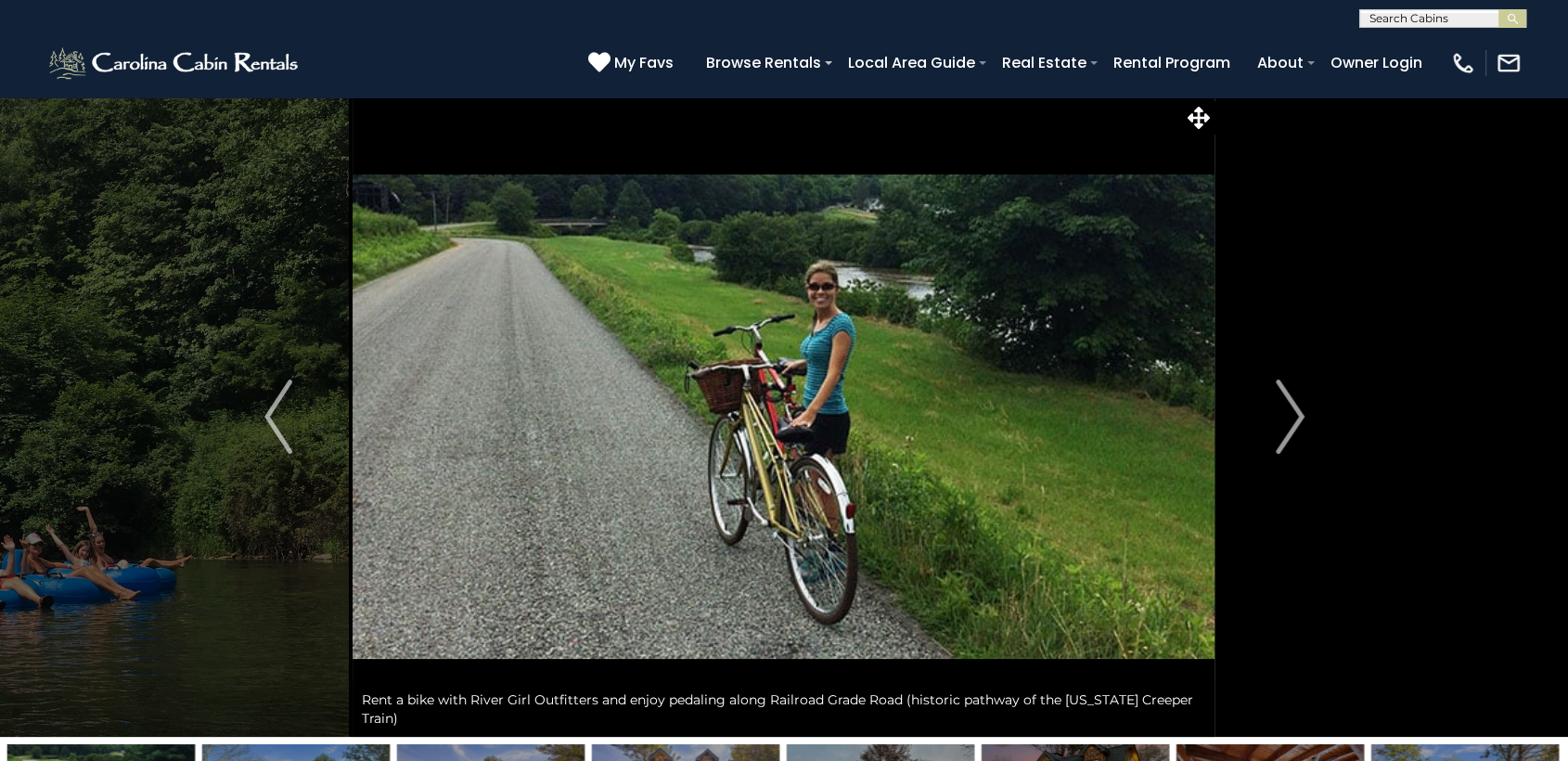
click at [1282, 414] on img "Next" at bounding box center [1289, 416] width 28 height 74
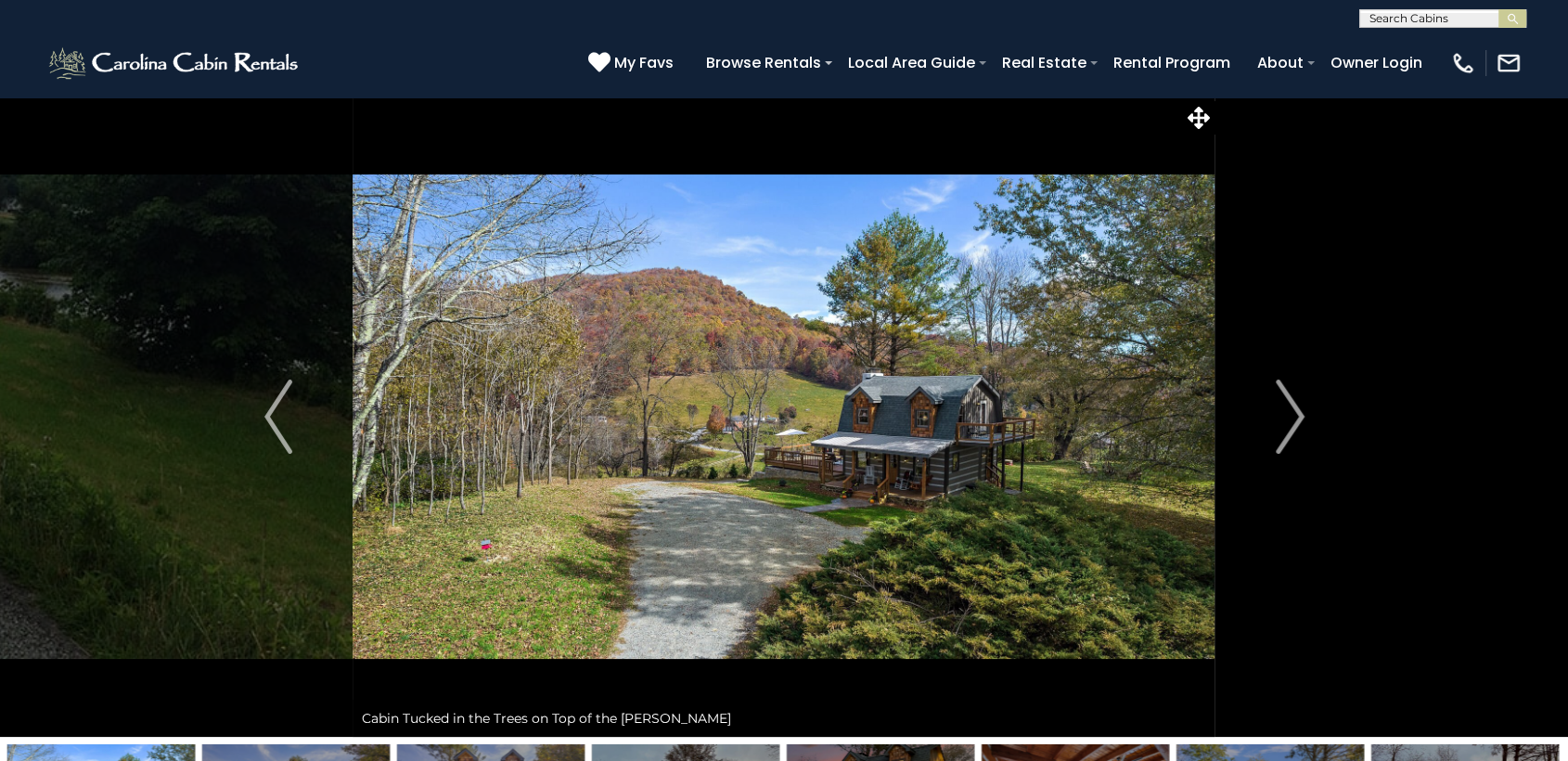
click at [1282, 414] on img "Next" at bounding box center [1289, 416] width 28 height 74
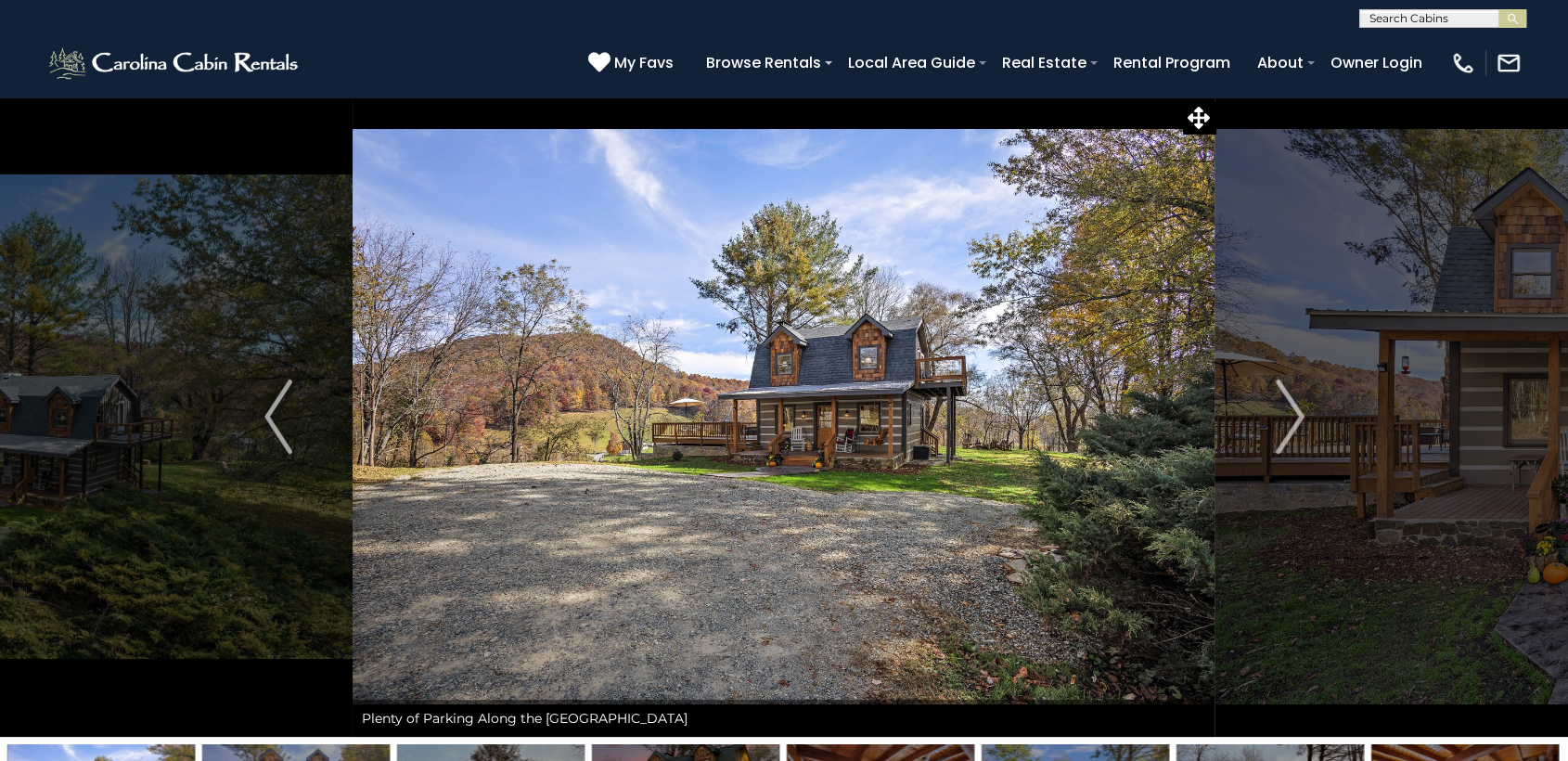
click at [1282, 414] on img "Next" at bounding box center [1289, 416] width 28 height 74
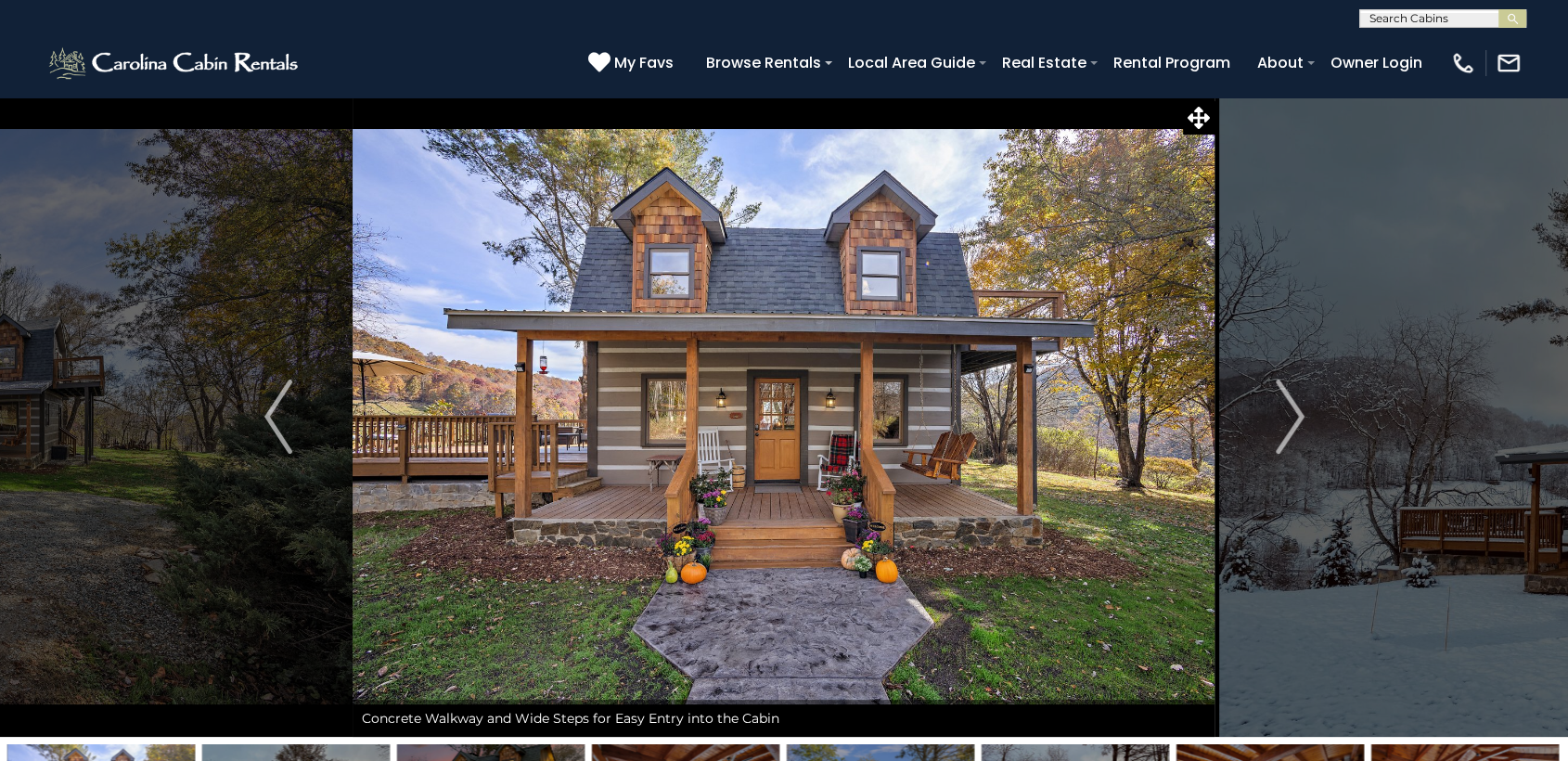
click at [1282, 414] on img "Next" at bounding box center [1289, 416] width 28 height 74
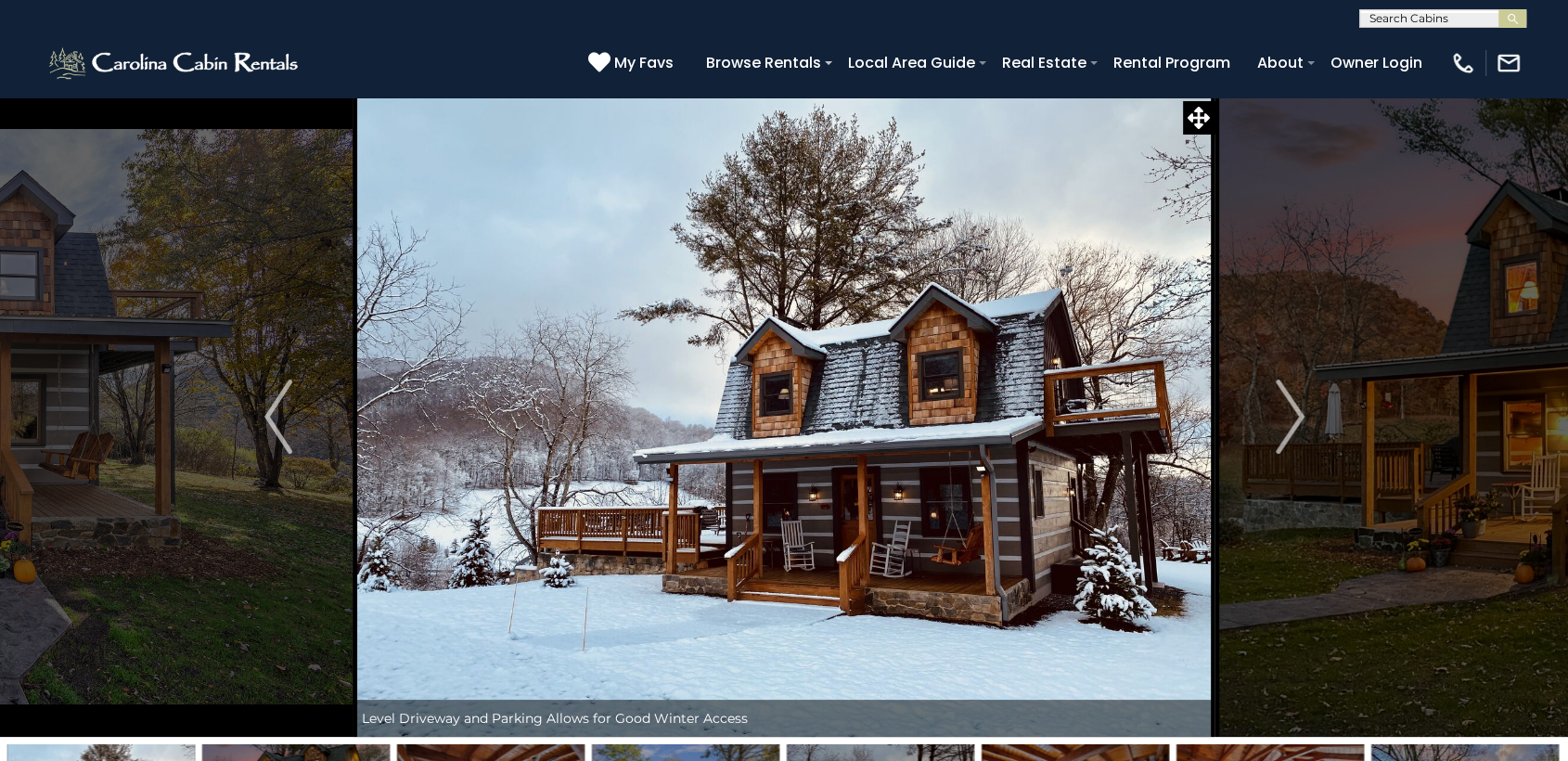
click at [1282, 414] on img "Next" at bounding box center [1289, 416] width 28 height 74
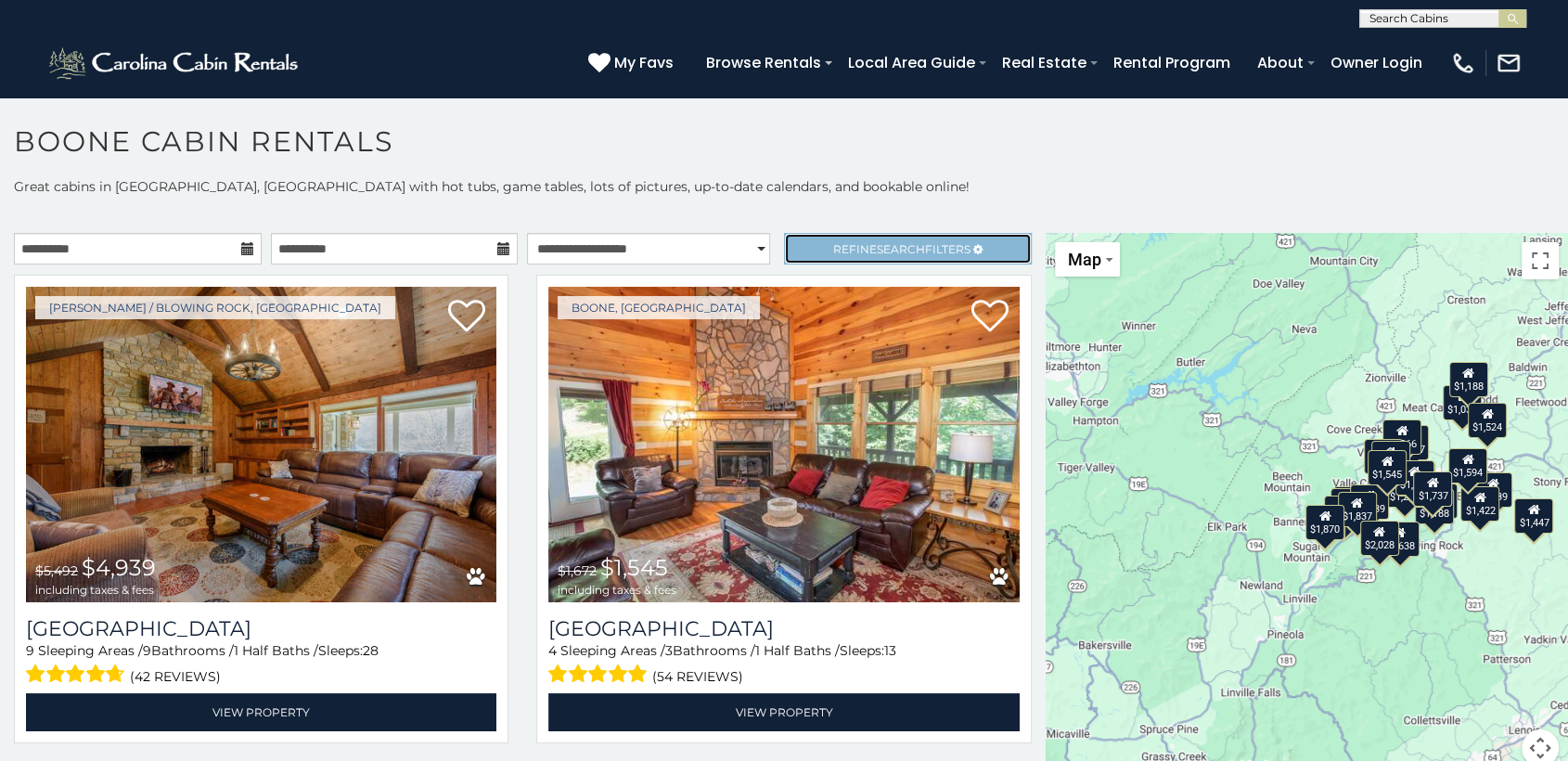
click at [836, 240] on link "Refine Search Filters" at bounding box center [908, 249] width 248 height 32
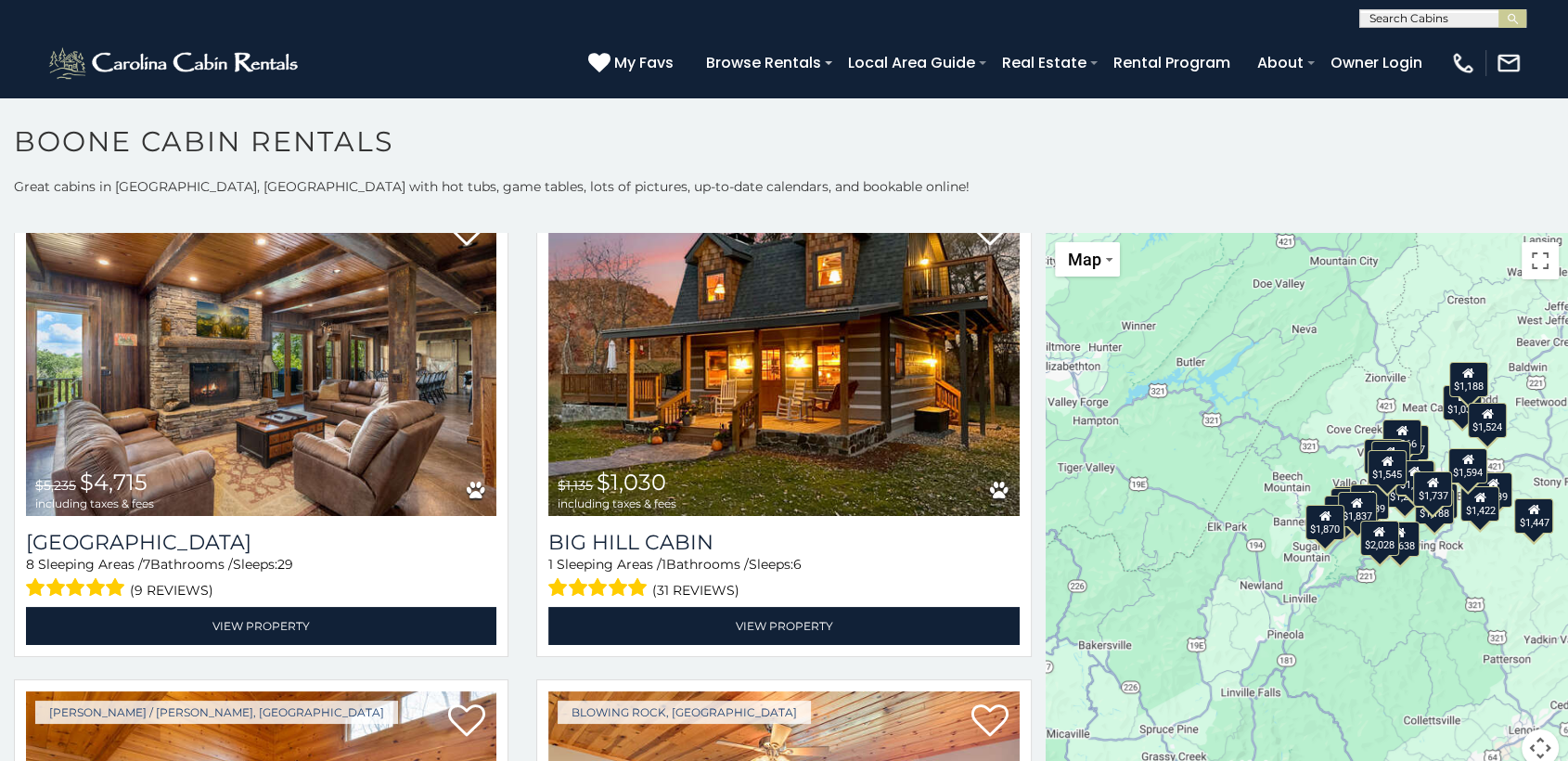
scroll to position [2635, 0]
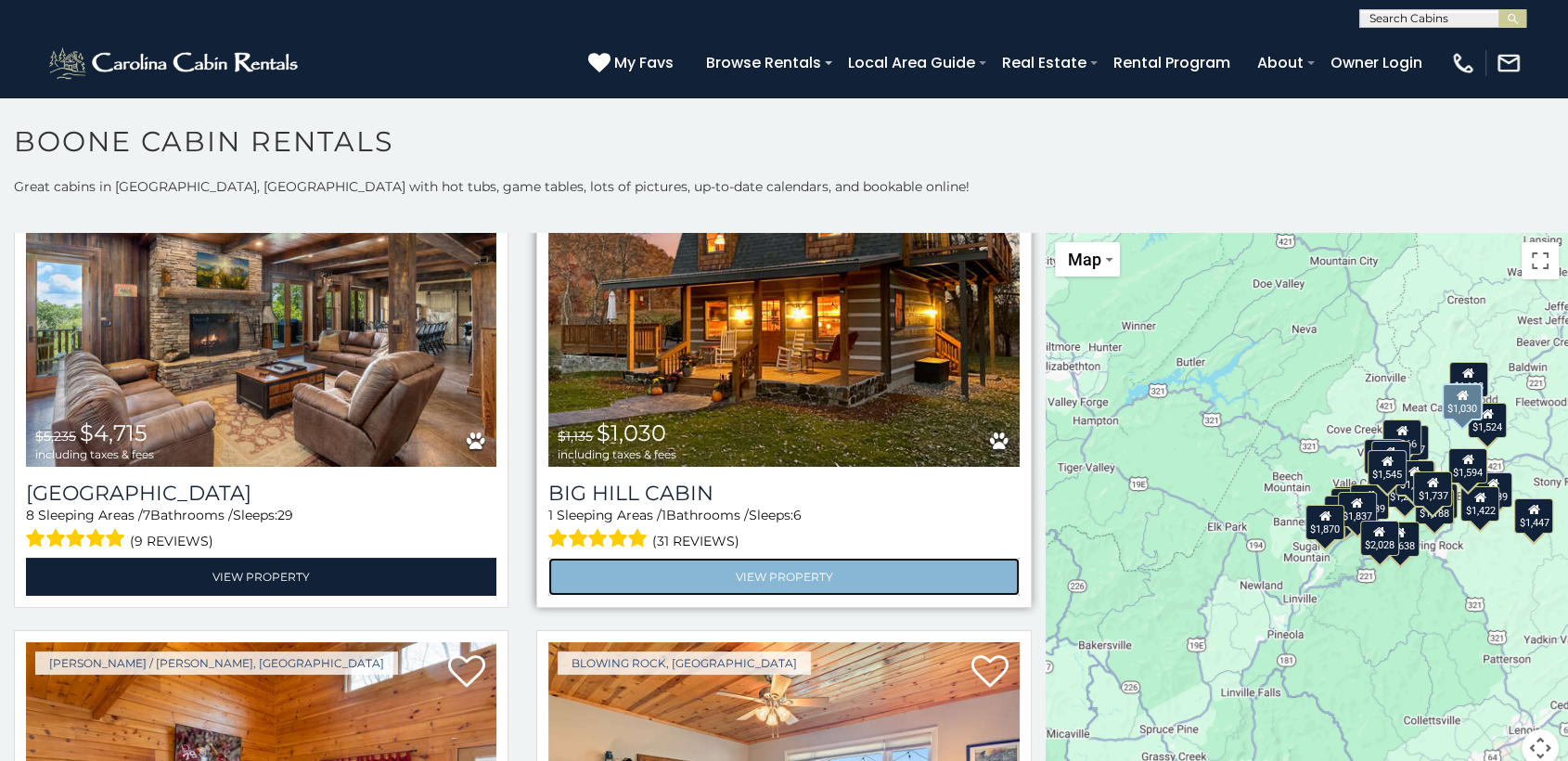
click at [725, 557] on link "View Property" at bounding box center [783, 576] width 470 height 38
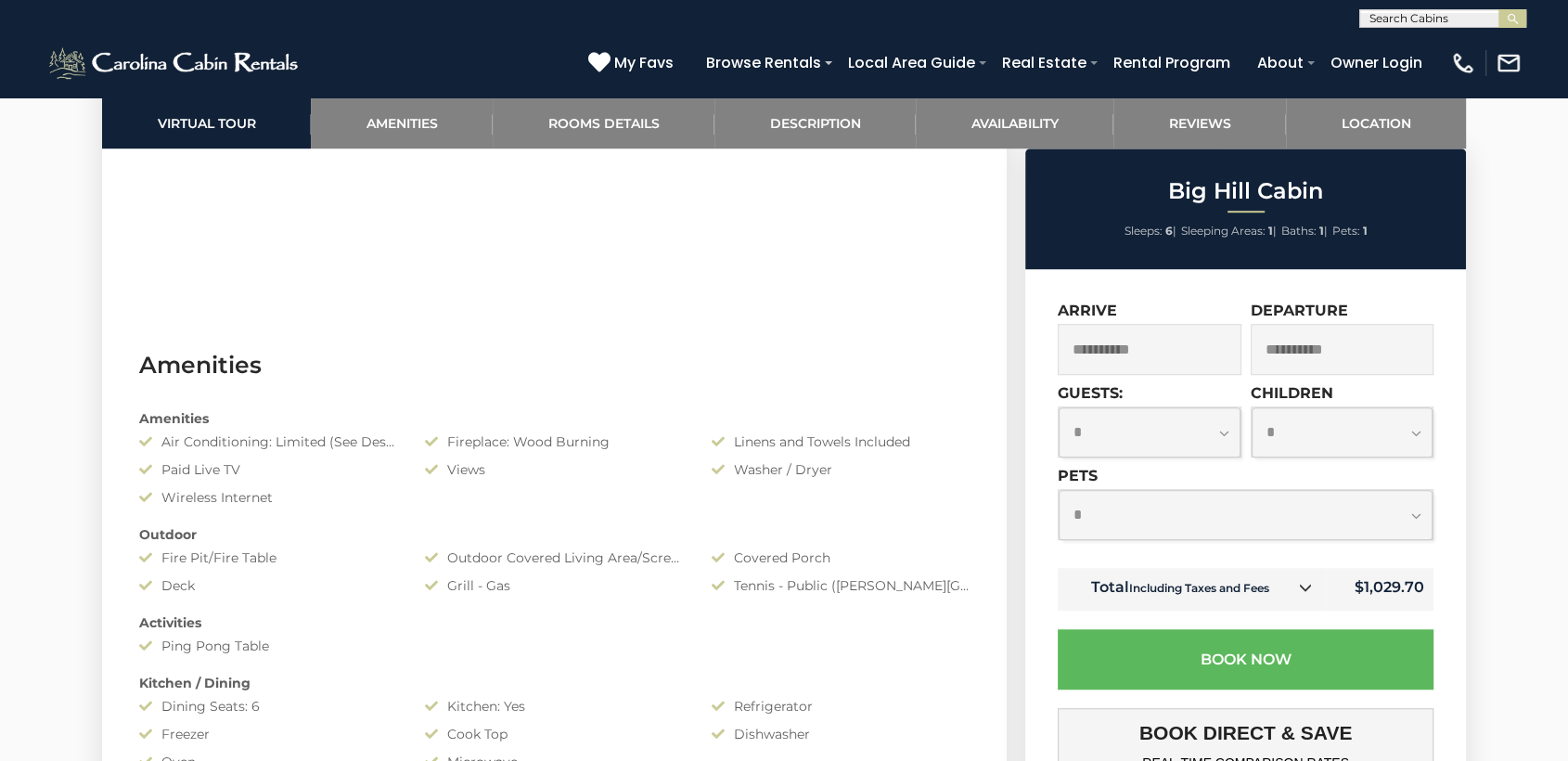
scroll to position [1300, 0]
